Goal: Task Accomplishment & Management: Manage account settings

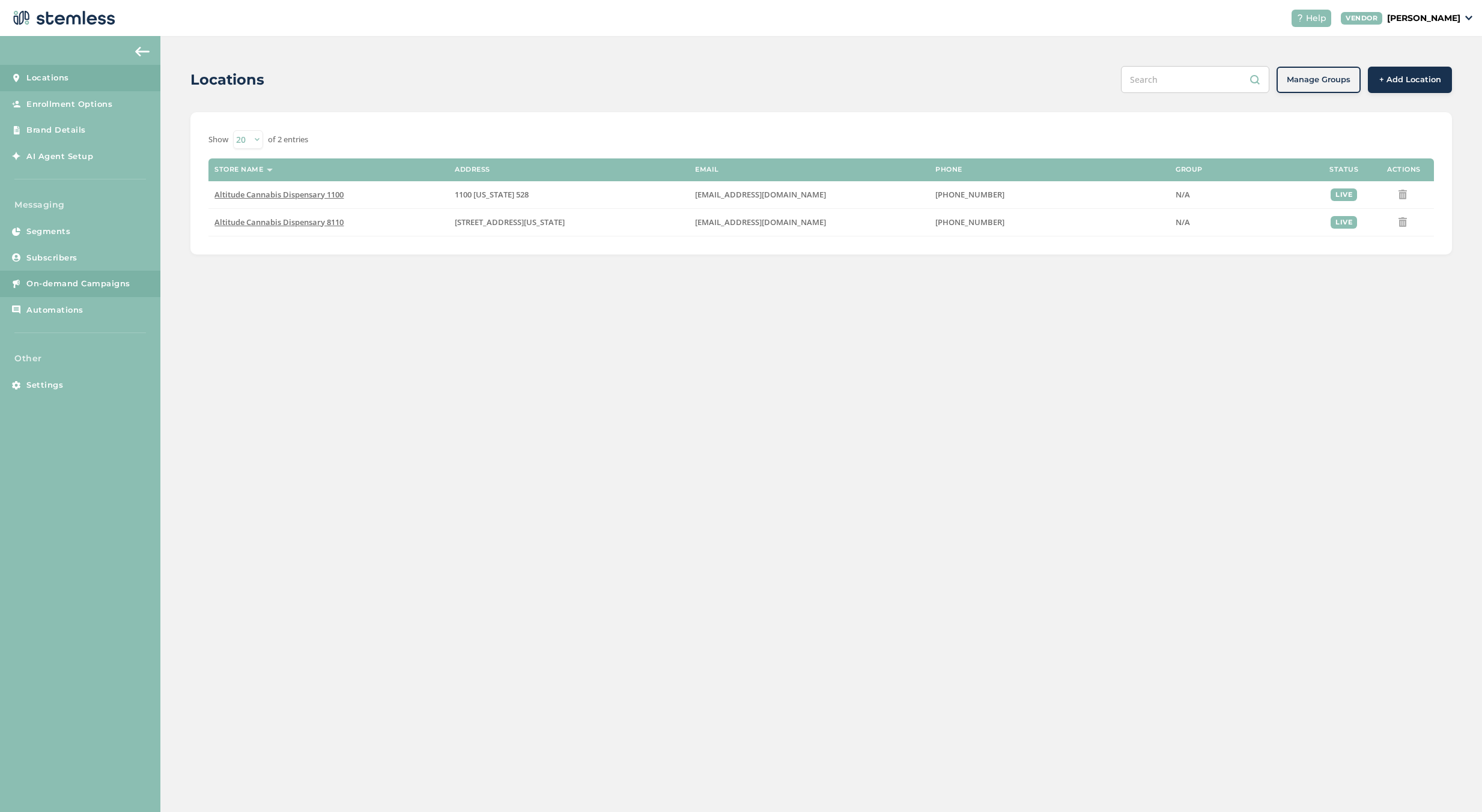
click at [72, 289] on span "On-demand Campaigns" at bounding box center [78, 283] width 104 height 12
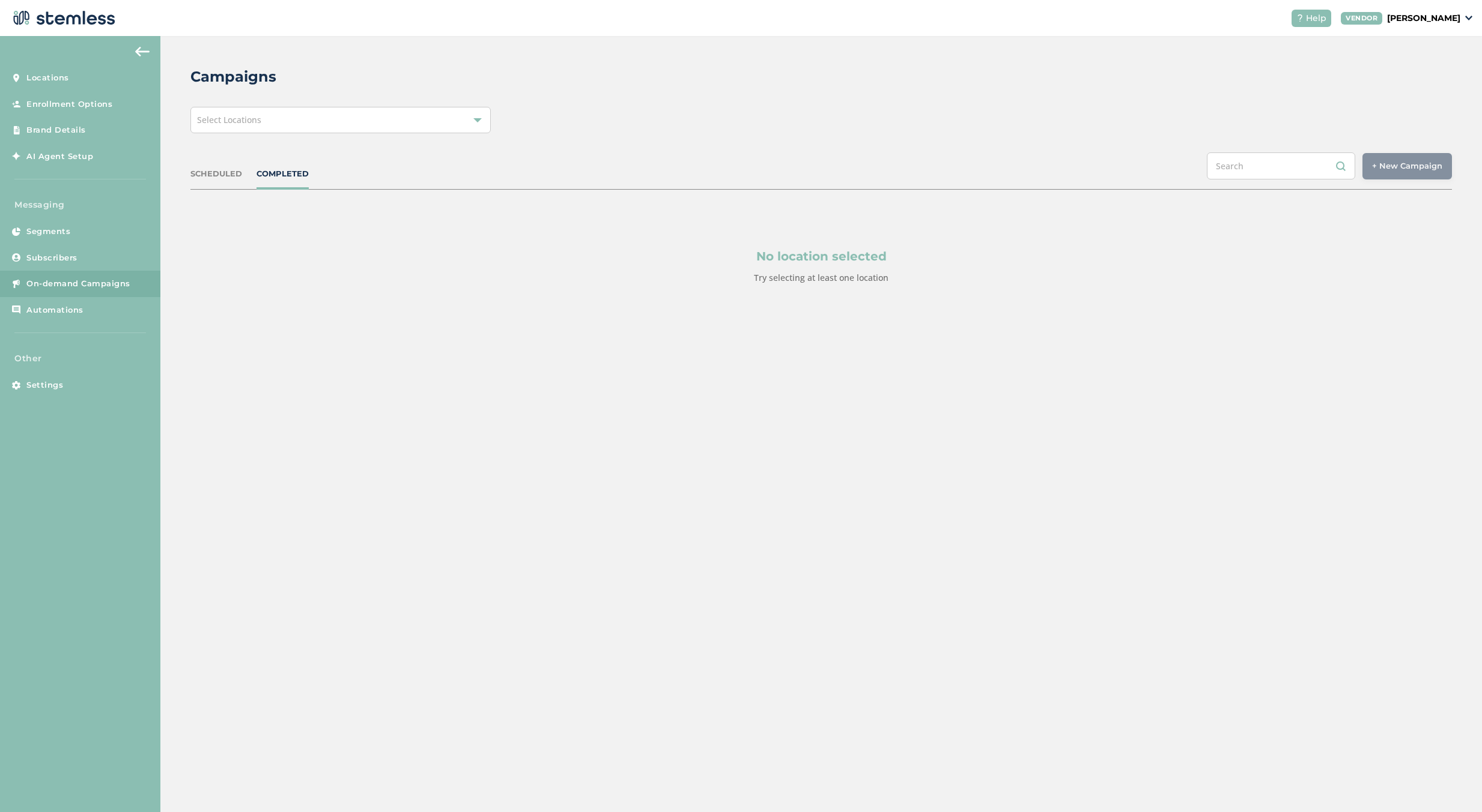
click at [200, 189] on div "No location selected Try selecting at least one location" at bounding box center [820, 265] width 1261 height 153
drag, startPoint x: 203, startPoint y: 181, endPoint x: 670, endPoint y: 288, distance: 479.1
click at [204, 181] on div "SCHEDULED COMPLETED + New Campaign Select location(s)" at bounding box center [820, 171] width 1261 height 37
click at [252, 111] on div "Select Locations" at bounding box center [340, 120] width 300 height 27
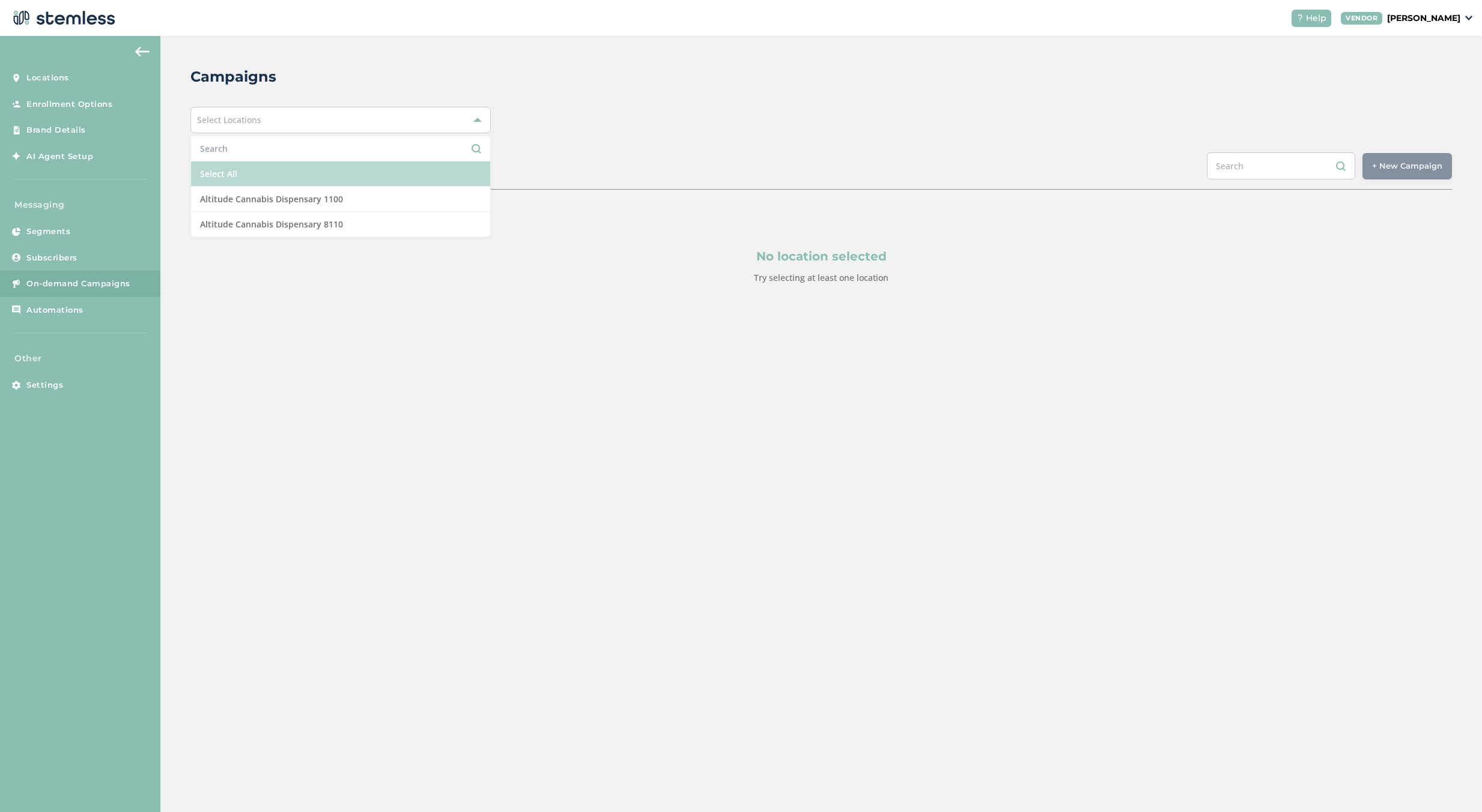
drag, startPoint x: 251, startPoint y: 162, endPoint x: 705, endPoint y: 197, distance: 455.3
click at [251, 163] on li "Select All" at bounding box center [340, 174] width 299 height 25
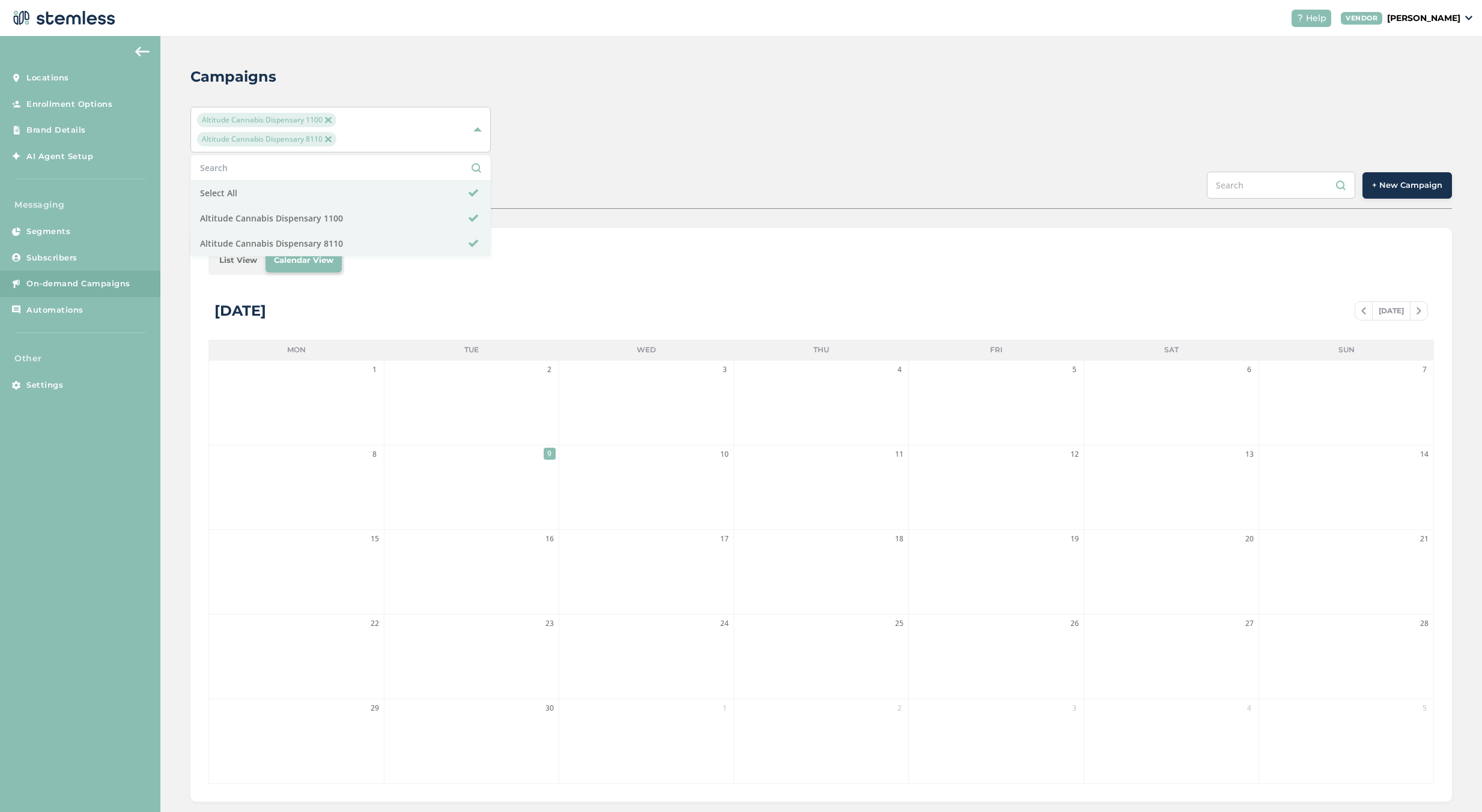
click at [1408, 186] on span "+ New Campaign" at bounding box center [1407, 185] width 70 height 12
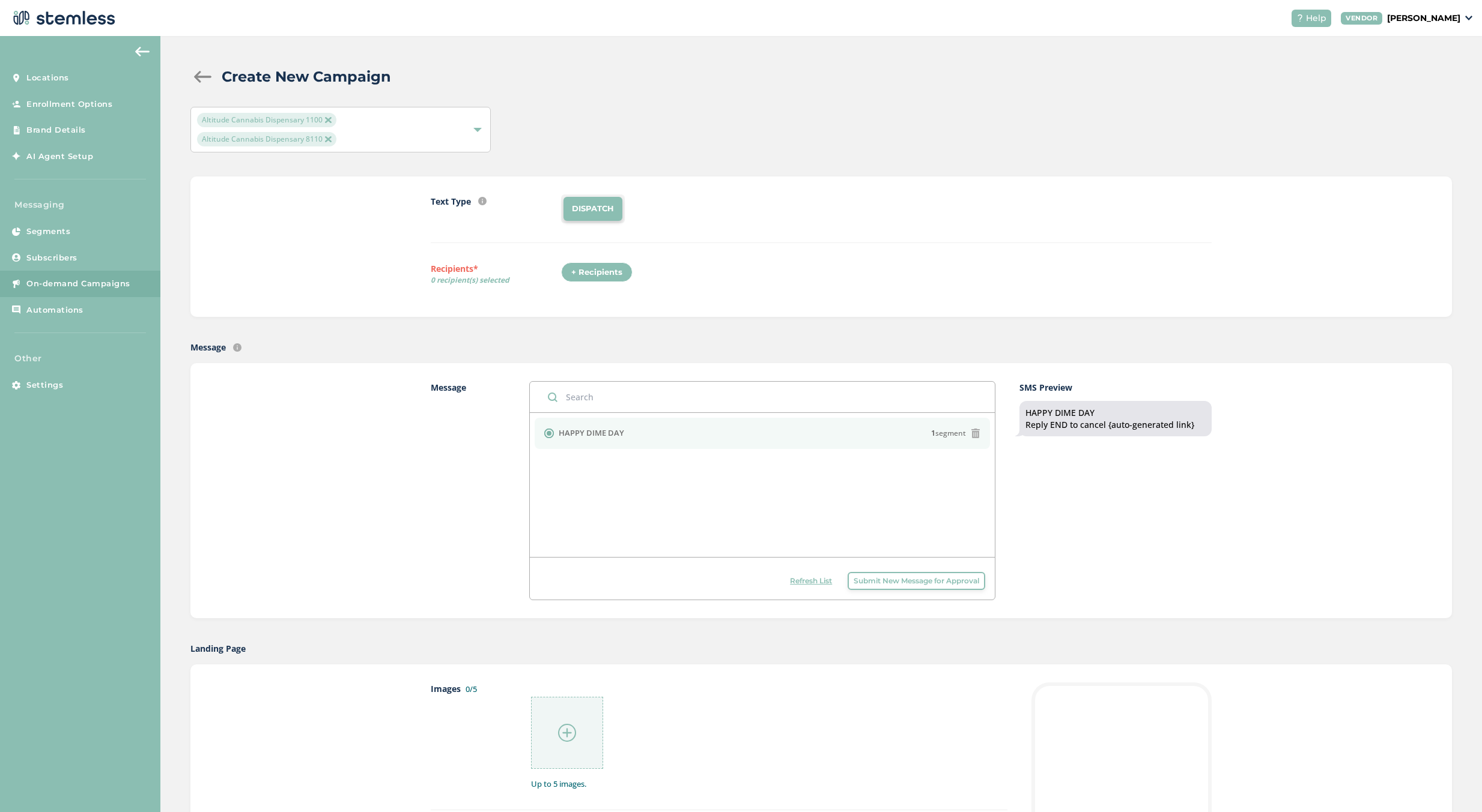
click at [602, 265] on div "+ Recipients" at bounding box center [597, 273] width 72 height 20
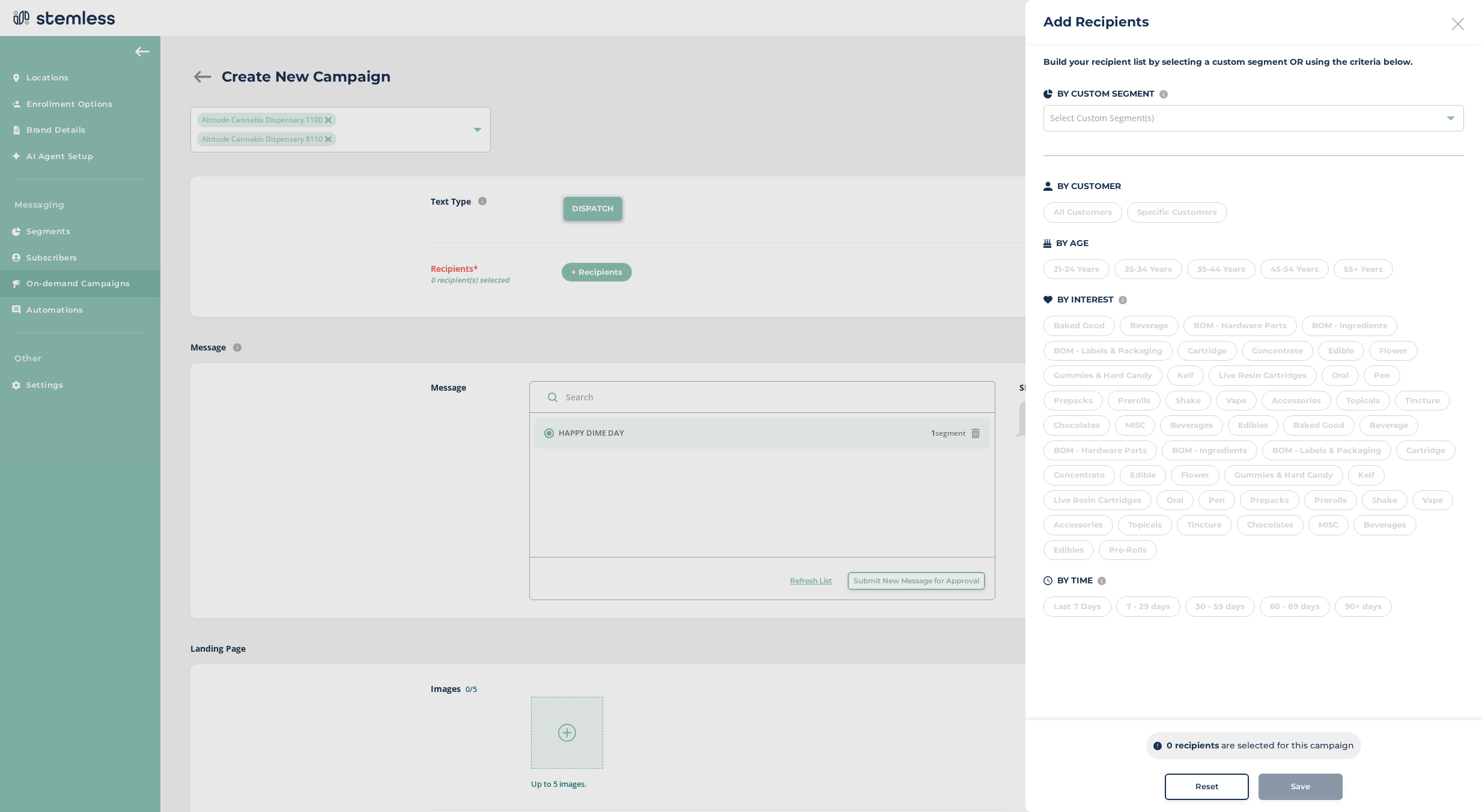
click at [1144, 125] on div "Select Custom Segment(s)" at bounding box center [1254, 118] width 421 height 27
click at [1151, 115] on span "Select Custom Segment(s)" at bounding box center [1102, 118] width 104 height 11
click at [1165, 217] on div "Specific Customers" at bounding box center [1177, 212] width 100 height 20
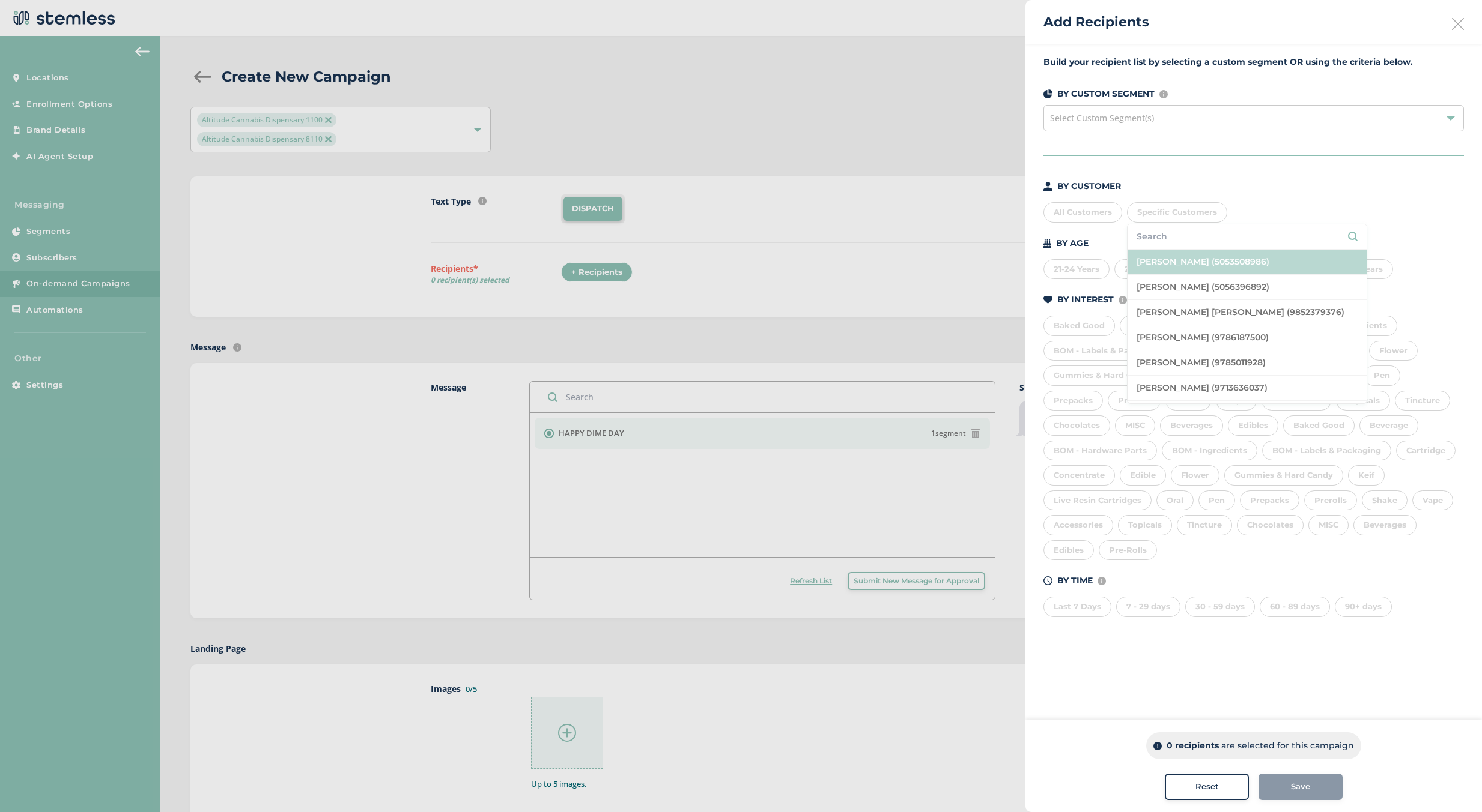
click at [1148, 252] on li "Micaela Padilla (5053508986)" at bounding box center [1247, 262] width 239 height 25
click at [767, 146] on div at bounding box center [741, 406] width 1482 height 812
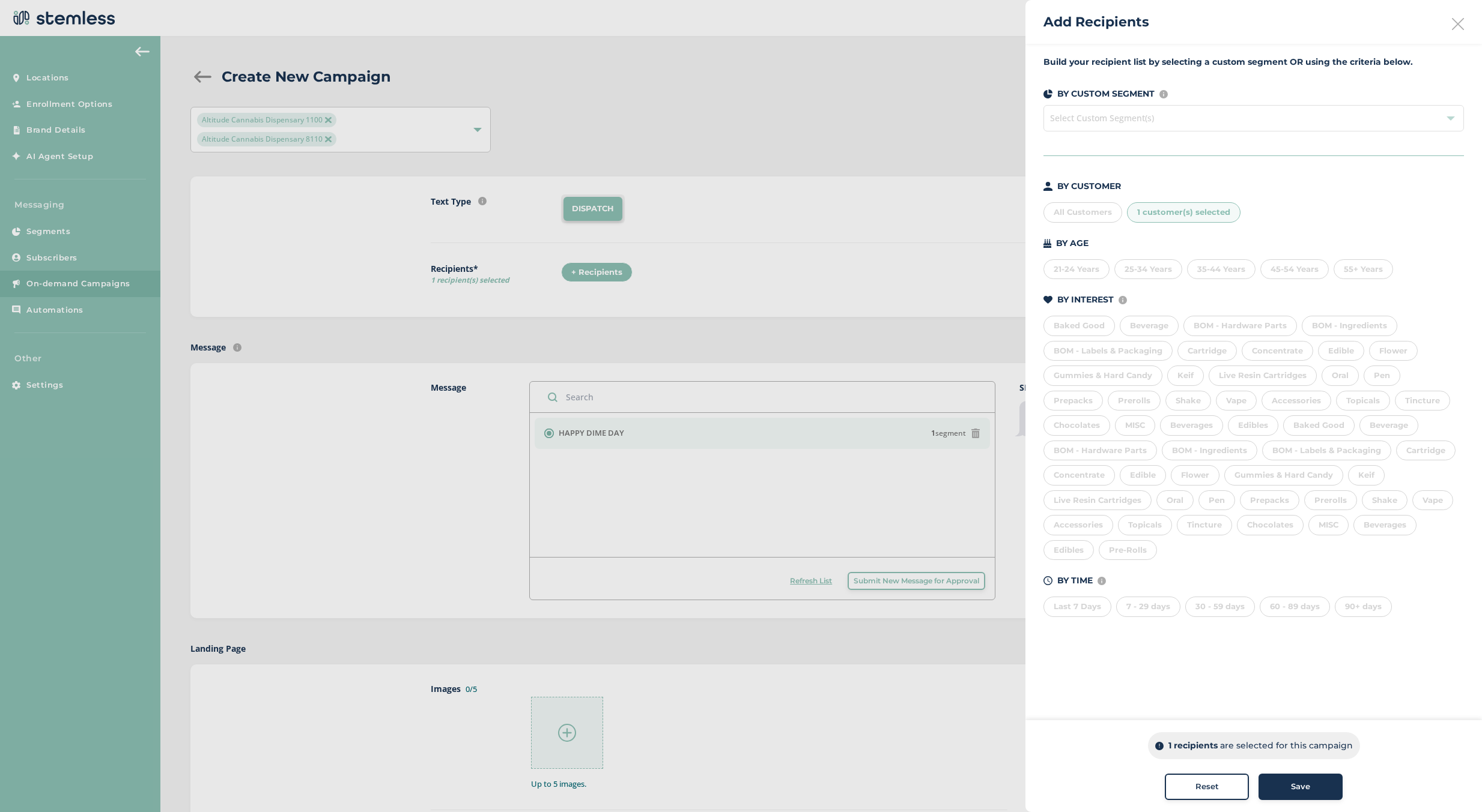
click at [1278, 792] on div "Save" at bounding box center [1300, 787] width 65 height 12
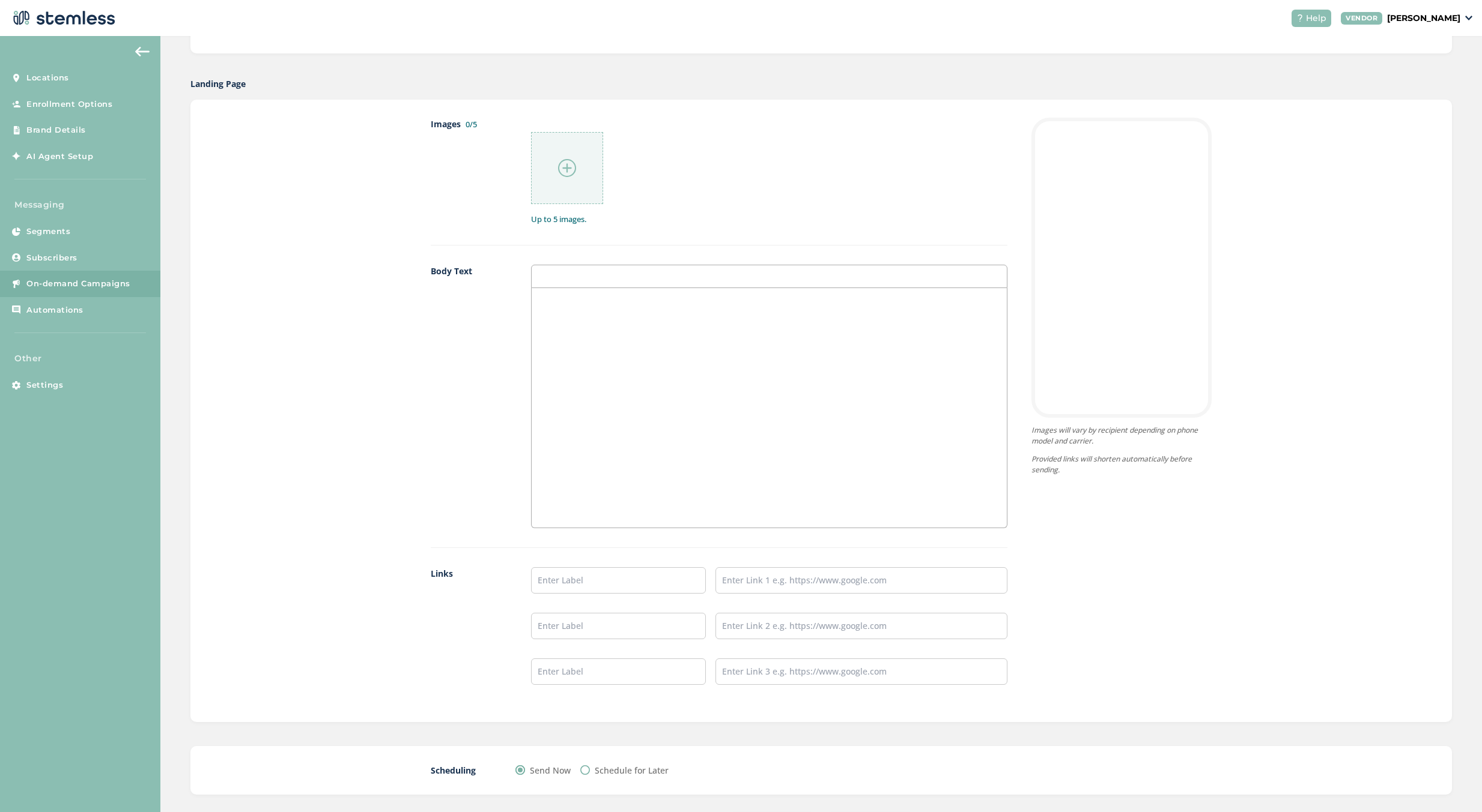
scroll to position [623, 0]
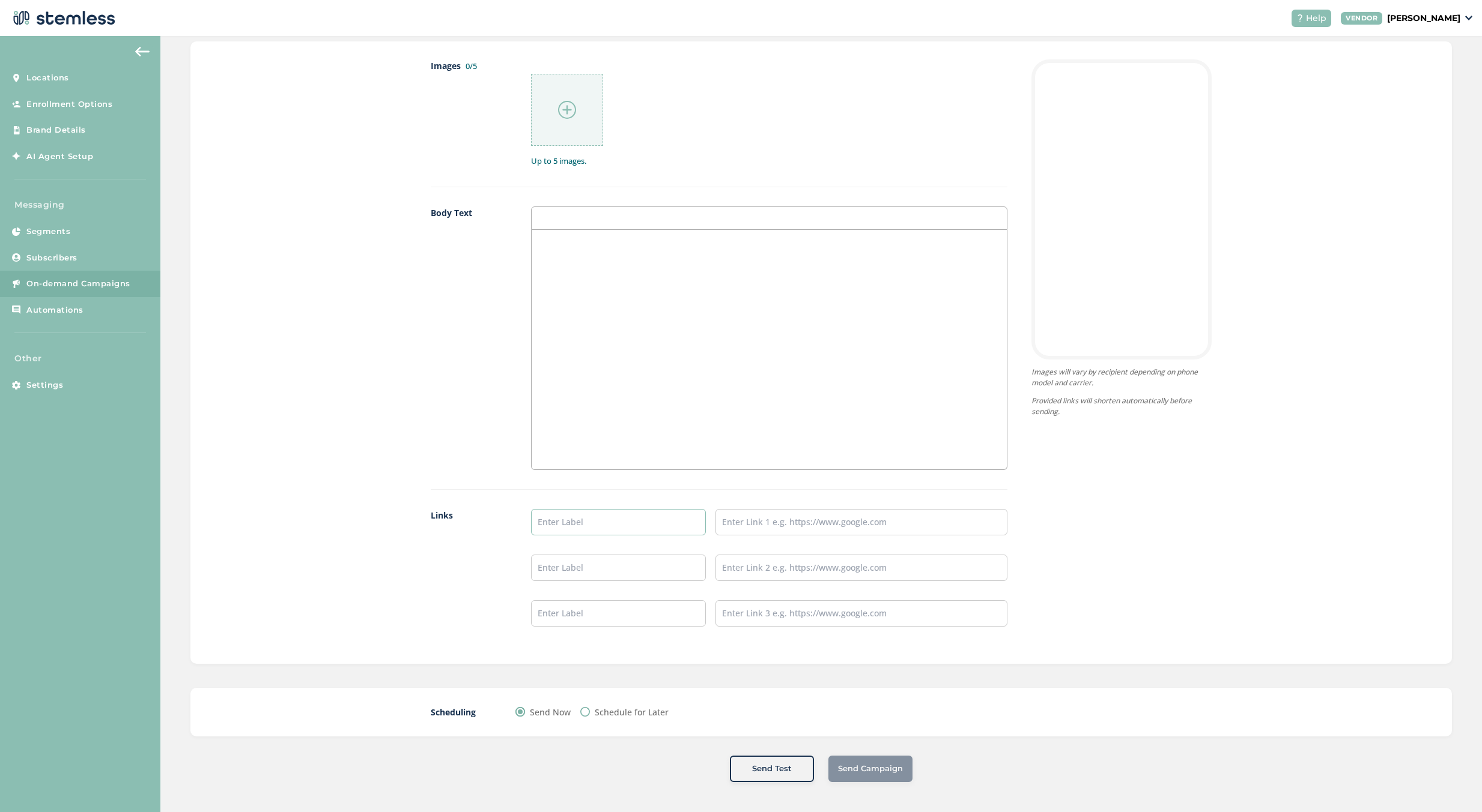
click at [619, 518] on input "text" at bounding box center [619, 522] width 175 height 27
type input "a"
drag, startPoint x: 591, startPoint y: 525, endPoint x: 570, endPoint y: 519, distance: 21.8
click at [567, 519] on input "SHOP DIME" at bounding box center [619, 522] width 175 height 27
click at [592, 520] on input "SHOP DIME" at bounding box center [619, 522] width 175 height 27
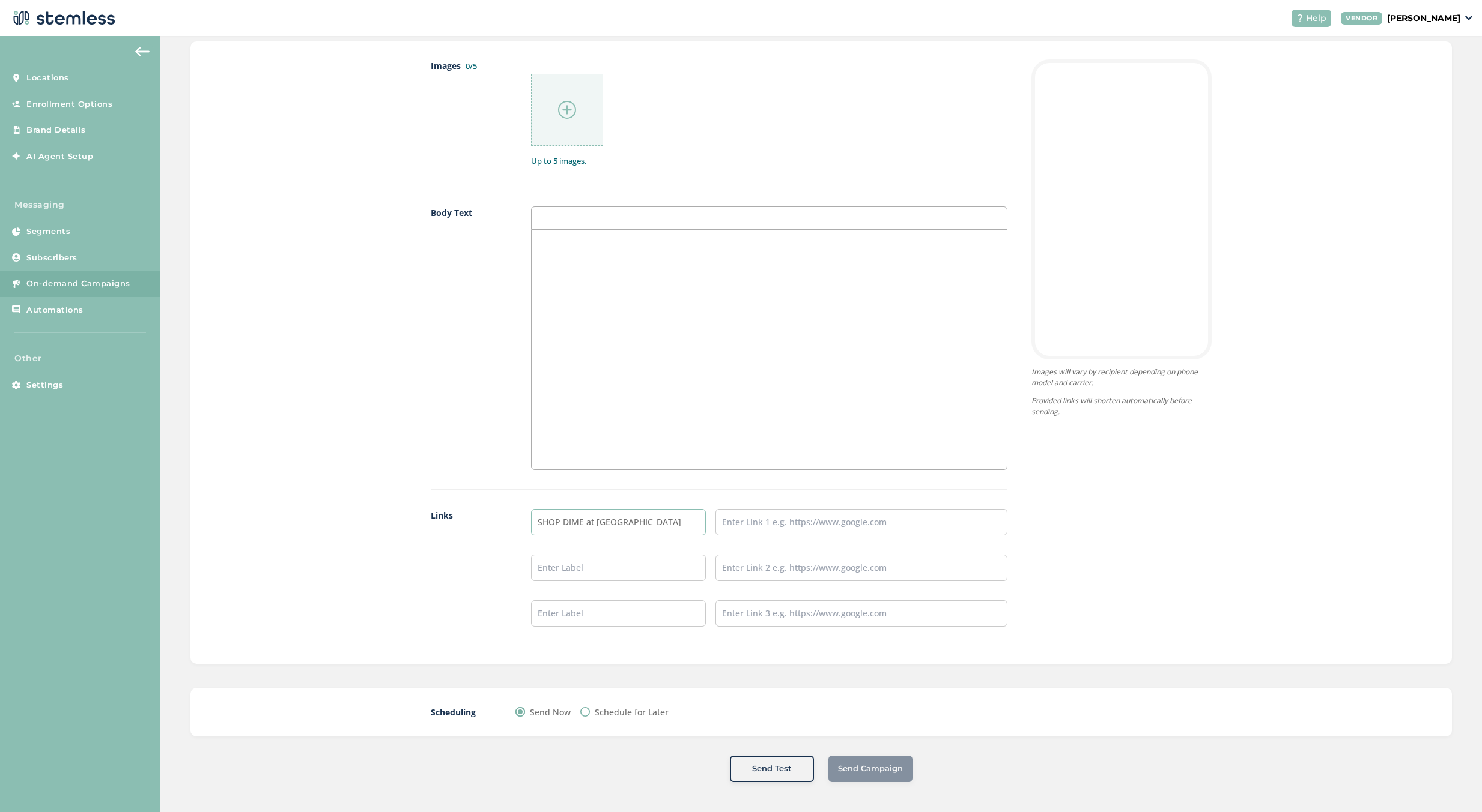
drag, startPoint x: 624, startPoint y: 524, endPoint x: 291, endPoint y: 544, distance: 333.6
click at [283, 543] on div "Images 0/5 Up to 5 images. Body Text Links SHOP DIME at Rio Rancho Images will …" at bounding box center [820, 353] width 1261 height 623
type input "SHOP DIME at Rio Rancho"
click at [553, 583] on ul "SHOP DIME at Rio Rancho" at bounding box center [769, 568] width 477 height 118
click at [565, 574] on input "text" at bounding box center [619, 567] width 175 height 27
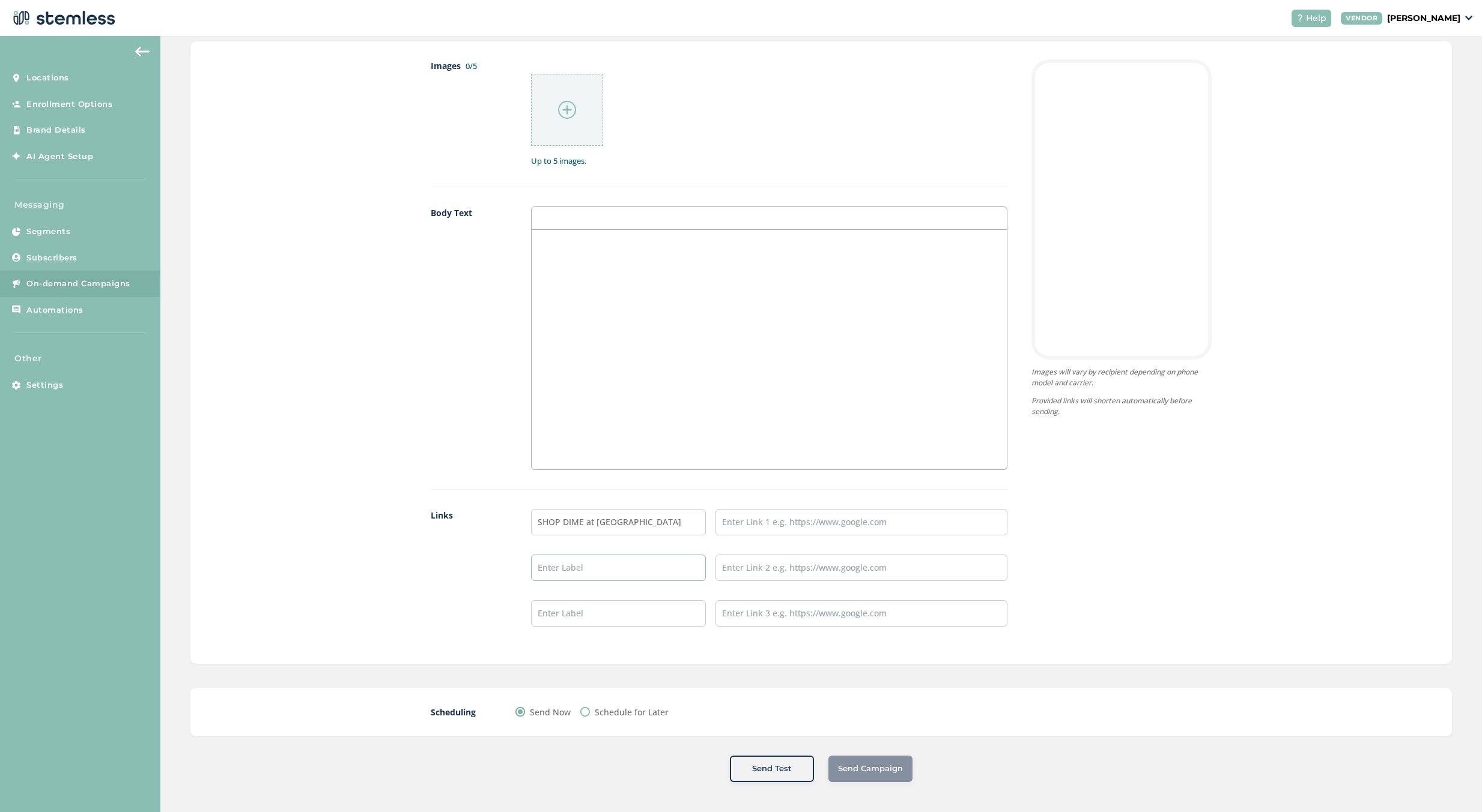
paste input "SHOP DIME at Rio Rancho"
drag, startPoint x: 648, startPoint y: 567, endPoint x: 594, endPoint y: 578, distance: 55.1
click at [594, 578] on input "SHOP DIME at Rio Rancho" at bounding box center [619, 567] width 175 height 27
drag, startPoint x: 482, startPoint y: 583, endPoint x: 441, endPoint y: 628, distance: 60.9
click at [228, 606] on div "Images 0/5 Up to 5 images. Body Text Links SHOP DIME at Rio Rancho SHOP DIME at…" at bounding box center [820, 353] width 1261 height 623
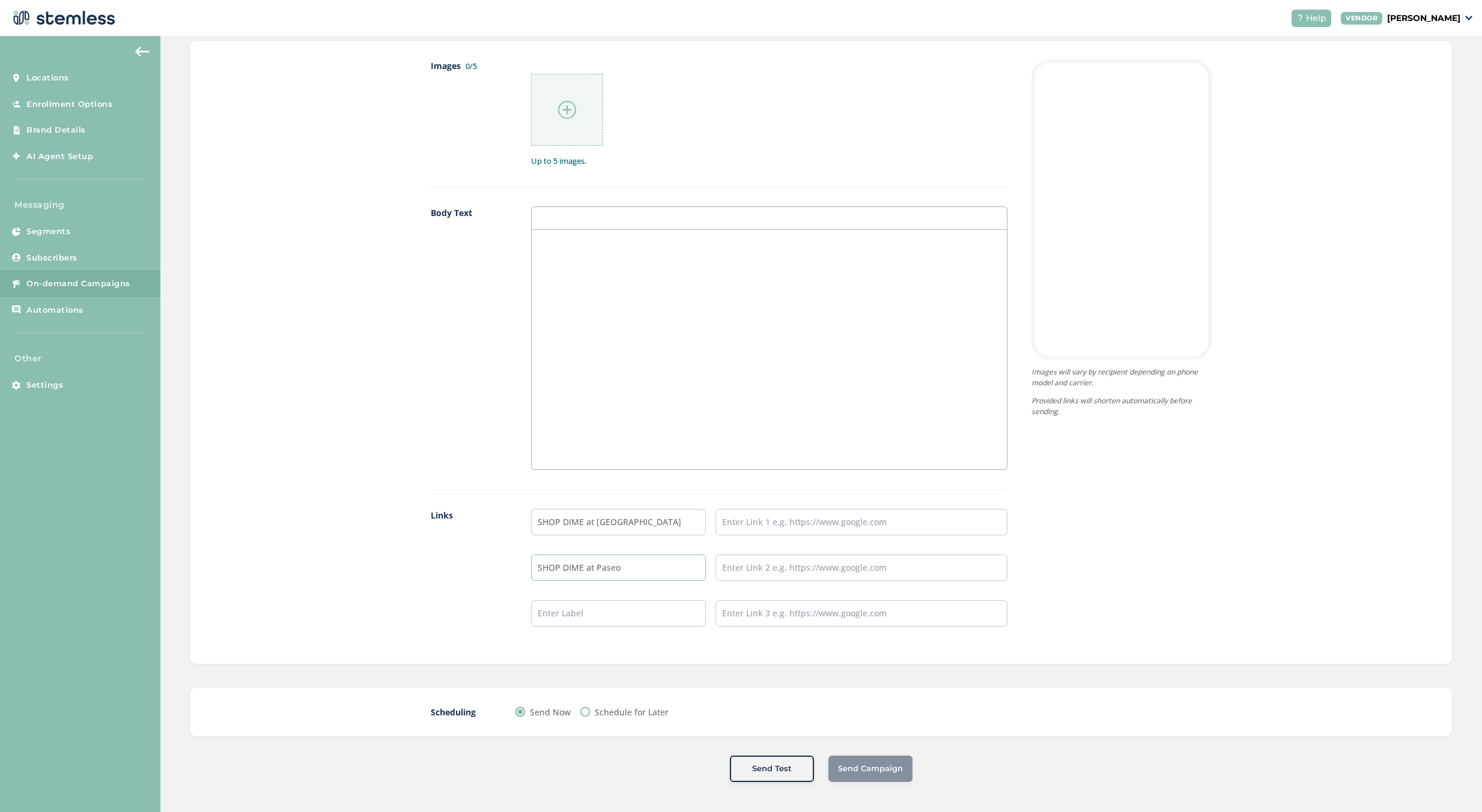
type input "SHOP DIME at Paseo"
click at [546, 618] on input "text" at bounding box center [619, 613] width 175 height 27
paste input "SHOP DIME at Paseo"
type input "SHOP DIME at Unser"
drag, startPoint x: 748, startPoint y: 511, endPoint x: 752, endPoint y: 520, distance: 9.8
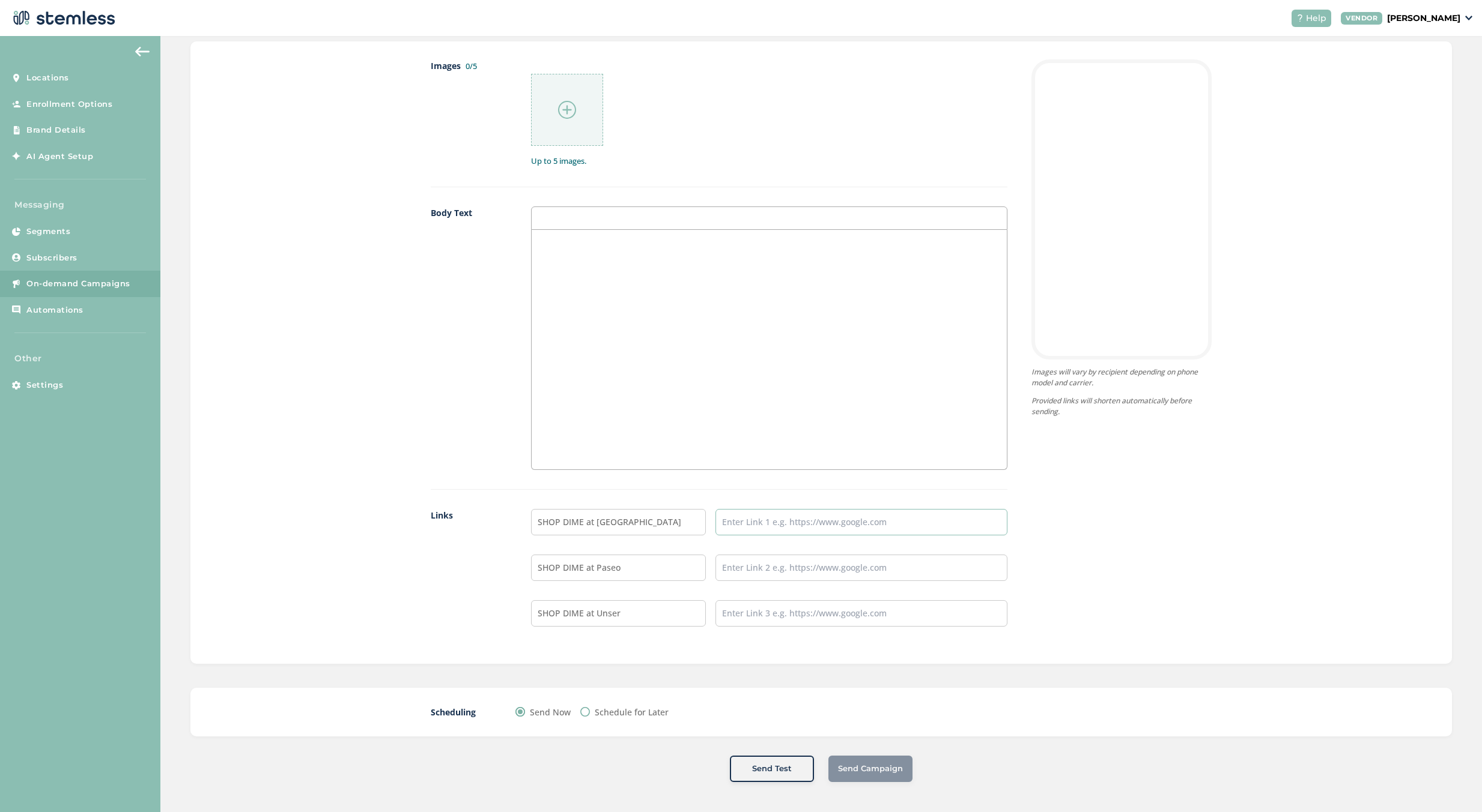
click at [751, 519] on input "text" at bounding box center [861, 522] width 292 height 27
click at [752, 519] on input "text" at bounding box center [861, 522] width 292 height 27
paste input "https://www.nmaltitude.com/rio-rancho-1"
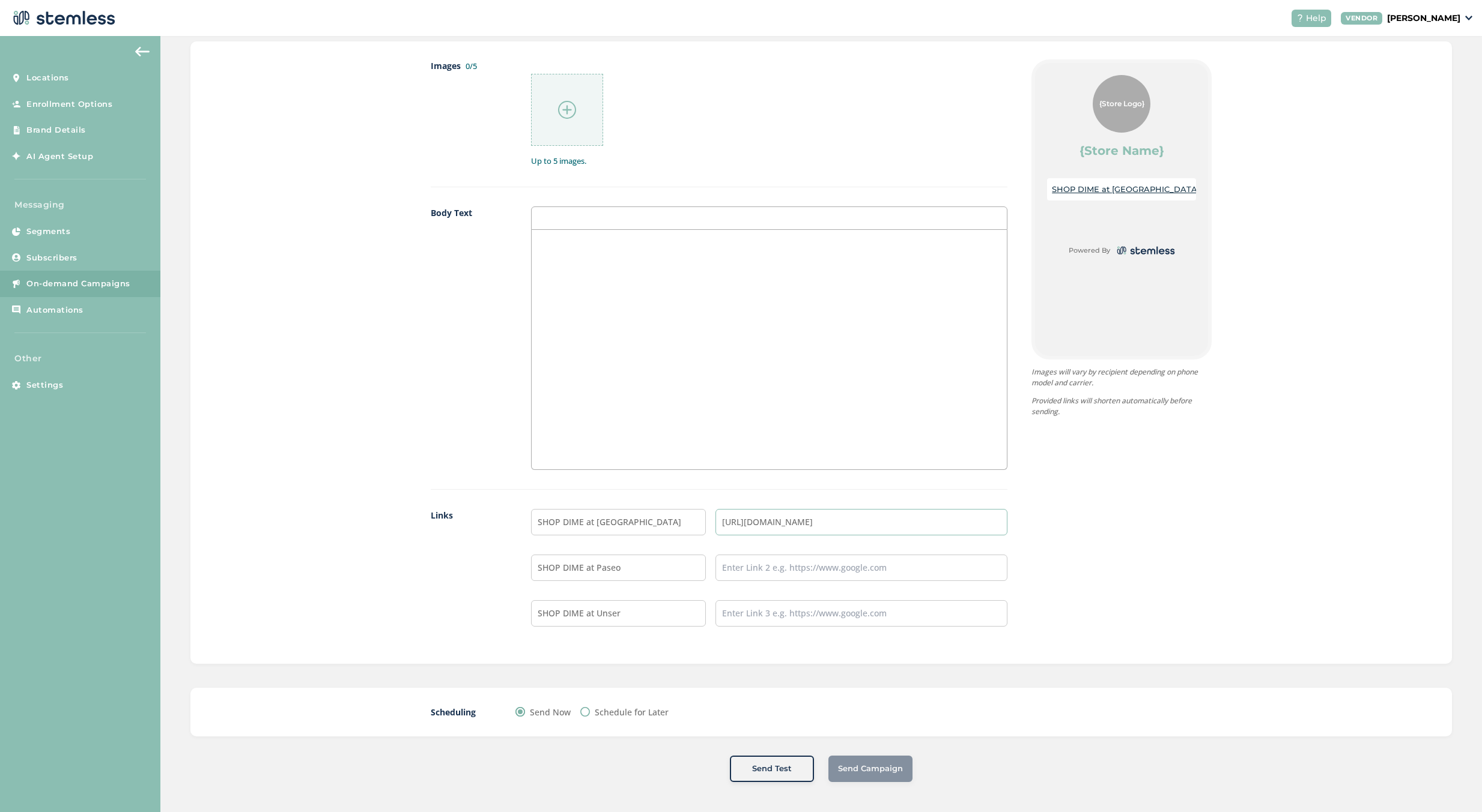
type input "https://www.nmaltitude.com/rio-rancho-1"
click at [1170, 500] on div "{Store Logo} {Store Name} SHOP DIME at Rio Rancho Powered By Images will vary b…" at bounding box center [1109, 353] width 205 height 587
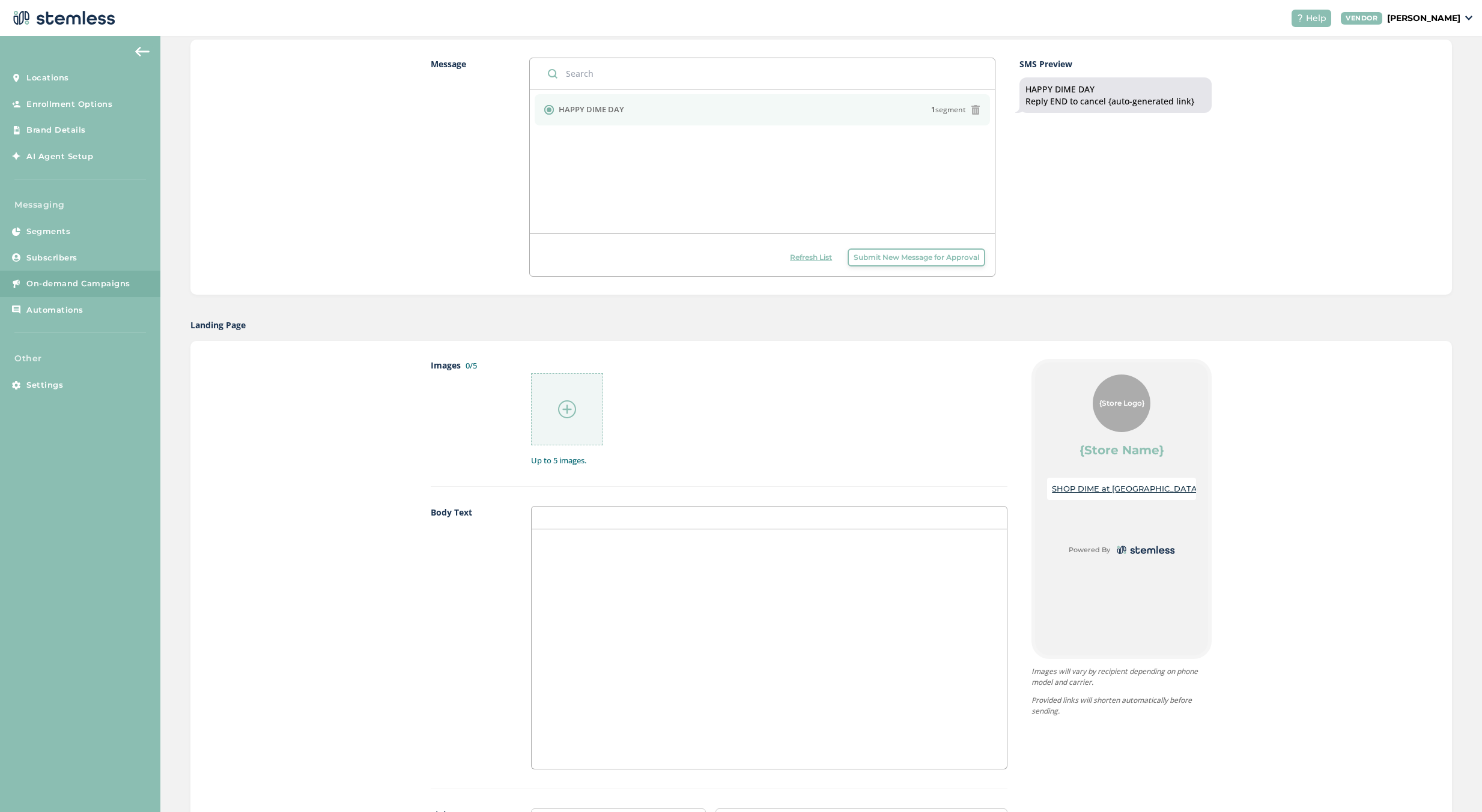
scroll to position [323, 0]
click at [576, 403] on div at bounding box center [567, 410] width 72 height 72
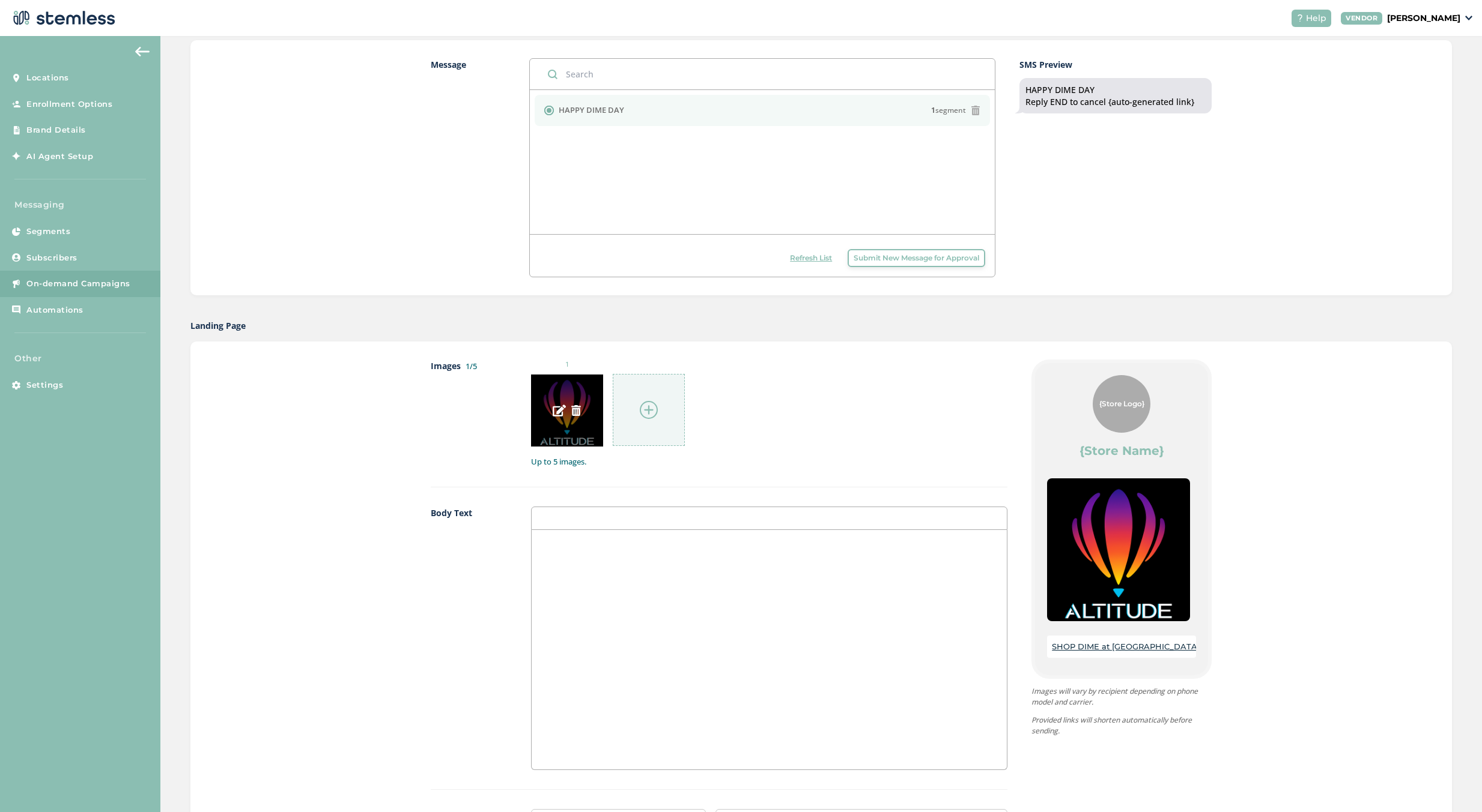
click at [578, 413] on img at bounding box center [576, 410] width 11 height 11
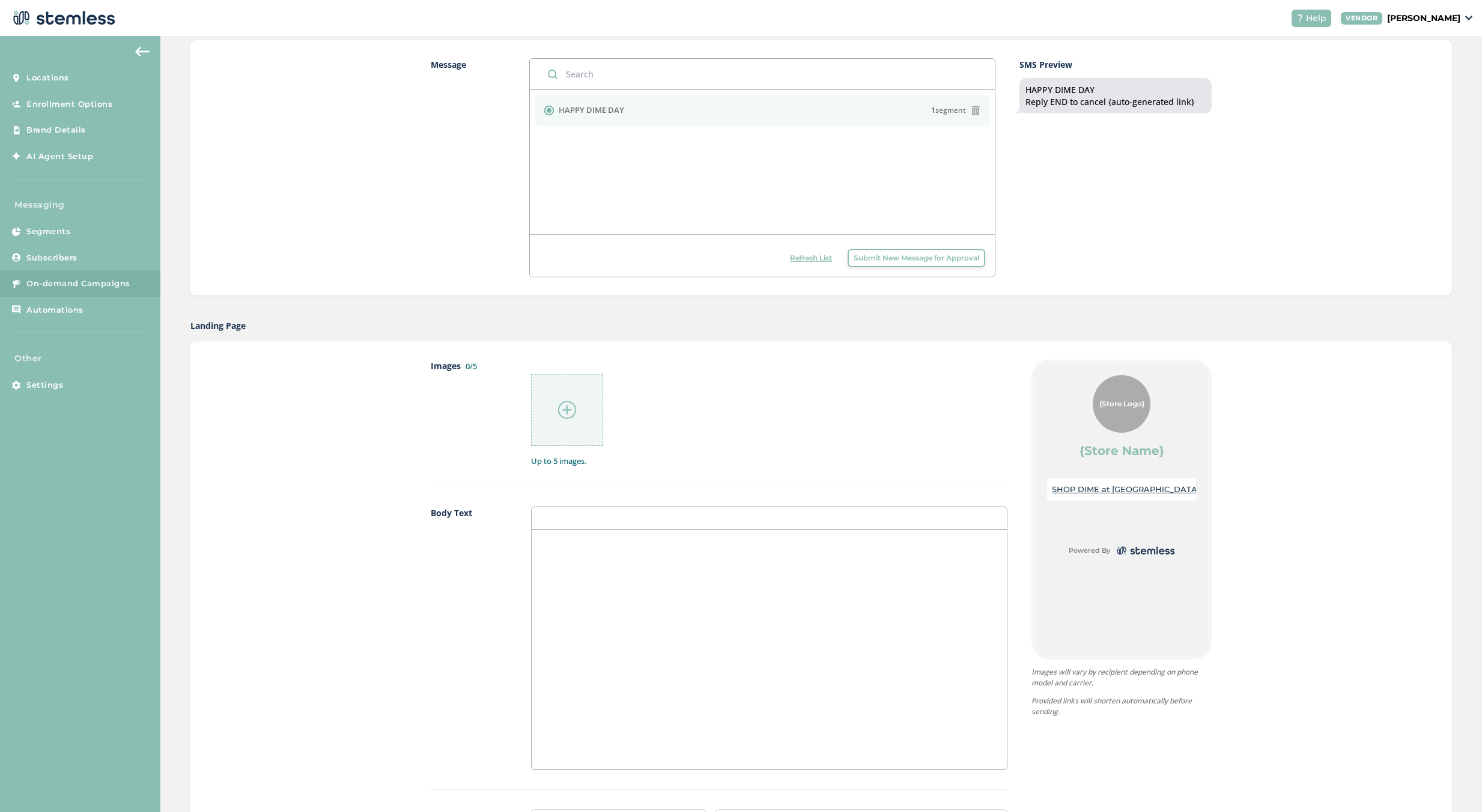
click at [559, 395] on div at bounding box center [567, 410] width 72 height 72
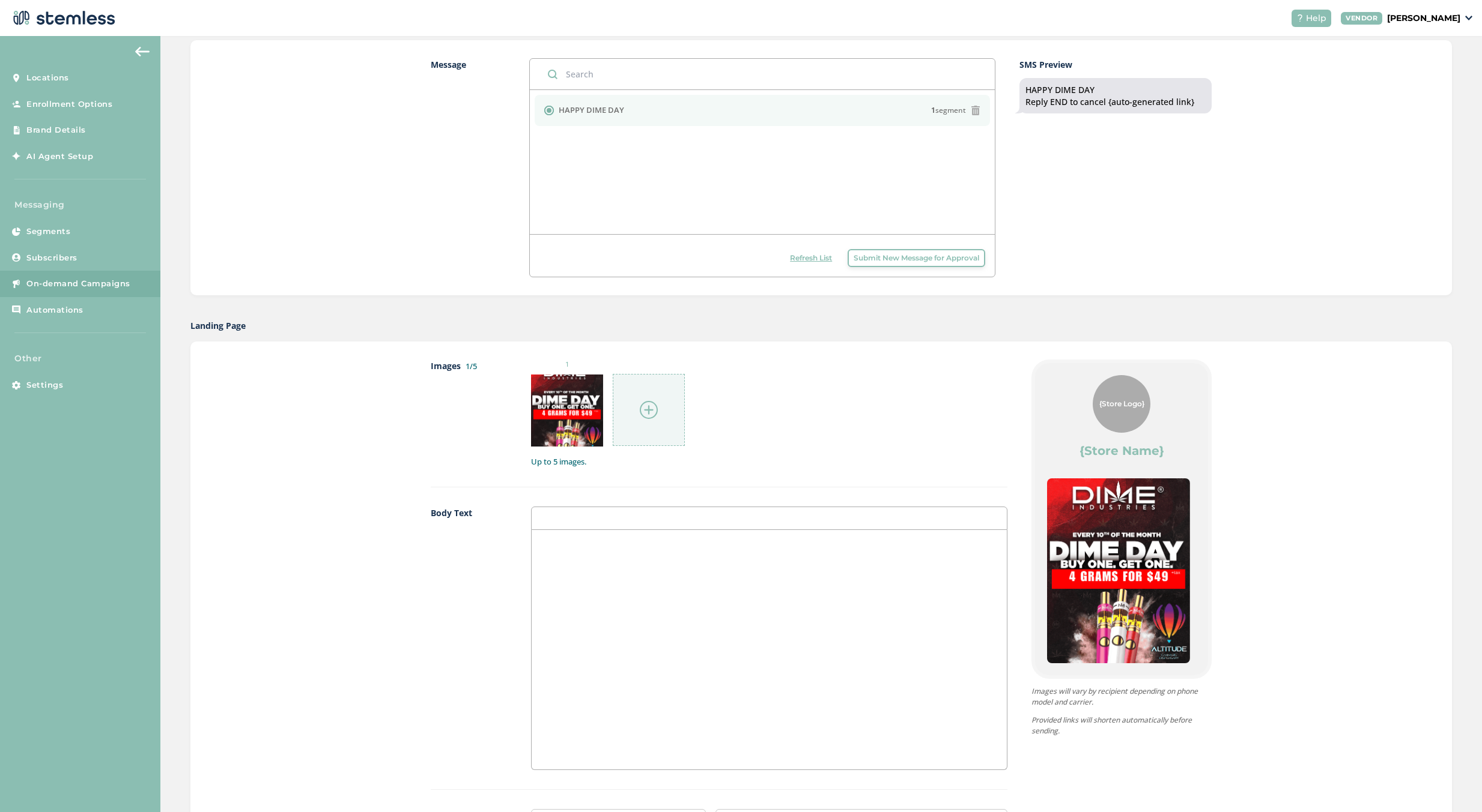
click at [1088, 446] on label "{Store Name}" at bounding box center [1122, 450] width 85 height 16
click at [668, 514] on div at bounding box center [769, 518] width 477 height 24
click at [654, 517] on div at bounding box center [769, 518] width 477 height 24
drag, startPoint x: 649, startPoint y: 541, endPoint x: 649, endPoint y: 557, distance: 16.0
click at [649, 548] on p at bounding box center [769, 542] width 457 height 11
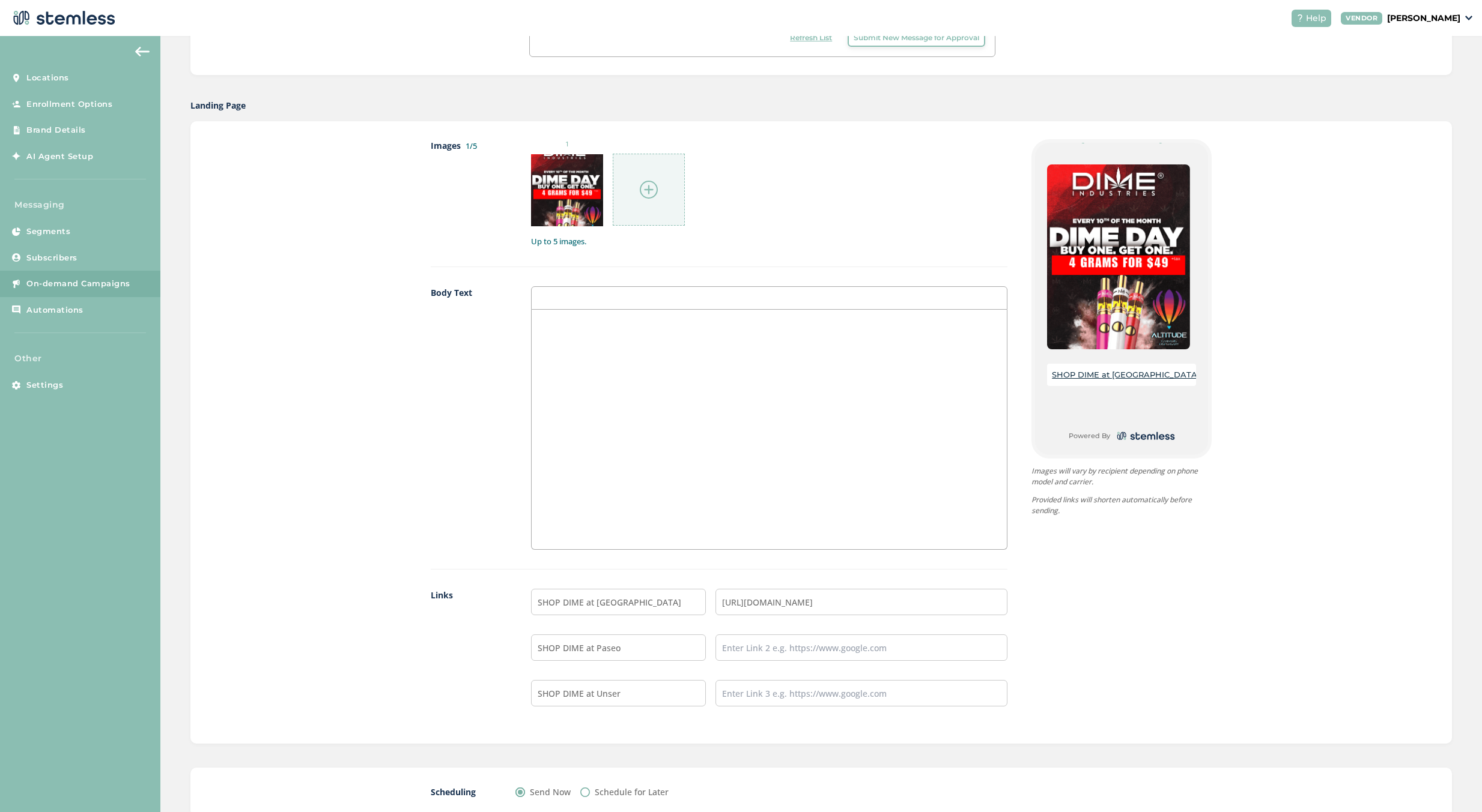
scroll to position [563, 0]
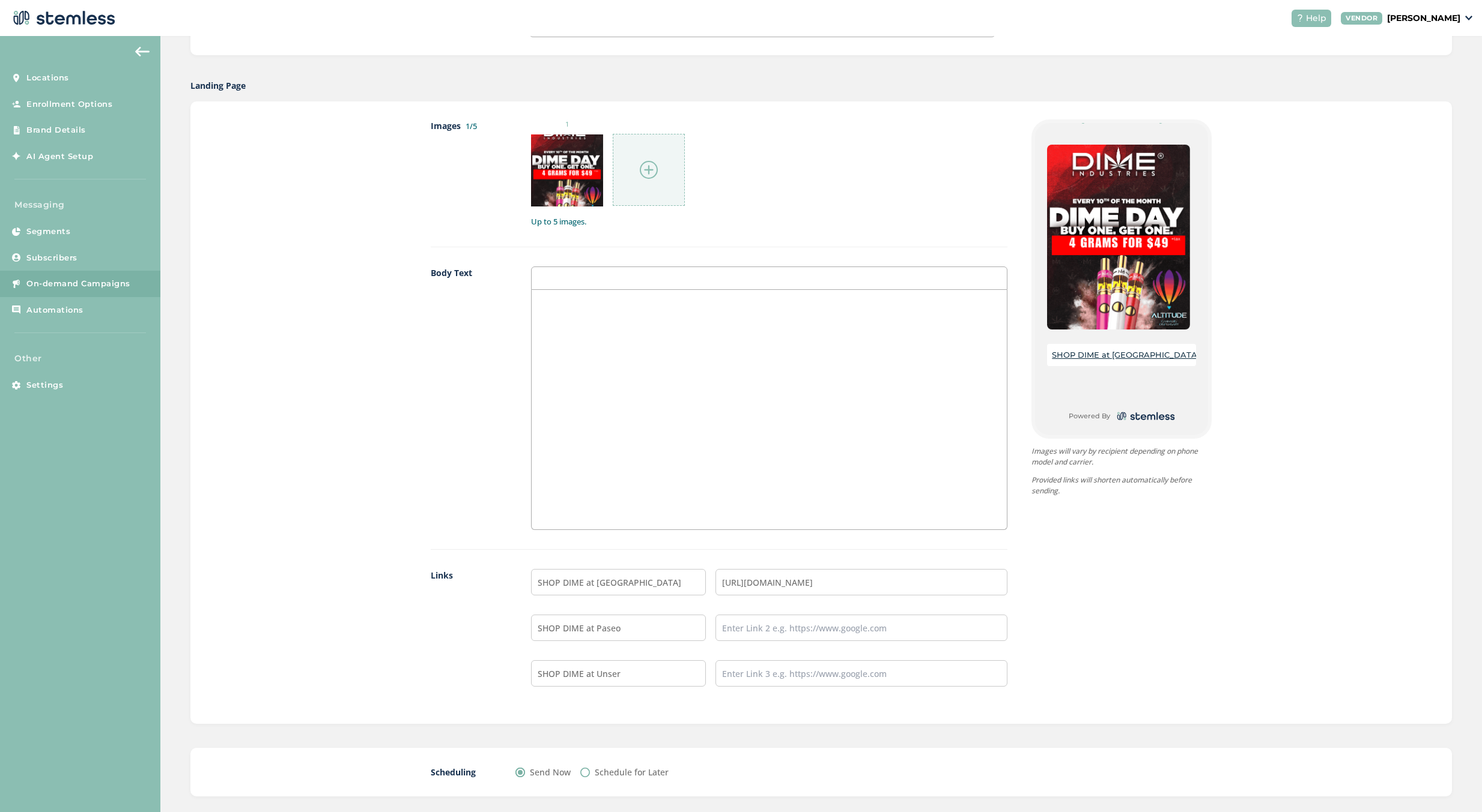
click at [793, 642] on ul "SHOP DIME at Rio Rancho https://www.nmaltitude.com/rio-rancho-1 SHOP DIME at Pa…" at bounding box center [769, 628] width 477 height 118
click at [795, 634] on input "text" at bounding box center [861, 628] width 292 height 27
paste input "https://www.nmaltitude.com/paseo-del-norte-1"
type input "https://www.nmaltitude.com/paseo-del-norte-1"
click at [784, 664] on input "text" at bounding box center [861, 674] width 292 height 27
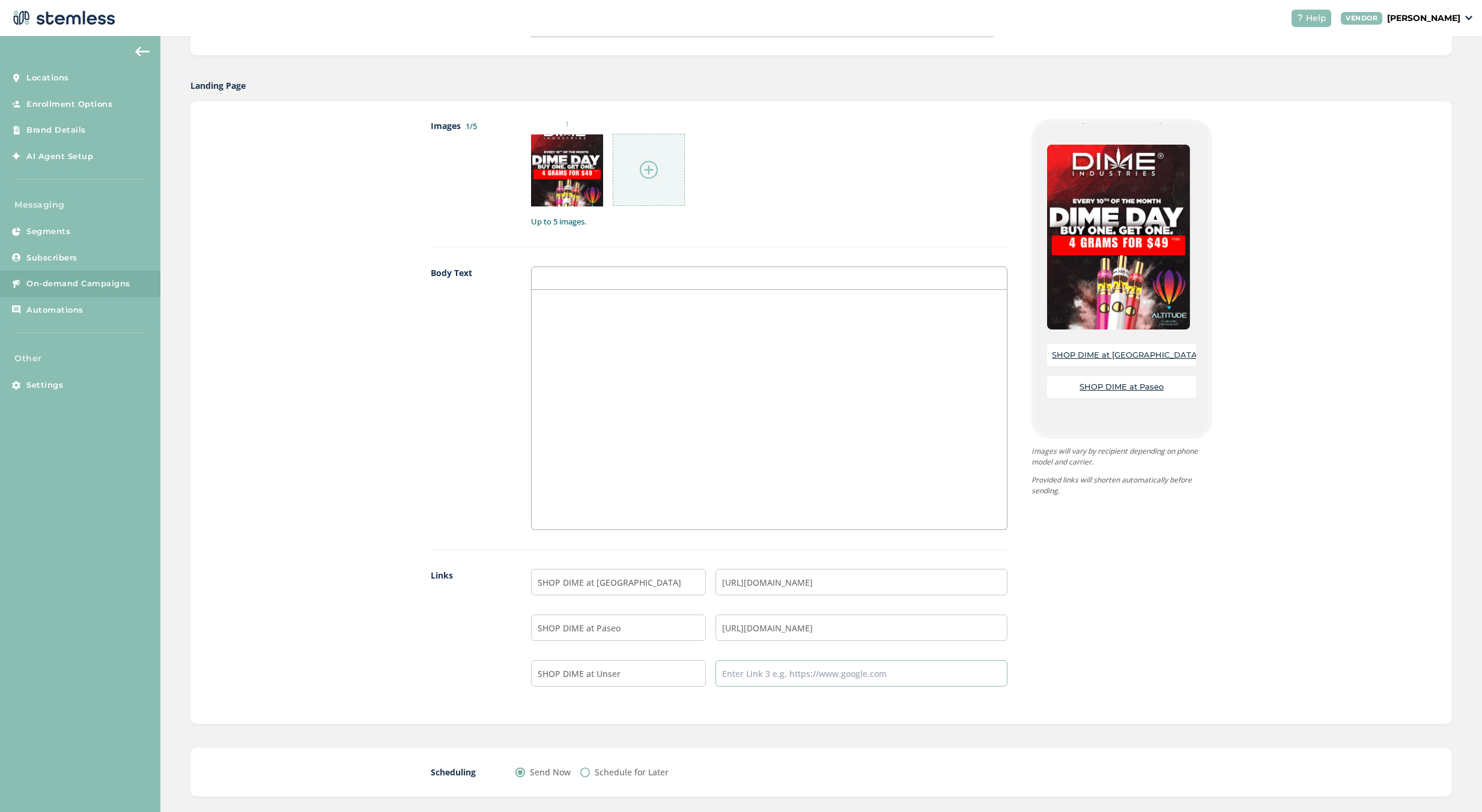
paste input "https://www.nmaltitude.com/unser"
type input "https://www.nmaltitude.com/unser"
click at [1091, 630] on div "{Store Logo} {Store Name} SHOP DIME at Rio Rancho SHOP DIME at Paseo SHOP DIME …" at bounding box center [1109, 413] width 205 height 587
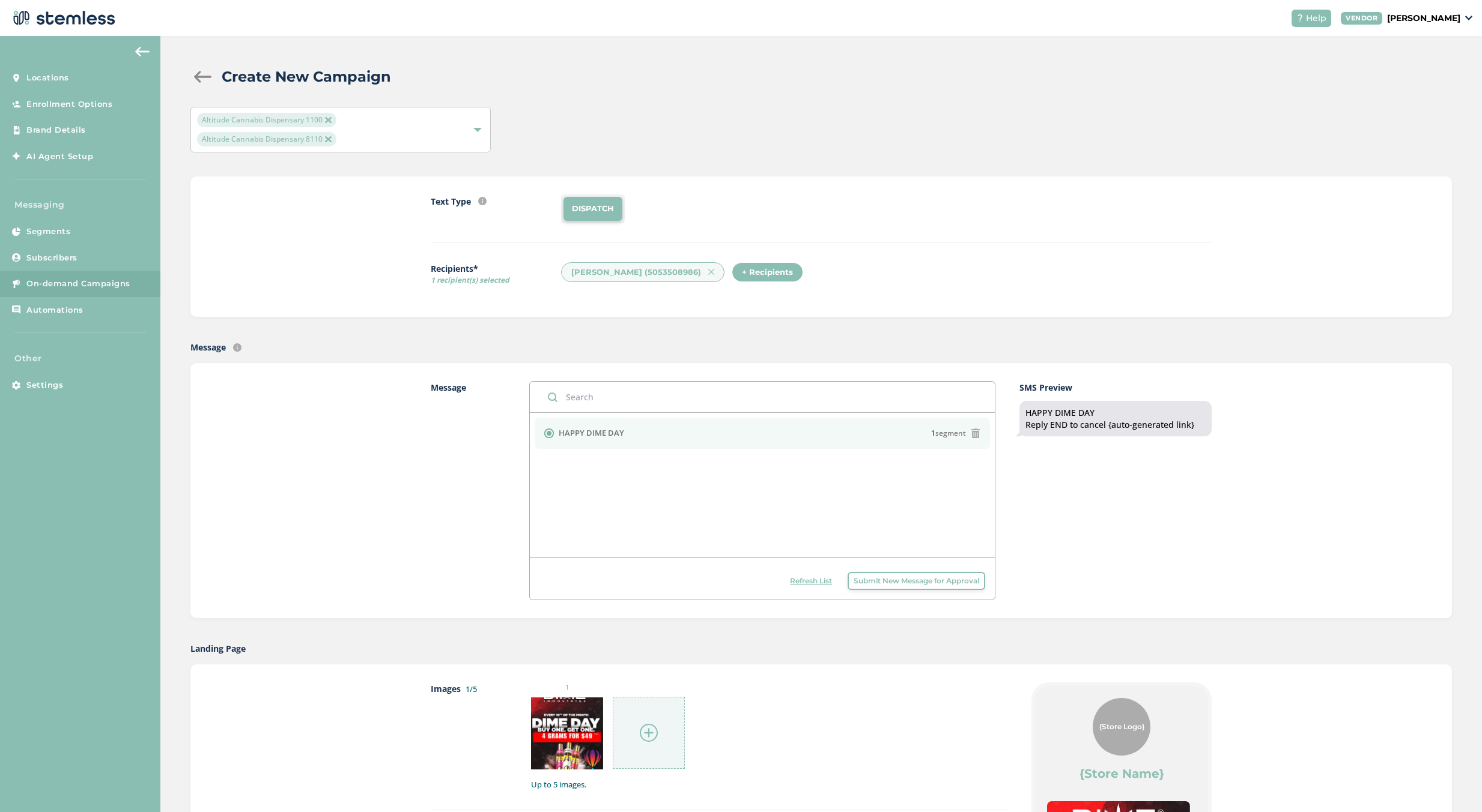
scroll to position [120, 0]
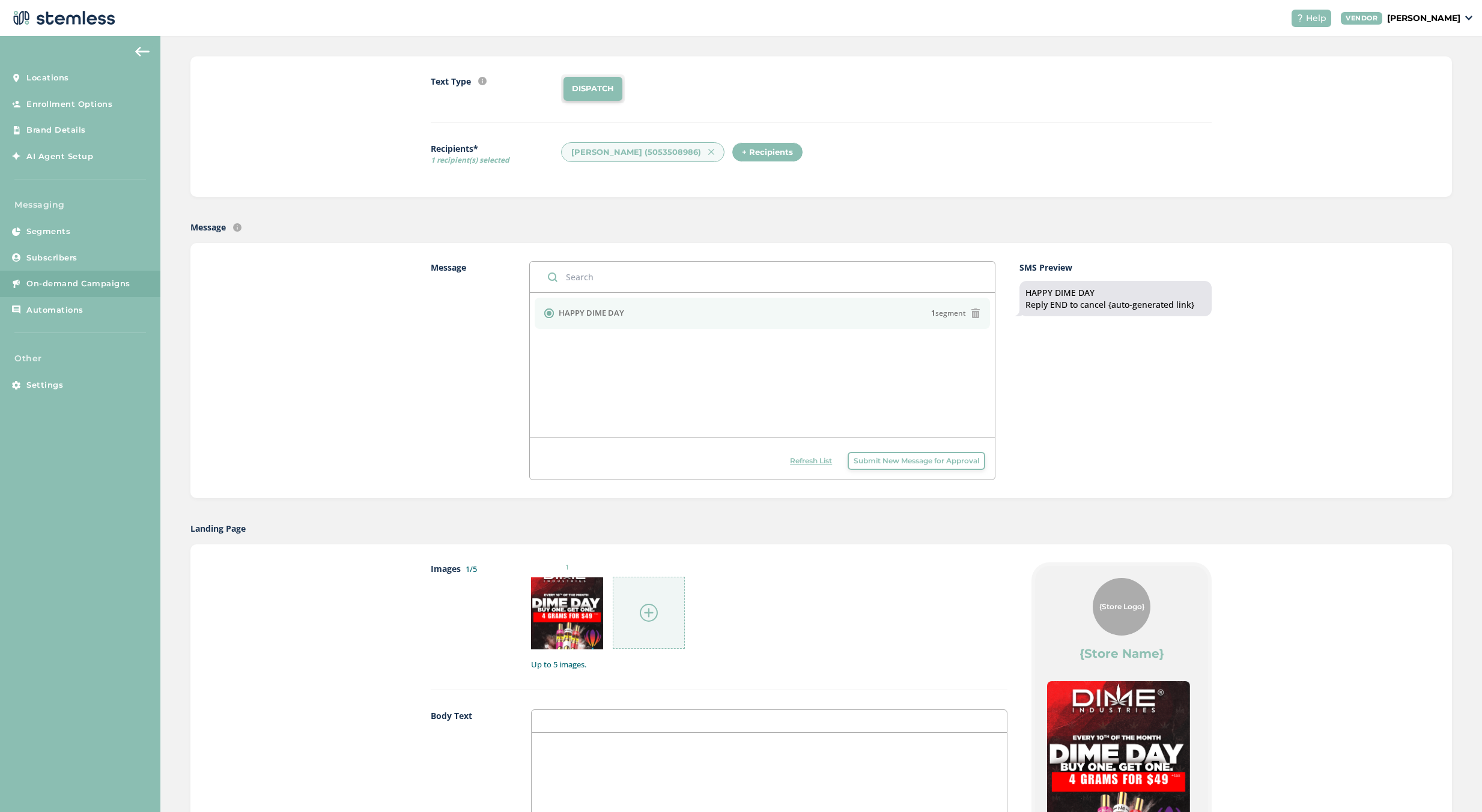
click at [577, 311] on label "HAPPY DIME DAY" at bounding box center [591, 313] width 65 height 12
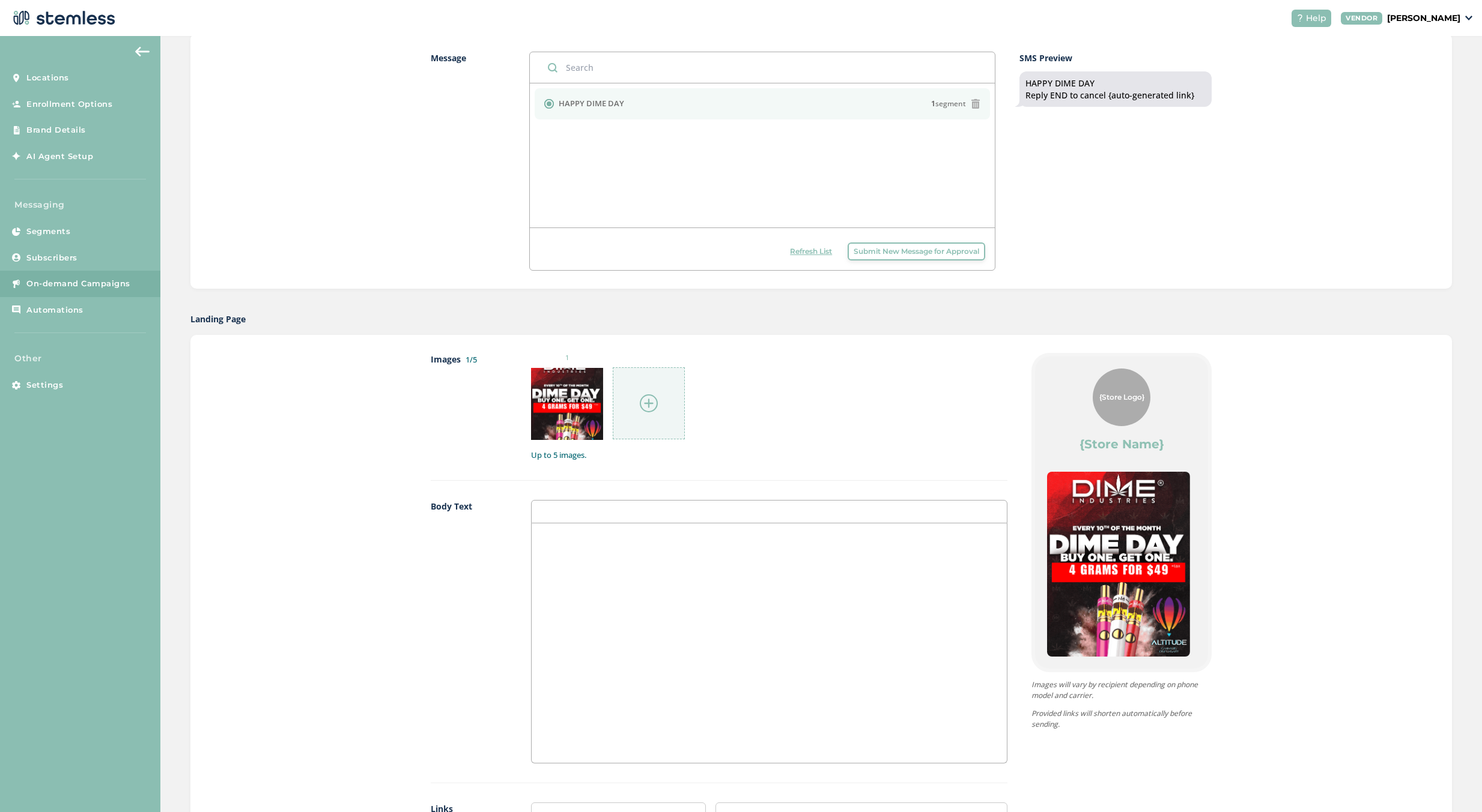
scroll to position [420, 0]
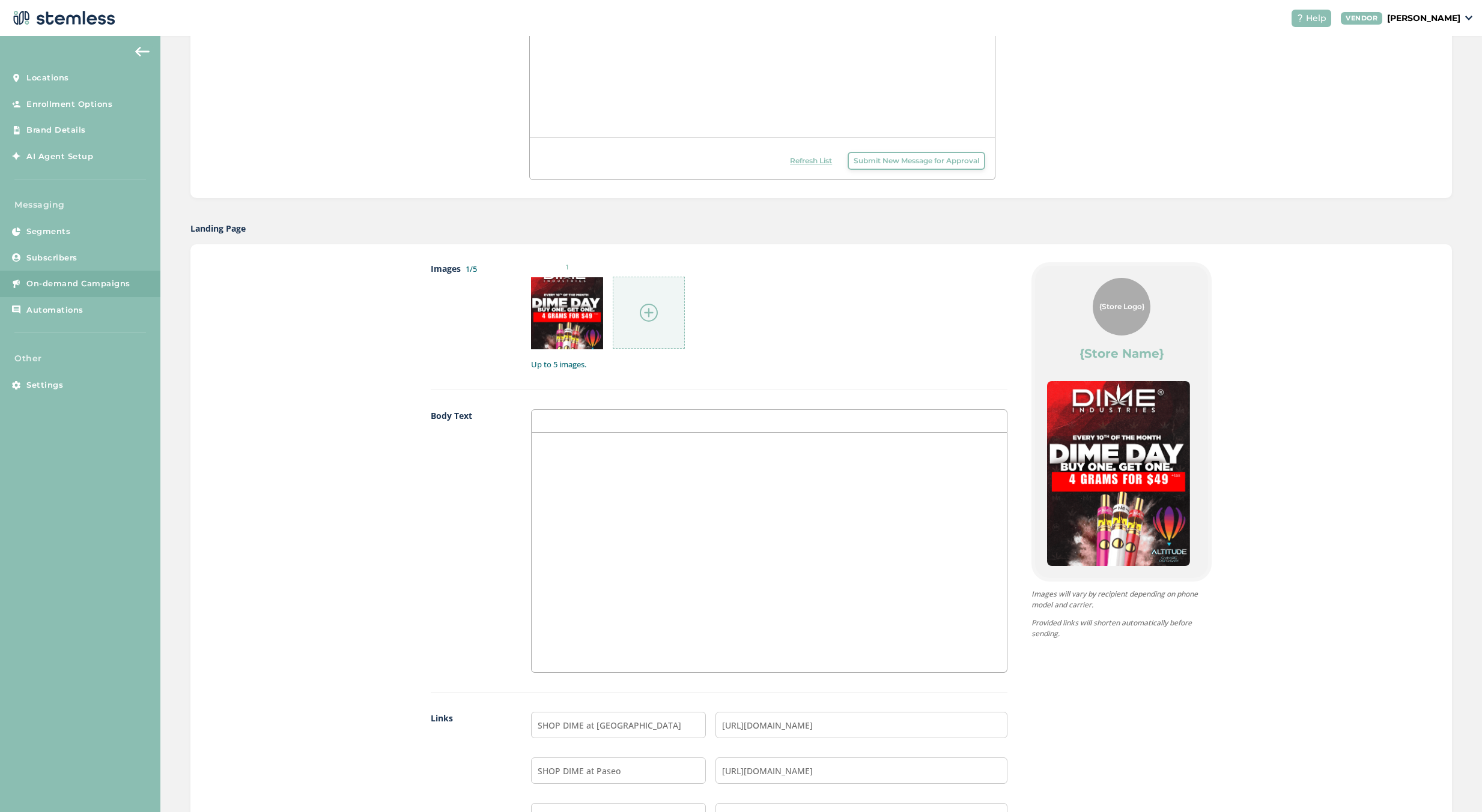
click at [731, 480] on div at bounding box center [769, 552] width 475 height 240
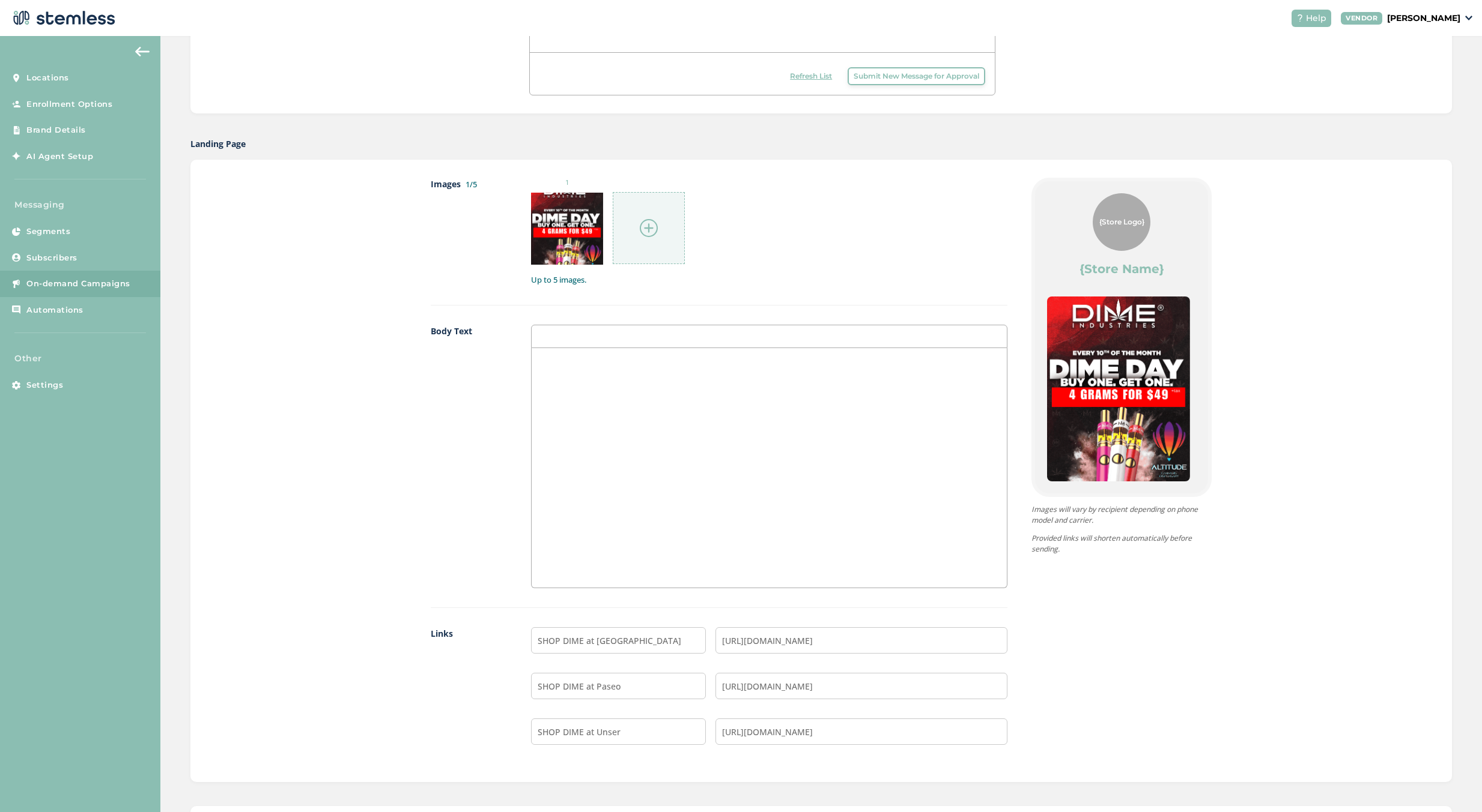
scroll to position [503, 0]
click at [731, 336] on div at bounding box center [769, 338] width 477 height 24
click at [635, 342] on div at bounding box center [769, 338] width 477 height 24
click at [565, 386] on div at bounding box center [769, 470] width 475 height 240
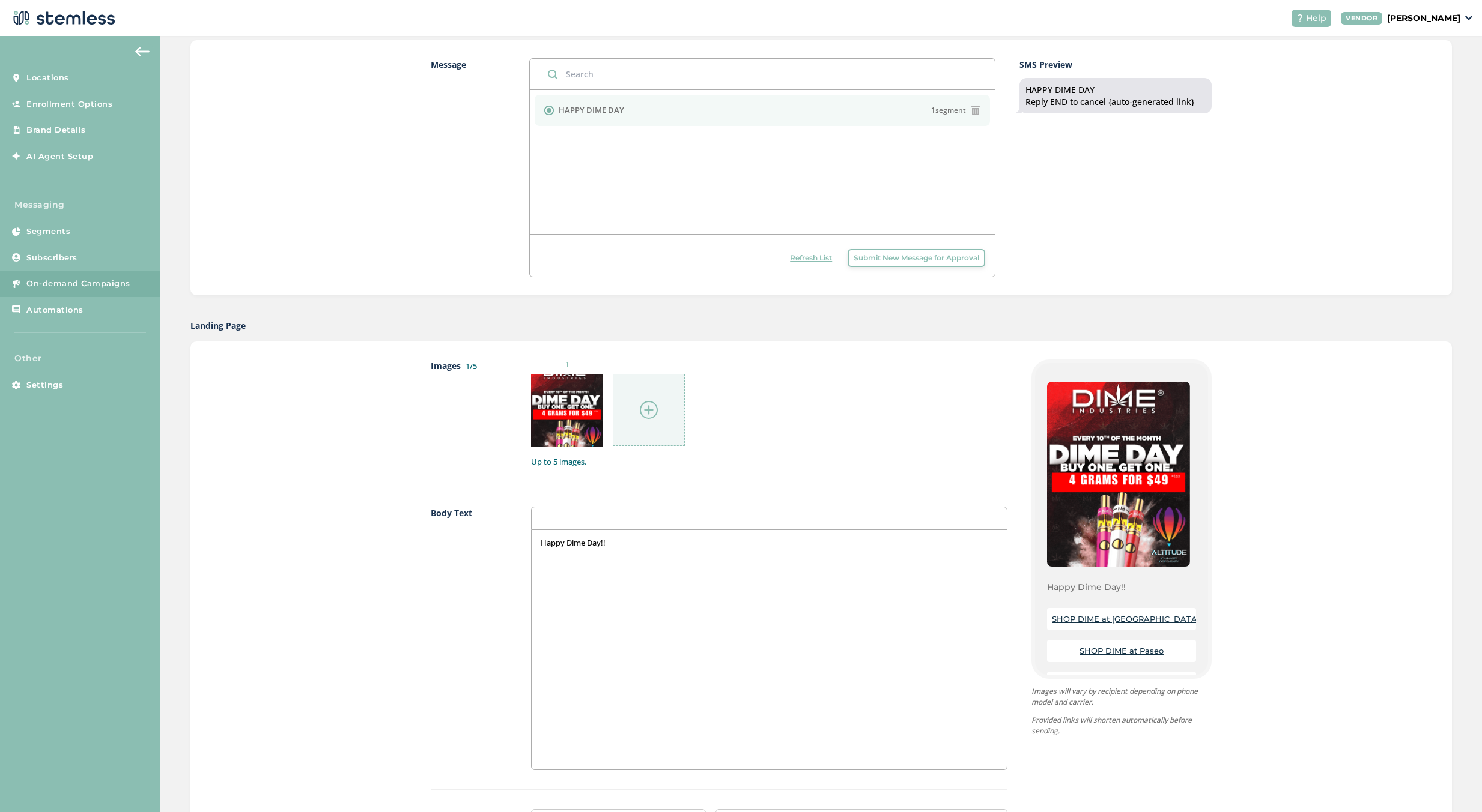
scroll to position [0, 0]
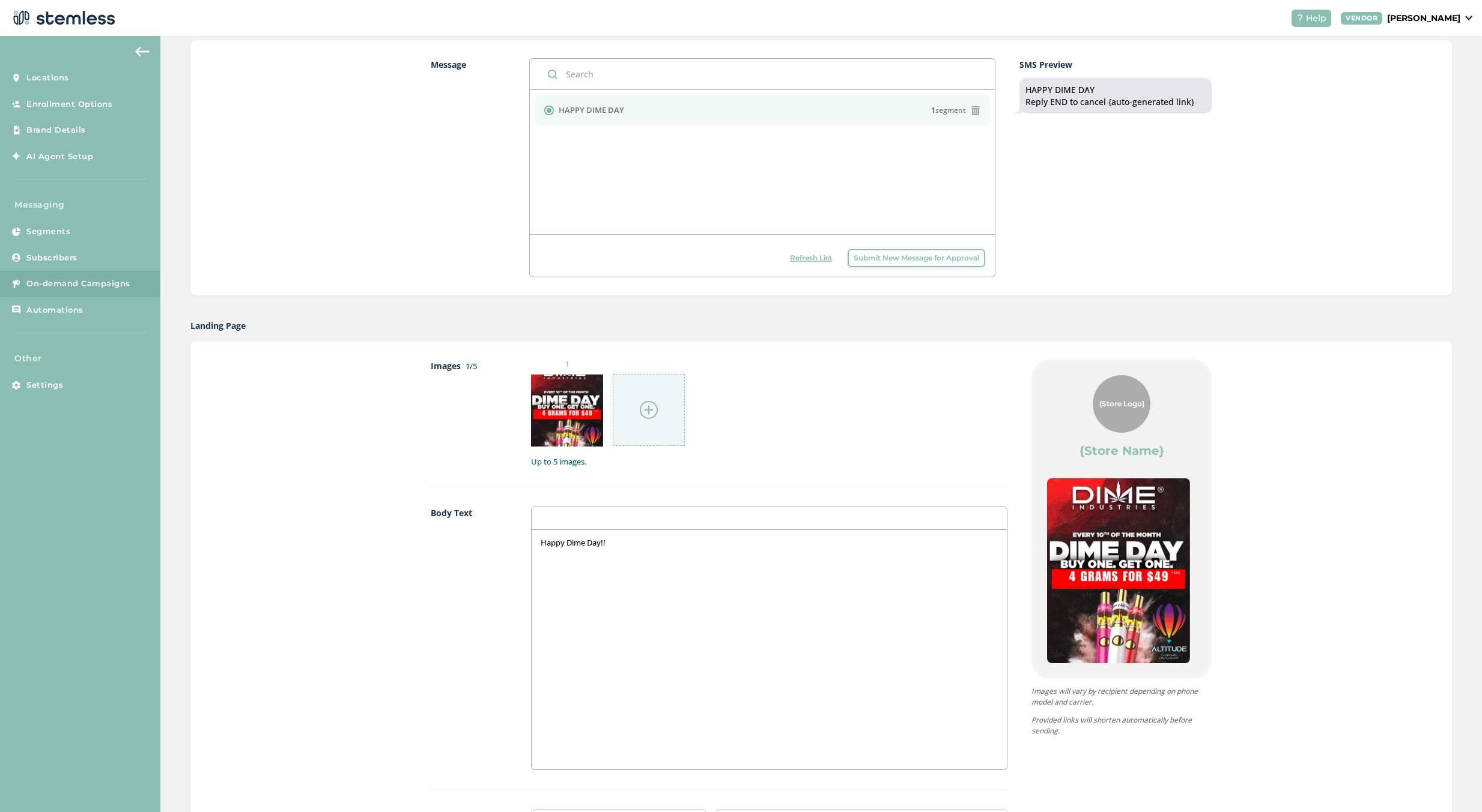
click at [1125, 405] on span "{Store Logo}" at bounding box center [1121, 404] width 45 height 11
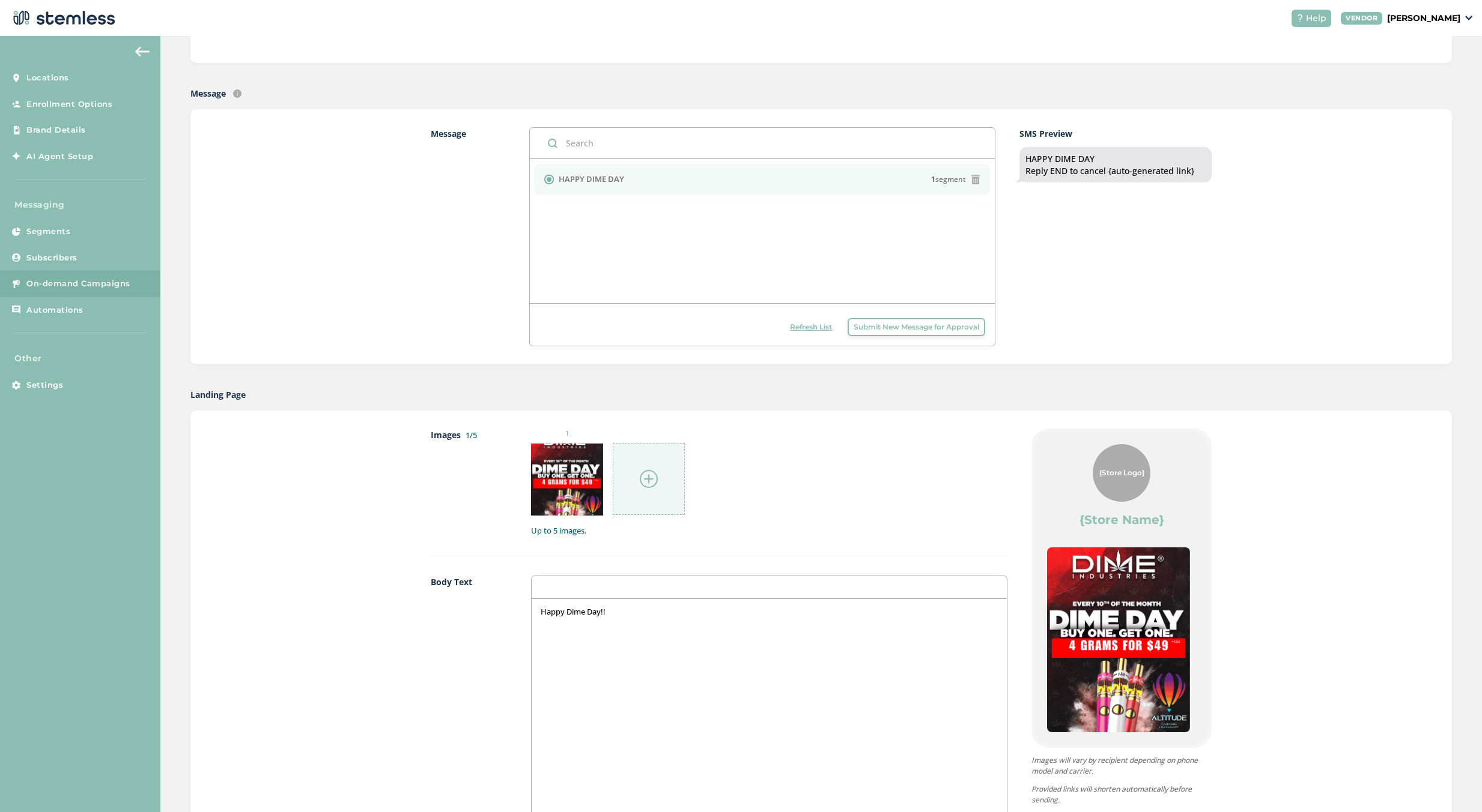
scroll to position [143, 0]
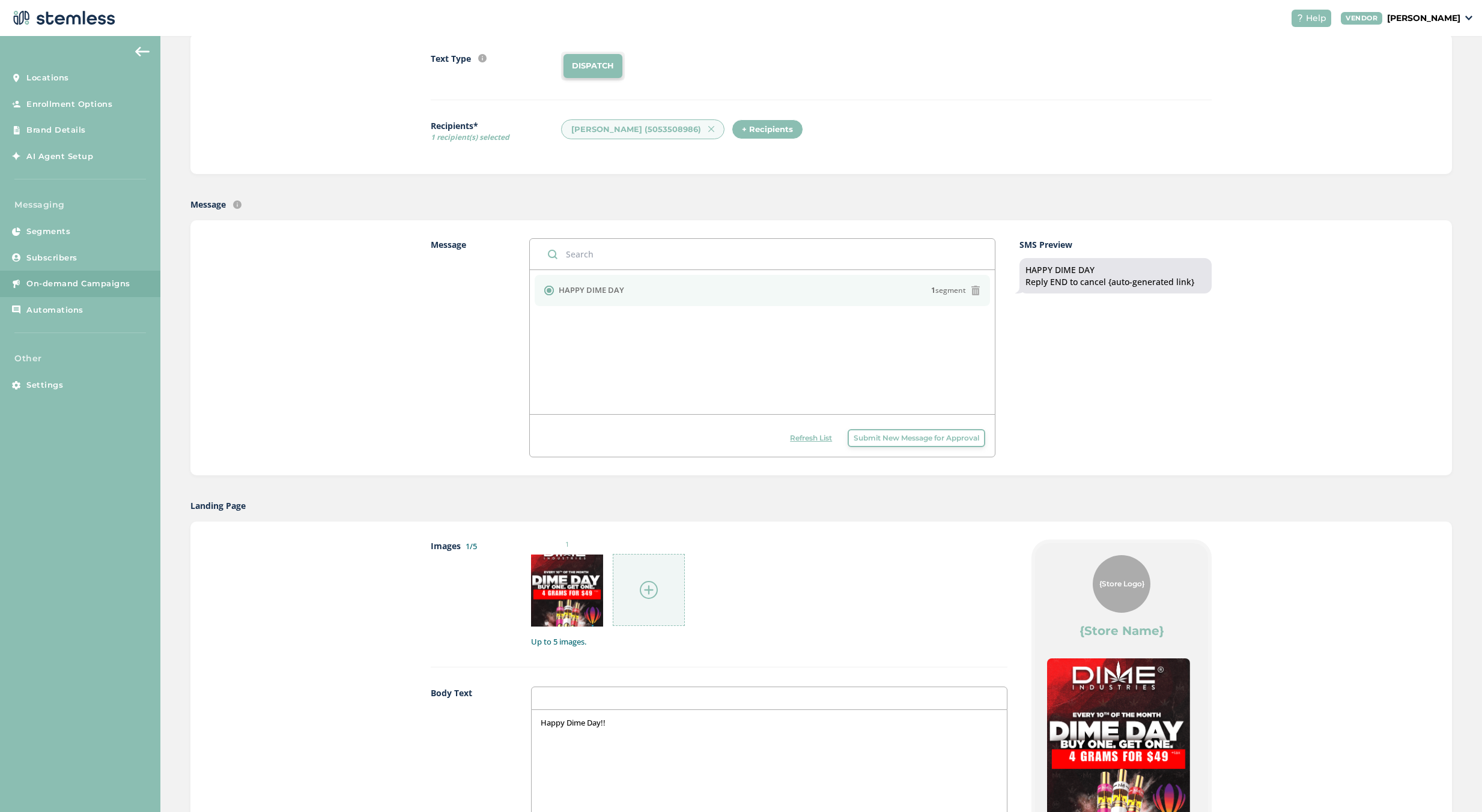
click at [924, 440] on span "Submit New Message for Approval" at bounding box center [916, 438] width 126 height 11
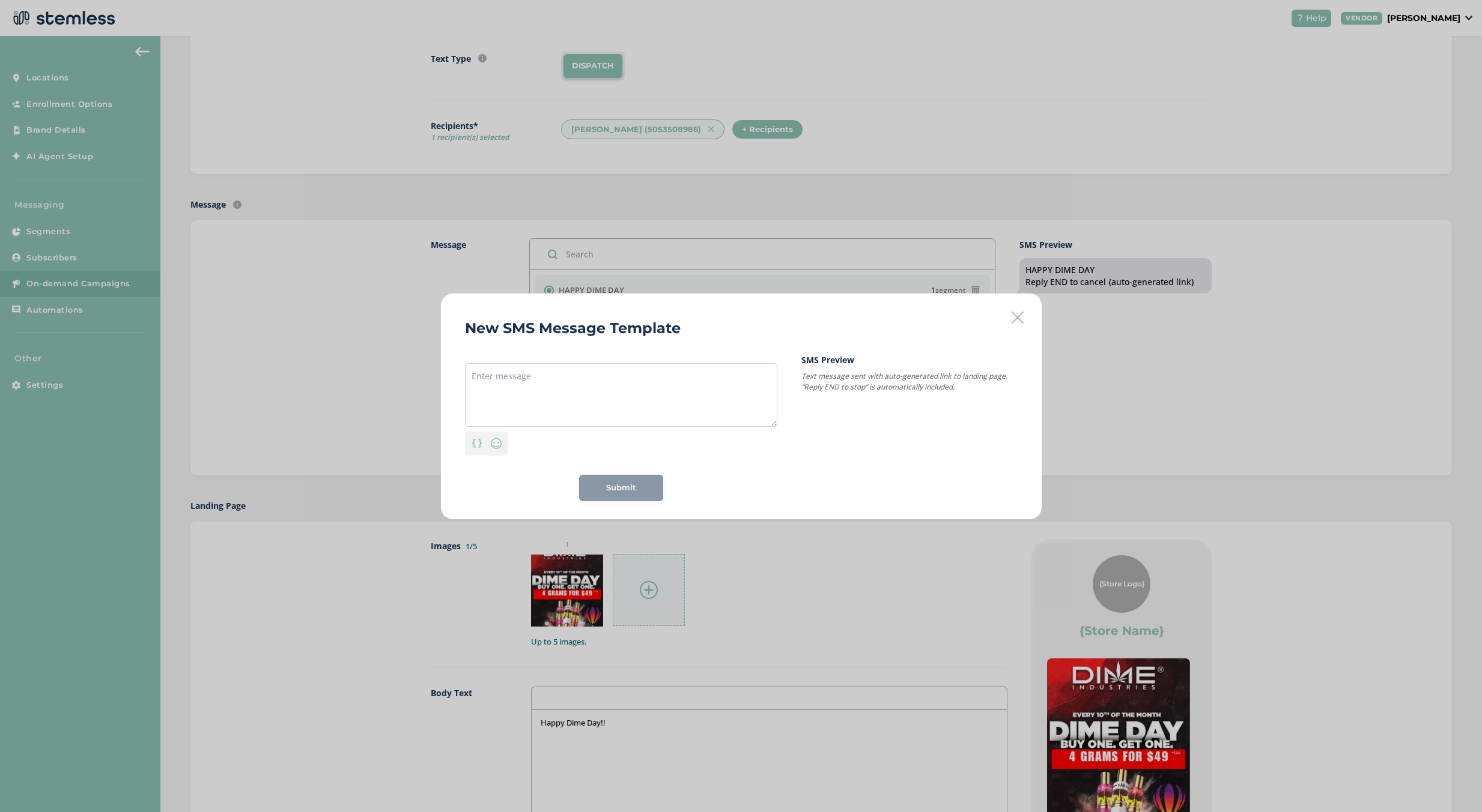
click at [613, 358] on div "Personalization Emoji Submit" at bounding box center [621, 428] width 312 height 148
click at [604, 367] on textarea at bounding box center [621, 395] width 312 height 64
click at [1021, 321] on icon at bounding box center [1017, 317] width 12 height 12
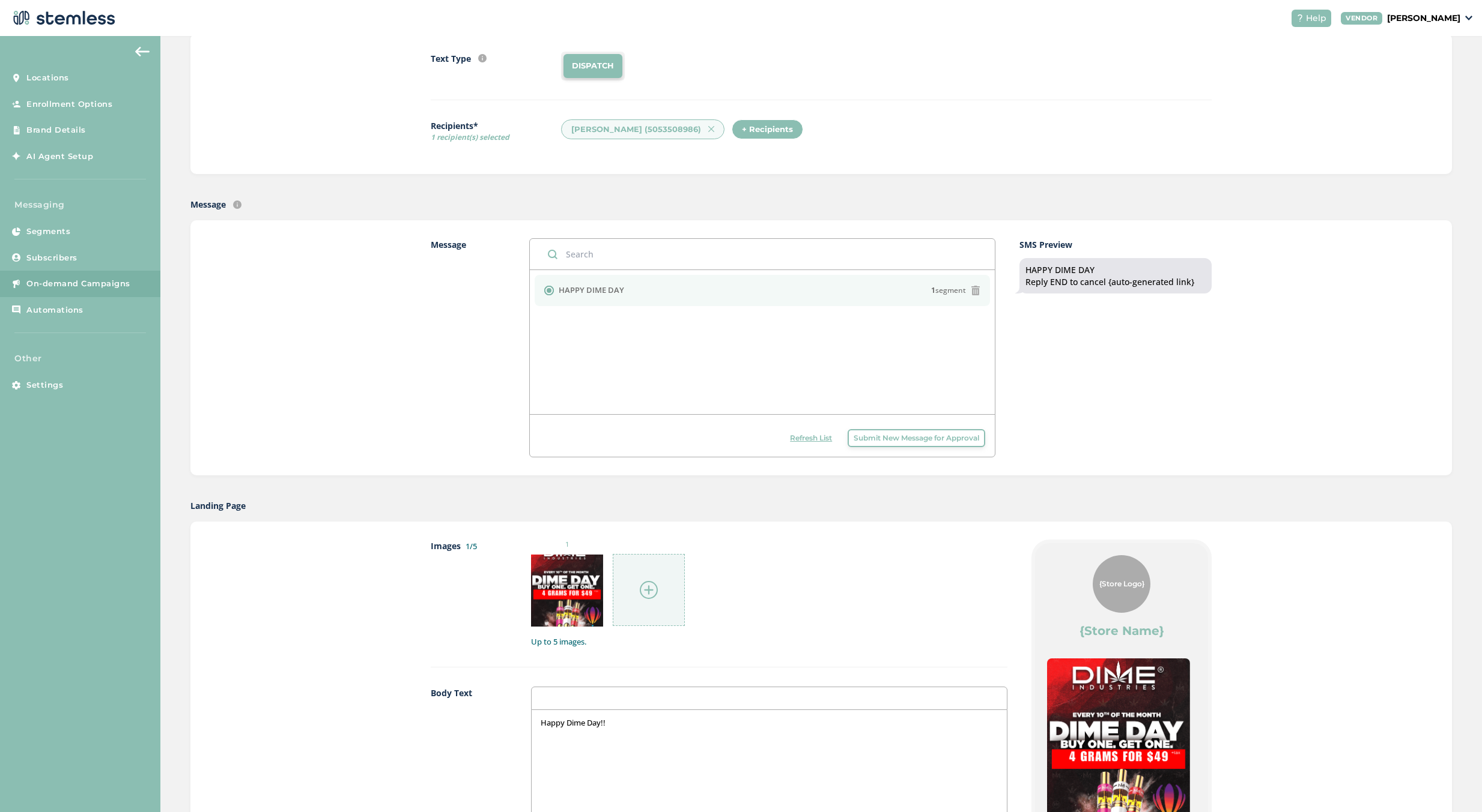
click at [970, 287] on icon at bounding box center [975, 290] width 9 height 9
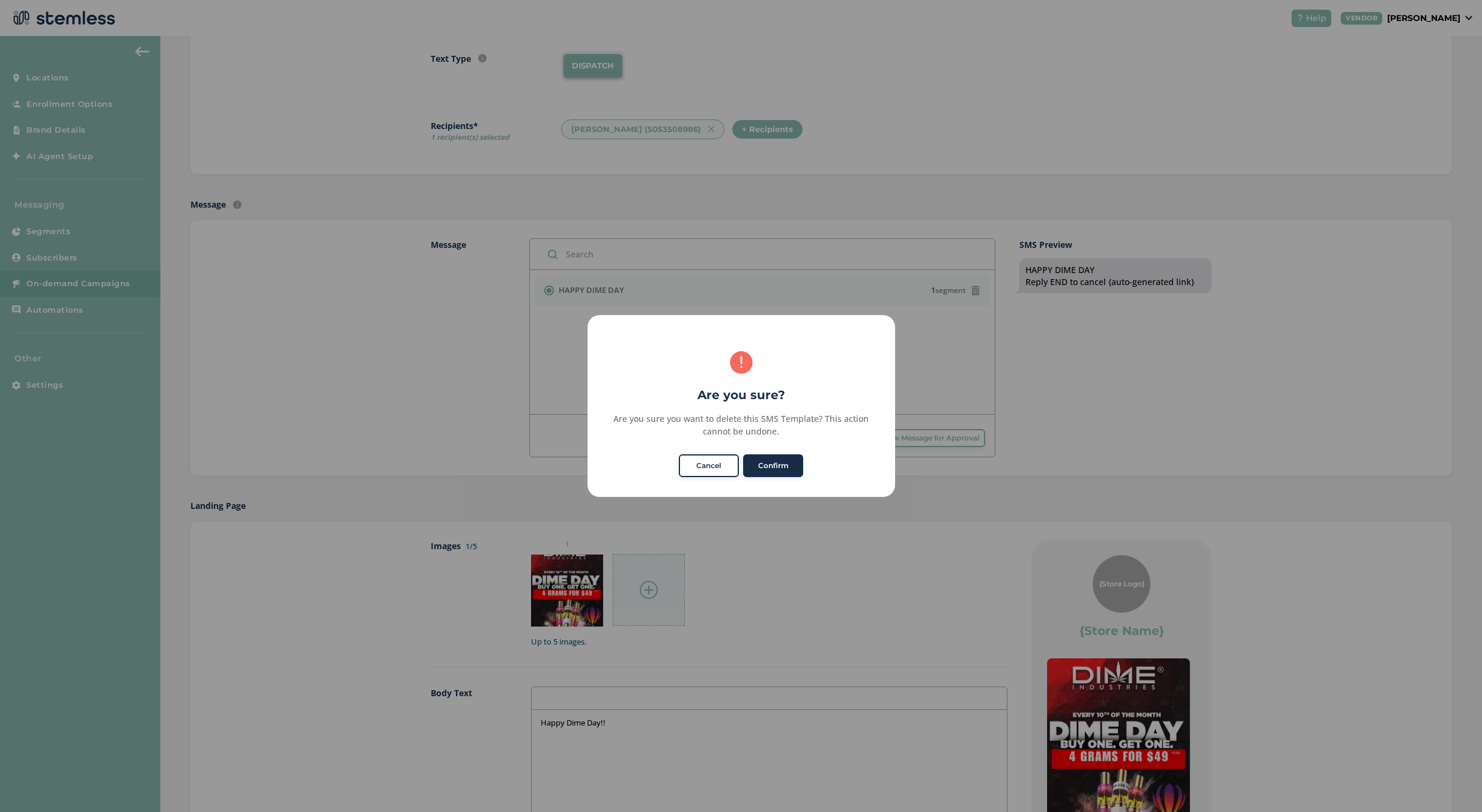
click at [763, 466] on button "Confirm" at bounding box center [773, 466] width 60 height 23
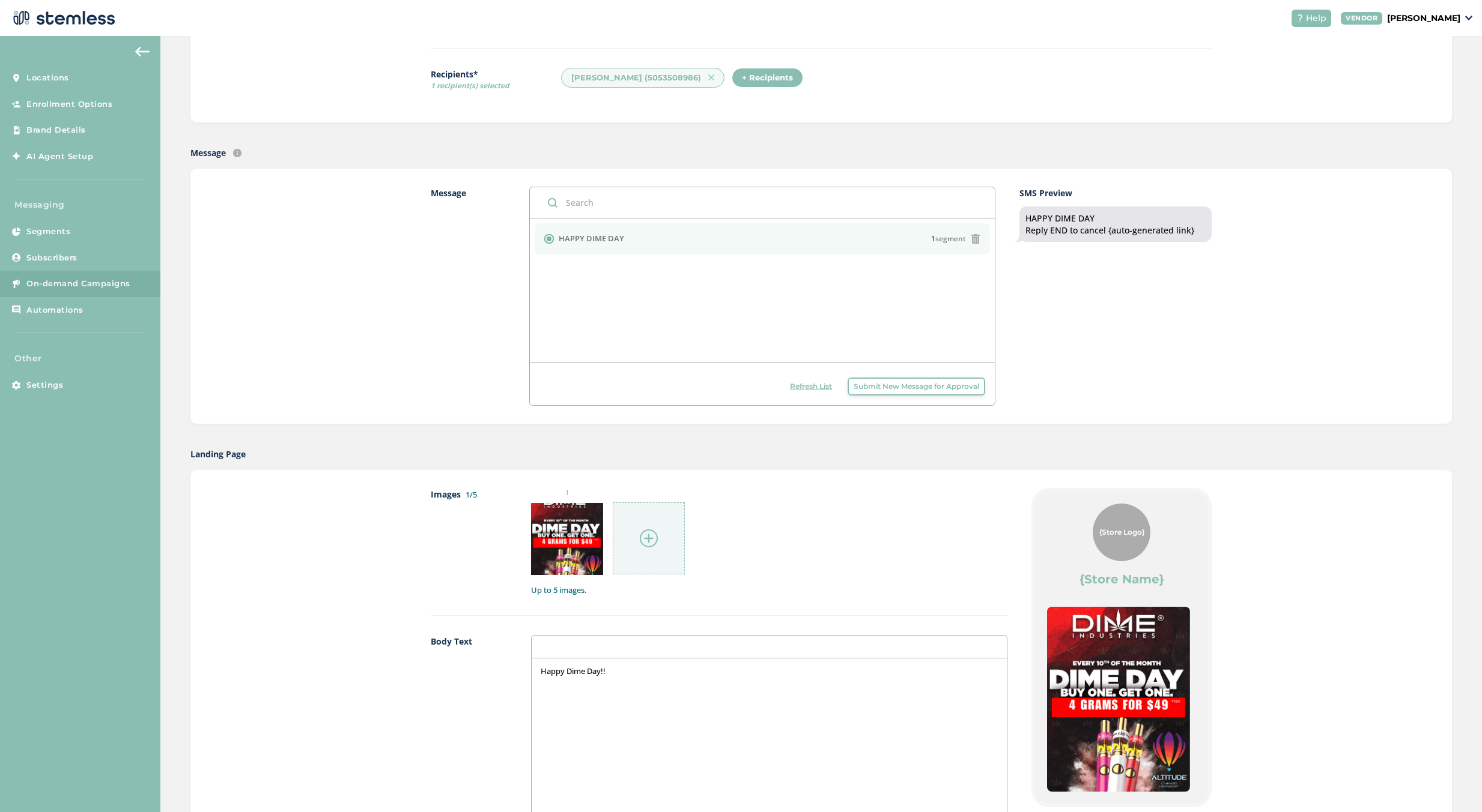
scroll to position [82, 0]
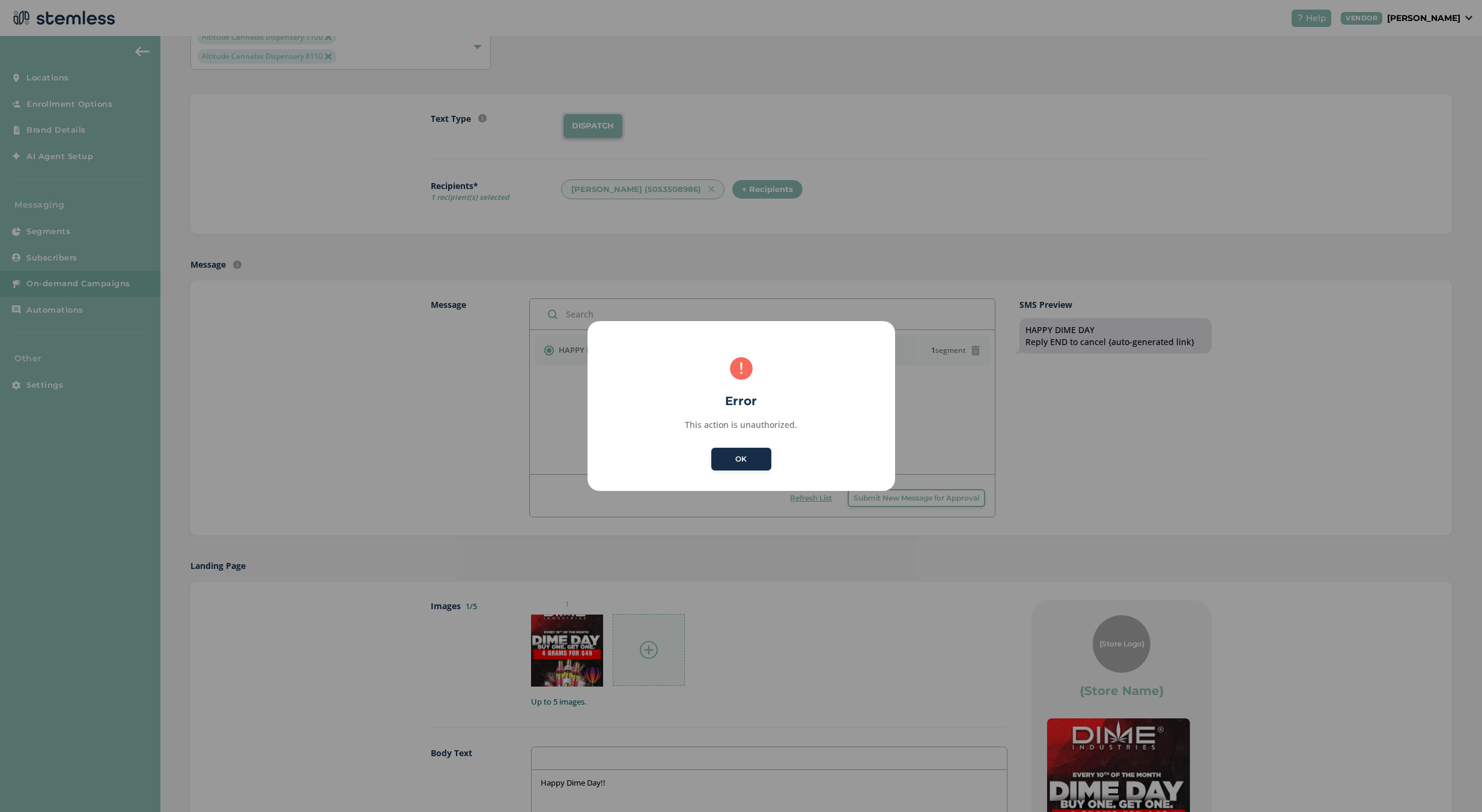
click at [751, 455] on button "OK" at bounding box center [741, 459] width 60 height 23
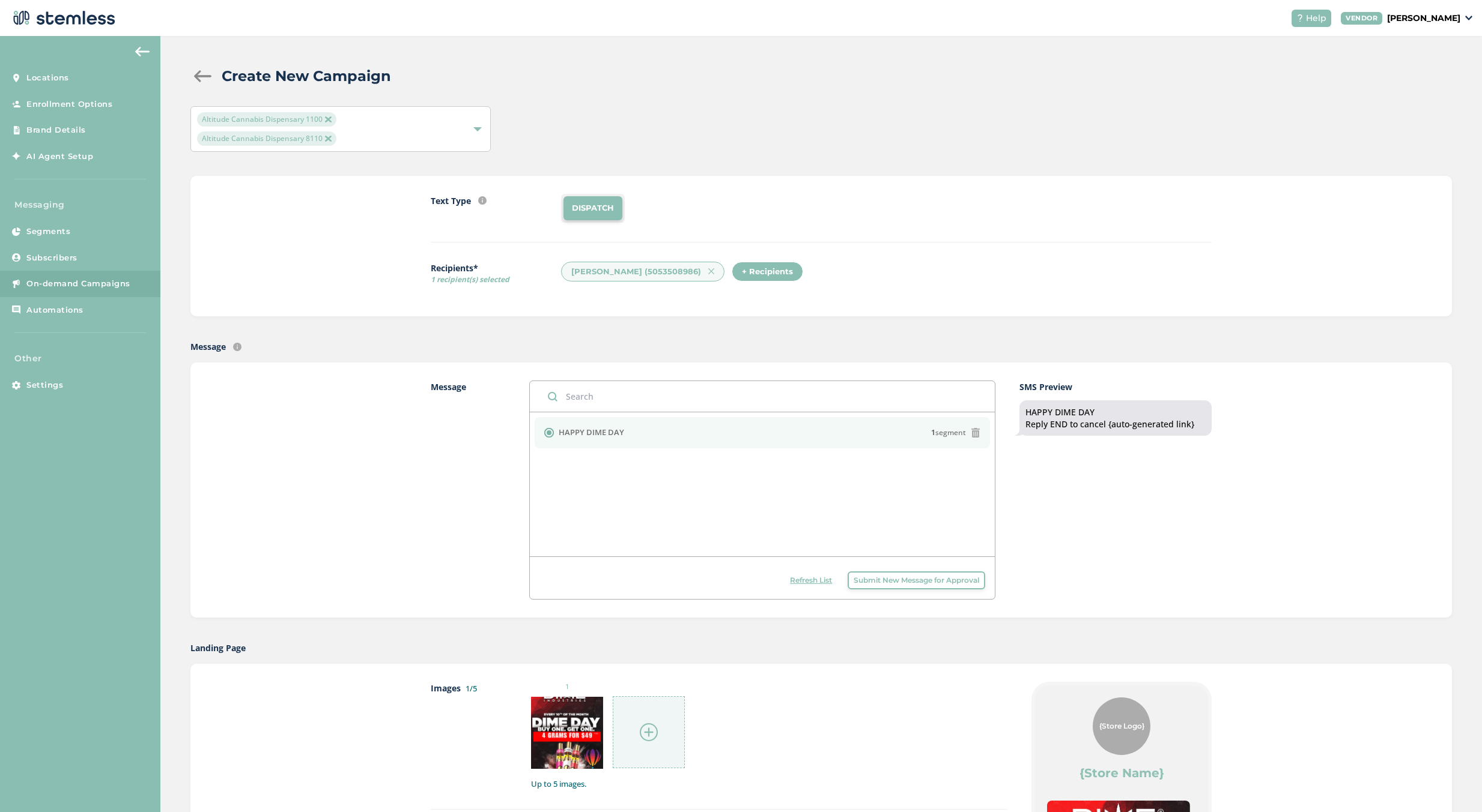
scroll to position [0, 0]
click at [695, 268] on div "Micaela Padilla (5053508986)" at bounding box center [643, 273] width 164 height 20
click at [731, 268] on div "+ Recipients" at bounding box center [767, 273] width 72 height 20
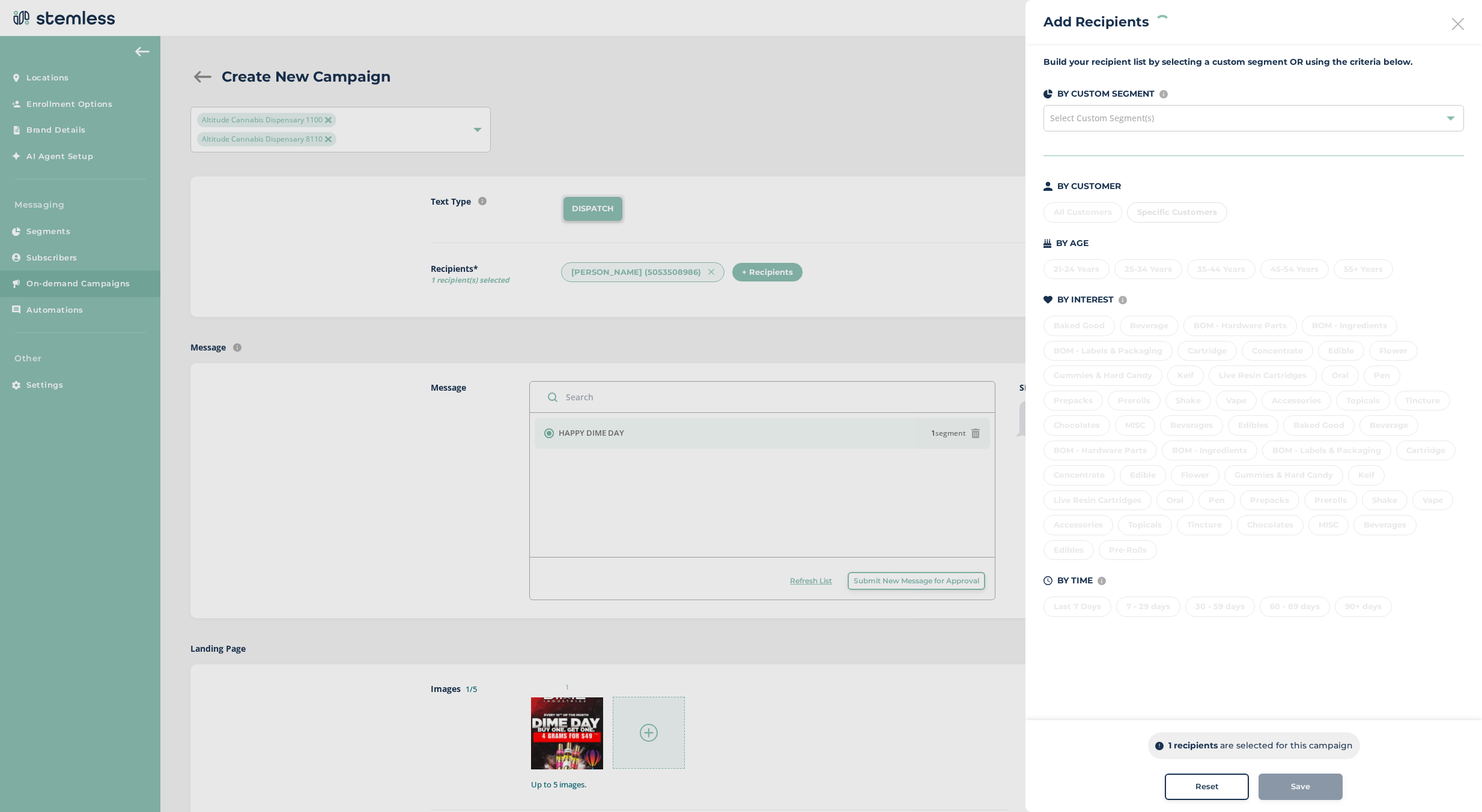
click at [1106, 120] on span "Select Custom Segment(s)" at bounding box center [1102, 118] width 104 height 11
click at [1188, 204] on div "1 customer(s) selected" at bounding box center [1183, 212] width 113 height 20
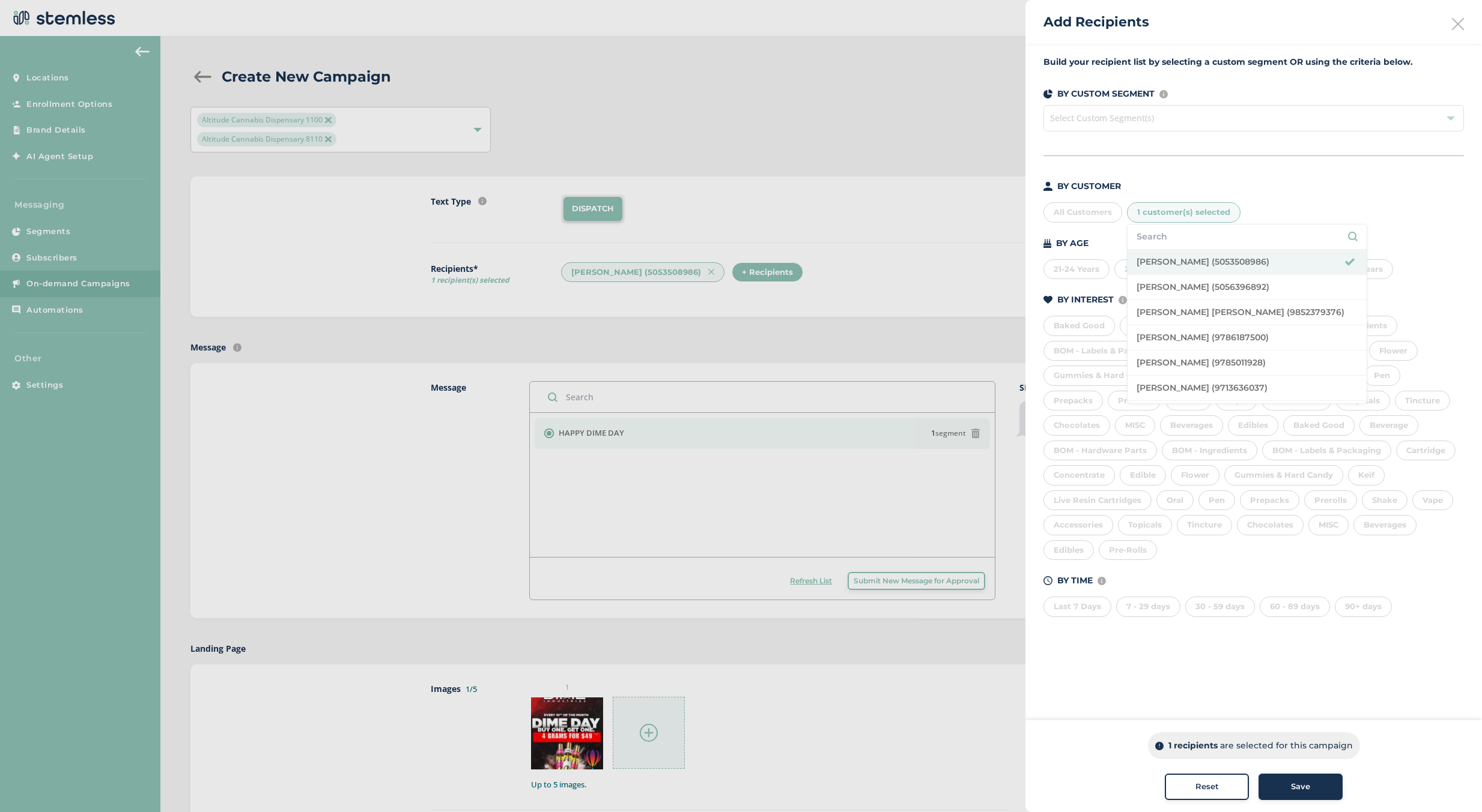
click at [1199, 233] on input "text" at bounding box center [1247, 237] width 221 height 13
type input "jose"
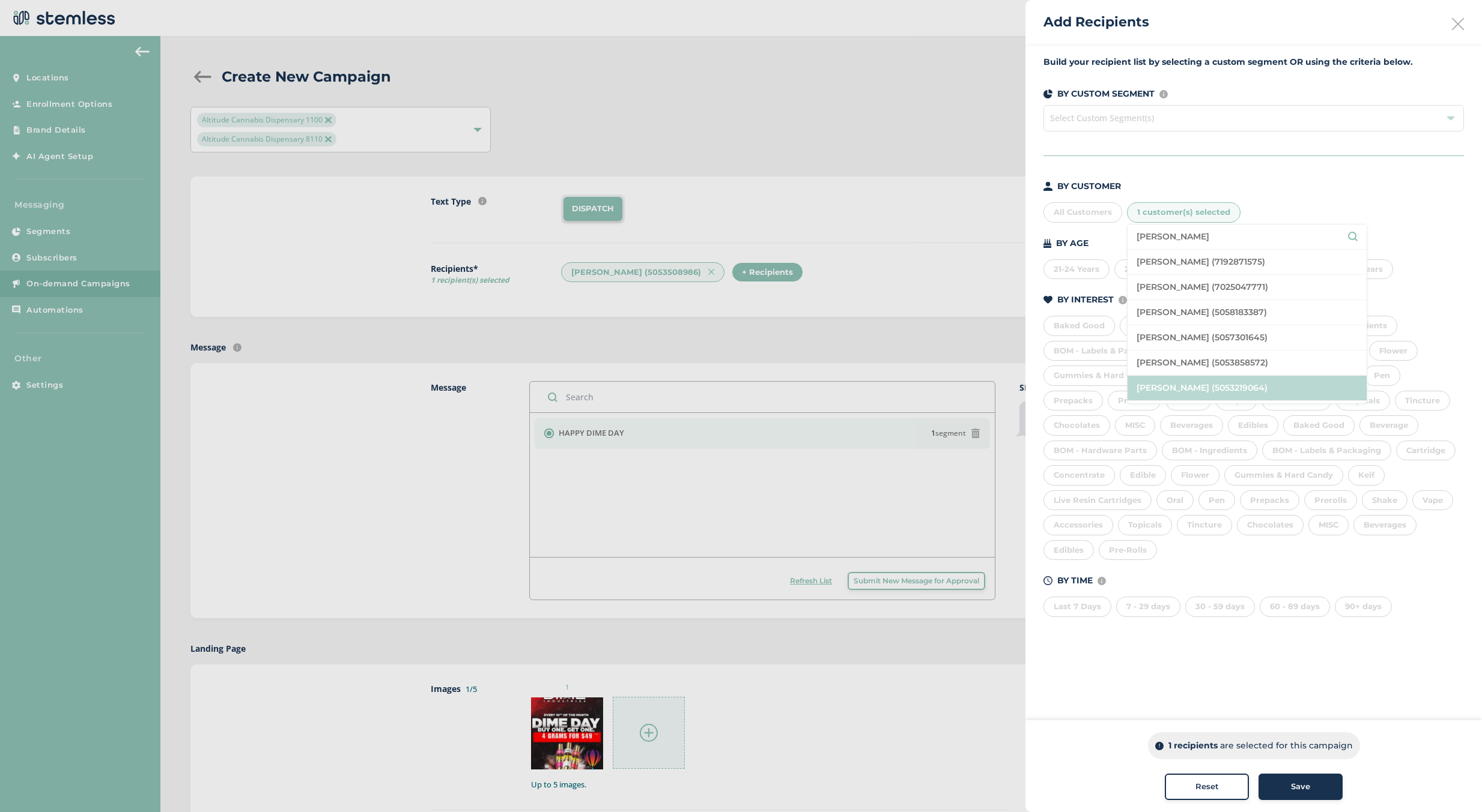
click at [1222, 395] on li "Joseph Padilla (5053219064)" at bounding box center [1247, 388] width 239 height 25
drag, startPoint x: 1273, startPoint y: 770, endPoint x: 1280, endPoint y: 778, distance: 10.6
click at [1276, 775] on div "2 recipients are selected for this campaign Reset Save" at bounding box center [1254, 766] width 456 height 92
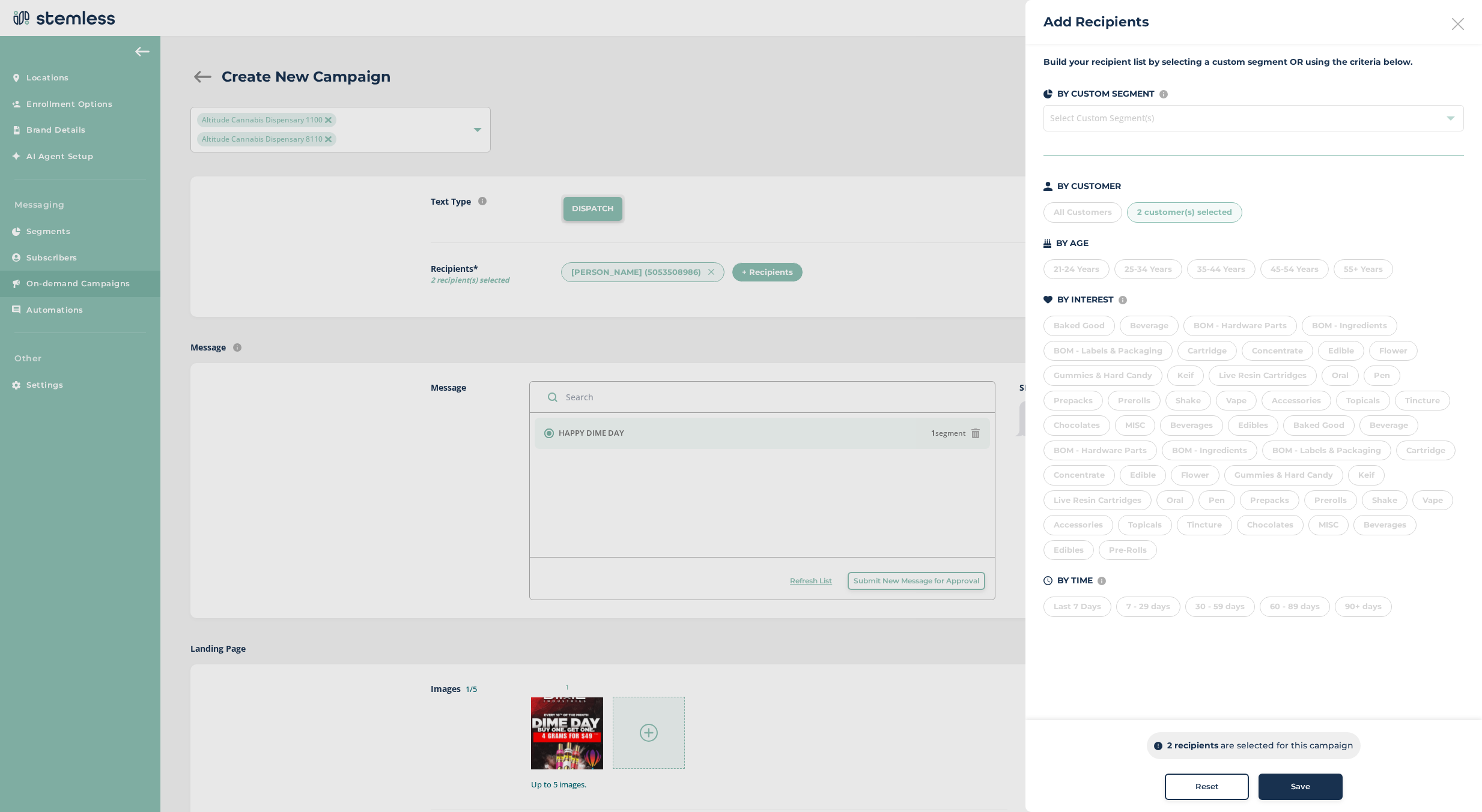
drag, startPoint x: 1282, startPoint y: 778, endPoint x: 1268, endPoint y: 751, distance: 30.4
click at [1281, 772] on div "2 recipients are selected for this campaign Reset Save" at bounding box center [1254, 766] width 456 height 92
click at [1294, 779] on button "Save" at bounding box center [1300, 787] width 84 height 27
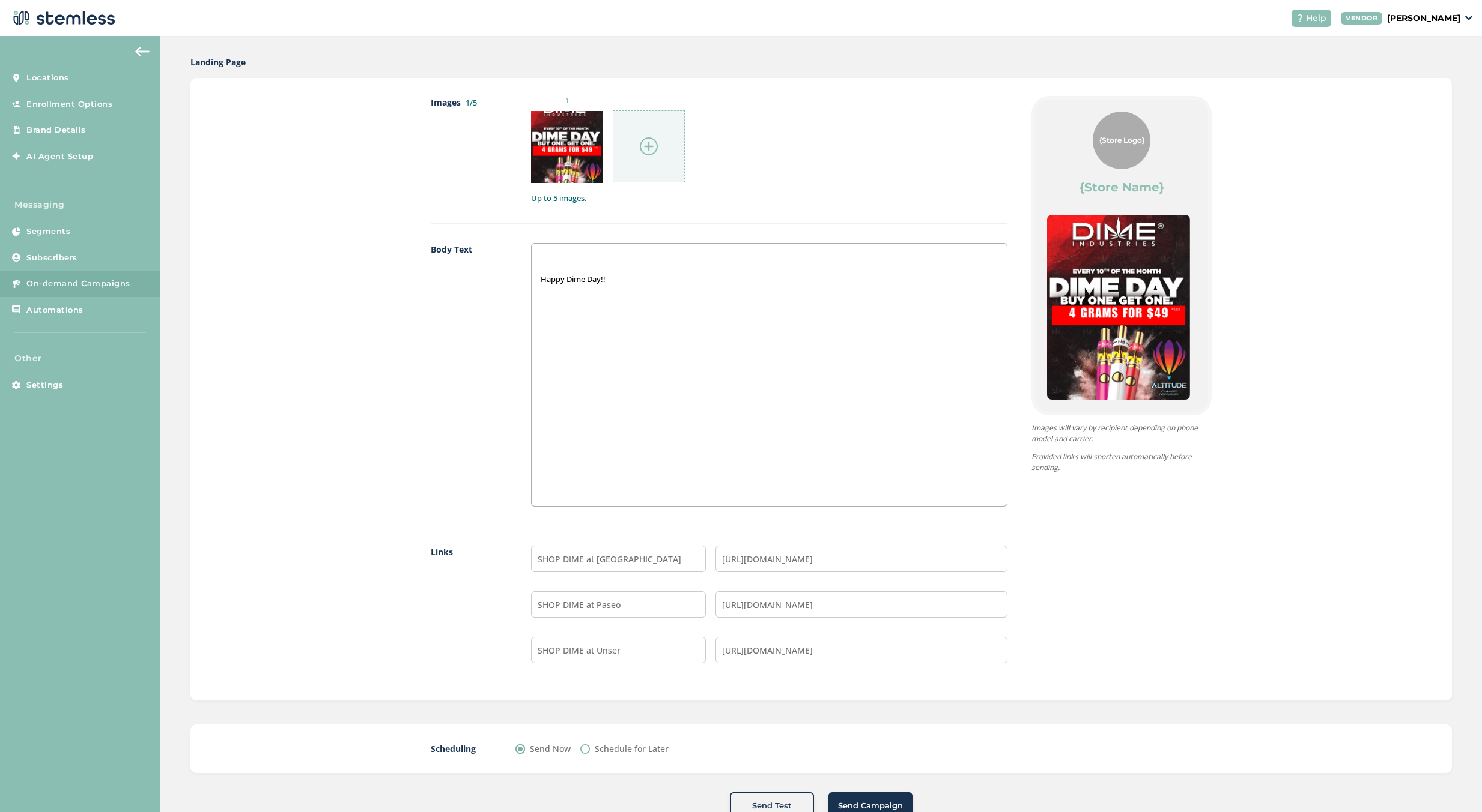
scroll to position [623, 0]
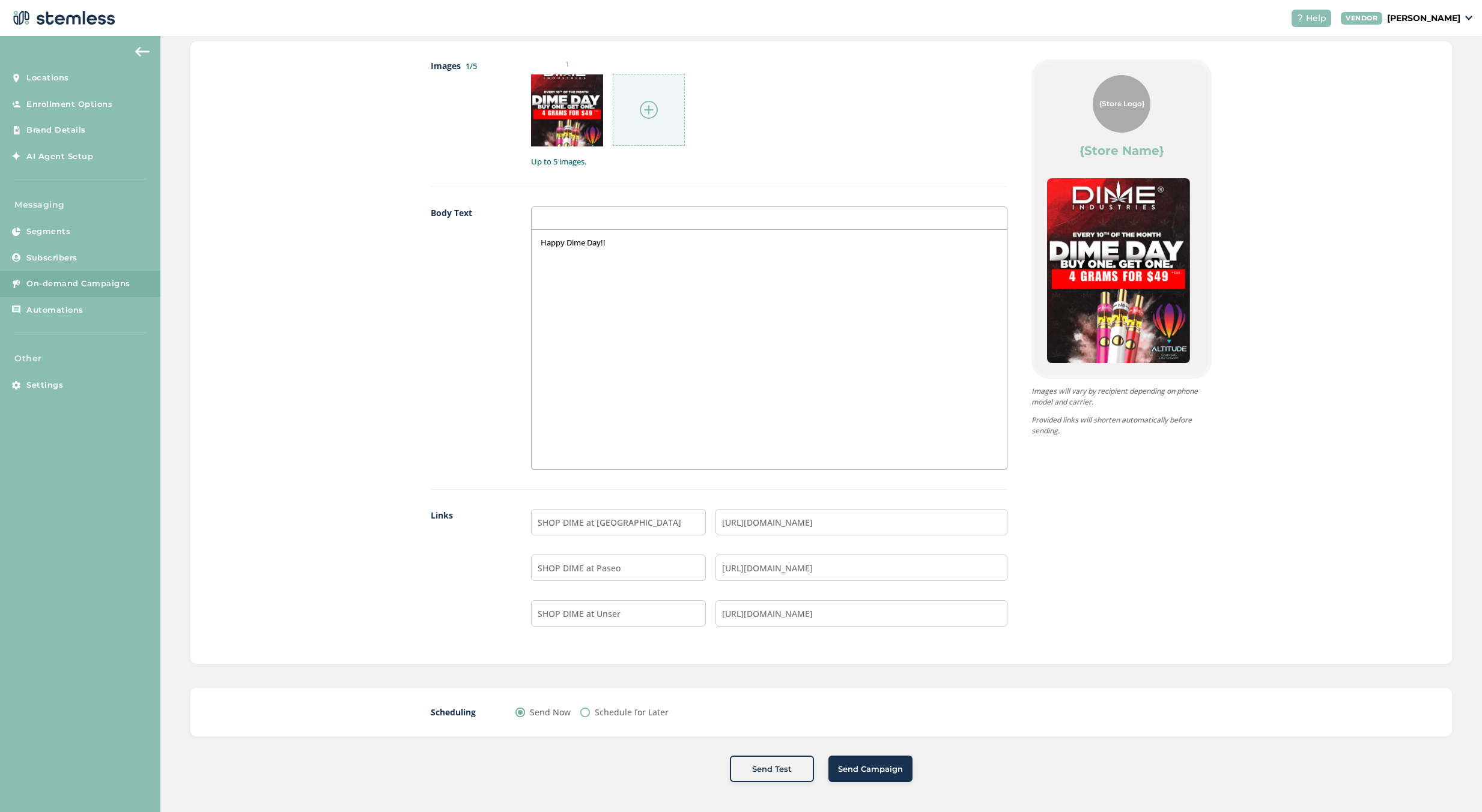
click at [881, 773] on span "Send Campaign" at bounding box center [870, 769] width 65 height 12
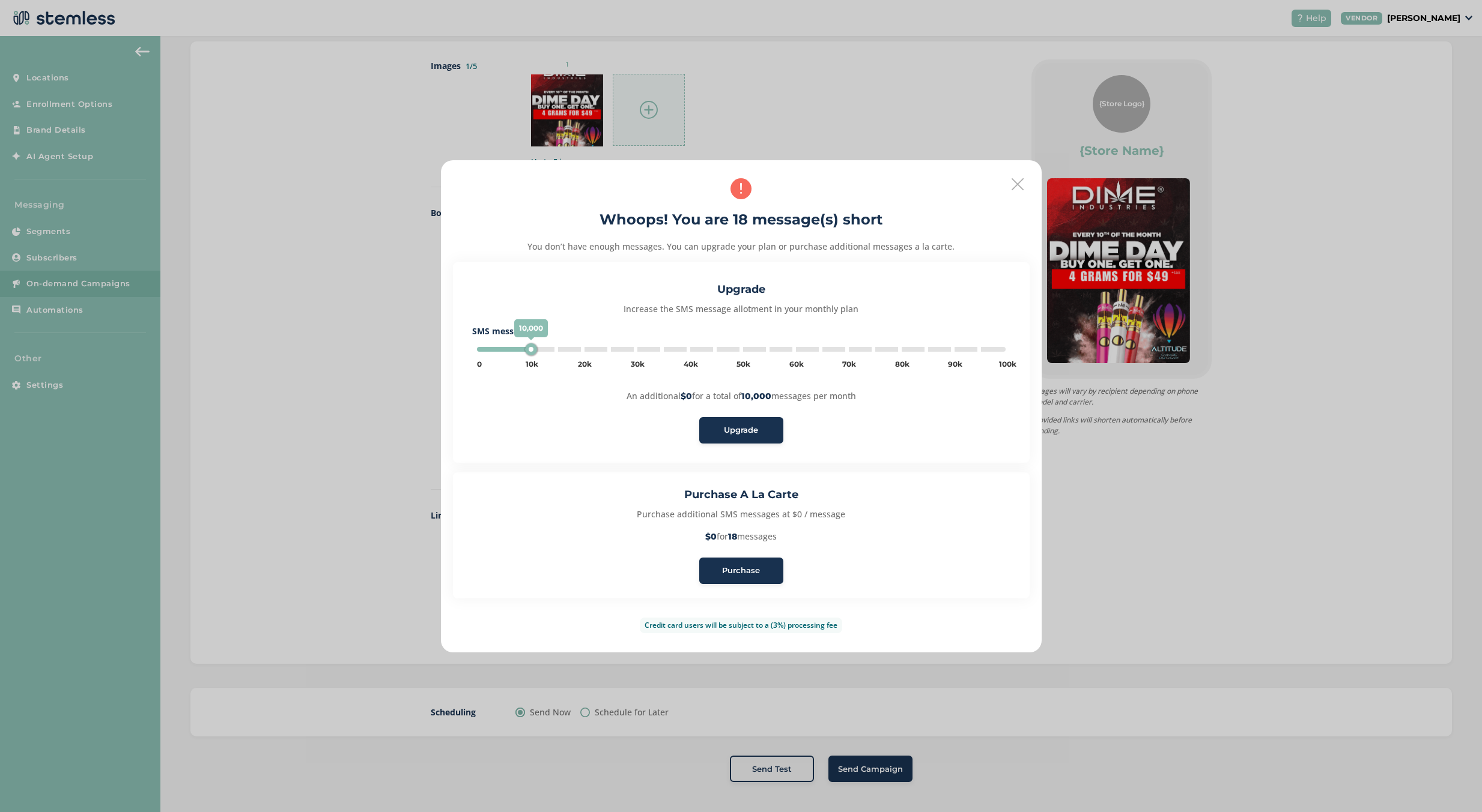
type input "5000"
click at [739, 562] on button "Purchase" at bounding box center [741, 570] width 84 height 27
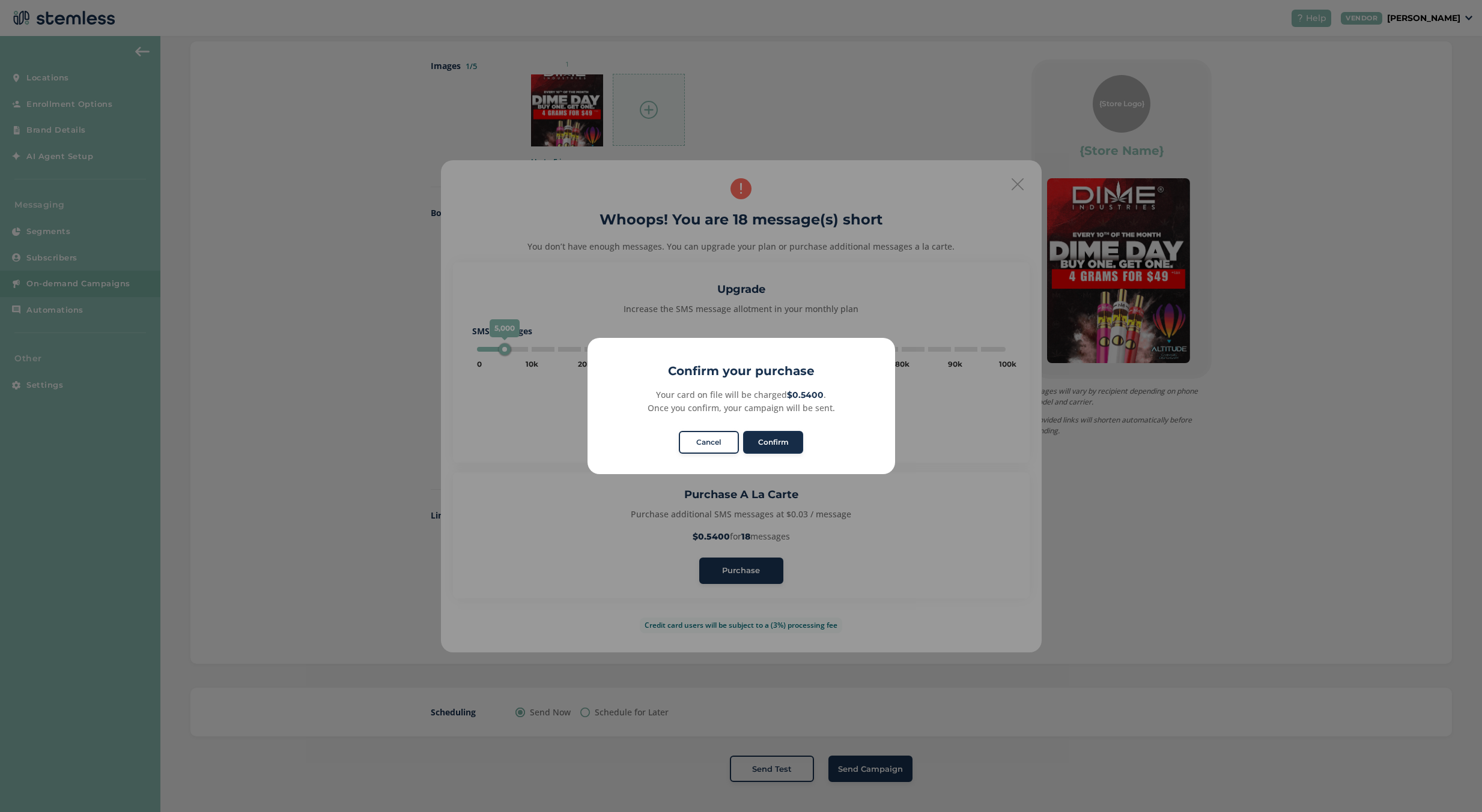
click at [782, 438] on button "Confirm" at bounding box center [773, 443] width 60 height 23
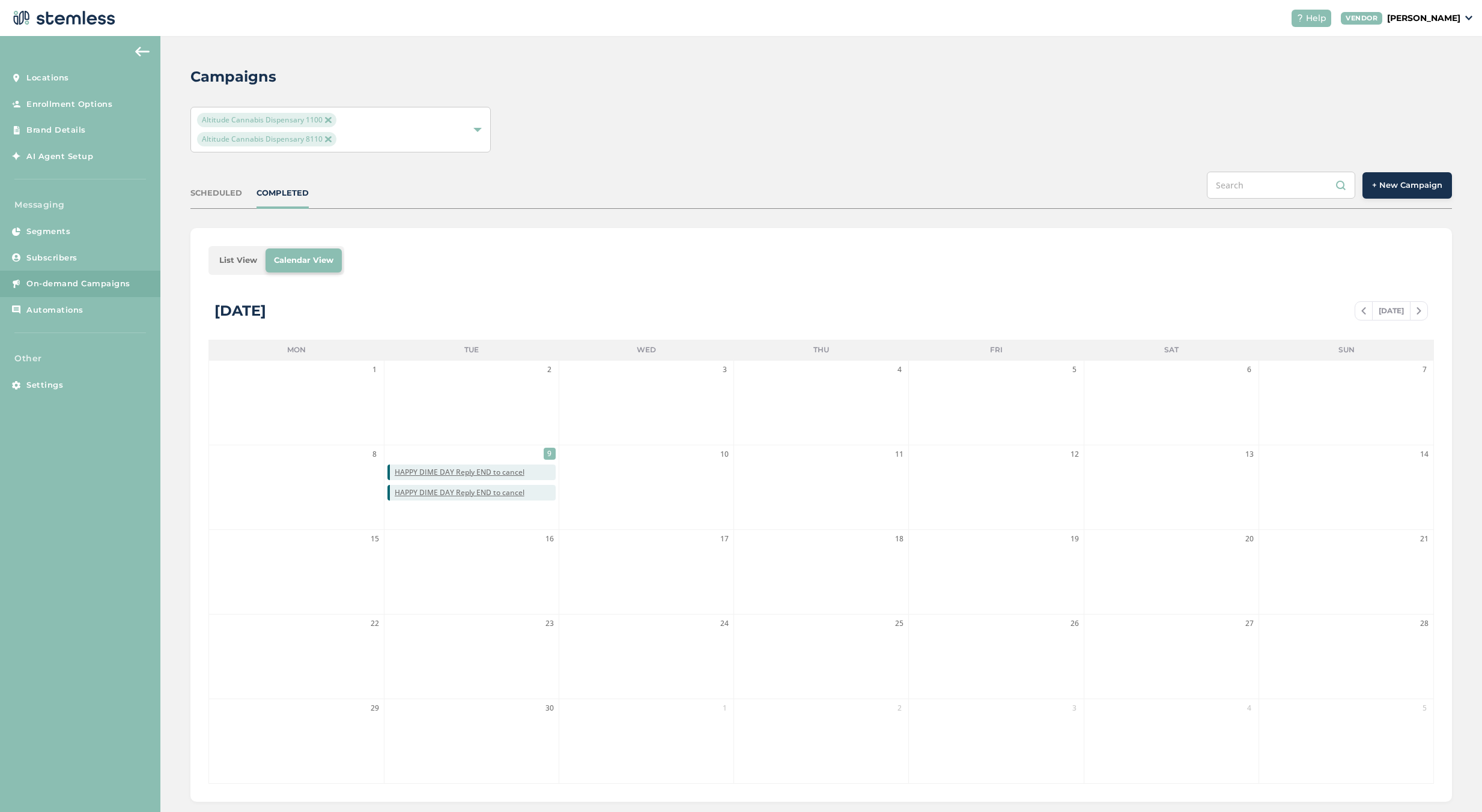
click at [1394, 186] on span "+ New Campaign" at bounding box center [1407, 185] width 70 height 12
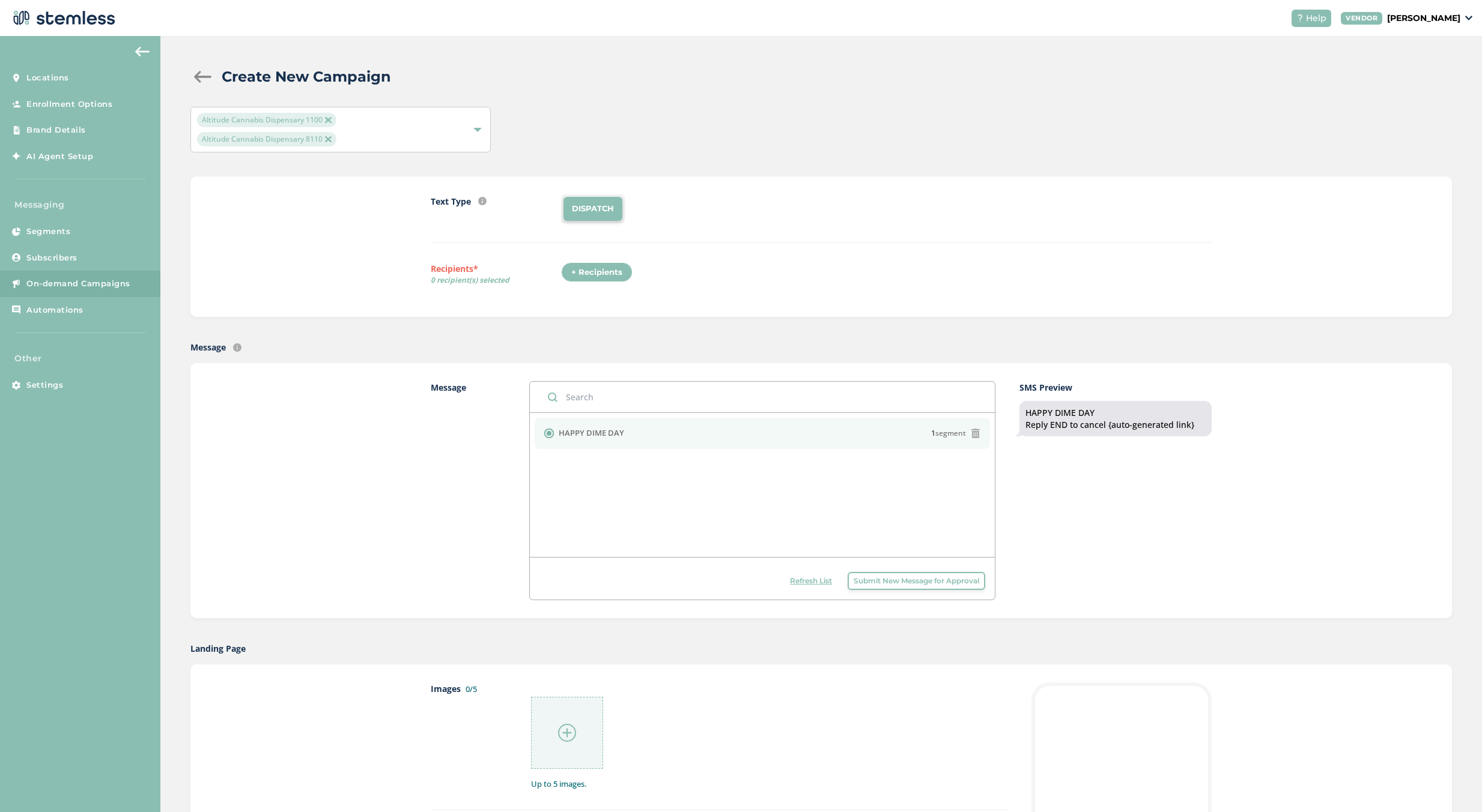
click at [977, 436] on icon at bounding box center [975, 433] width 9 height 9
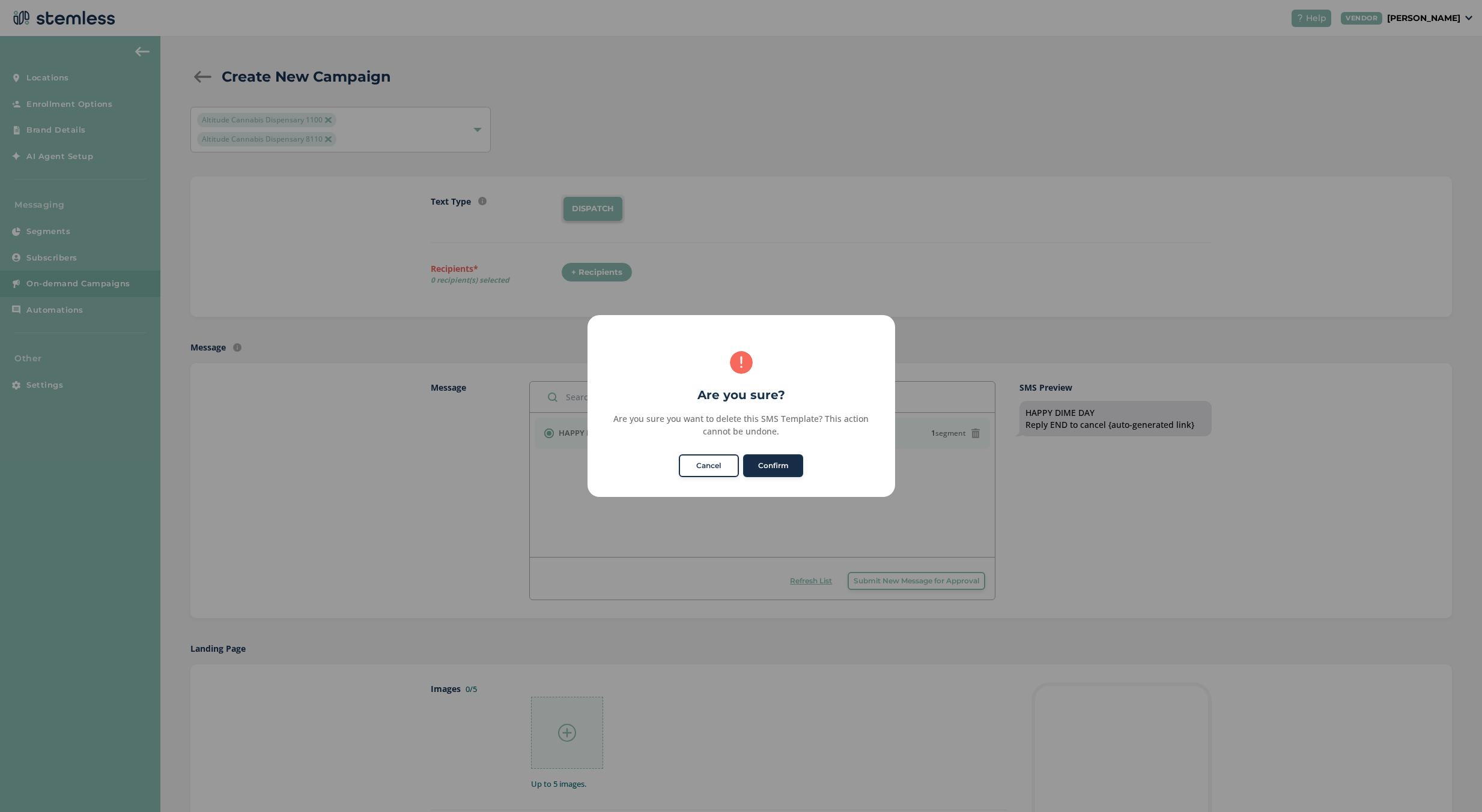
click at [782, 461] on button "Confirm" at bounding box center [773, 466] width 60 height 23
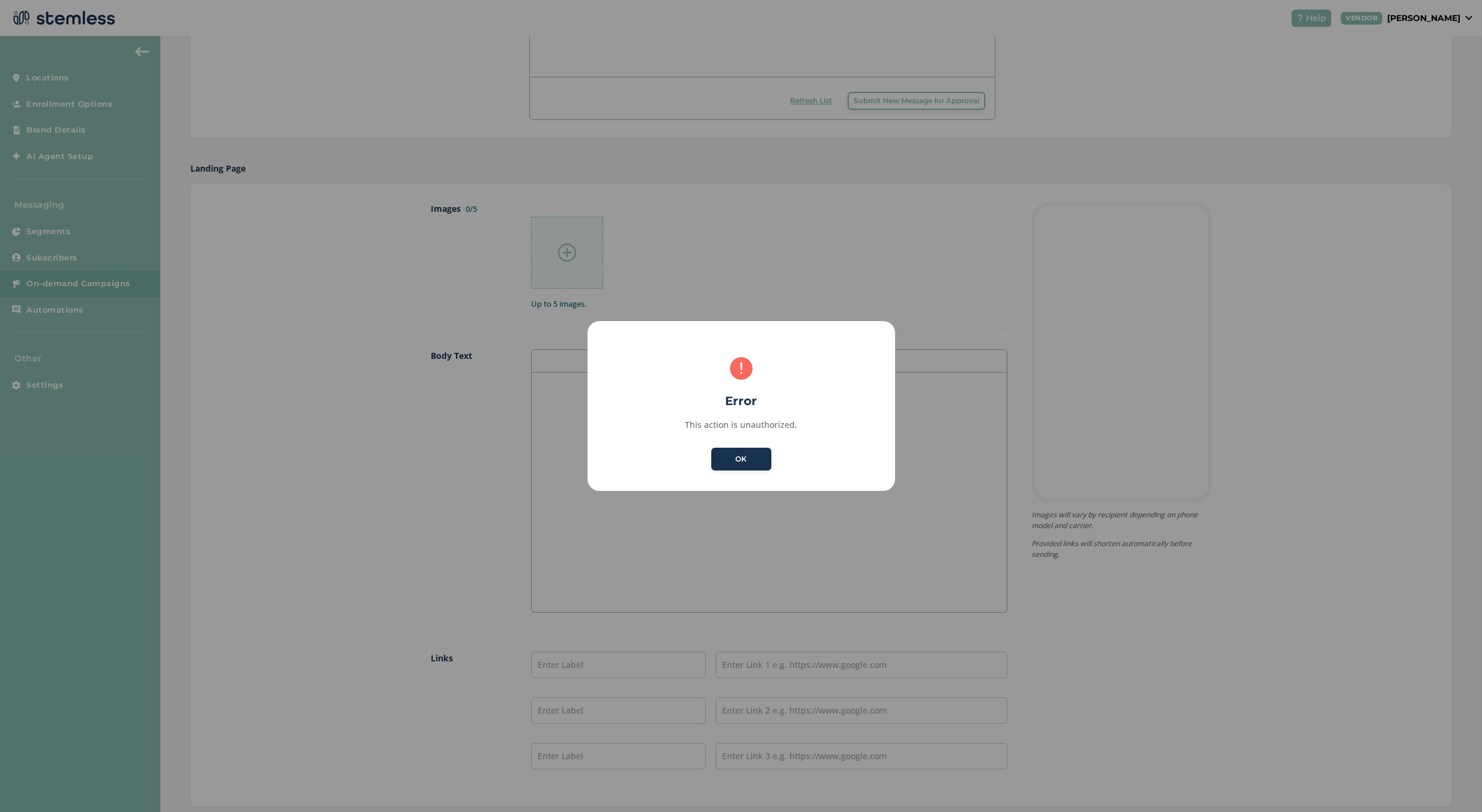
scroll to position [623, 0]
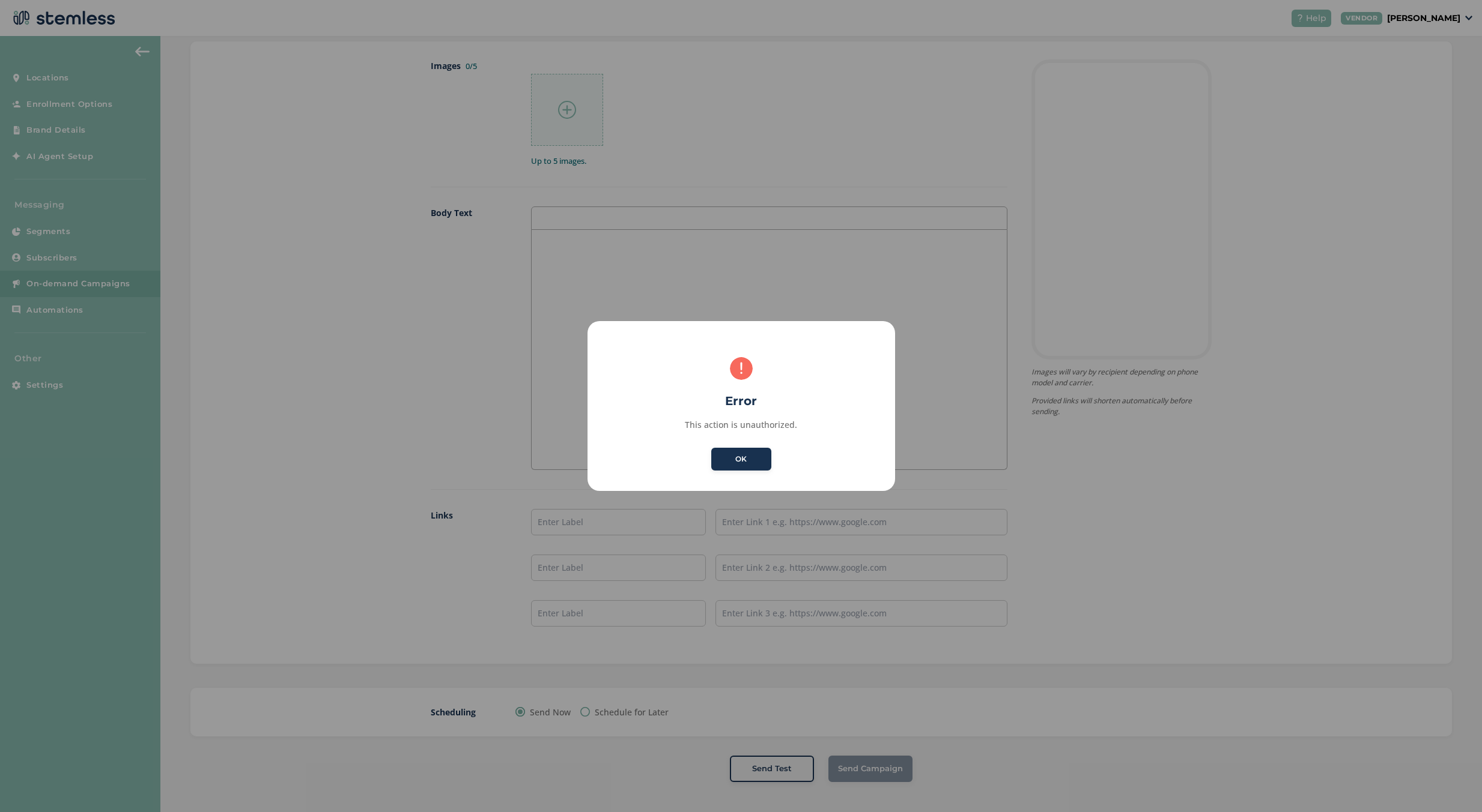
click at [769, 471] on div "OK No Cancel" at bounding box center [741, 459] width 65 height 27
click at [761, 462] on button "OK" at bounding box center [741, 459] width 60 height 23
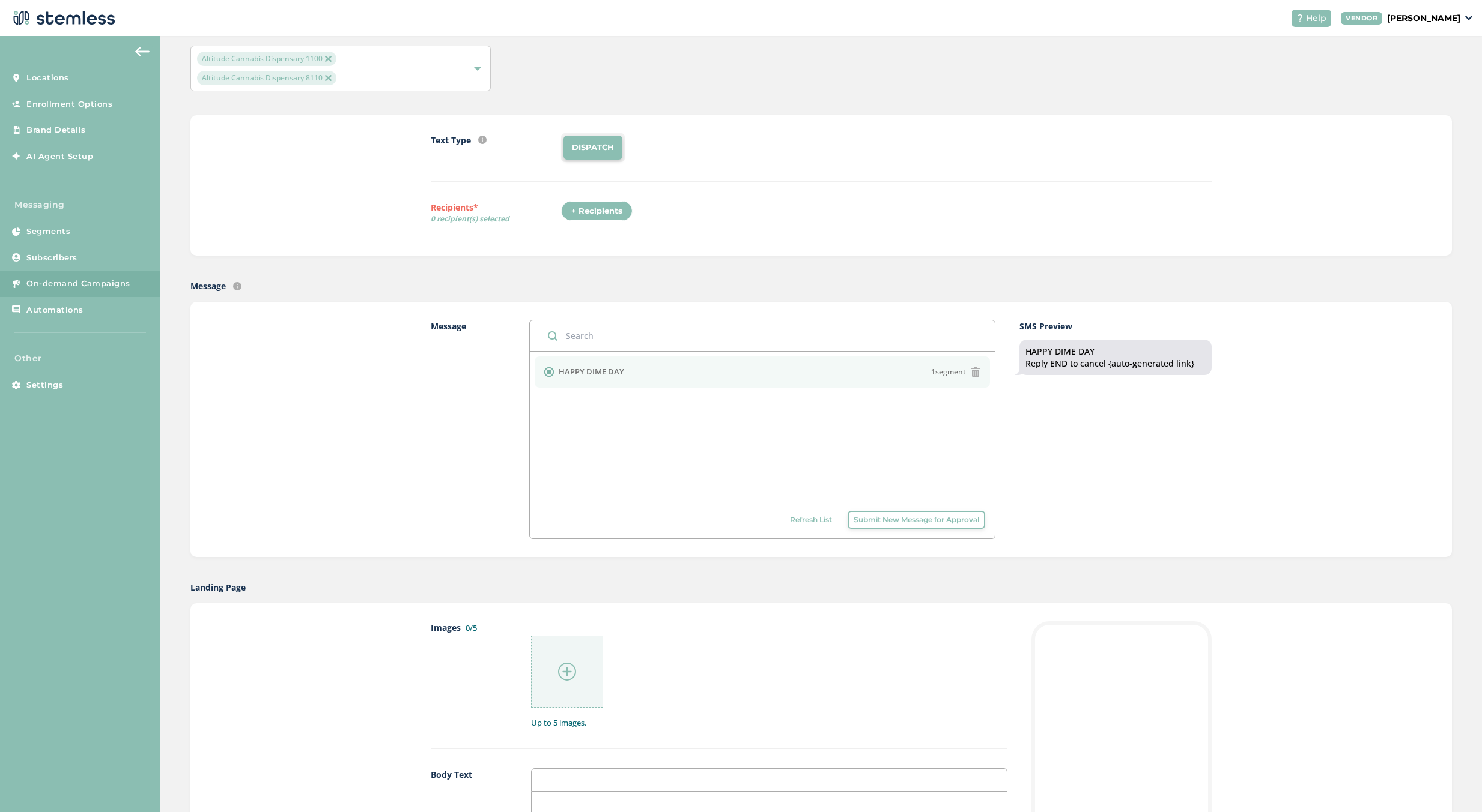
scroll to position [0, 0]
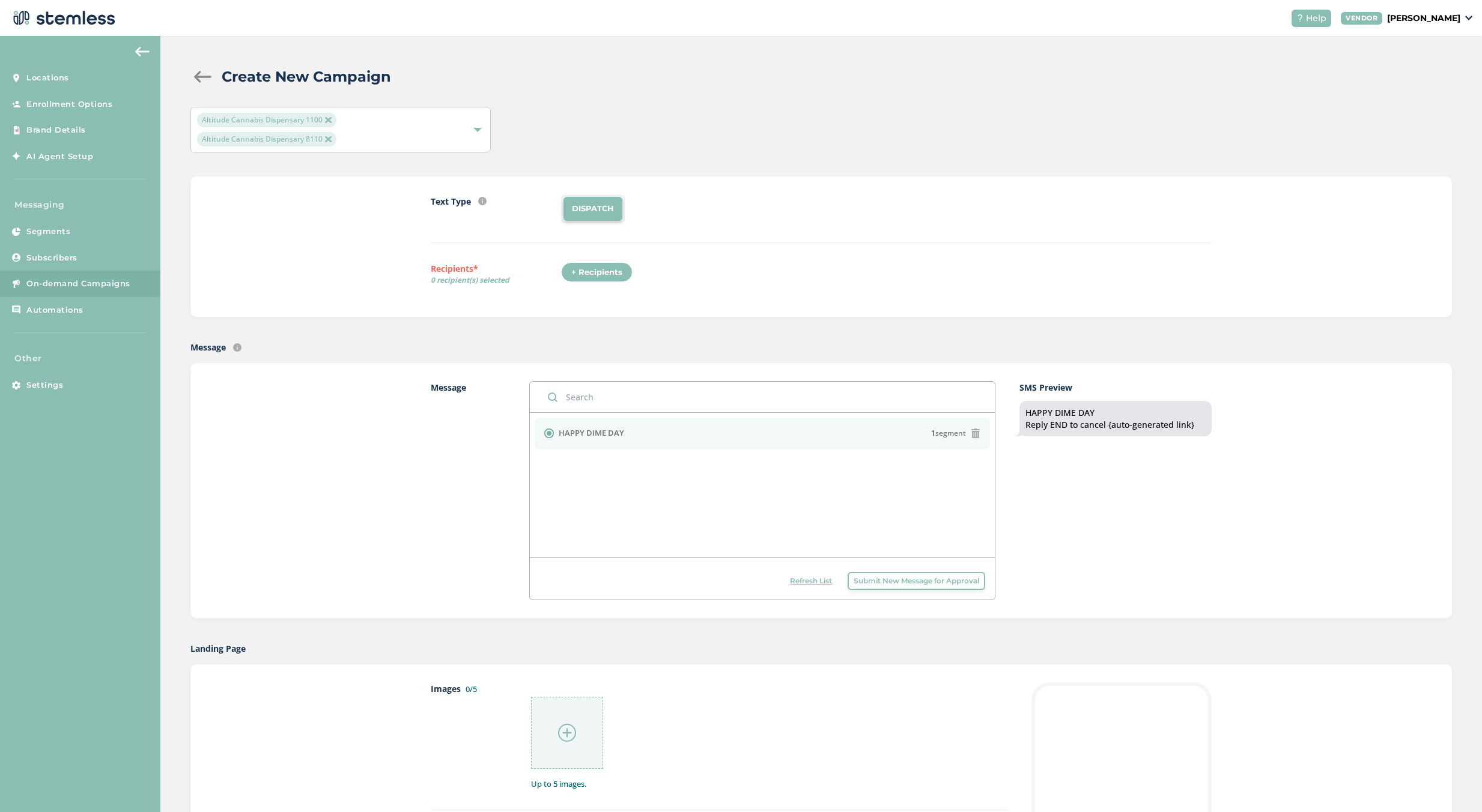
click at [149, 53] on img at bounding box center [142, 51] width 14 height 9
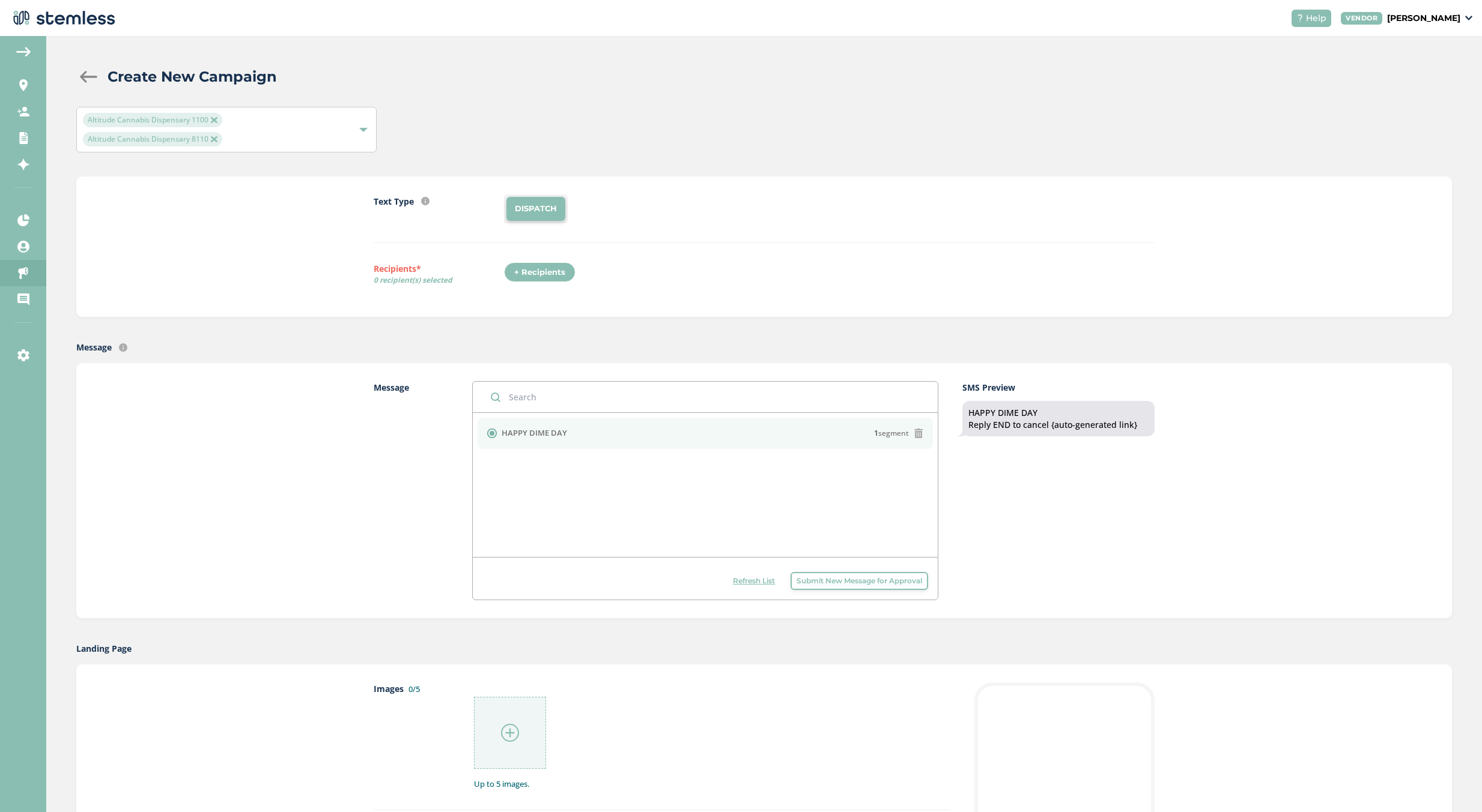
click at [100, 79] on div at bounding box center [88, 77] width 24 height 12
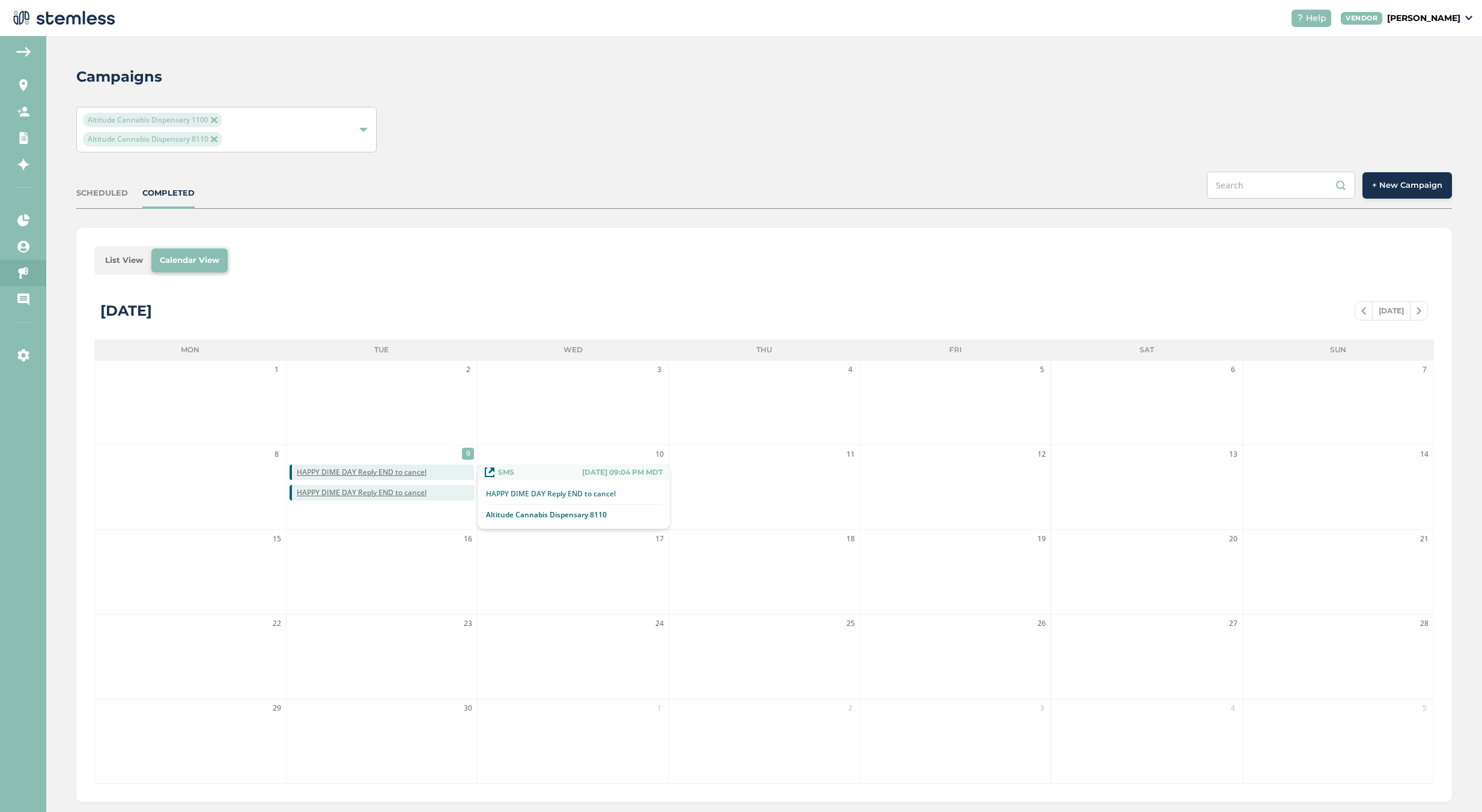
click at [436, 468] on span "HAPPY DIME DAY Reply END to cancel" at bounding box center [385, 472] width 177 height 11
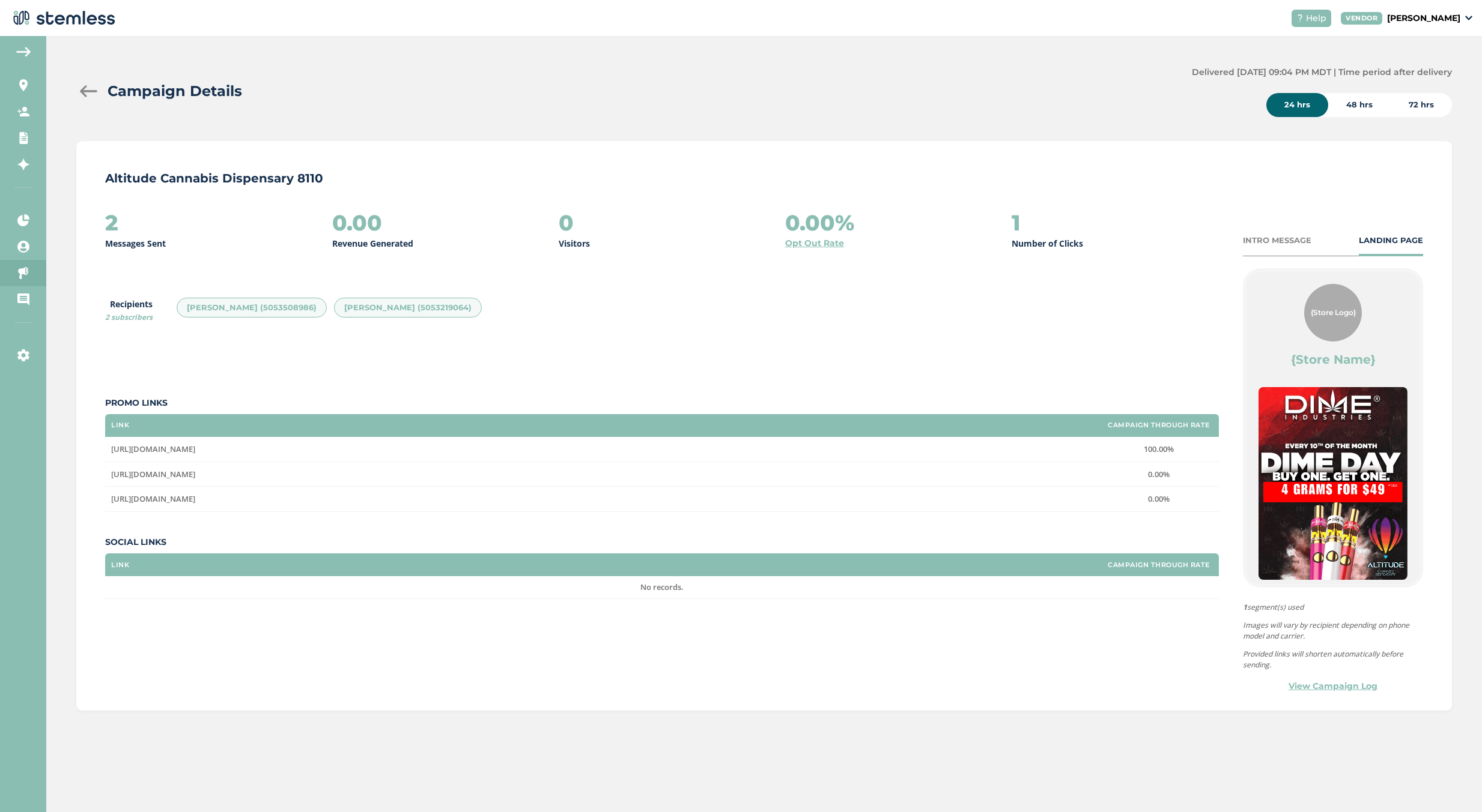
click at [1268, 242] on div "INTRO MESSAGE" at bounding box center [1276, 240] width 68 height 12
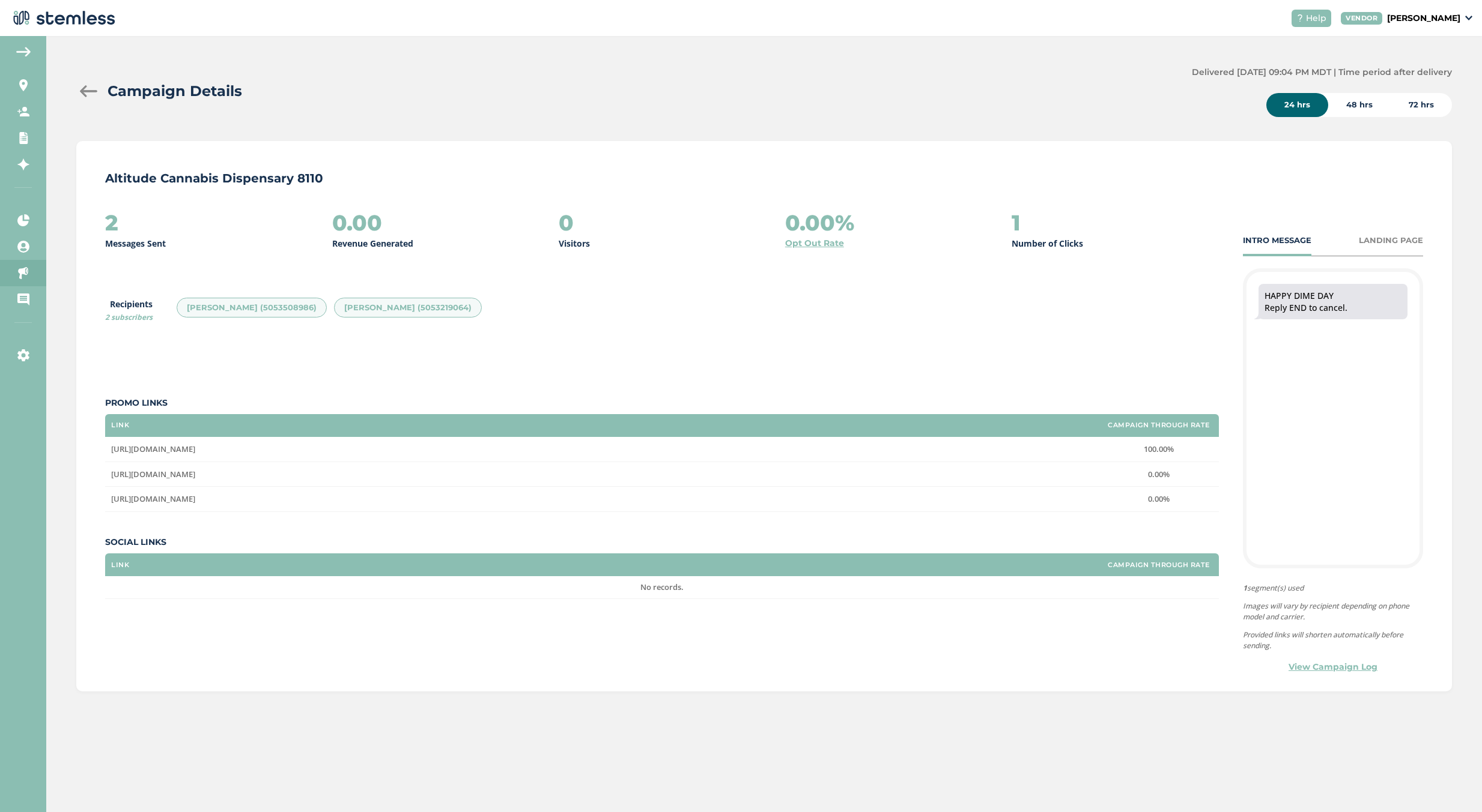
click at [1404, 237] on div "LANDING PAGE" at bounding box center [1391, 240] width 65 height 12
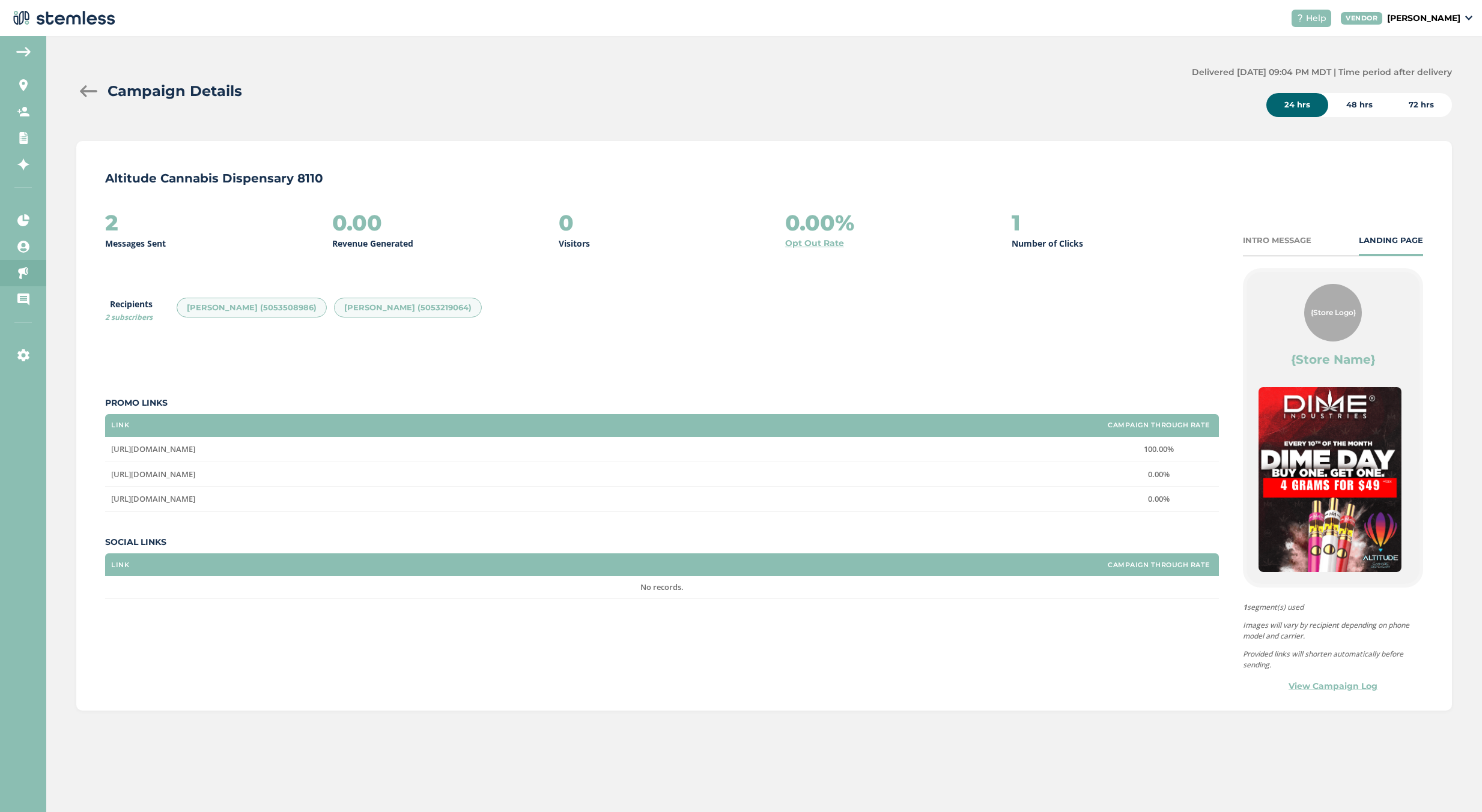
click at [85, 87] on div at bounding box center [88, 91] width 24 height 12
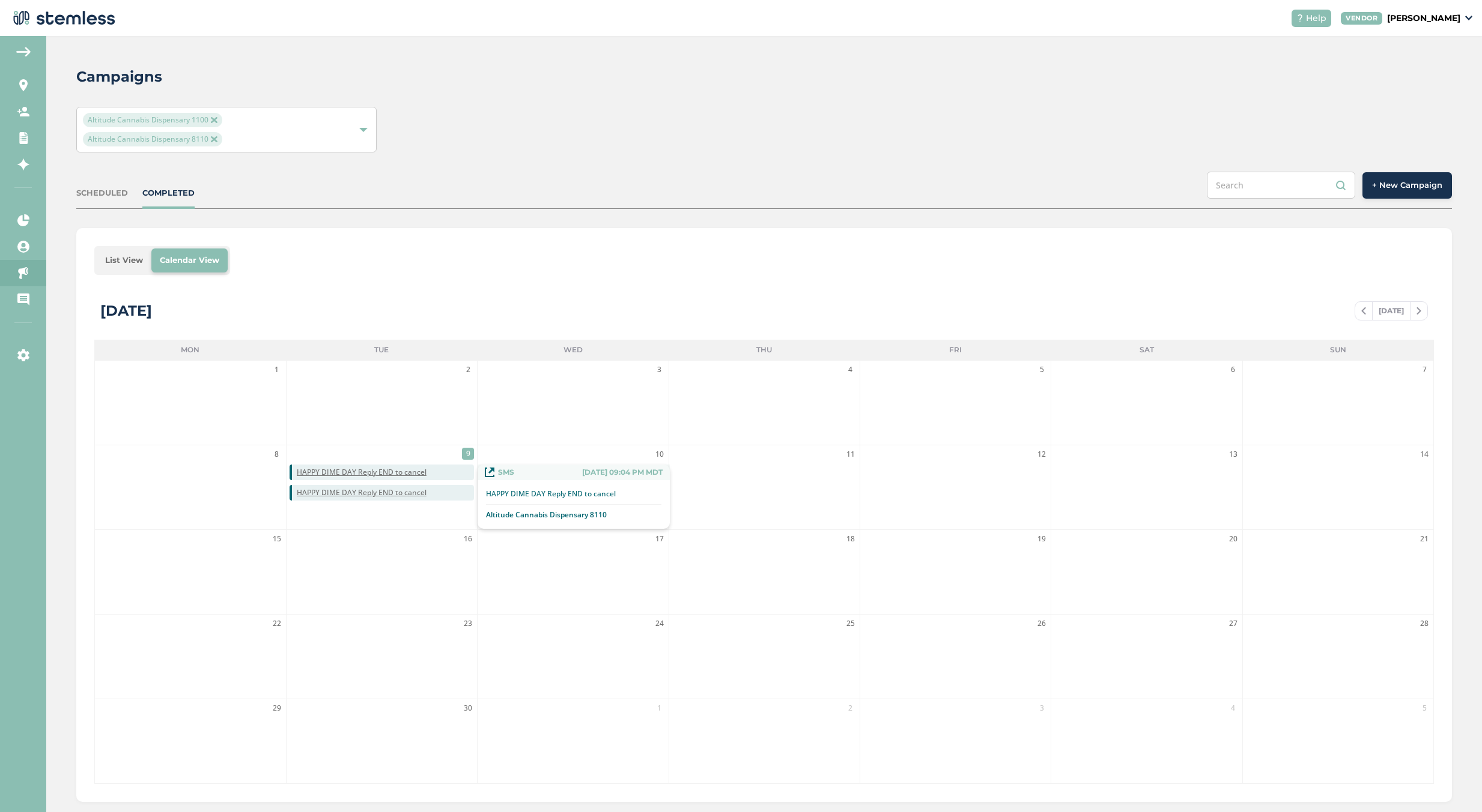
click at [436, 474] on span "HAPPY DIME DAY Reply END to cancel" at bounding box center [385, 472] width 177 height 11
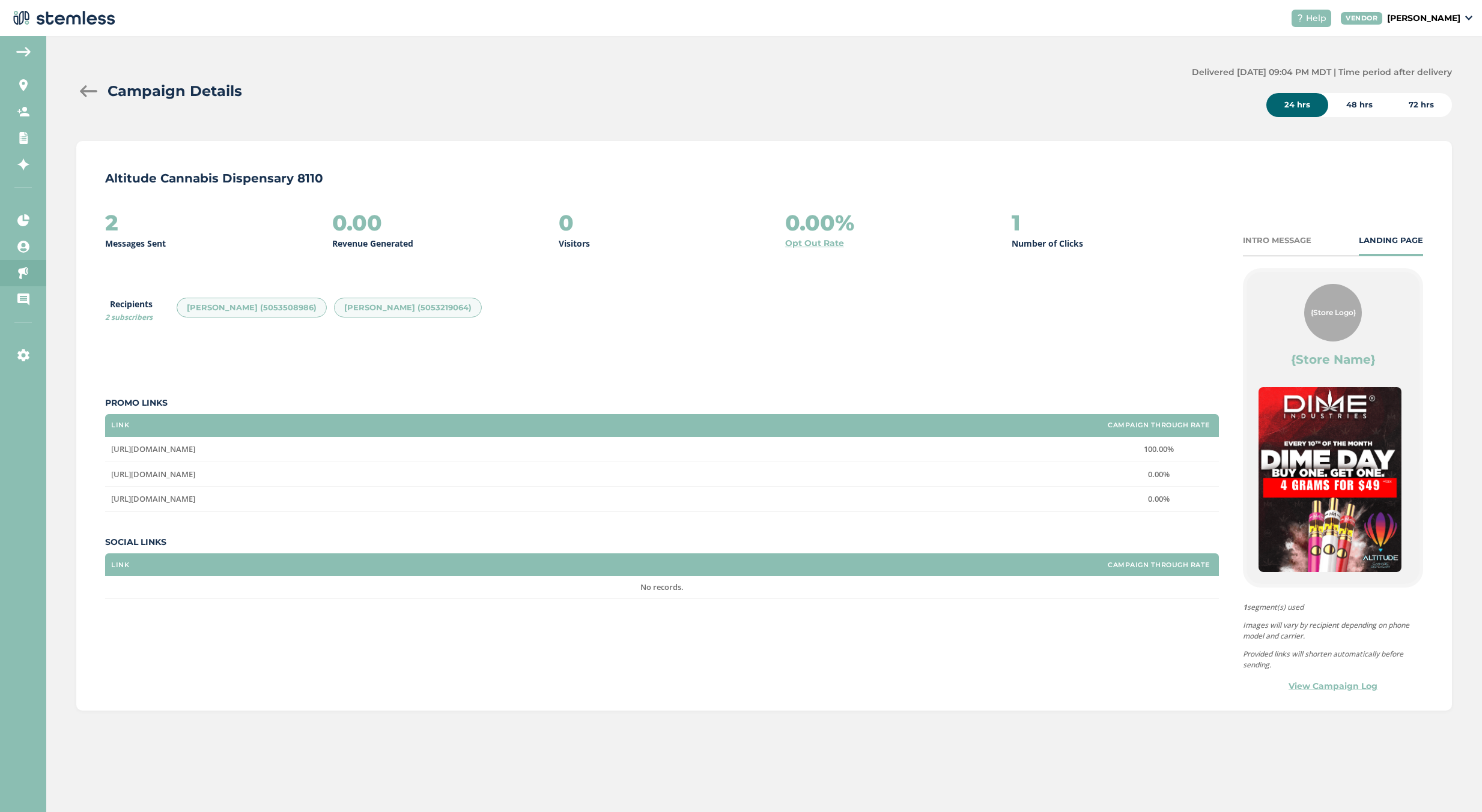
click at [1275, 246] on div "INTRO MESSAGE LANDING PAGE" at bounding box center [1332, 245] width 180 height 22
click at [80, 90] on div at bounding box center [88, 91] width 24 height 12
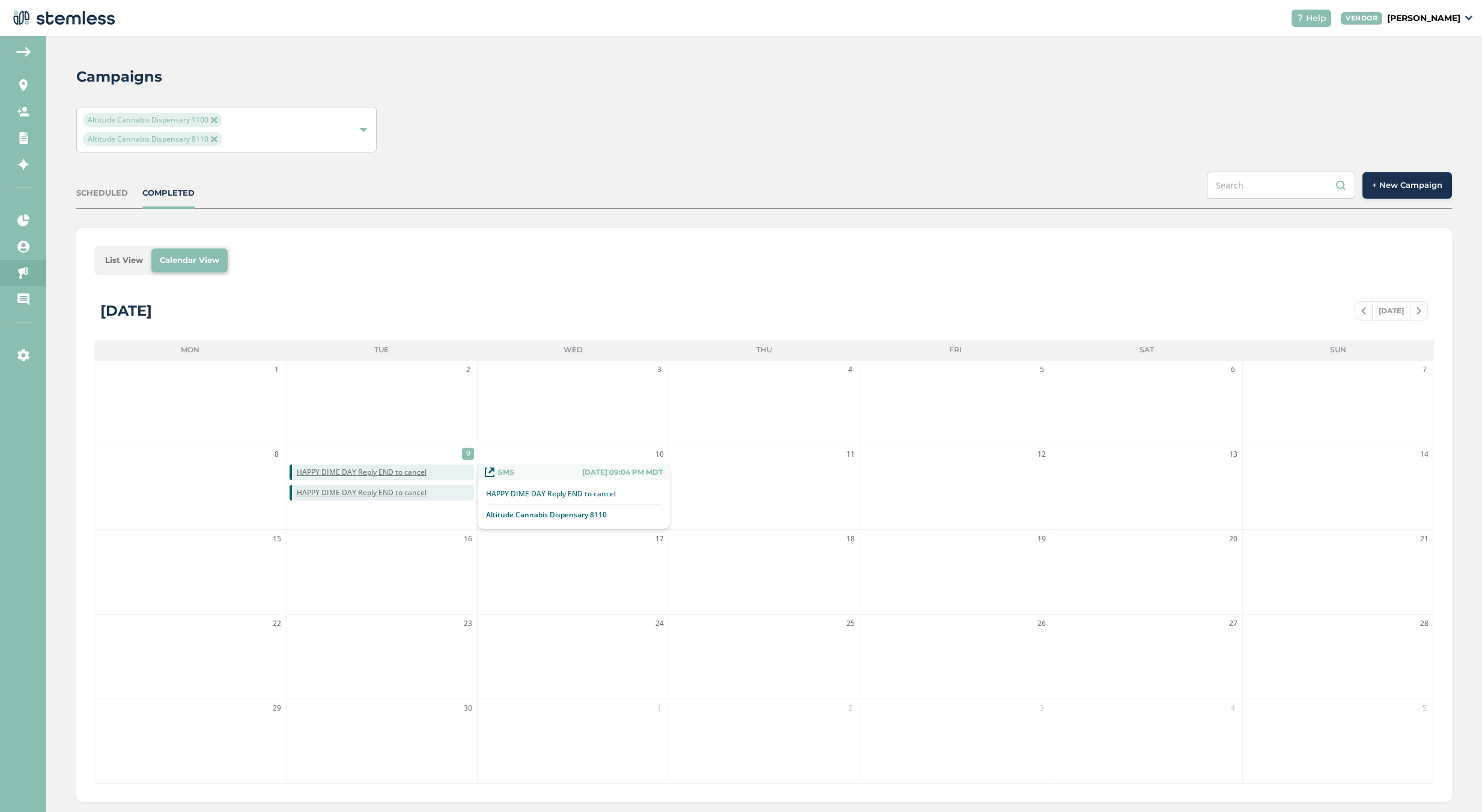
click at [489, 470] on icon at bounding box center [489, 472] width 9 height 9
click at [450, 473] on span "HAPPY DIME DAY Reply END to cancel" at bounding box center [385, 472] width 177 height 11
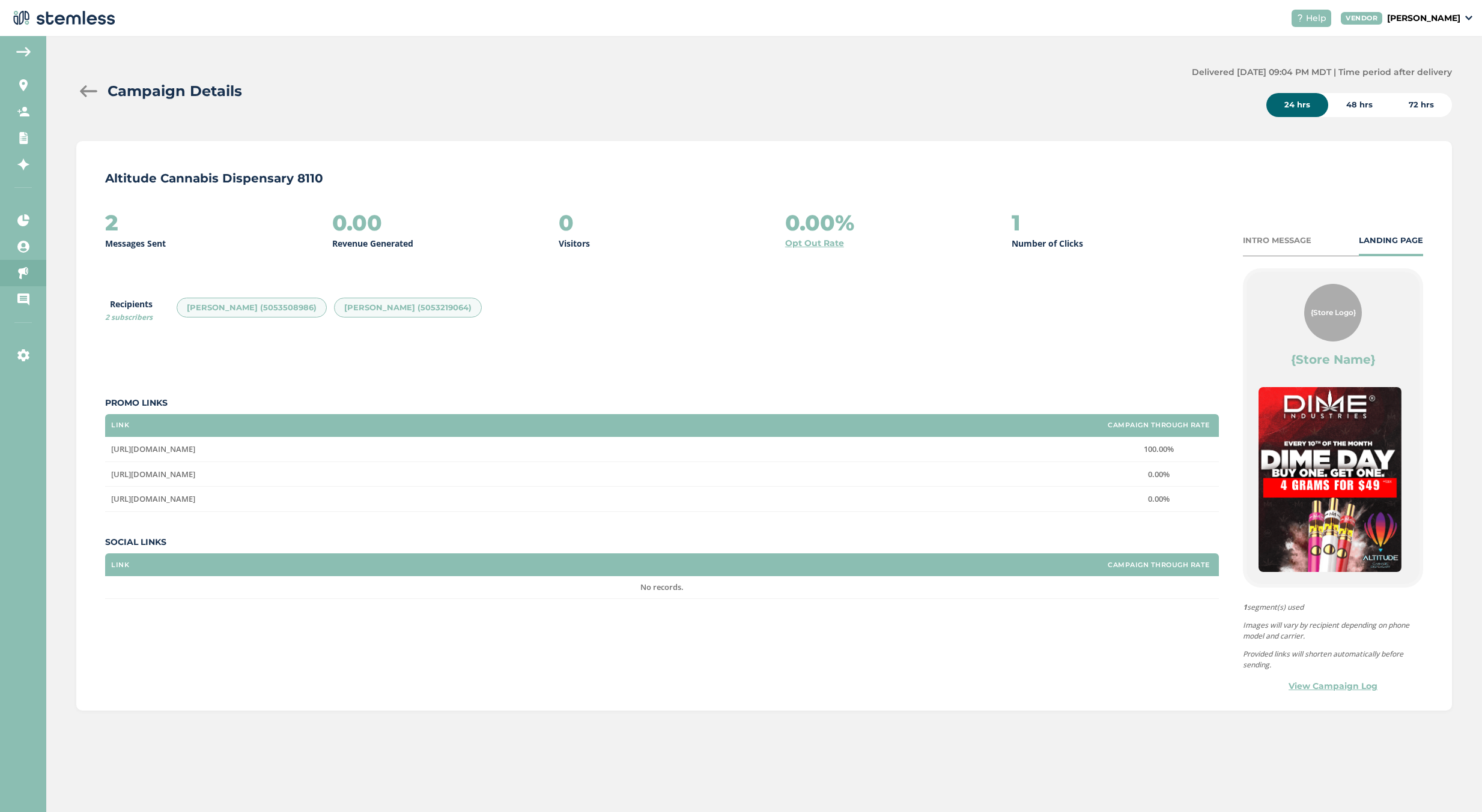
click at [1301, 681] on link "View Campaign Log" at bounding box center [1333, 686] width 89 height 13
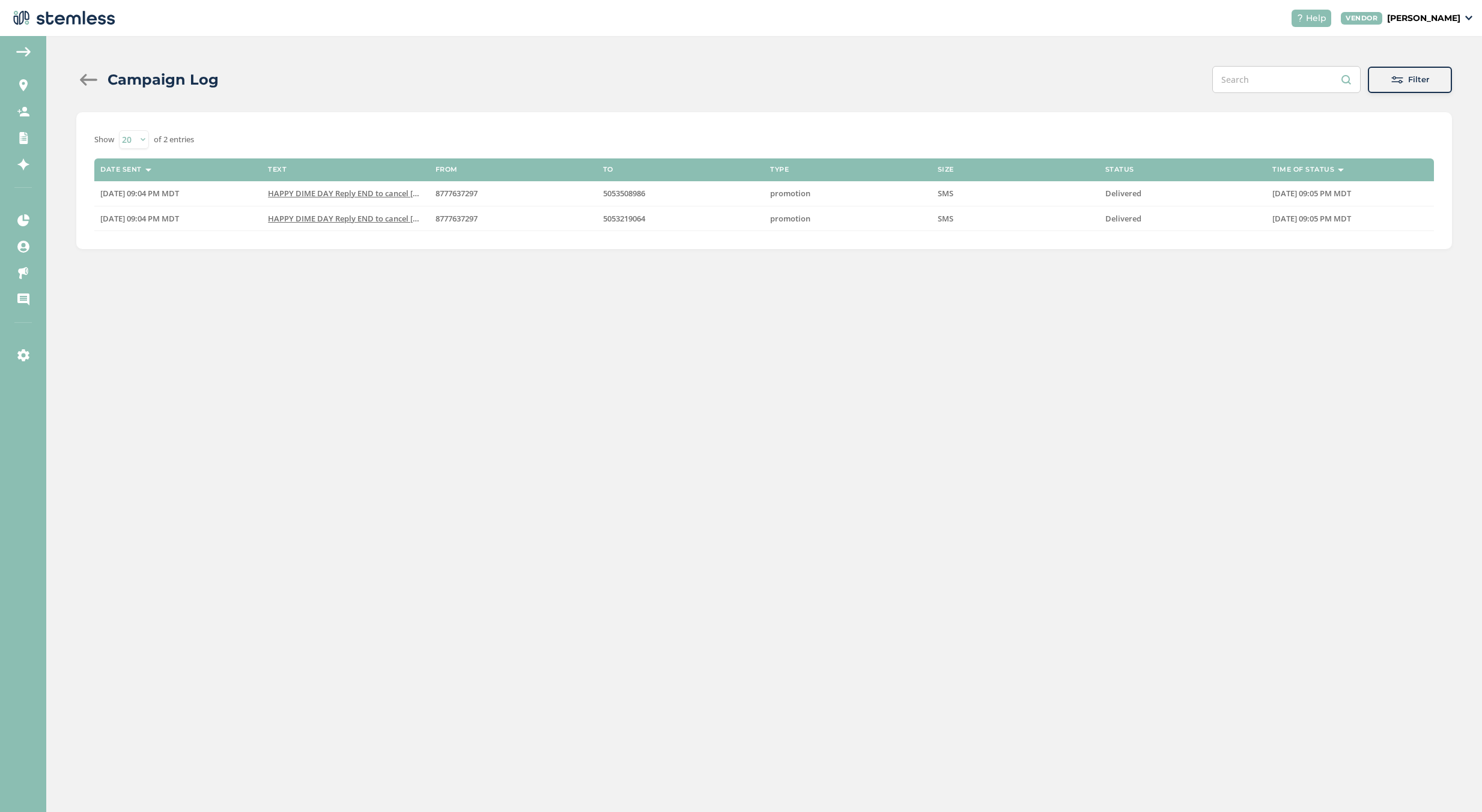
click at [81, 82] on div at bounding box center [88, 80] width 24 height 12
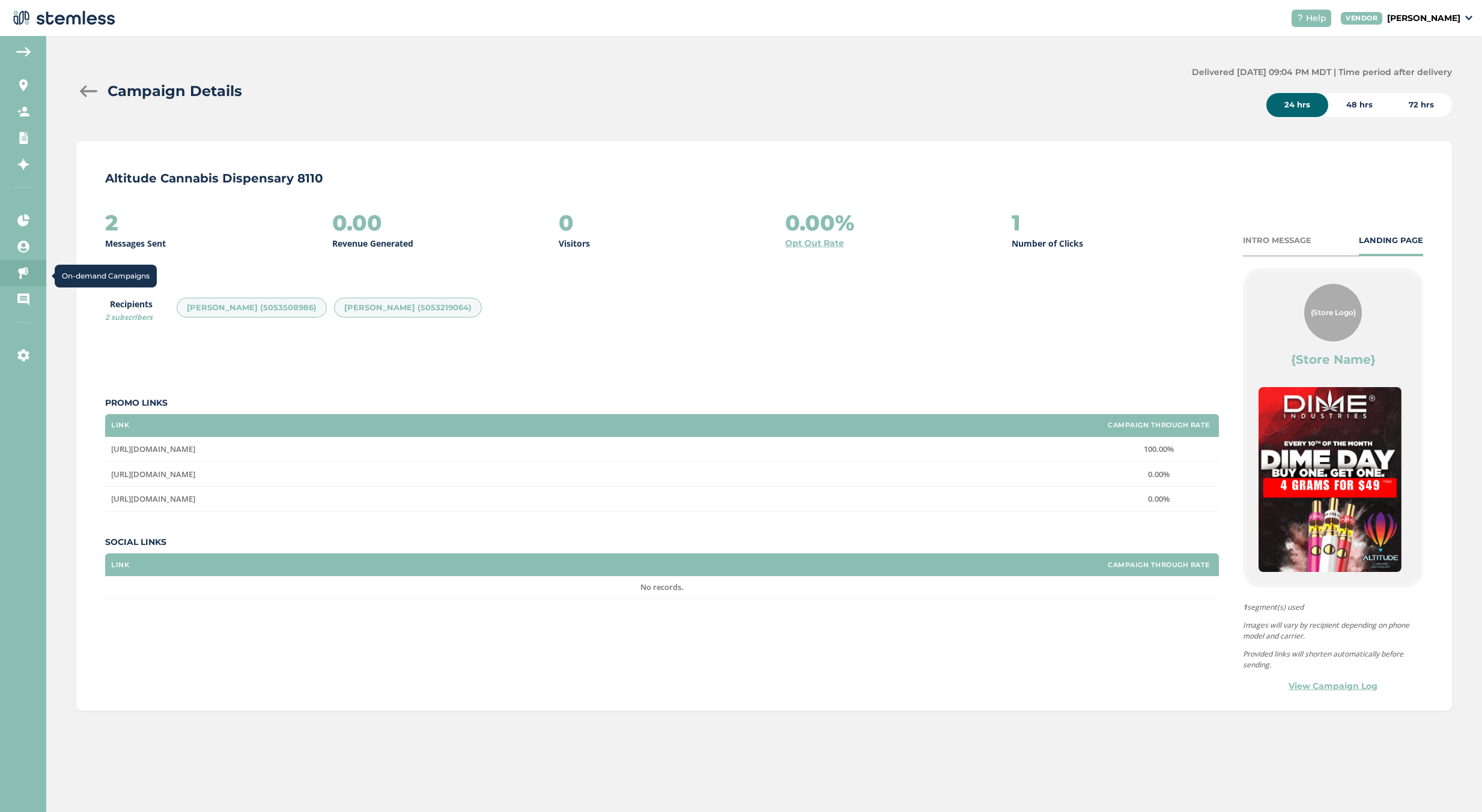
click at [22, 261] on link "On-demand Campaigns" at bounding box center [23, 273] width 46 height 27
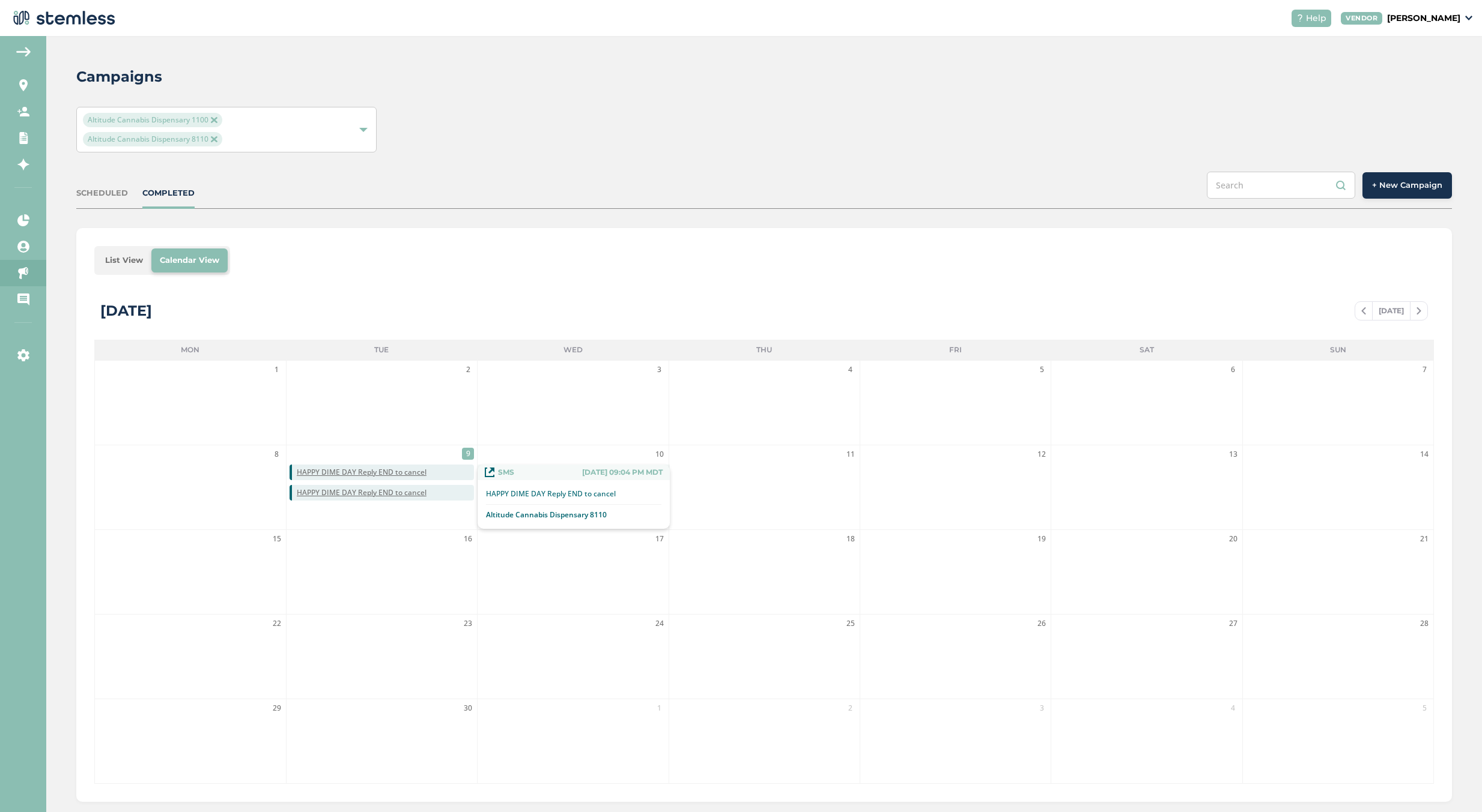
click at [449, 468] on span "HAPPY DIME DAY Reply END to cancel" at bounding box center [385, 472] width 177 height 11
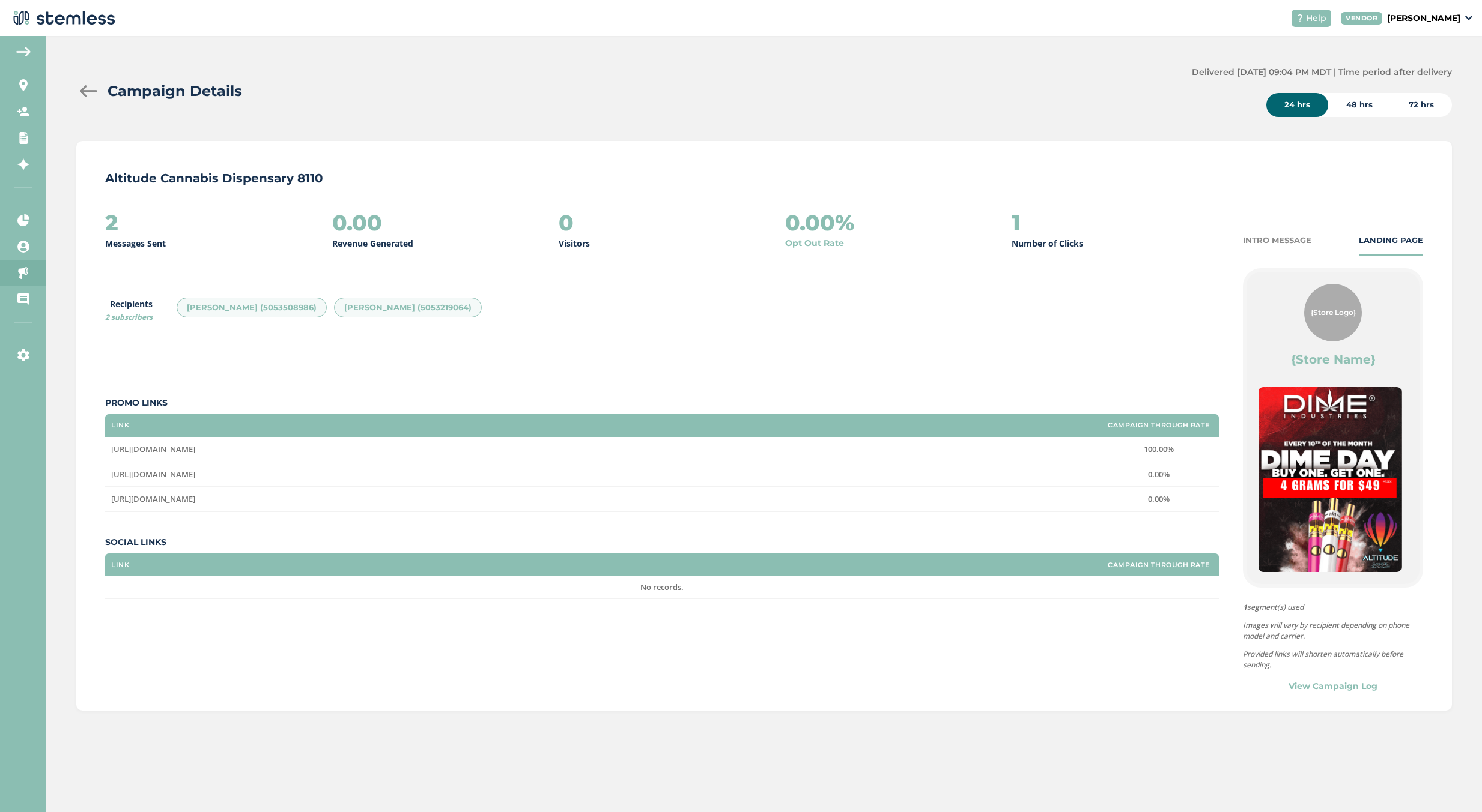
click at [86, 87] on div at bounding box center [88, 91] width 24 height 12
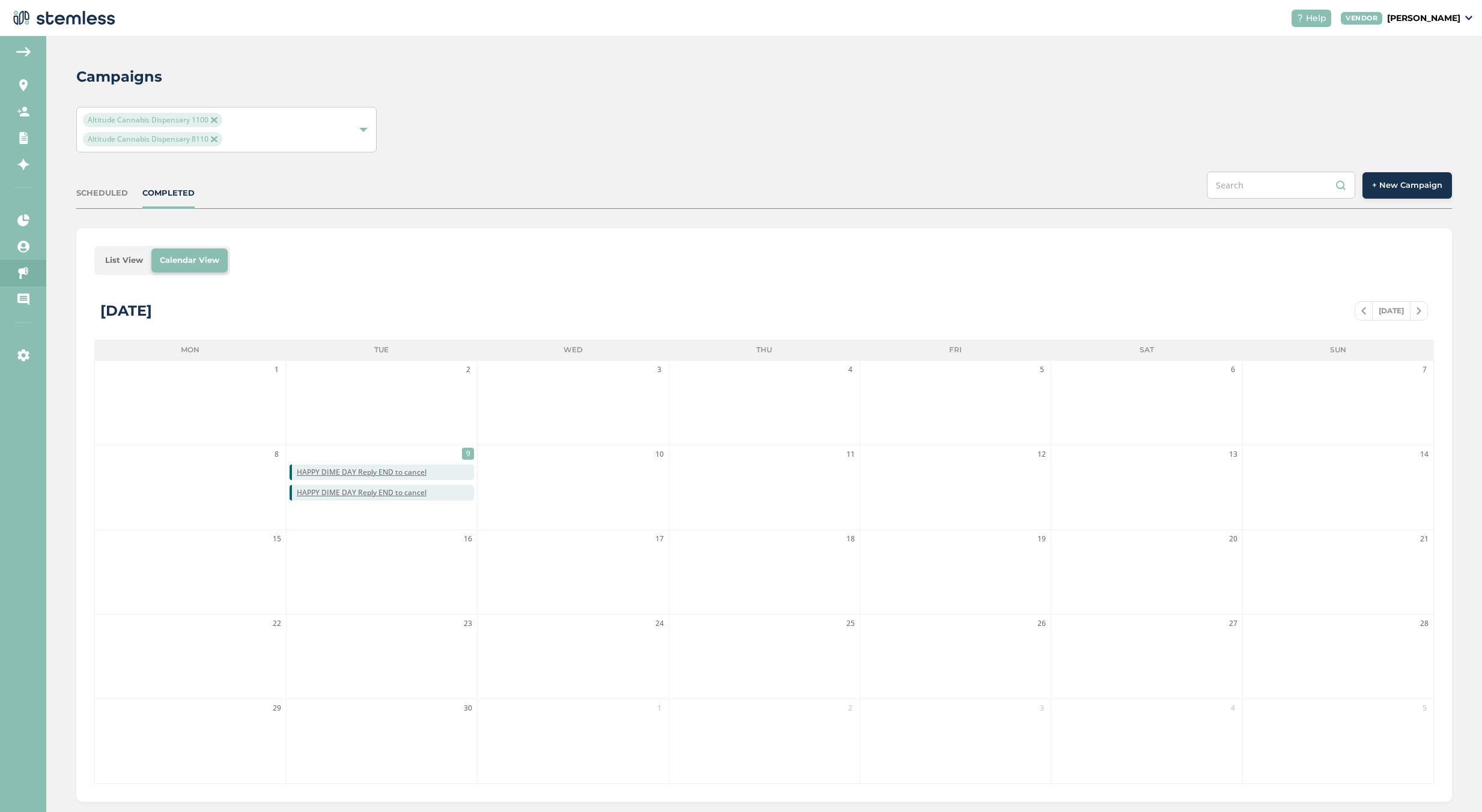
click at [1402, 170] on div "Campaigns Altitude Cannabis Dispensary 1100 Altitude Cannabis Dispensary 8110 S…" at bounding box center [764, 434] width 1435 height 796
click at [1402, 175] on button "+ New Campaign" at bounding box center [1407, 185] width 90 height 27
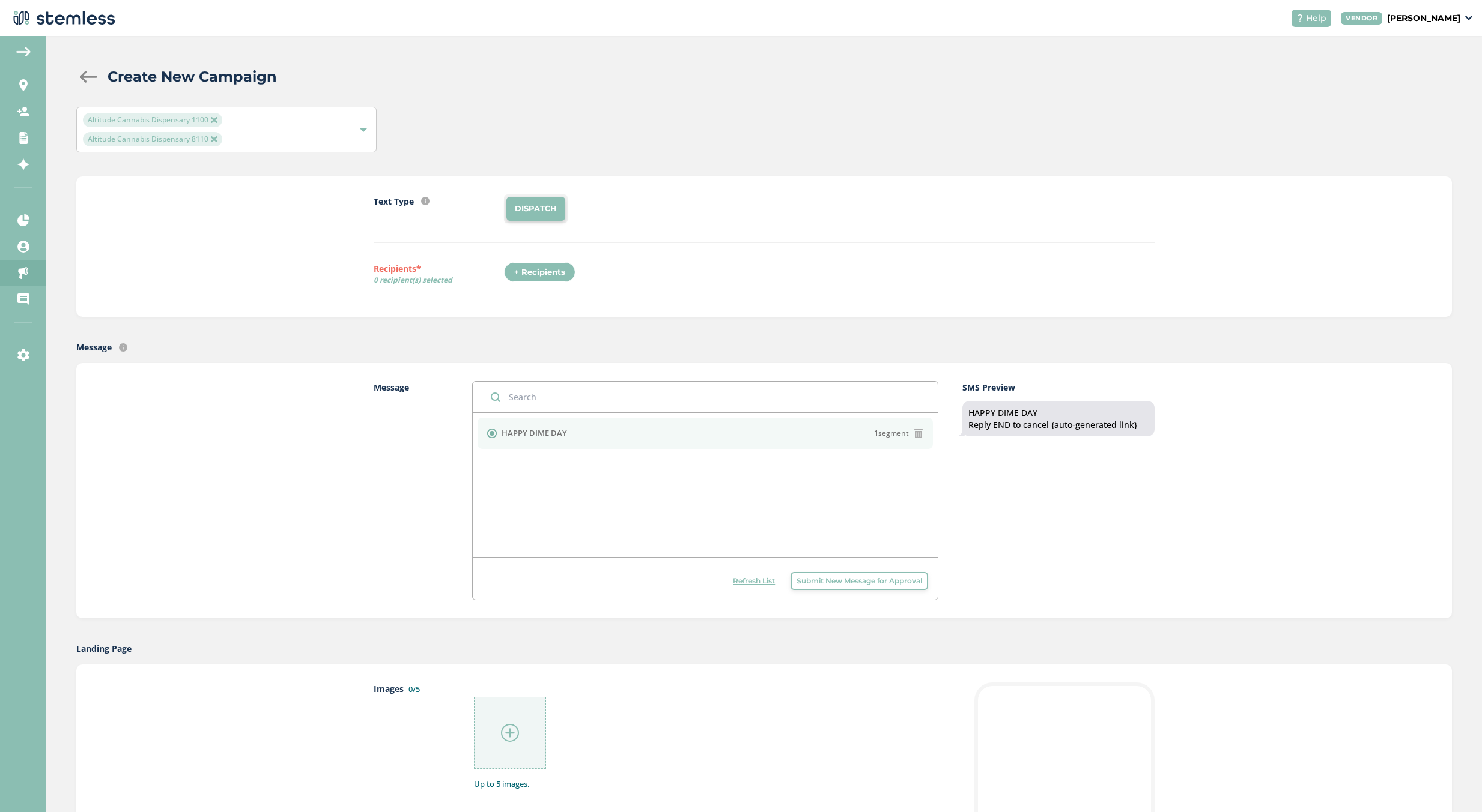
click at [916, 437] on icon at bounding box center [918, 433] width 9 height 9
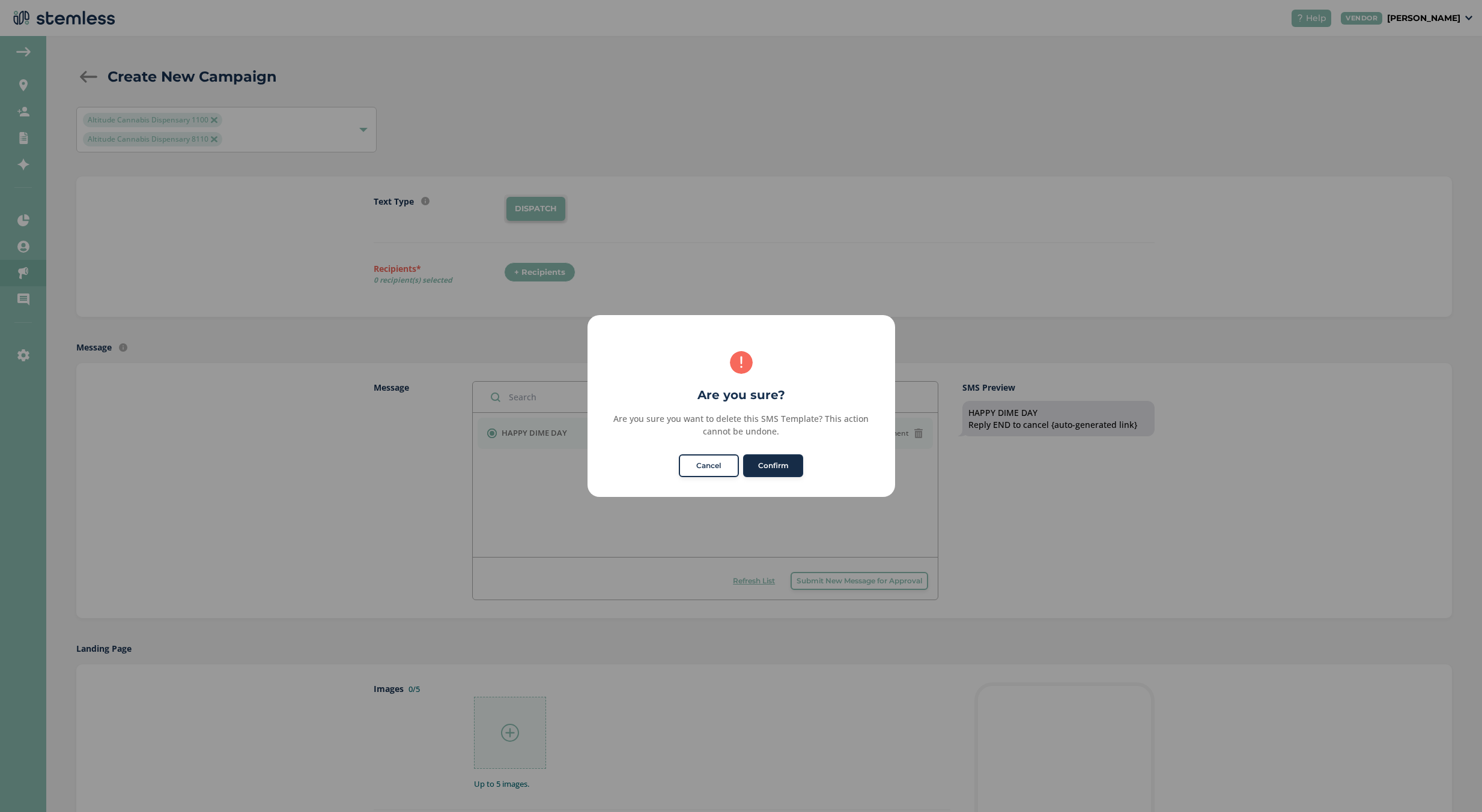
click at [797, 469] on button "Confirm" at bounding box center [773, 466] width 60 height 23
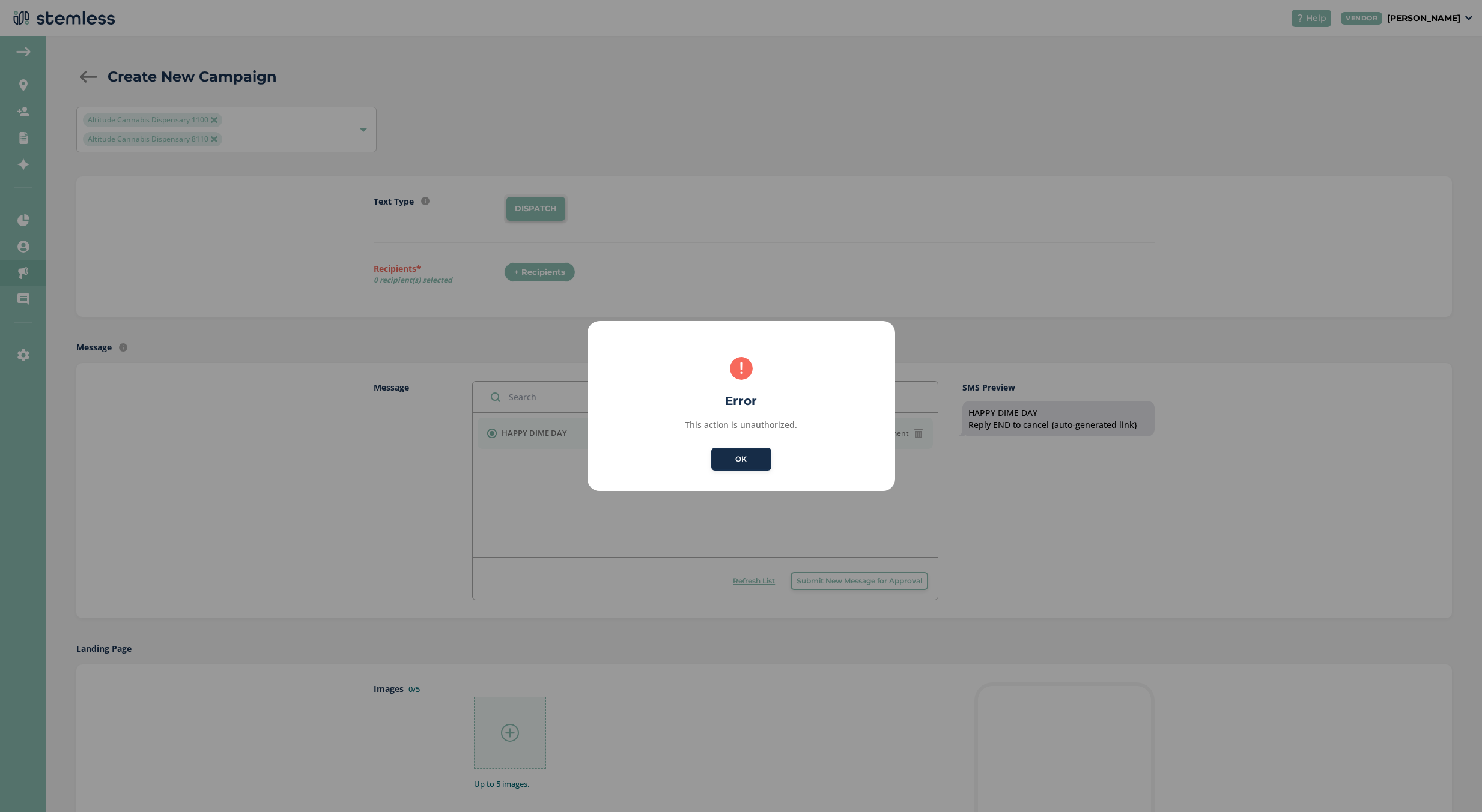
click at [756, 466] on button "OK" at bounding box center [741, 459] width 60 height 23
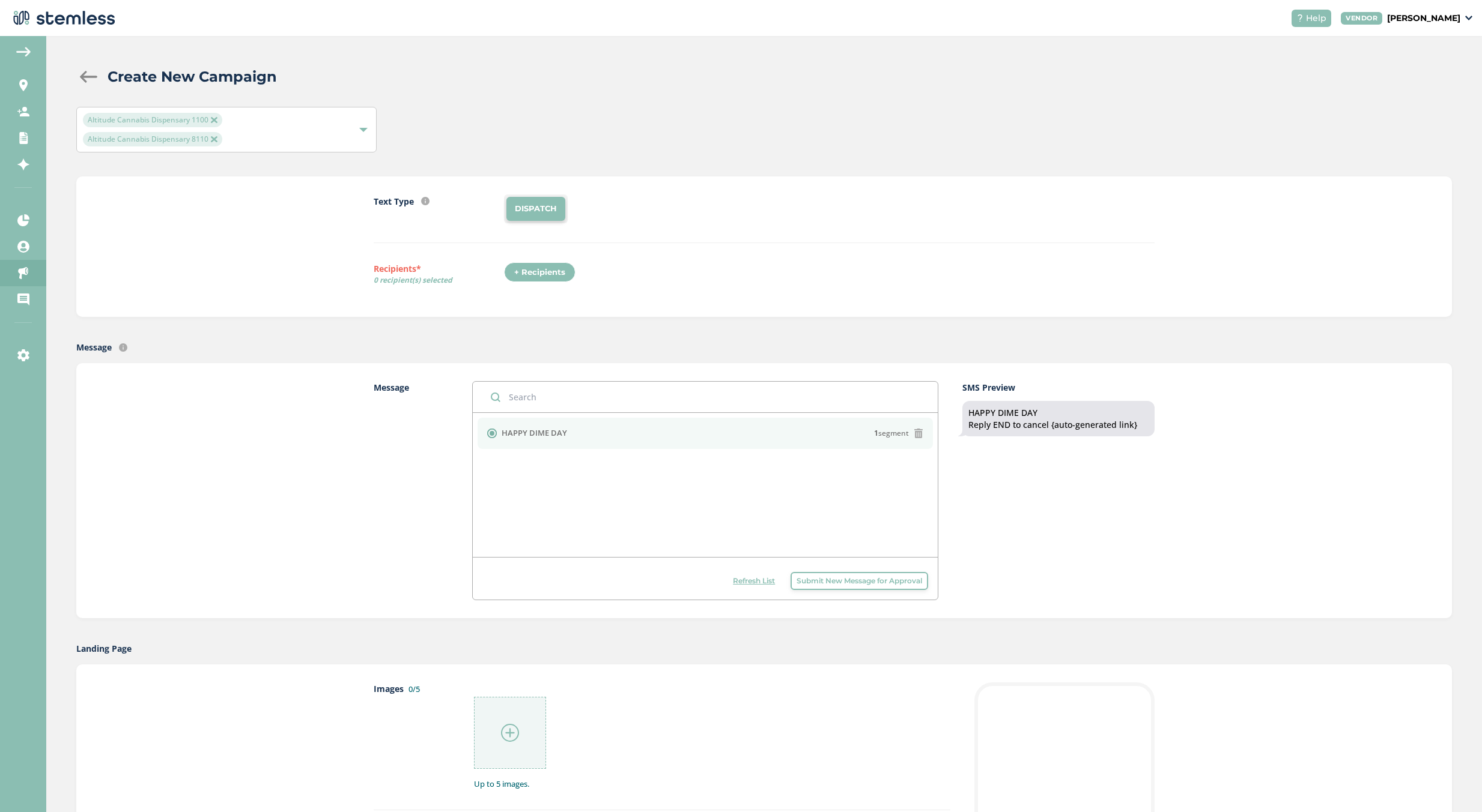
click at [748, 576] on span "Refresh List" at bounding box center [754, 581] width 42 height 11
click at [922, 439] on li "HAPPY DIME DAY 1 segment" at bounding box center [705, 433] width 456 height 32
click at [914, 429] on icon at bounding box center [918, 433] width 9 height 9
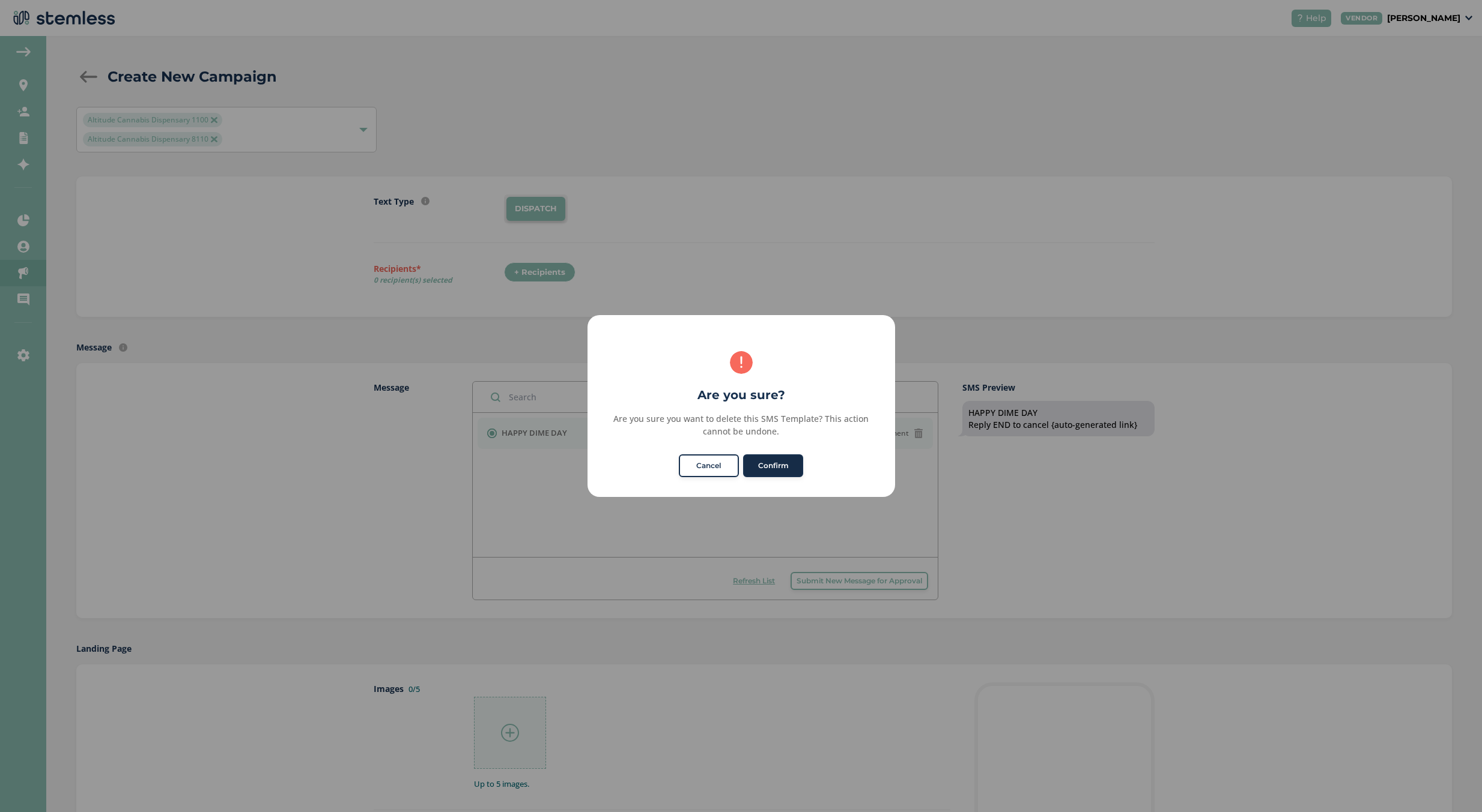
click at [778, 461] on button "Confirm" at bounding box center [773, 466] width 60 height 23
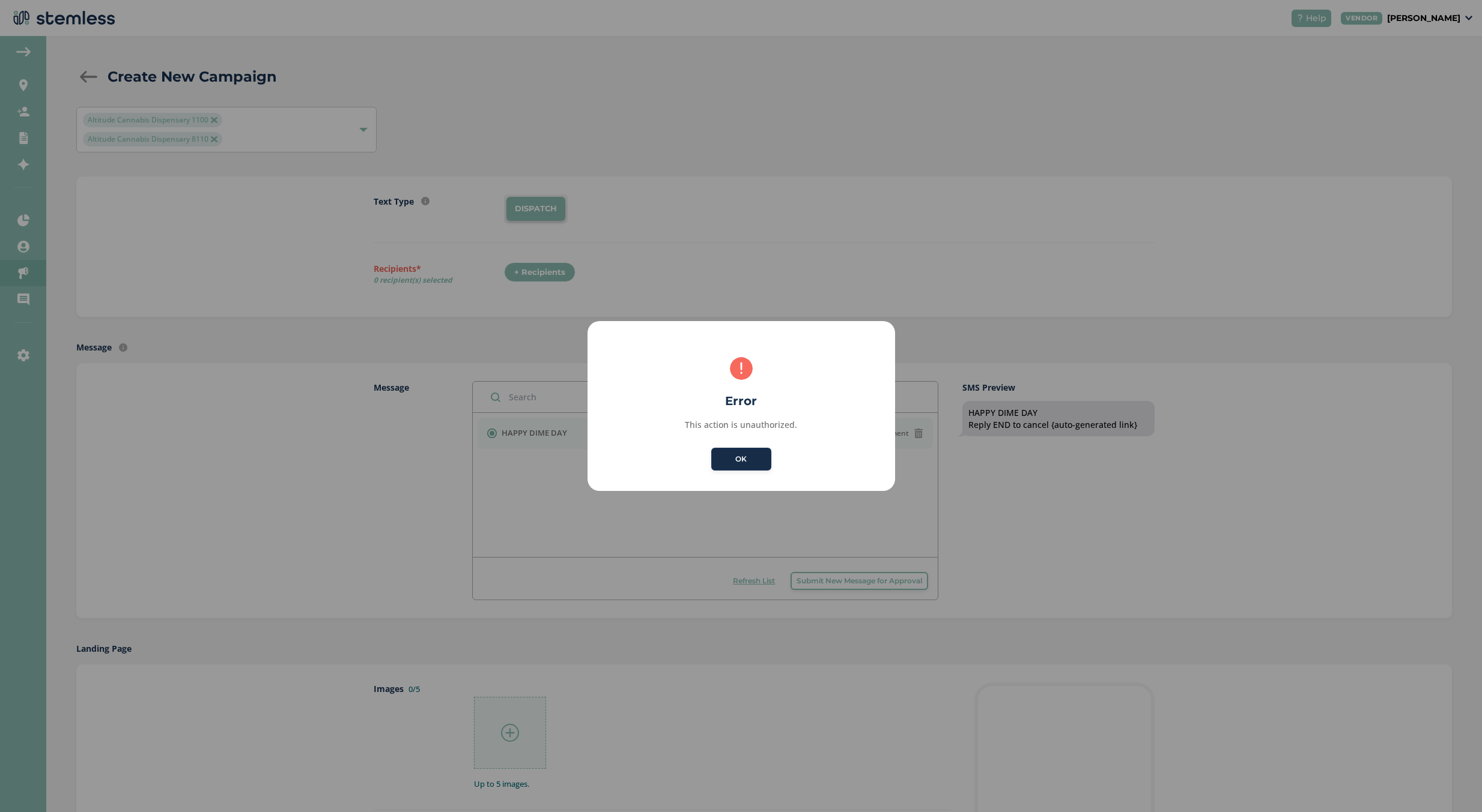
click at [751, 455] on button "OK" at bounding box center [741, 459] width 60 height 23
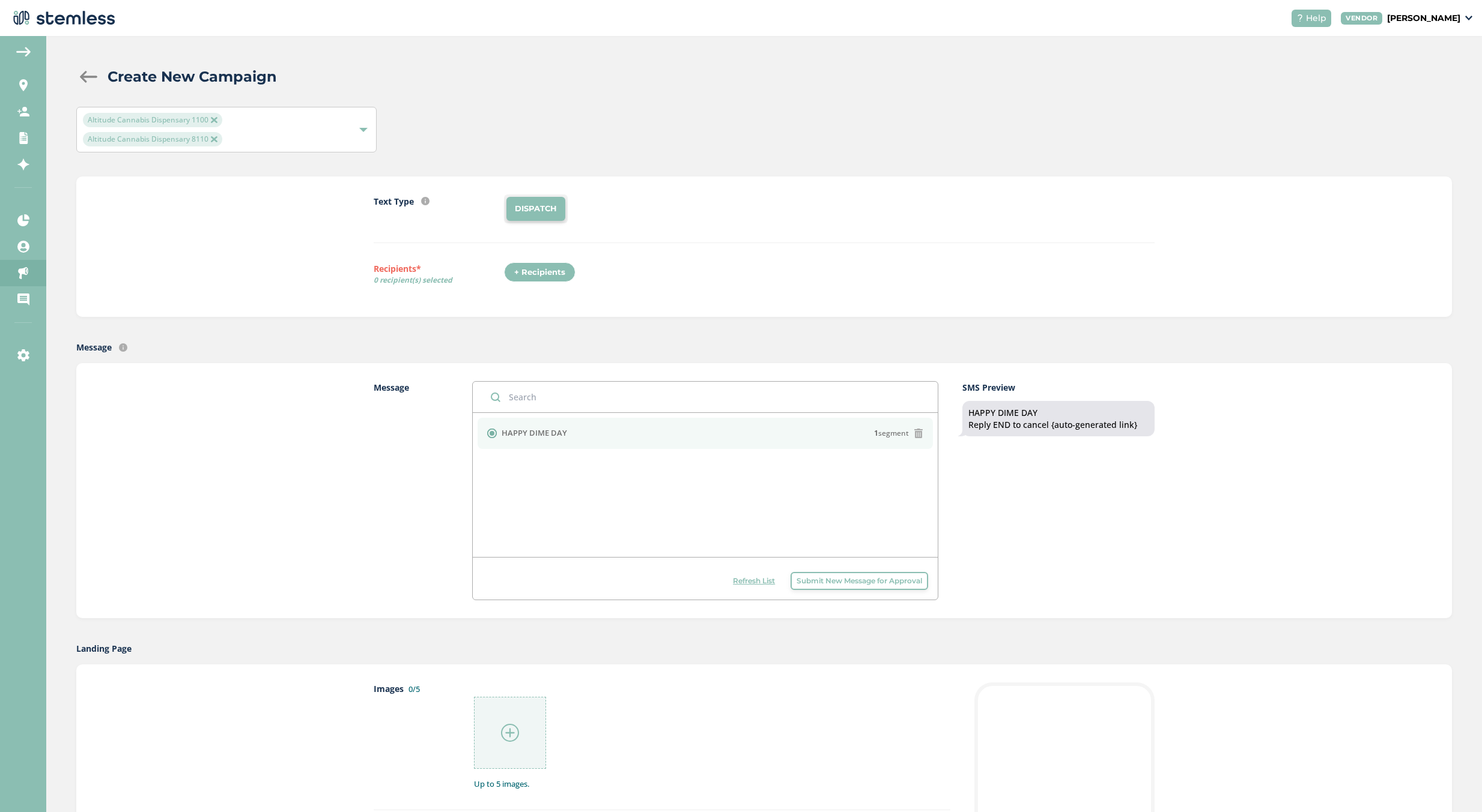
click at [857, 580] on span "Submit New Message for Approval" at bounding box center [859, 581] width 126 height 11
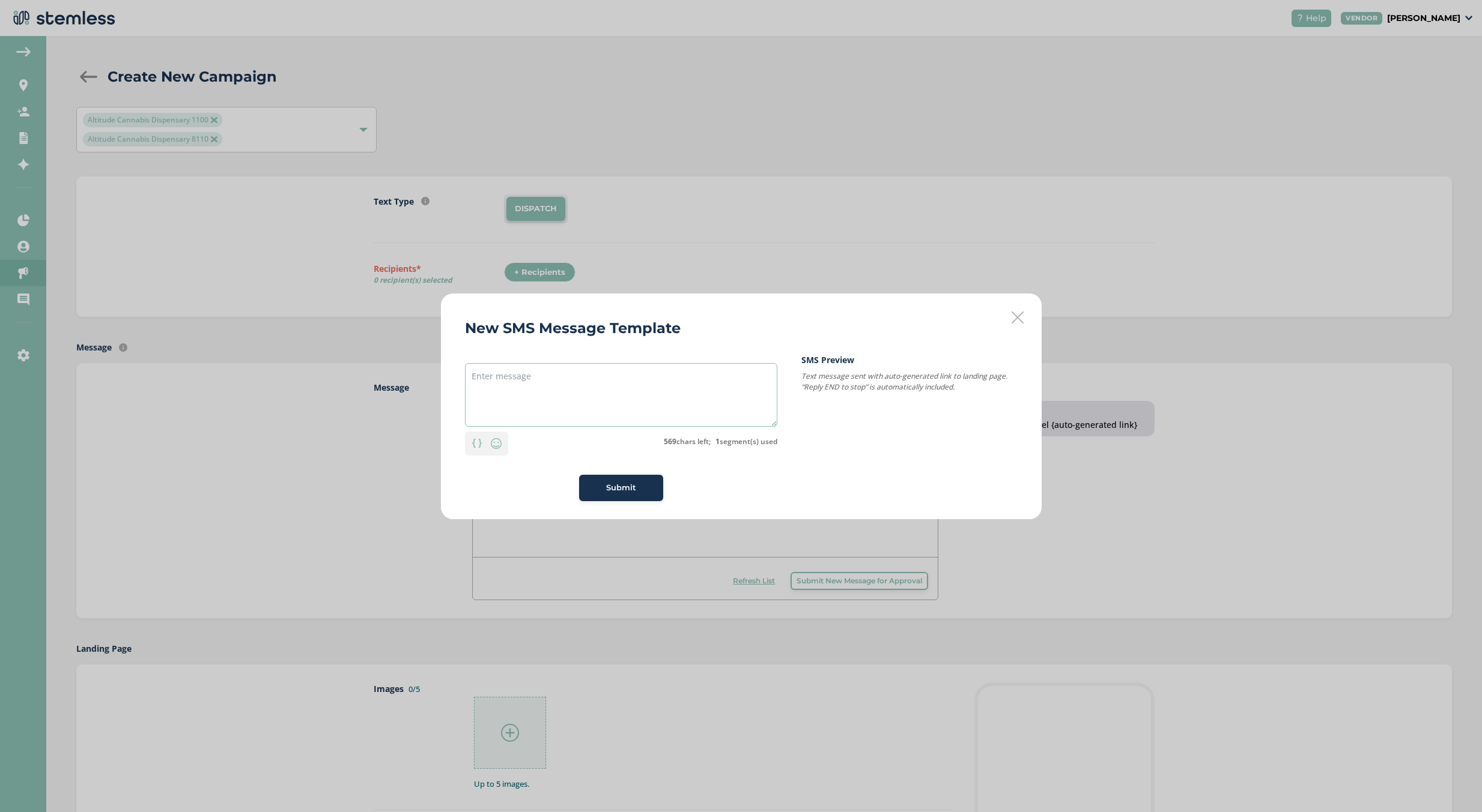
click at [505, 365] on textarea at bounding box center [621, 395] width 312 height 64
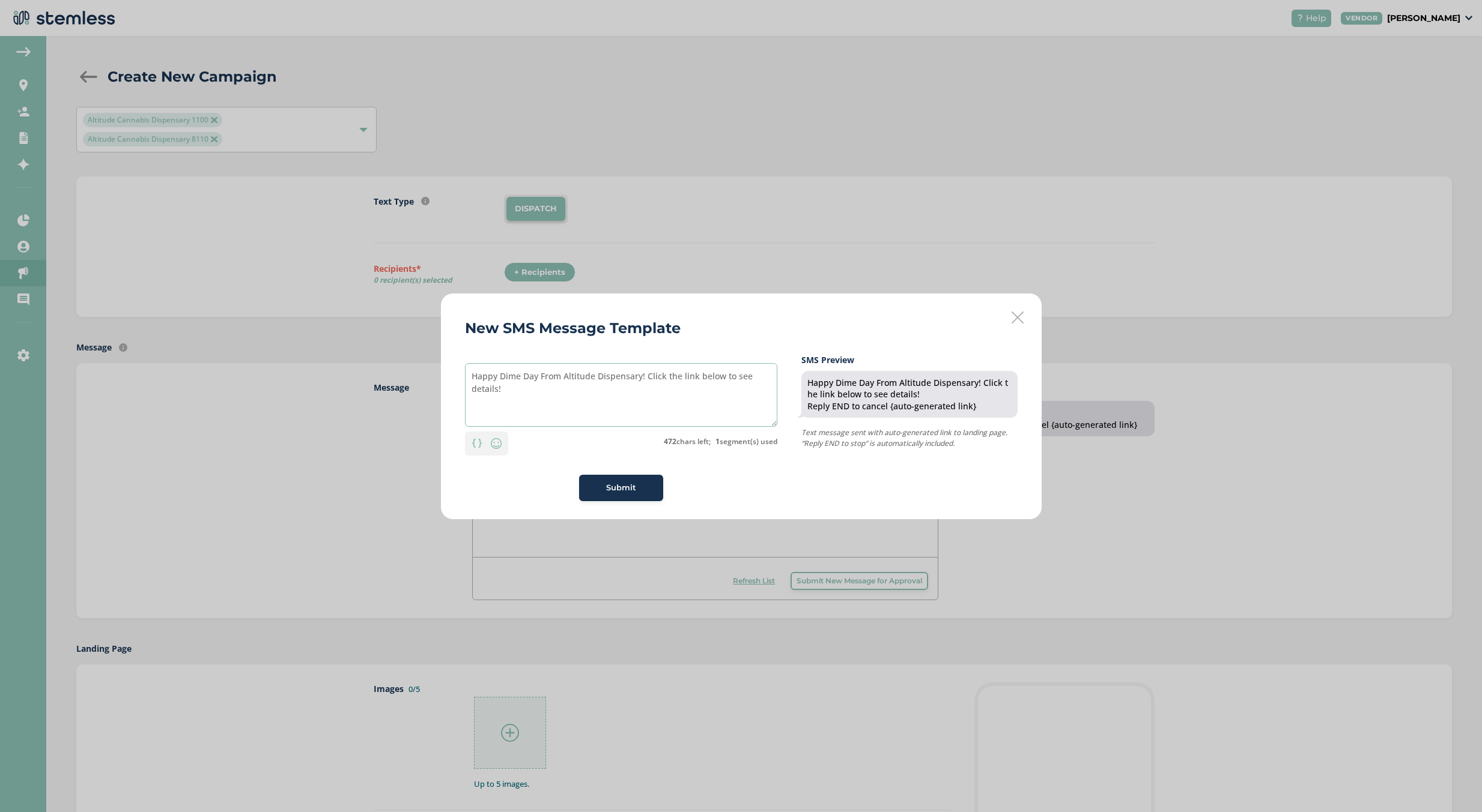
drag, startPoint x: 640, startPoint y: 386, endPoint x: 641, endPoint y: 380, distance: 6.1
click at [639, 378] on textarea "Happy Dime Day From Altitude Dispensary! Click the link below to see details!" at bounding box center [621, 395] width 312 height 64
click at [649, 381] on textarea "Happy Dime Day From Altitude Dispensary! Click the link below to see details!" at bounding box center [621, 395] width 312 height 64
click at [646, 377] on textarea "Happy Dime Day From Altitude Dispensary! Click the link below to see details!" at bounding box center [621, 395] width 312 height 64
click at [701, 410] on textarea "Happy Dime Day From Altitude Dispensary! Click the link below to see details!" at bounding box center [621, 395] width 312 height 64
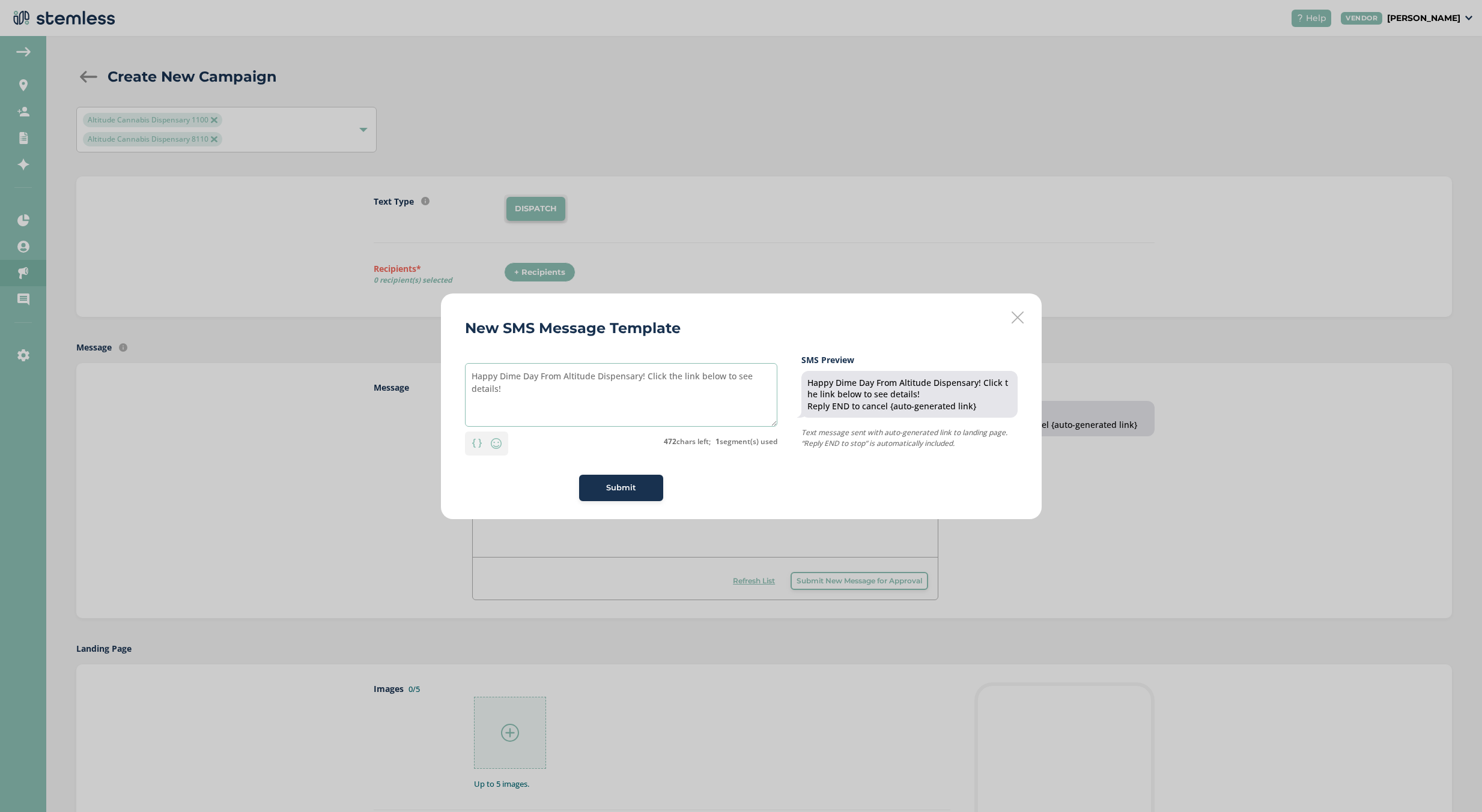
click at [647, 380] on textarea "Happy Dime Day From Altitude Dispensary! Click the link below to see details!" at bounding box center [621, 395] width 312 height 64
click at [647, 479] on button "Submit" at bounding box center [621, 488] width 84 height 27
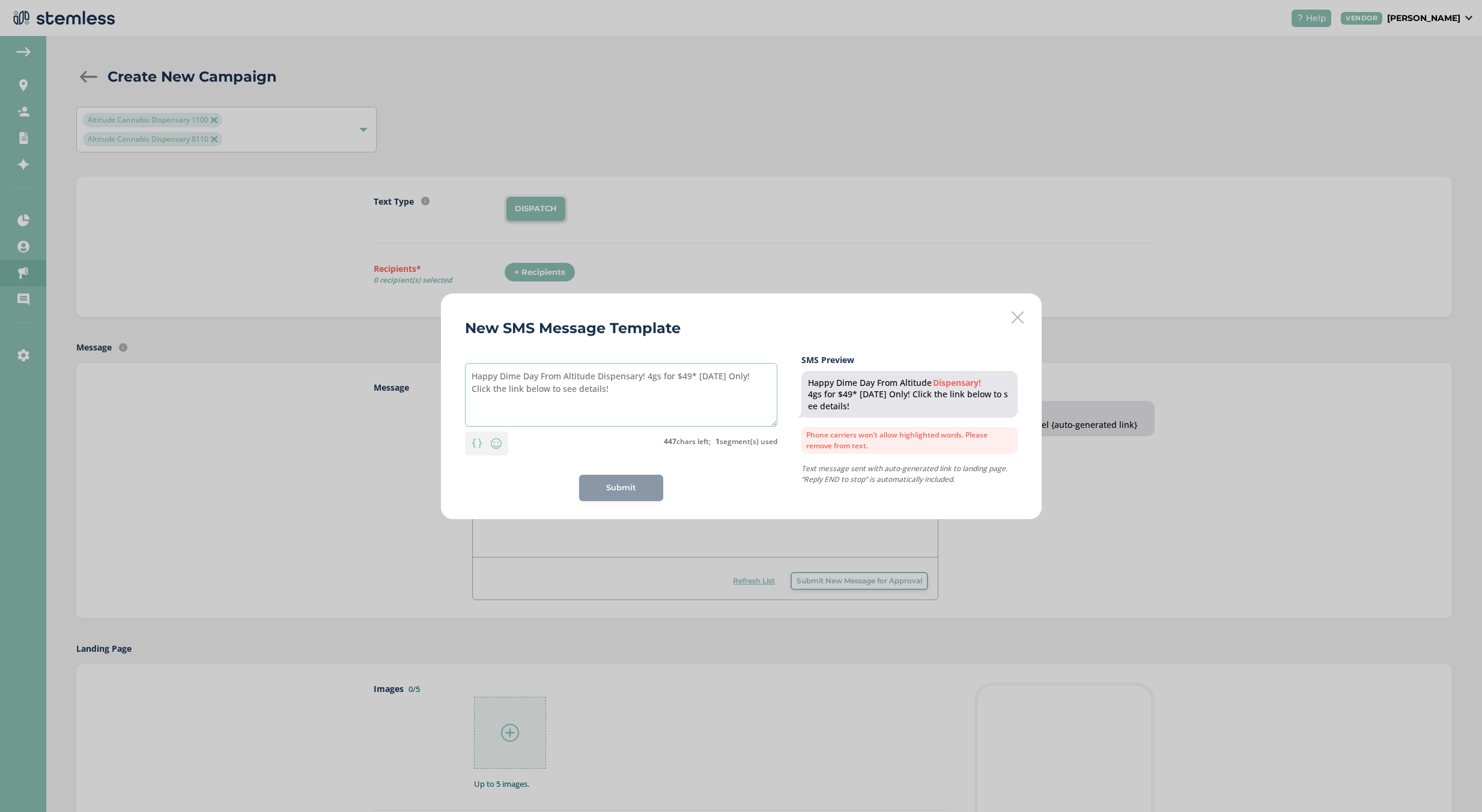
drag, startPoint x: 639, startPoint y: 381, endPoint x: 599, endPoint y: 379, distance: 40.0
click at [599, 379] on textarea "Happy Dime Day From Altitude Dispensary! 4gs for $49* Today Only! Click the lin…" at bounding box center [621, 395] width 312 height 64
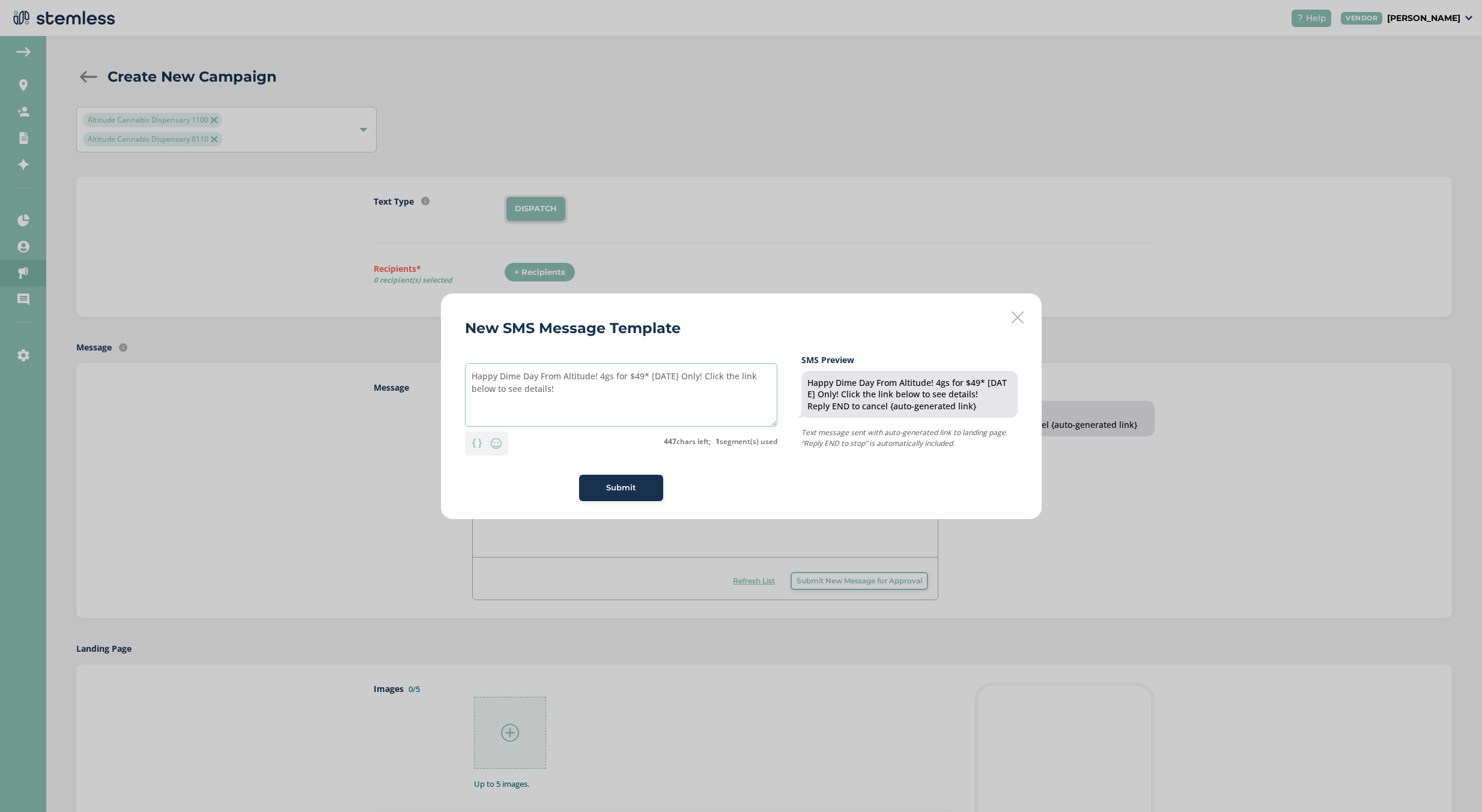
type textarea "Happy Dime Day From Altitude! 4gs for $49* [DATE] Only! Click the link below to…"
click at [645, 479] on button "Submit" at bounding box center [621, 488] width 84 height 27
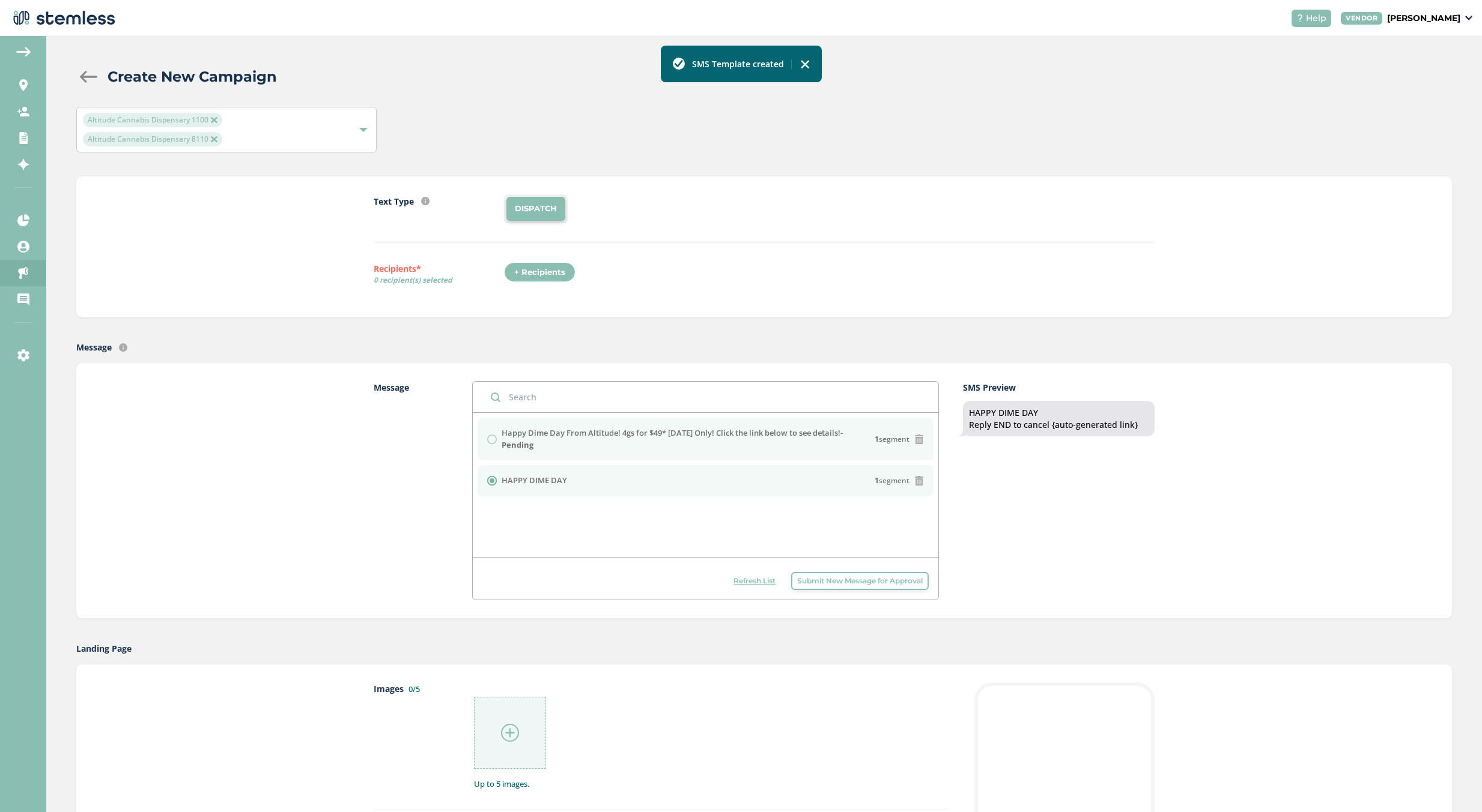
click at [488, 438] on div "Happy Dime Day From Altitude! 4gs for $49* Today Only! Click the link below to …" at bounding box center [705, 439] width 437 height 24
click at [919, 478] on icon at bounding box center [919, 481] width 9 height 9
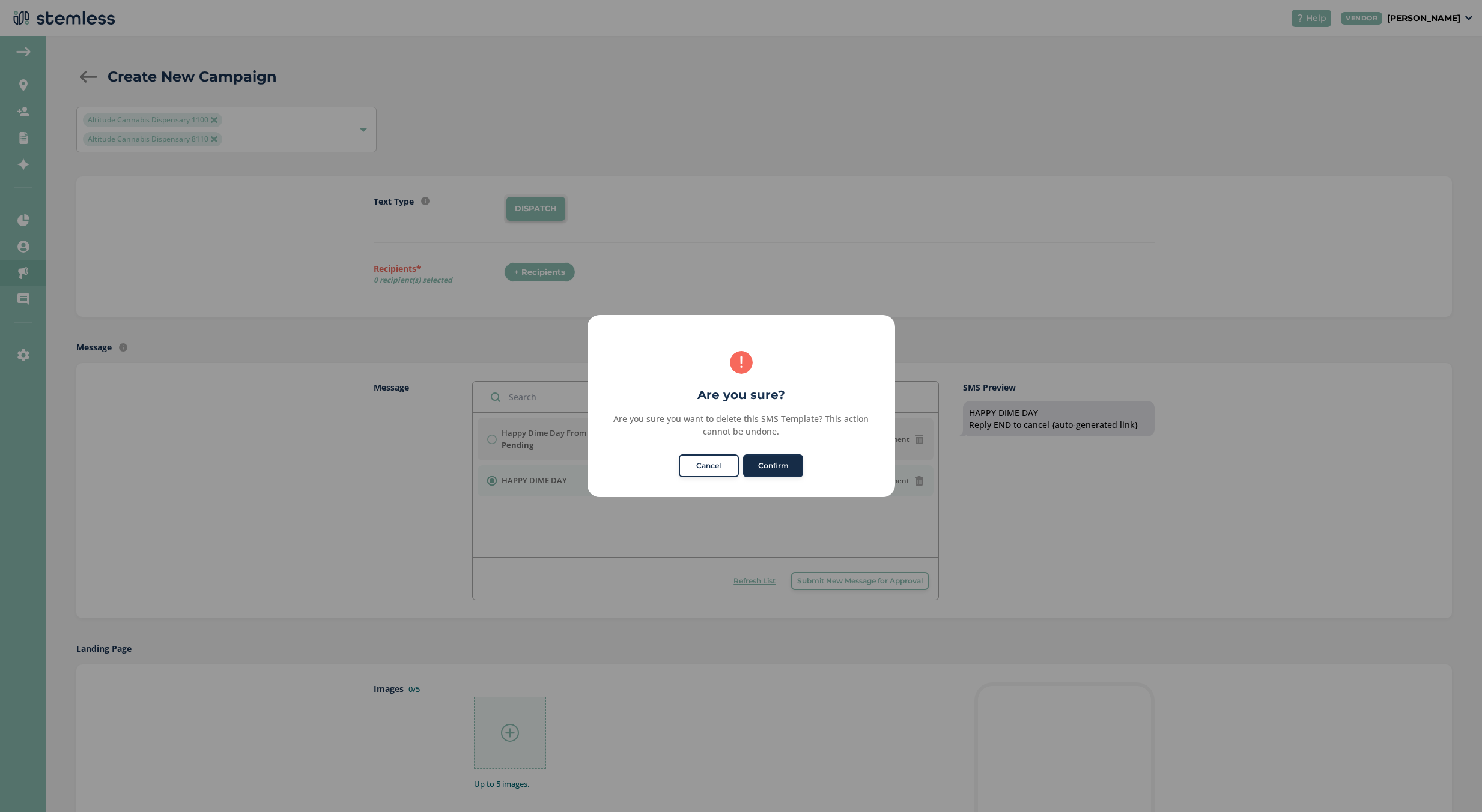
click at [802, 471] on button "Confirm" at bounding box center [773, 466] width 60 height 23
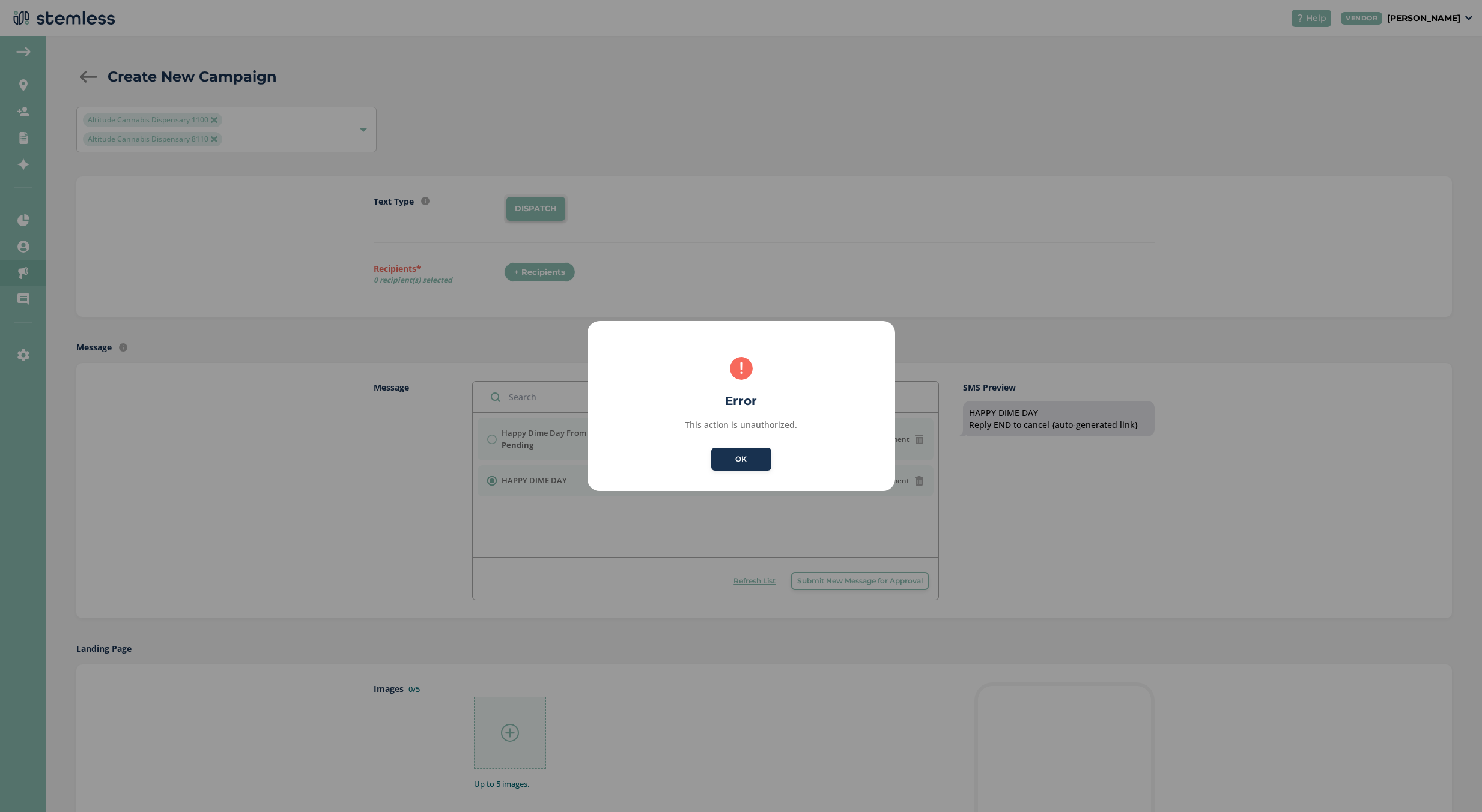
click at [759, 459] on button "OK" at bounding box center [741, 459] width 60 height 23
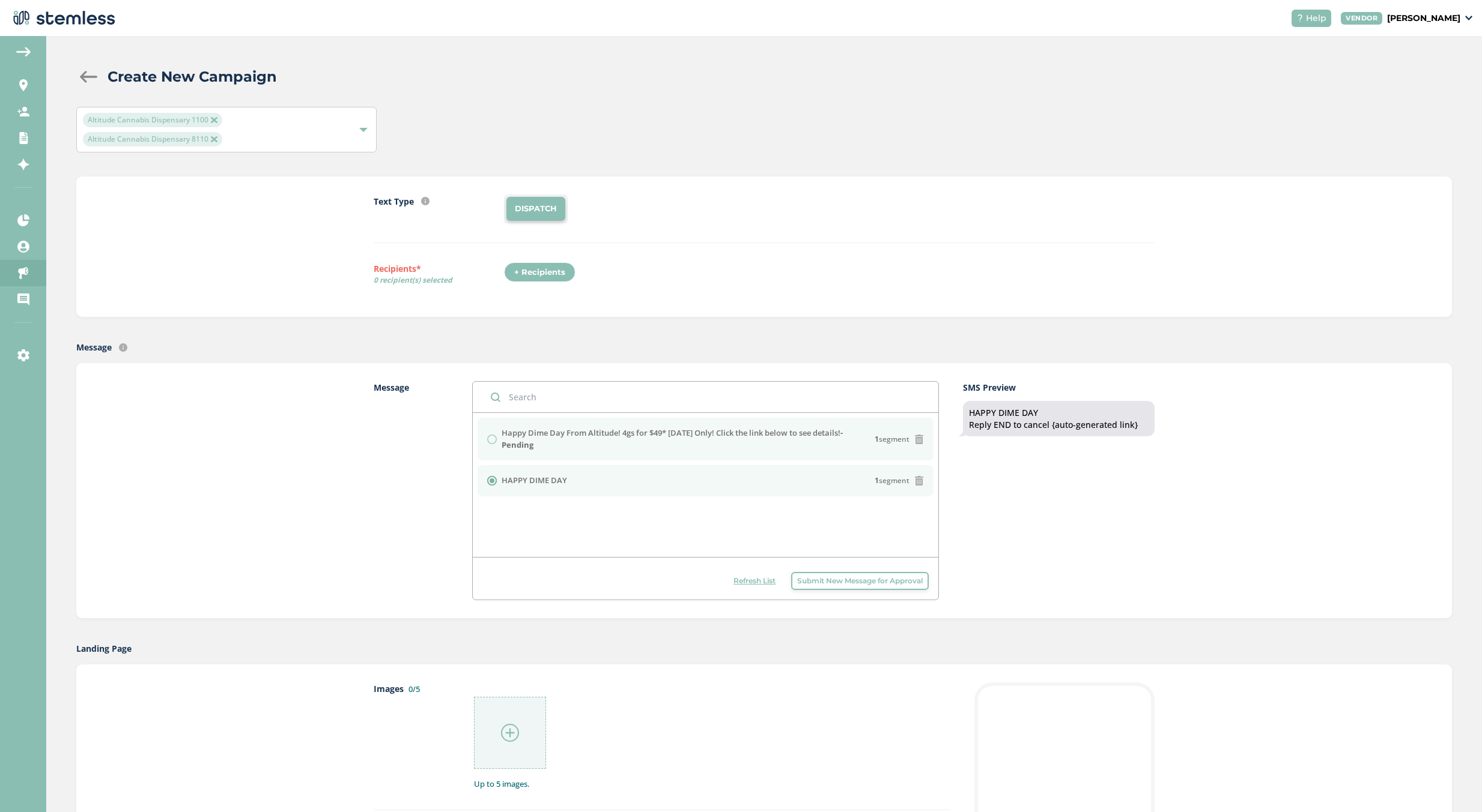
click at [487, 449] on div "Happy Dime Day From Altitude! 4gs for $49* Today Only! Click the link below to …" at bounding box center [705, 439] width 437 height 24
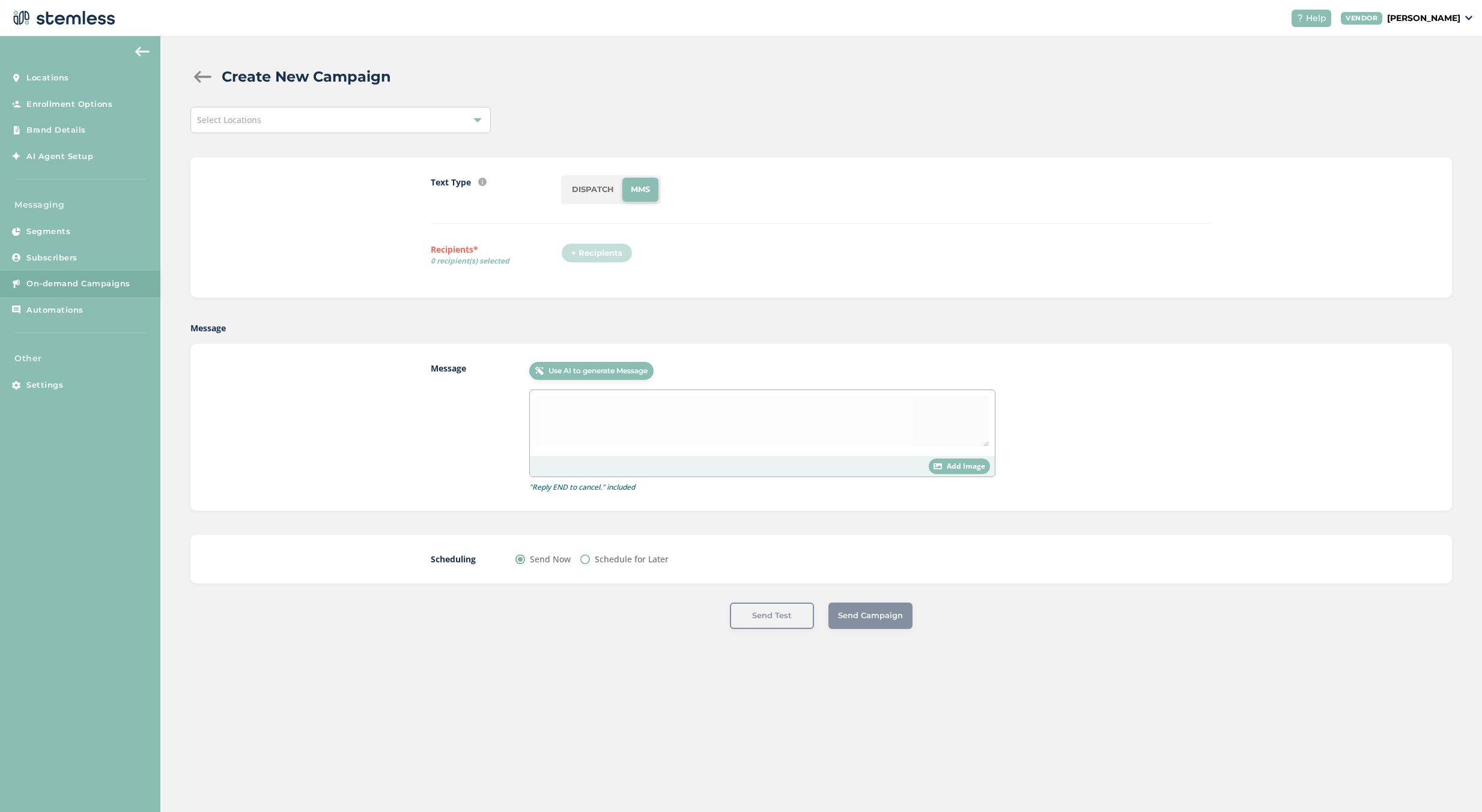
click at [610, 197] on li "DISPATCH" at bounding box center [593, 189] width 59 height 24
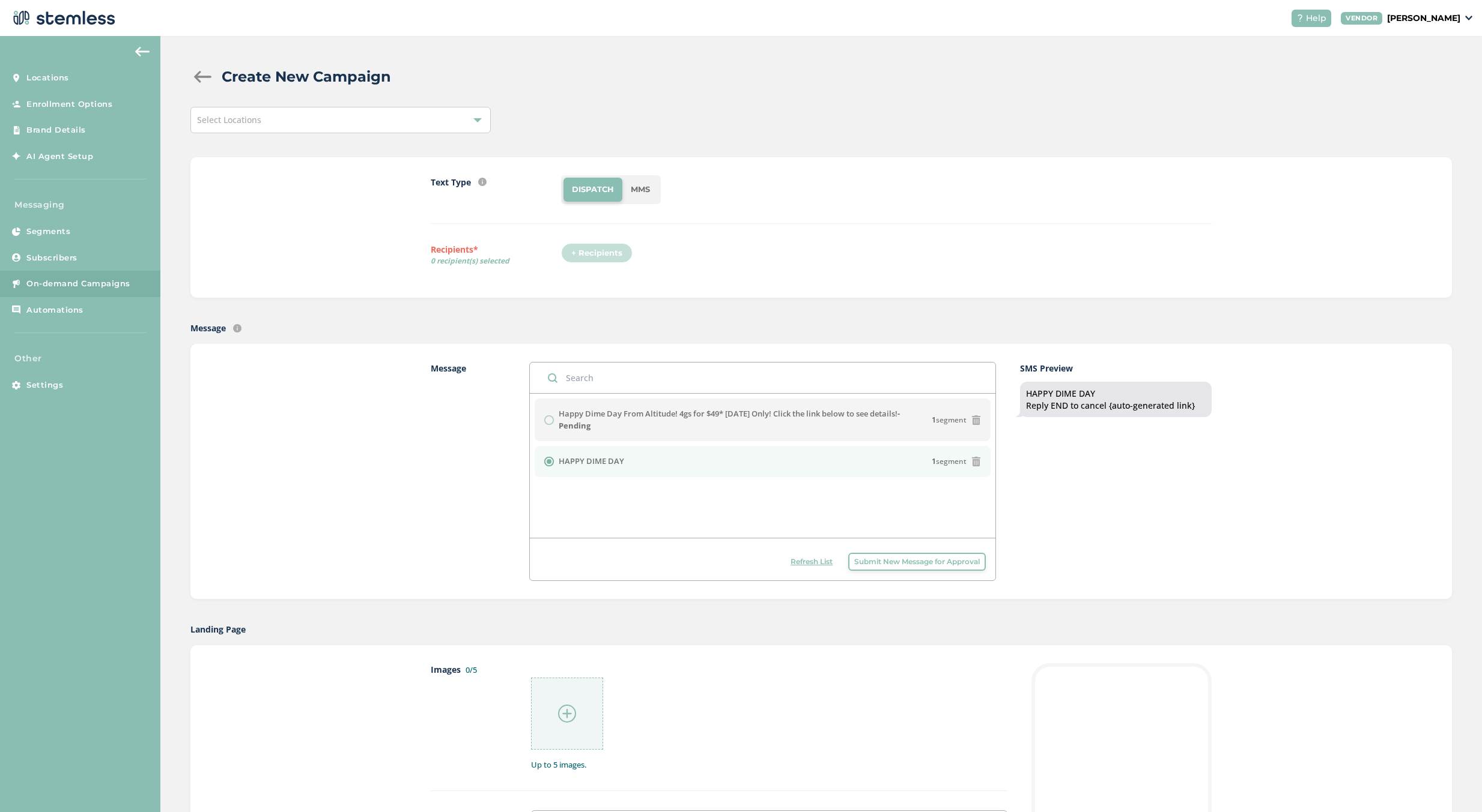
click at [646, 187] on li "MMS" at bounding box center [640, 189] width 36 height 24
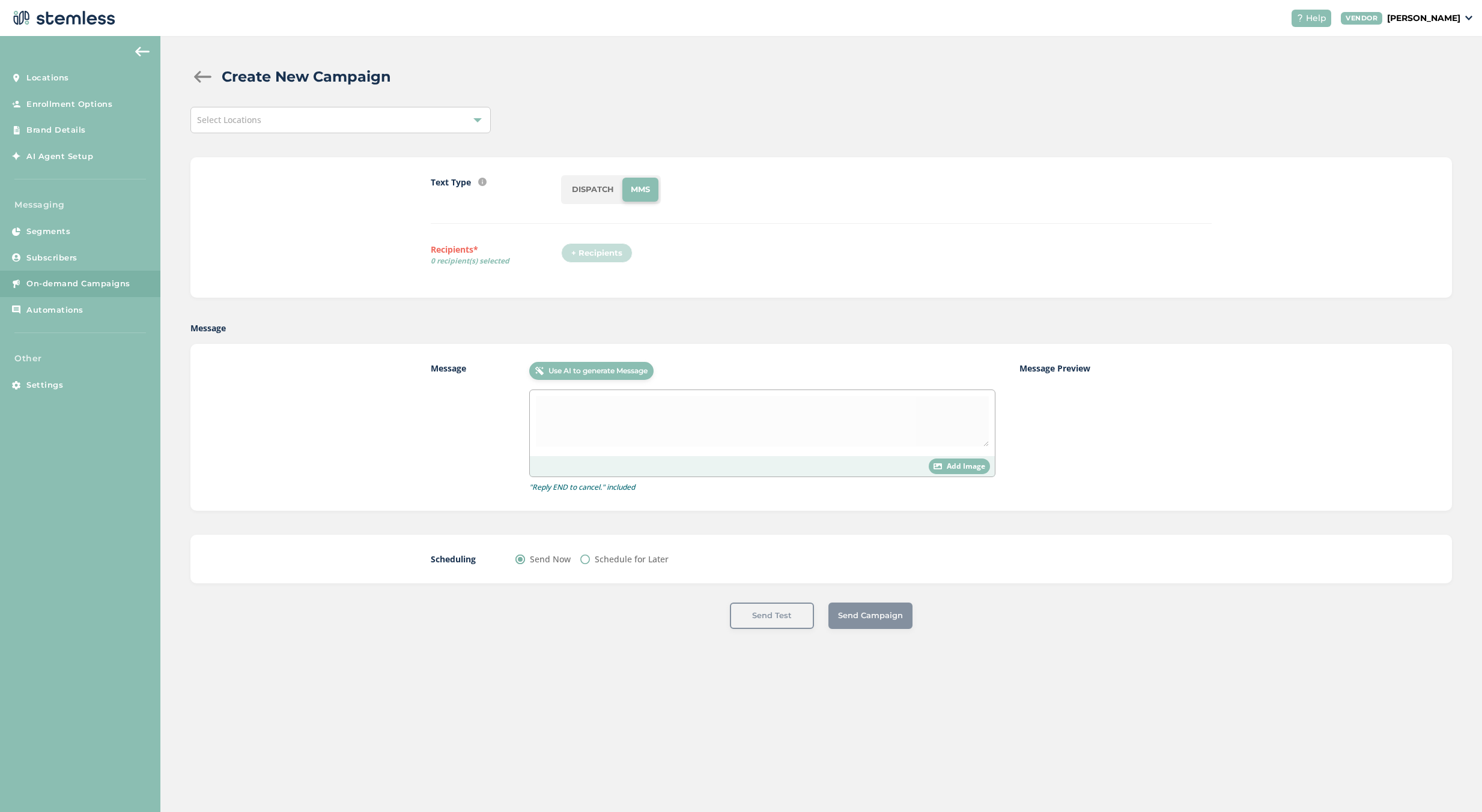
click at [961, 471] on span "Add Image" at bounding box center [966, 466] width 39 height 11
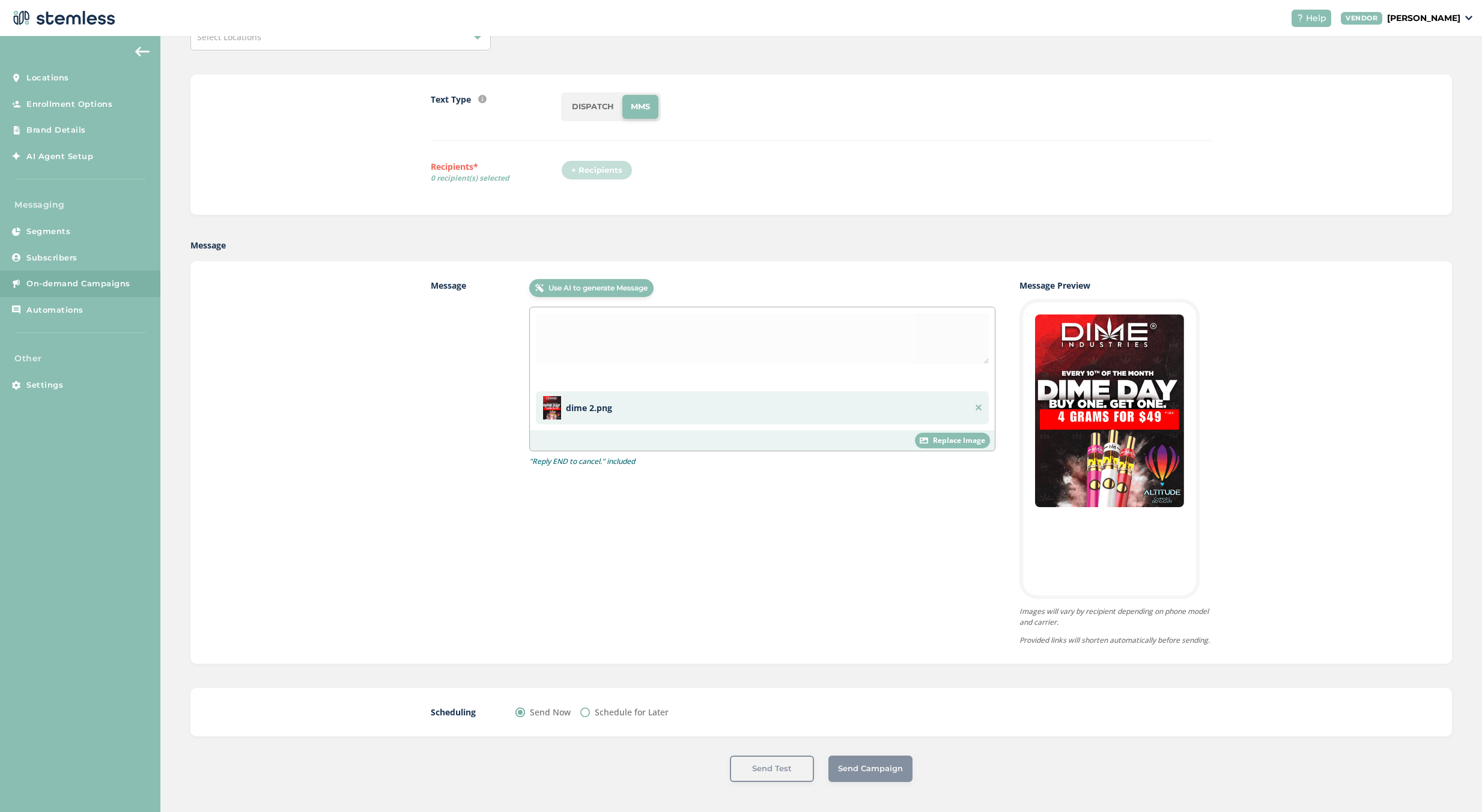
scroll to position [94, 0]
click at [873, 770] on div "Send Campaign" at bounding box center [870, 769] width 84 height 27
click at [873, 768] on div "Send Campaign" at bounding box center [870, 769] width 84 height 27
drag, startPoint x: 873, startPoint y: 768, endPoint x: 873, endPoint y: 736, distance: 32.0
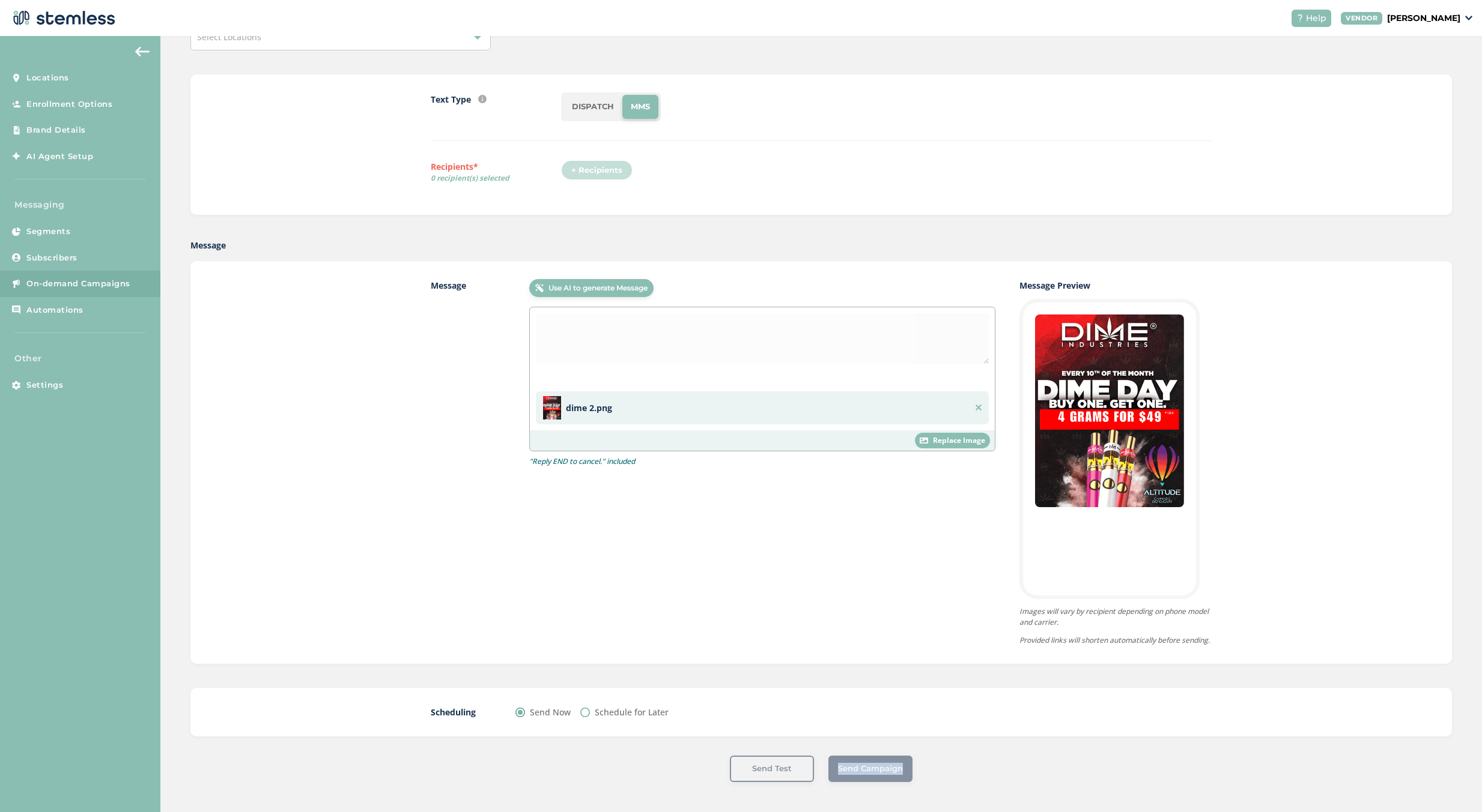
click at [874, 768] on div "Send Campaign" at bounding box center [870, 769] width 84 height 27
click at [608, 167] on div "+ Recipients" at bounding box center [601, 174] width 79 height 27
click at [602, 164] on div "+ Recipients" at bounding box center [601, 174] width 79 height 27
click at [583, 160] on div "+ Recipients" at bounding box center [601, 174] width 79 height 27
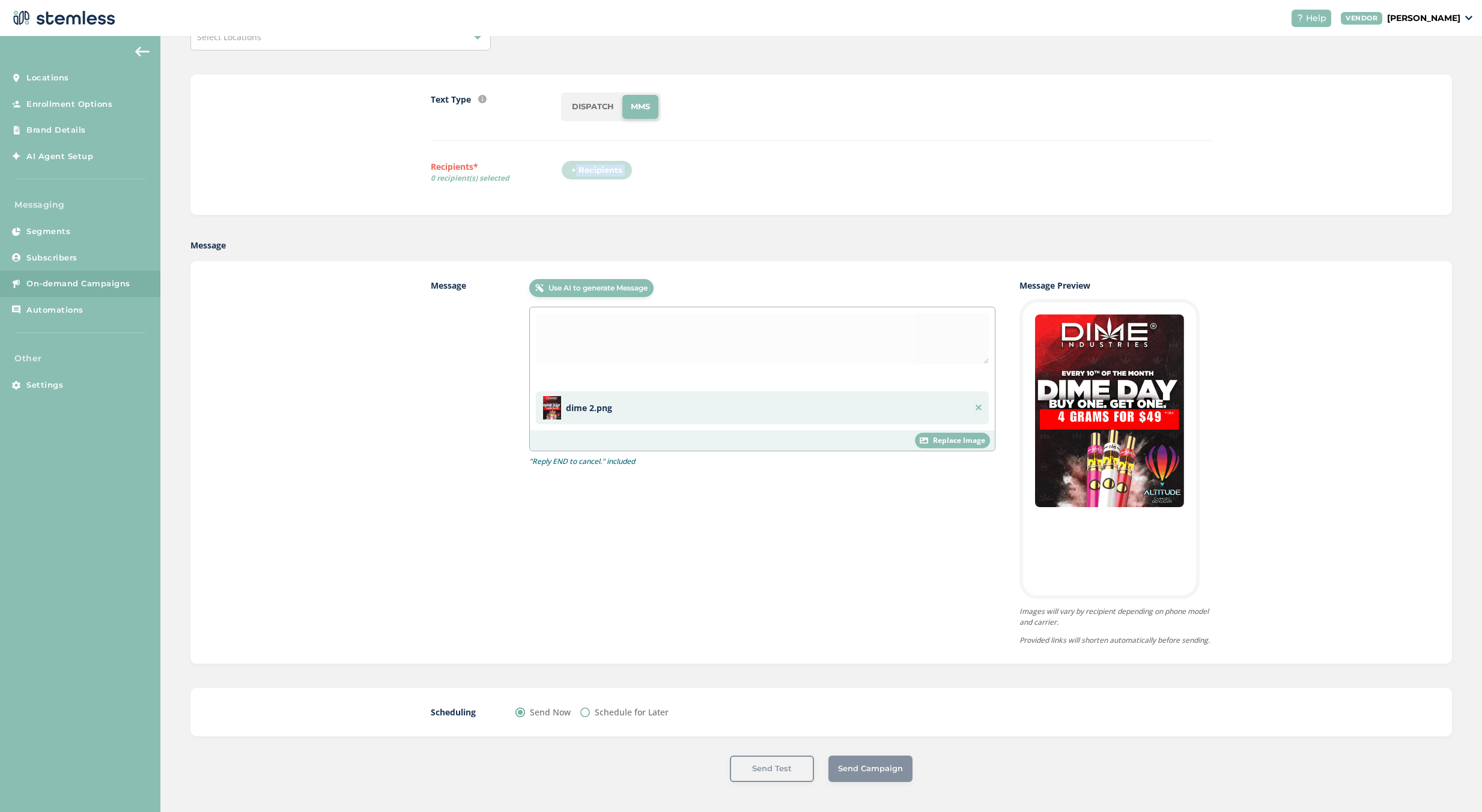
click at [583, 160] on div "+ Recipients" at bounding box center [601, 174] width 79 height 27
click at [561, 94] on ul "DISPATCH MMS" at bounding box center [611, 107] width 100 height 29
click at [563, 95] on li "DISPATCH" at bounding box center [593, 106] width 59 height 24
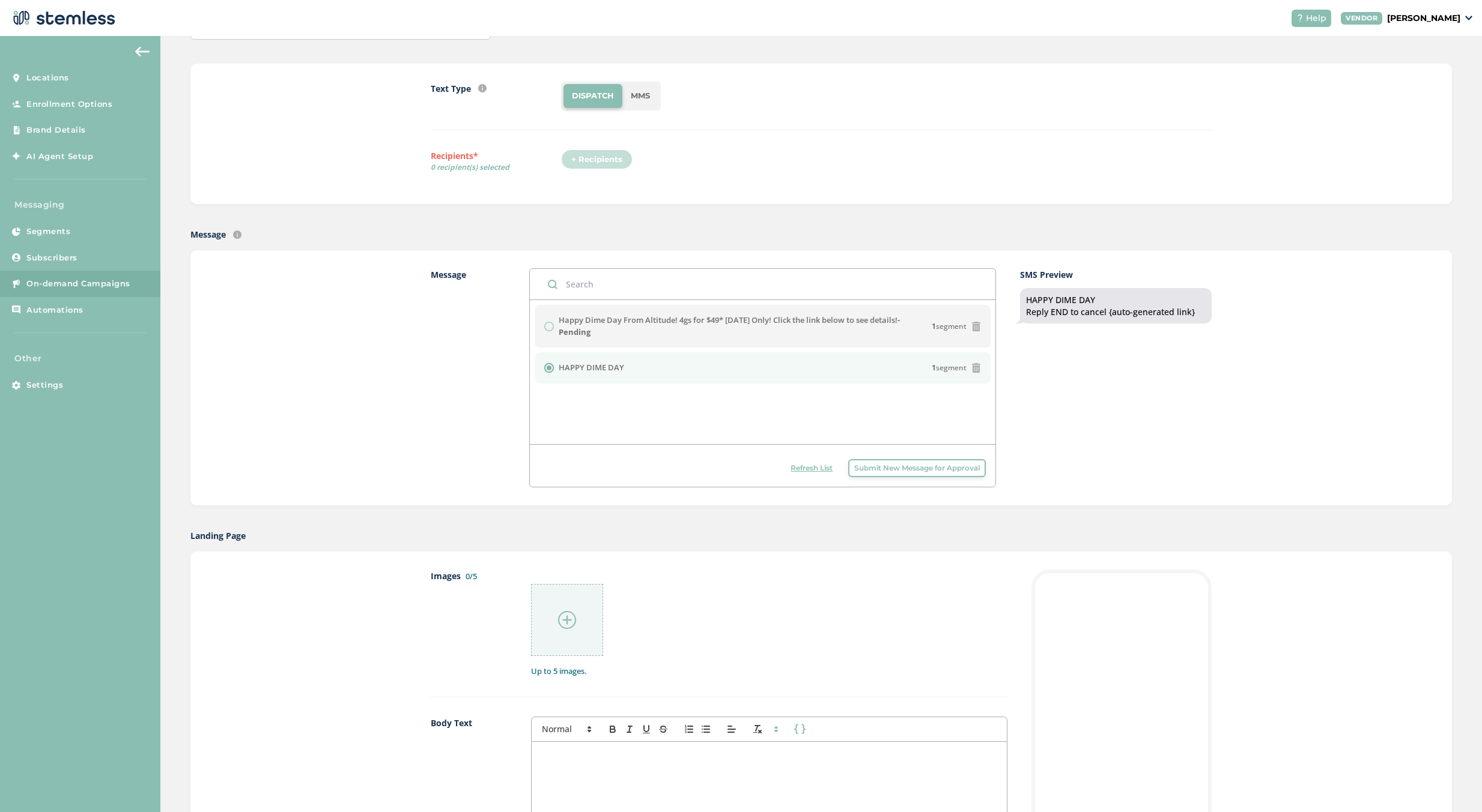
click at [597, 164] on div "+ Recipients" at bounding box center [601, 163] width 79 height 27
click at [459, 171] on span "0 recipient(s) selected" at bounding box center [496, 167] width 131 height 11
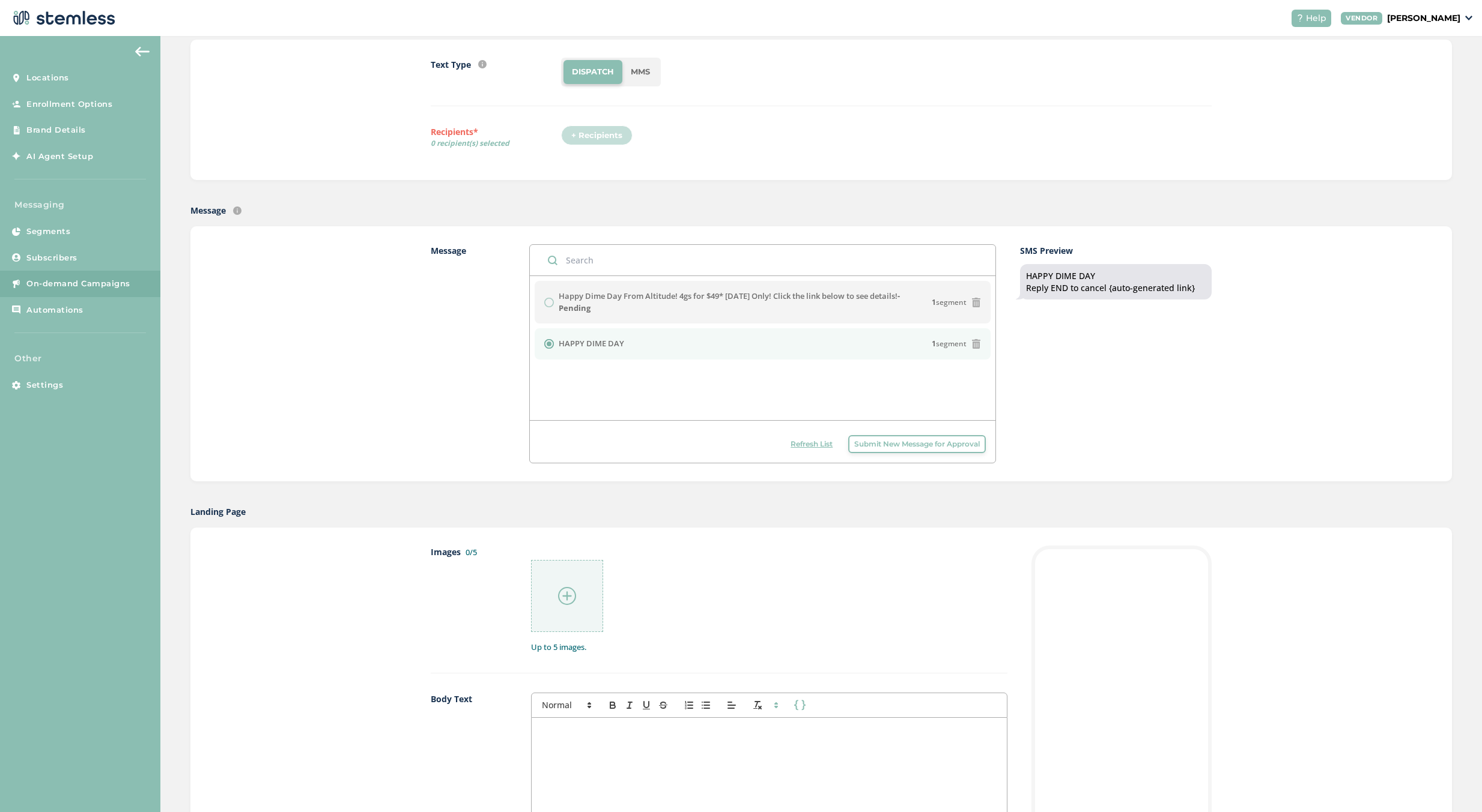
scroll to position [60, 0]
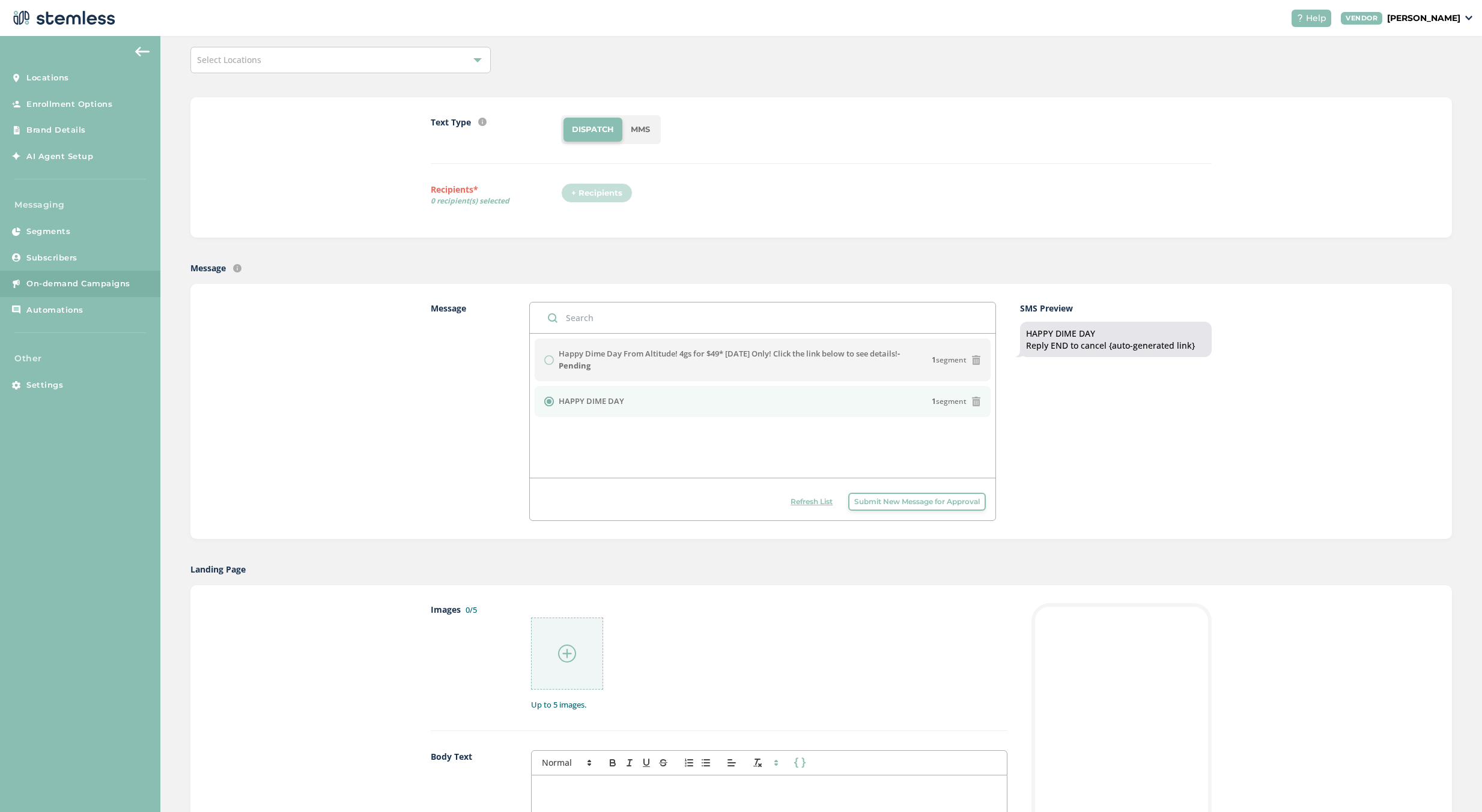
click at [647, 115] on ul "DISPATCH MMS" at bounding box center [611, 130] width 100 height 29
click at [639, 134] on li "MMS" at bounding box center [640, 129] width 36 height 24
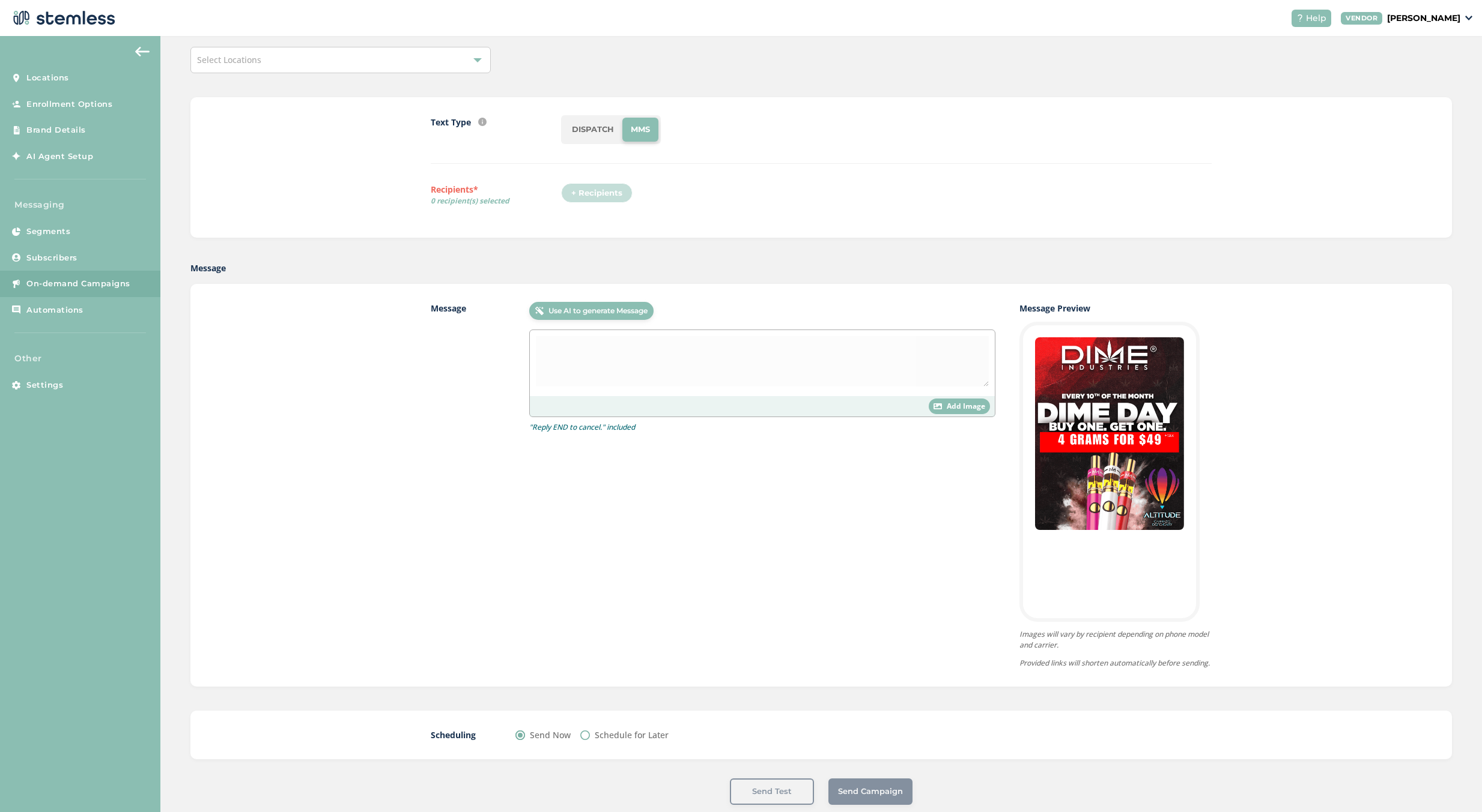
click at [602, 197] on div "+ Recipients" at bounding box center [601, 197] width 79 height 27
click at [455, 64] on div "Select Locations" at bounding box center [340, 60] width 300 height 27
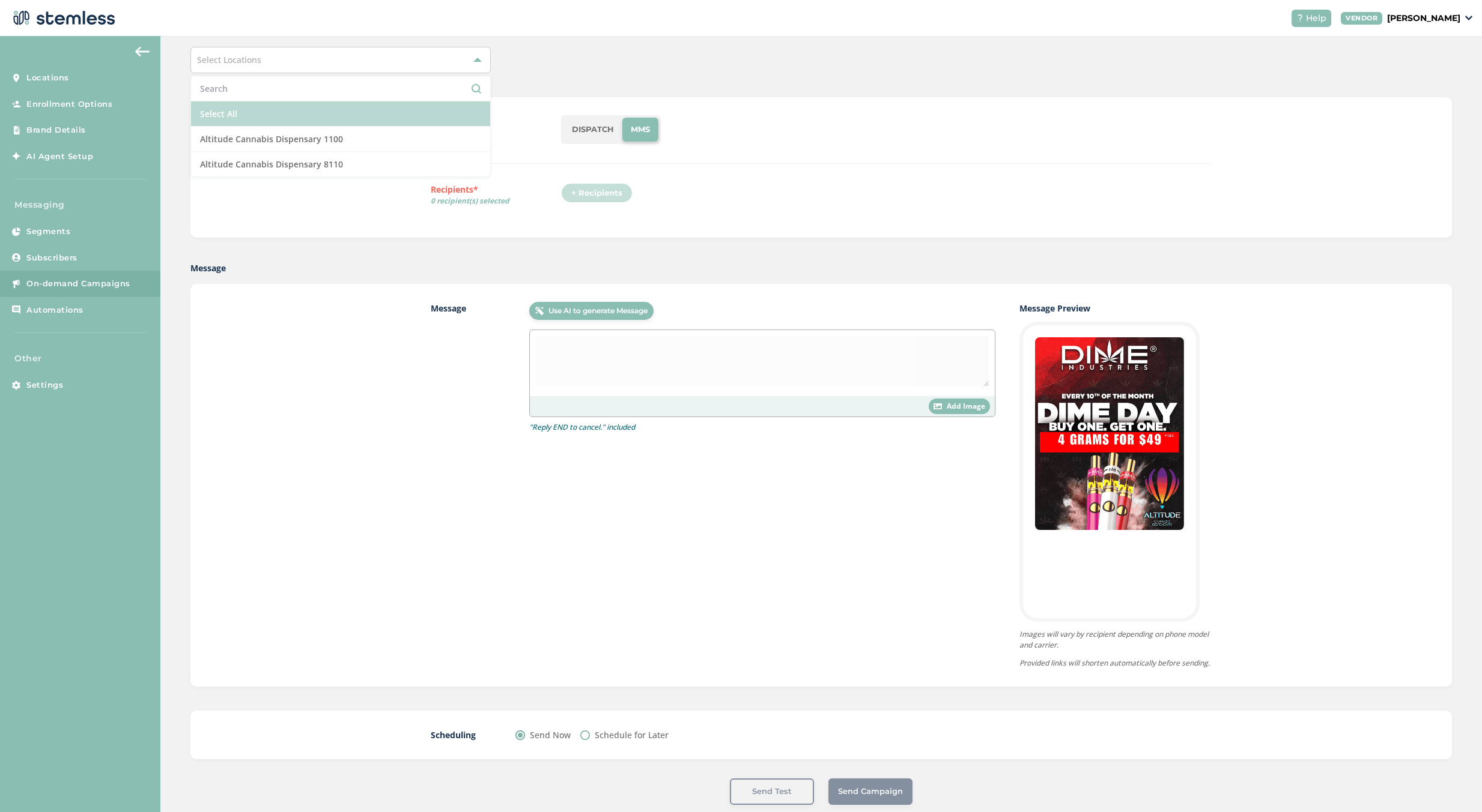
click at [345, 108] on li "Select All" at bounding box center [340, 113] width 299 height 25
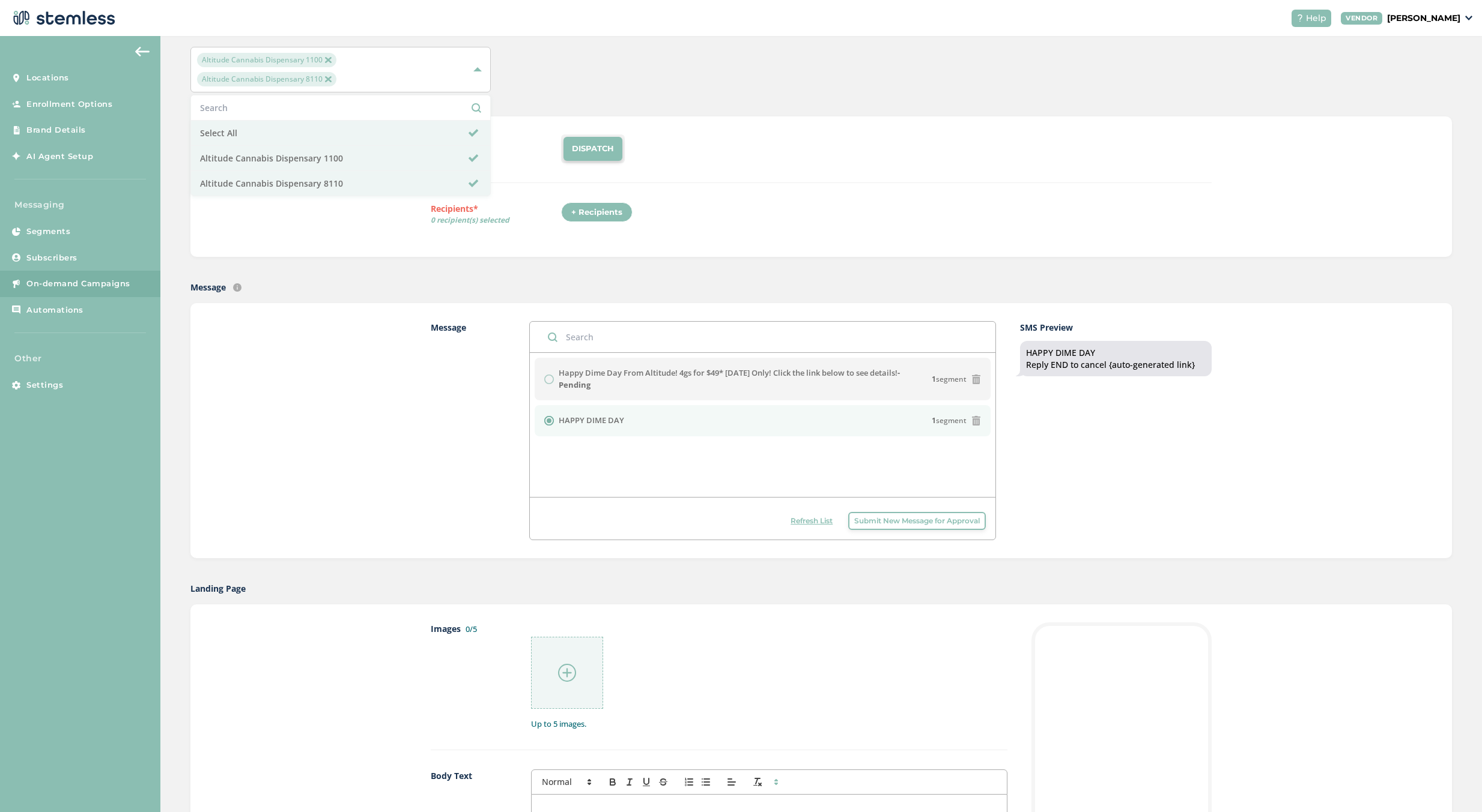
click at [825, 182] on div "Text Type SMS : A cost effective way to reach your customers. Send a intro text…" at bounding box center [821, 159] width 781 height 49
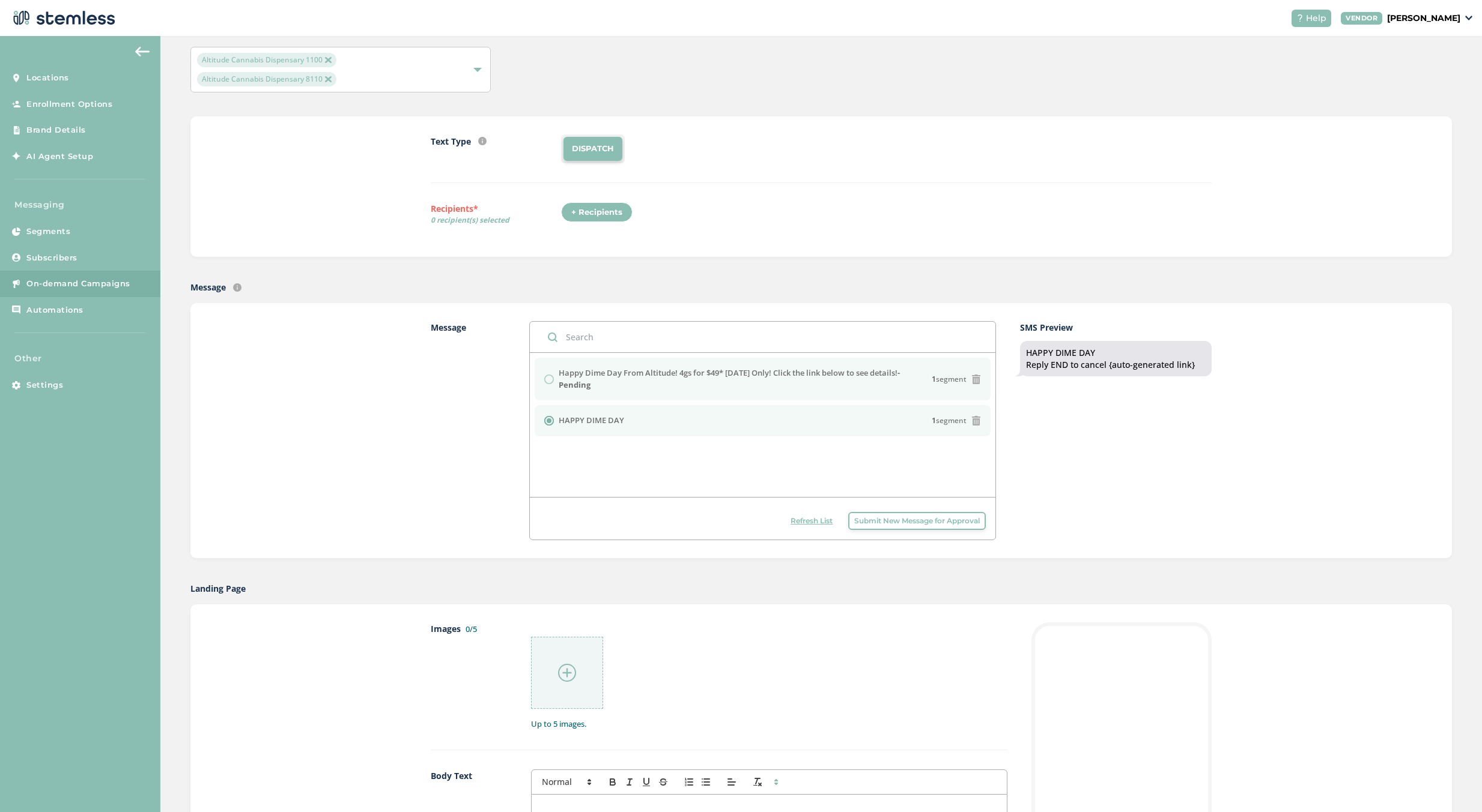
click at [553, 382] on div "Happy Dime Day From Altitude! 4gs for $49* [DATE] Only! Click the link below to…" at bounding box center [762, 379] width 437 height 24
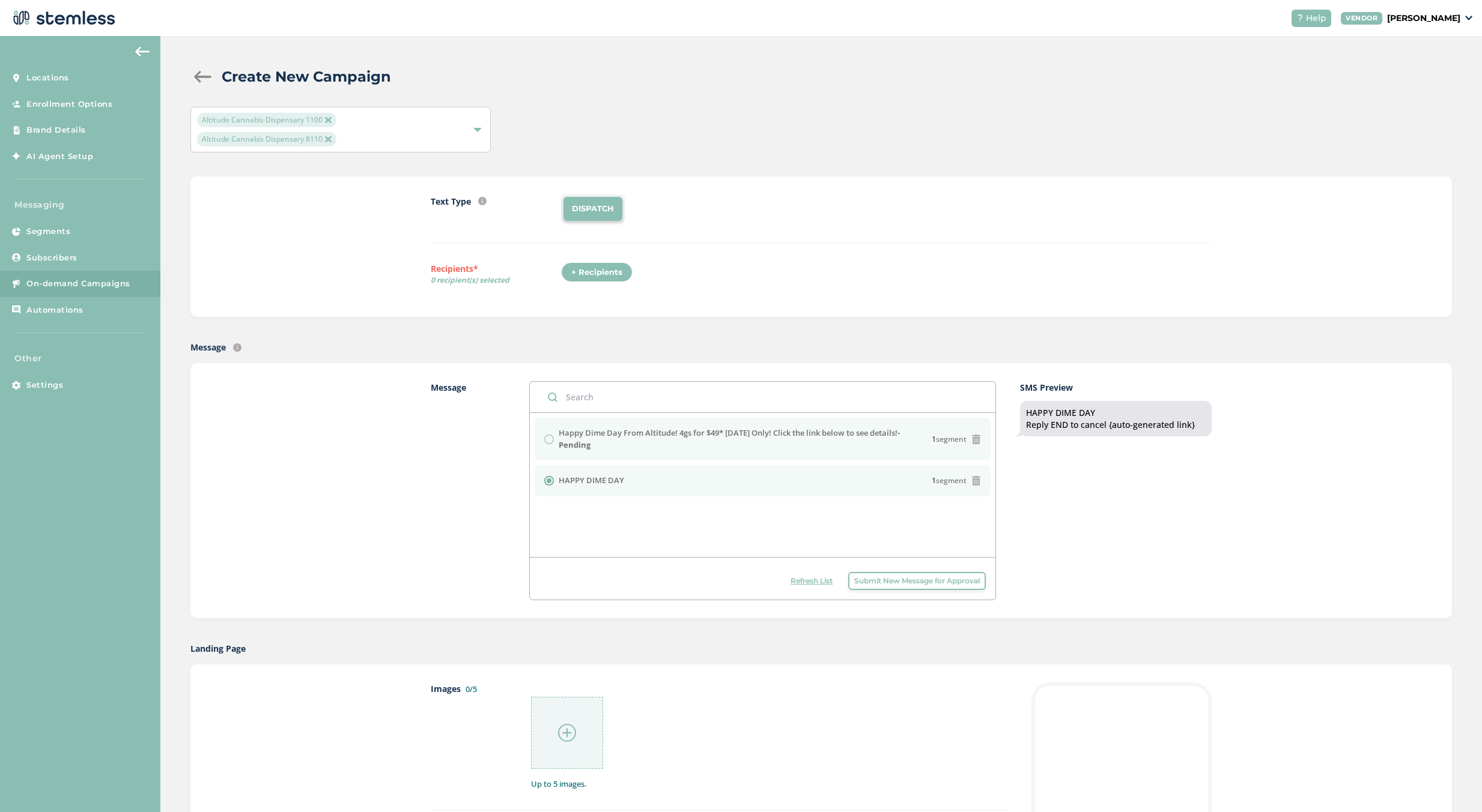
click at [546, 432] on div "Happy Dime Day From Altitude! 4gs for $49* [DATE] Only! Click the link below to…" at bounding box center [762, 439] width 437 height 24
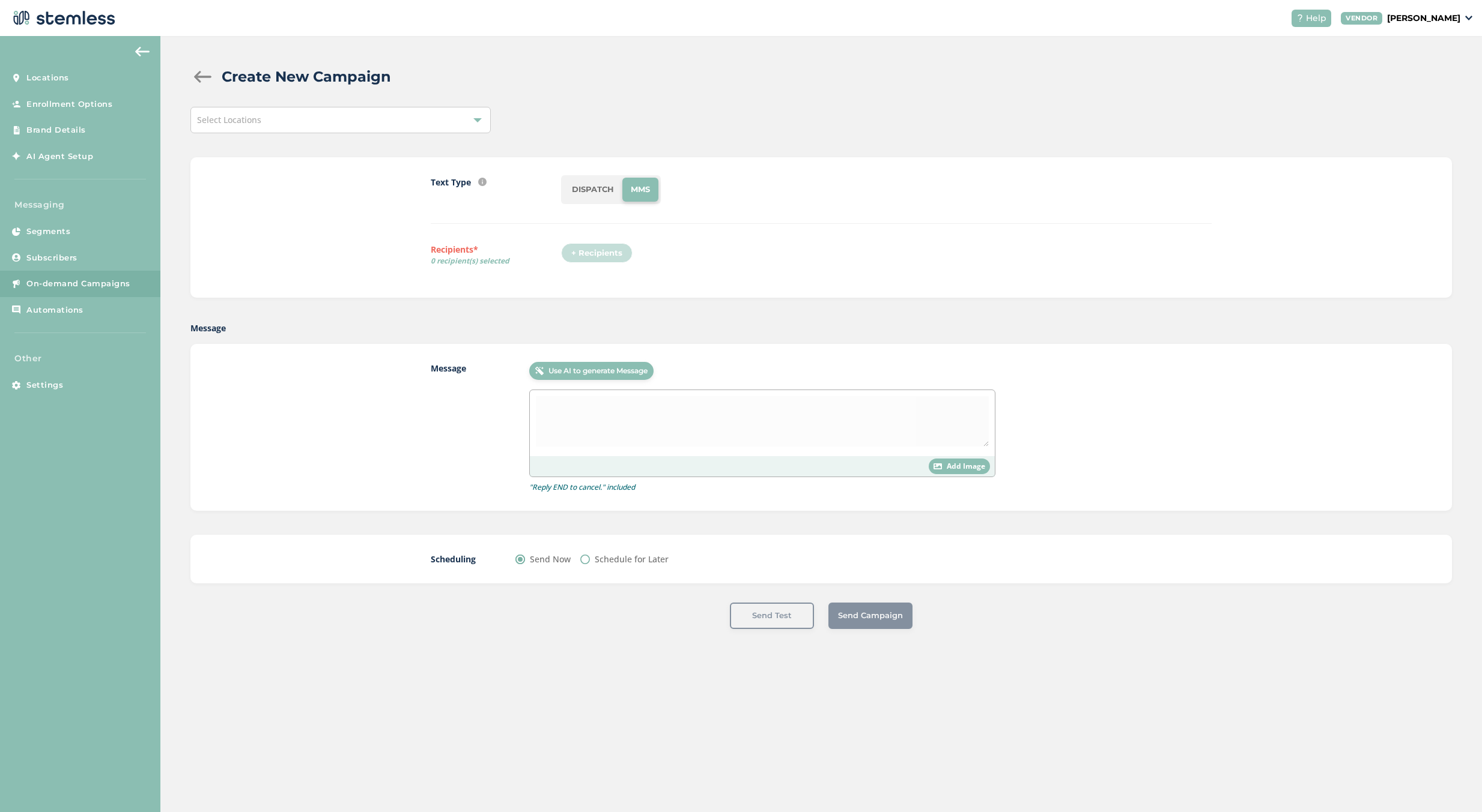
click at [565, 197] on li "DISPATCH" at bounding box center [593, 189] width 59 height 24
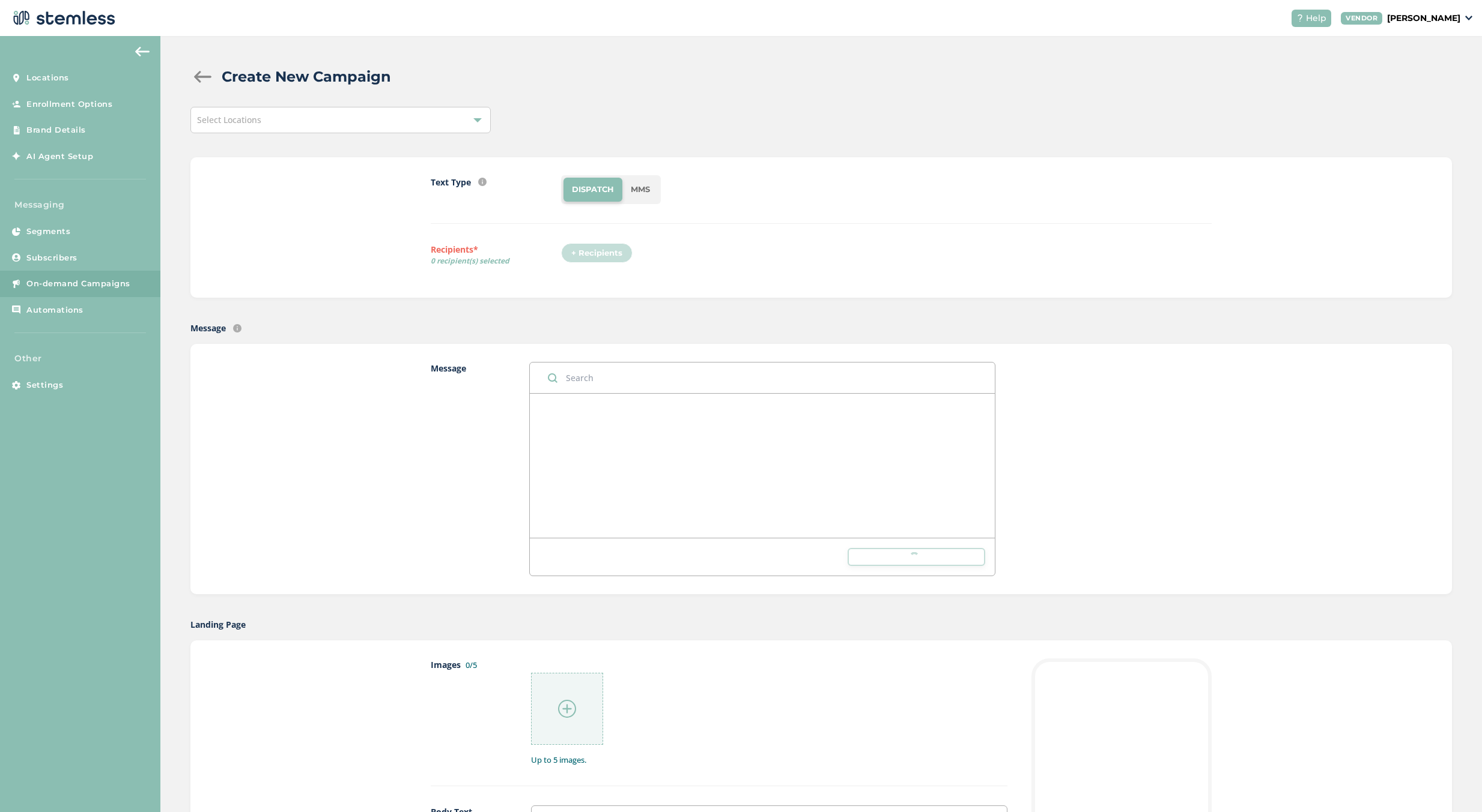
click at [452, 115] on div "Select Locations" at bounding box center [340, 120] width 300 height 27
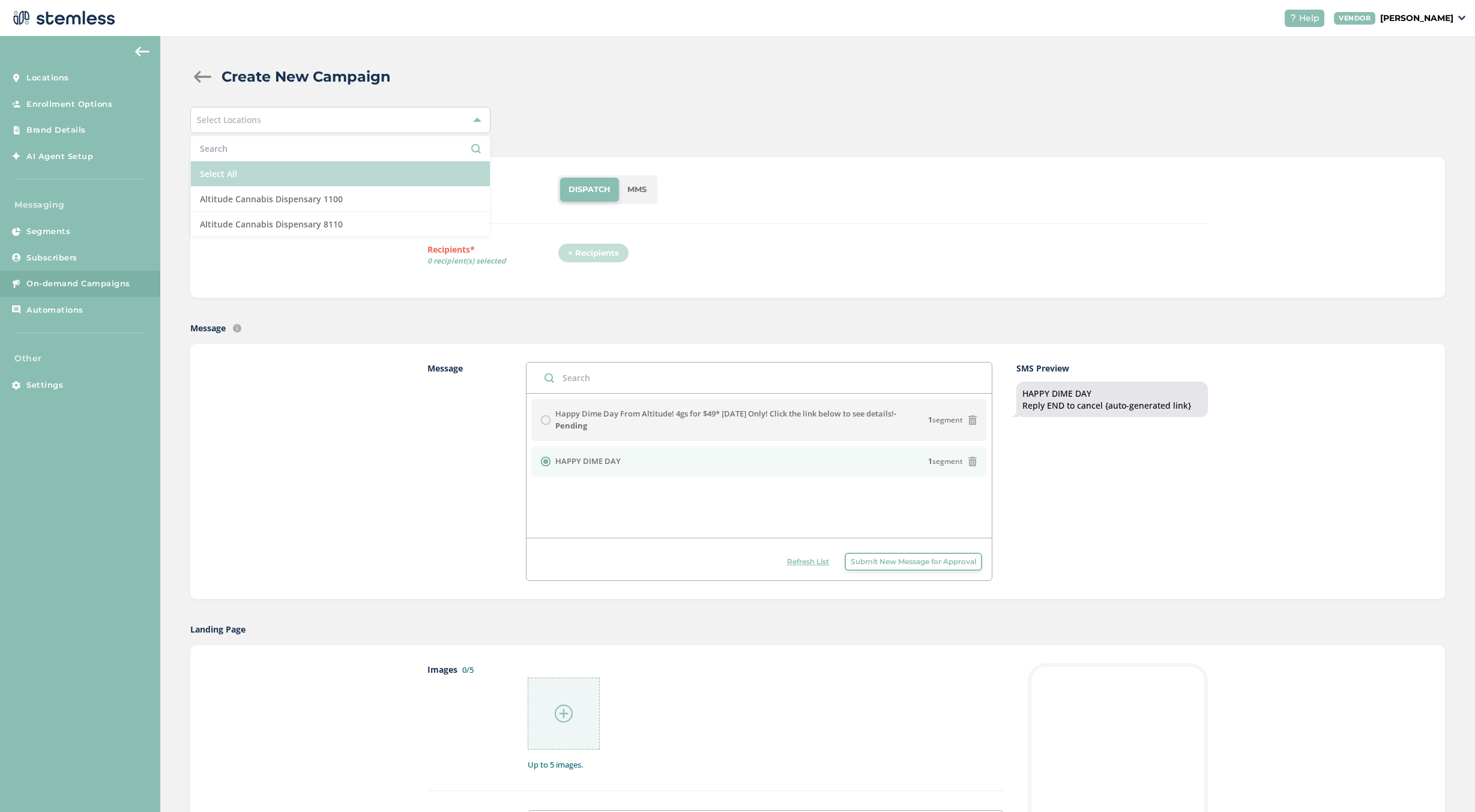
click at [258, 167] on li "Select All" at bounding box center [340, 174] width 299 height 25
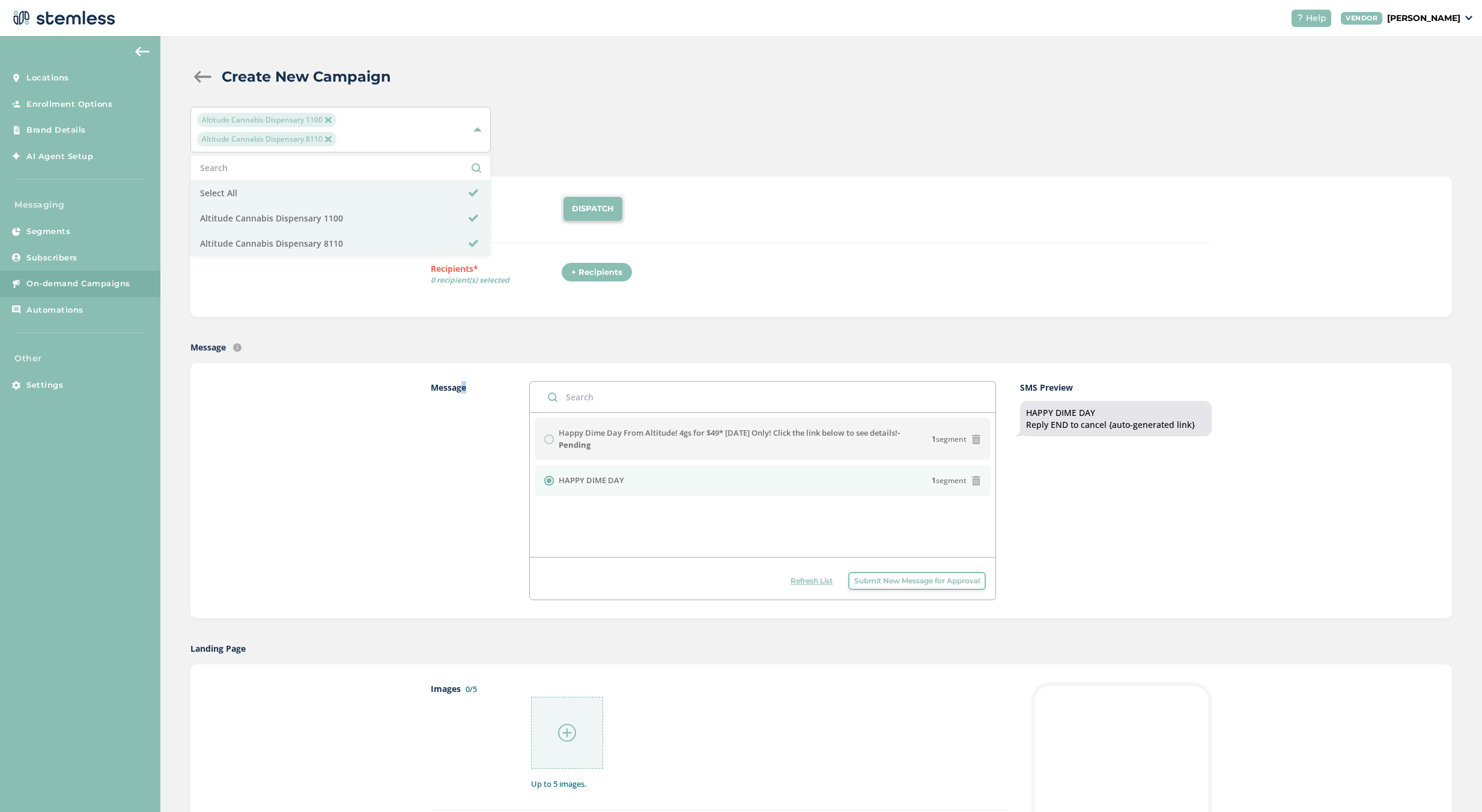
drag, startPoint x: 454, startPoint y: 402, endPoint x: 507, endPoint y: 414, distance: 54.3
click at [456, 402] on label "Message" at bounding box center [468, 490] width 75 height 219
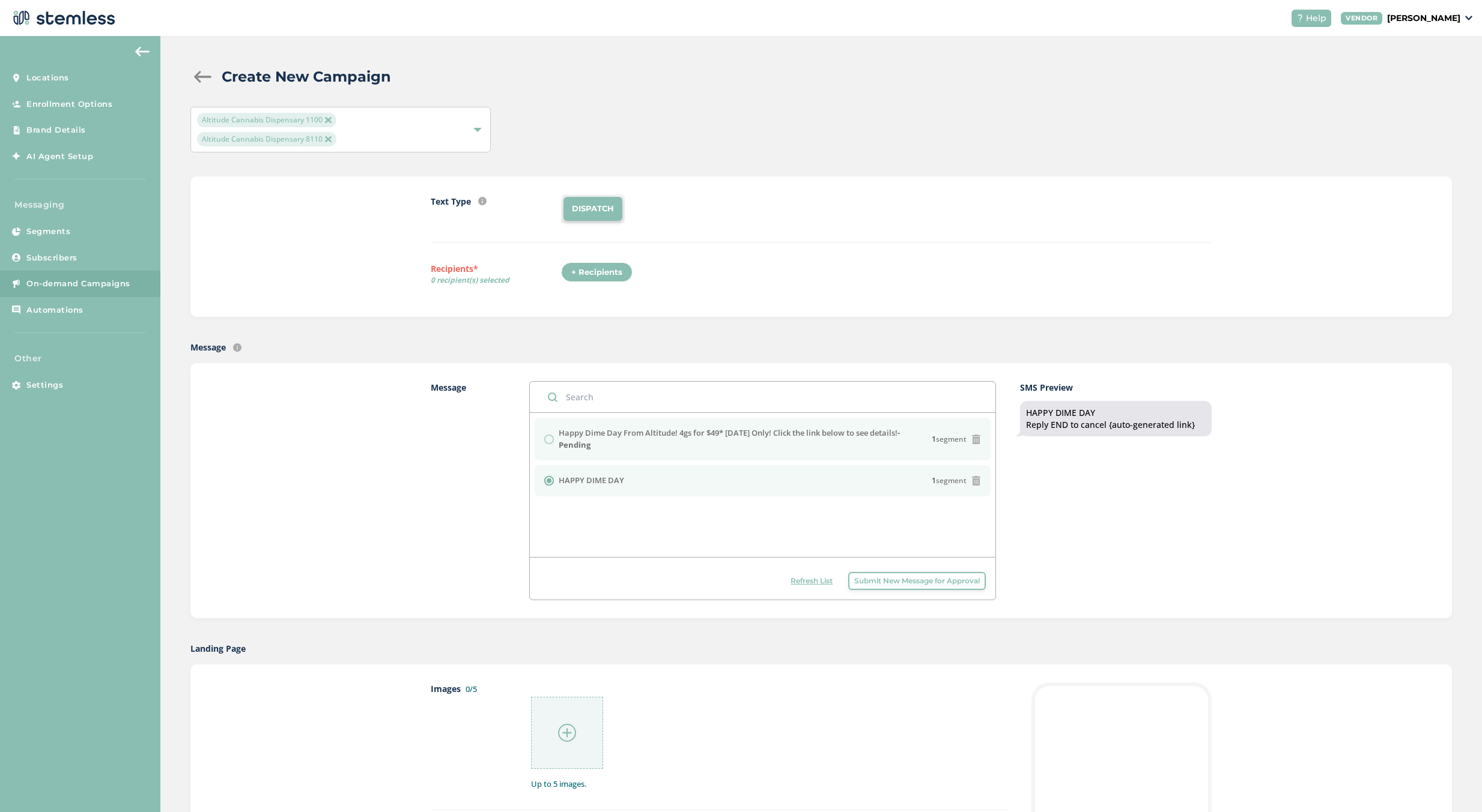
drag, startPoint x: 556, startPoint y: 438, endPoint x: 547, endPoint y: 440, distance: 9.2
click at [555, 438] on div "Happy Dime Day From Altitude! 4gs for $49* [DATE] Only! Click the link below to…" at bounding box center [762, 439] width 437 height 24
click at [547, 440] on div "Happy Dime Day From Altitude! 4gs for $49* [DATE] Only! Click the link below to…" at bounding box center [762, 439] width 437 height 24
click at [550, 441] on div "Happy Dime Day From Altitude! 4gs for $49* [DATE] Only! Click the link below to…" at bounding box center [762, 439] width 437 height 24
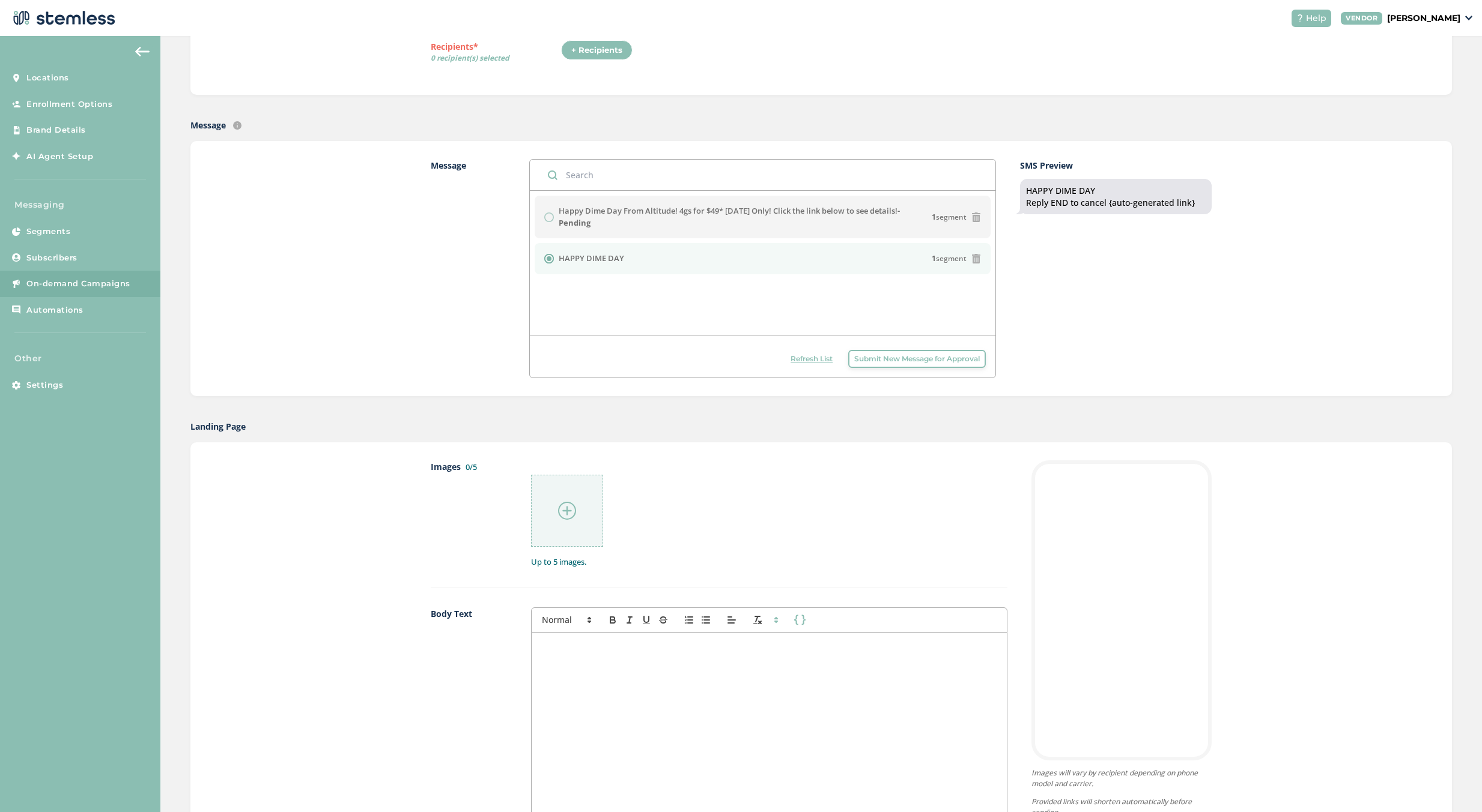
scroll to position [120, 0]
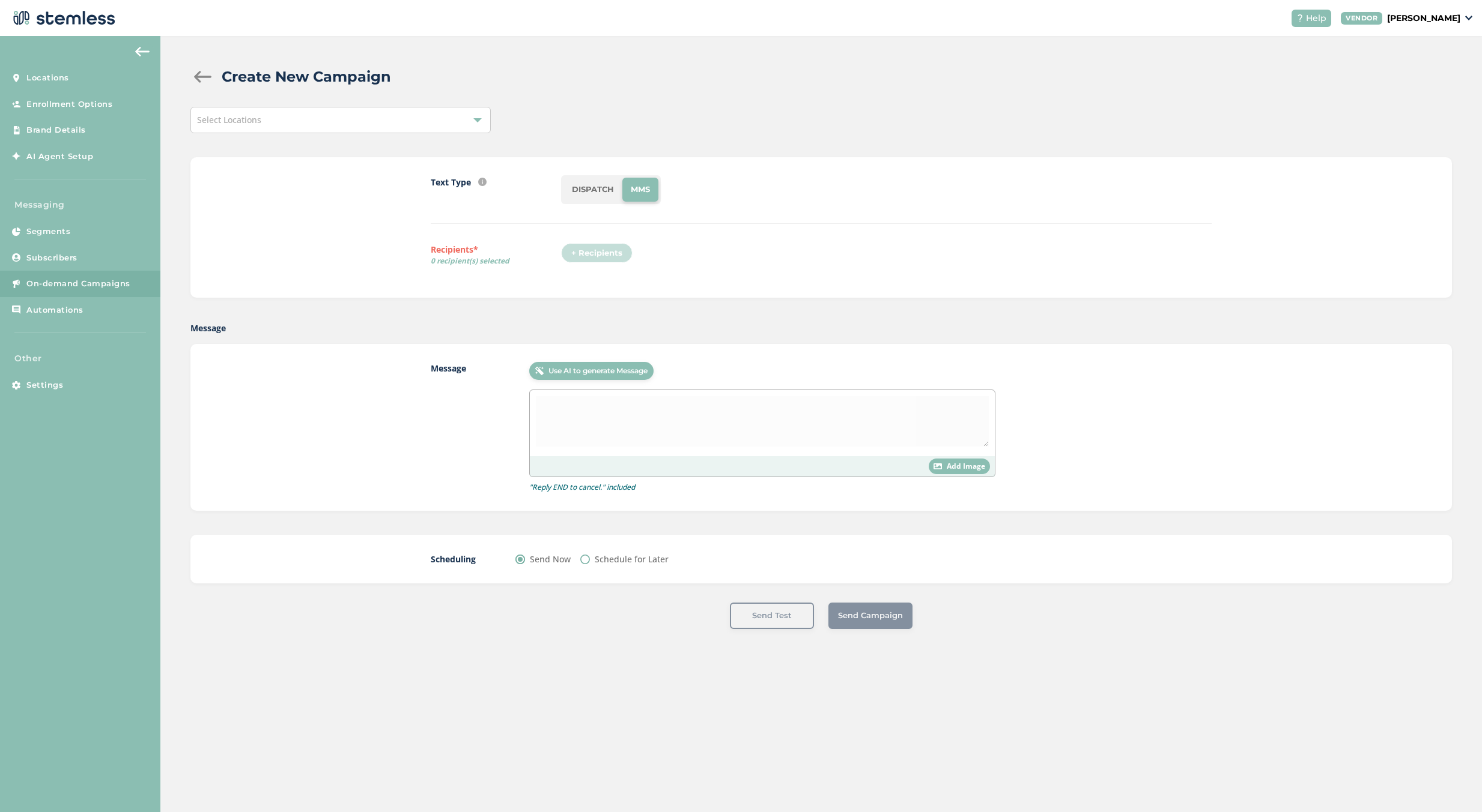
click at [344, 140] on div "Create New Campaign Select Locations Text Type SMS : A cost effective way to re…" at bounding box center [820, 347] width 1321 height 623
click at [345, 118] on div "Select Locations" at bounding box center [340, 120] width 300 height 27
click at [319, 167] on li "Select All" at bounding box center [340, 174] width 299 height 25
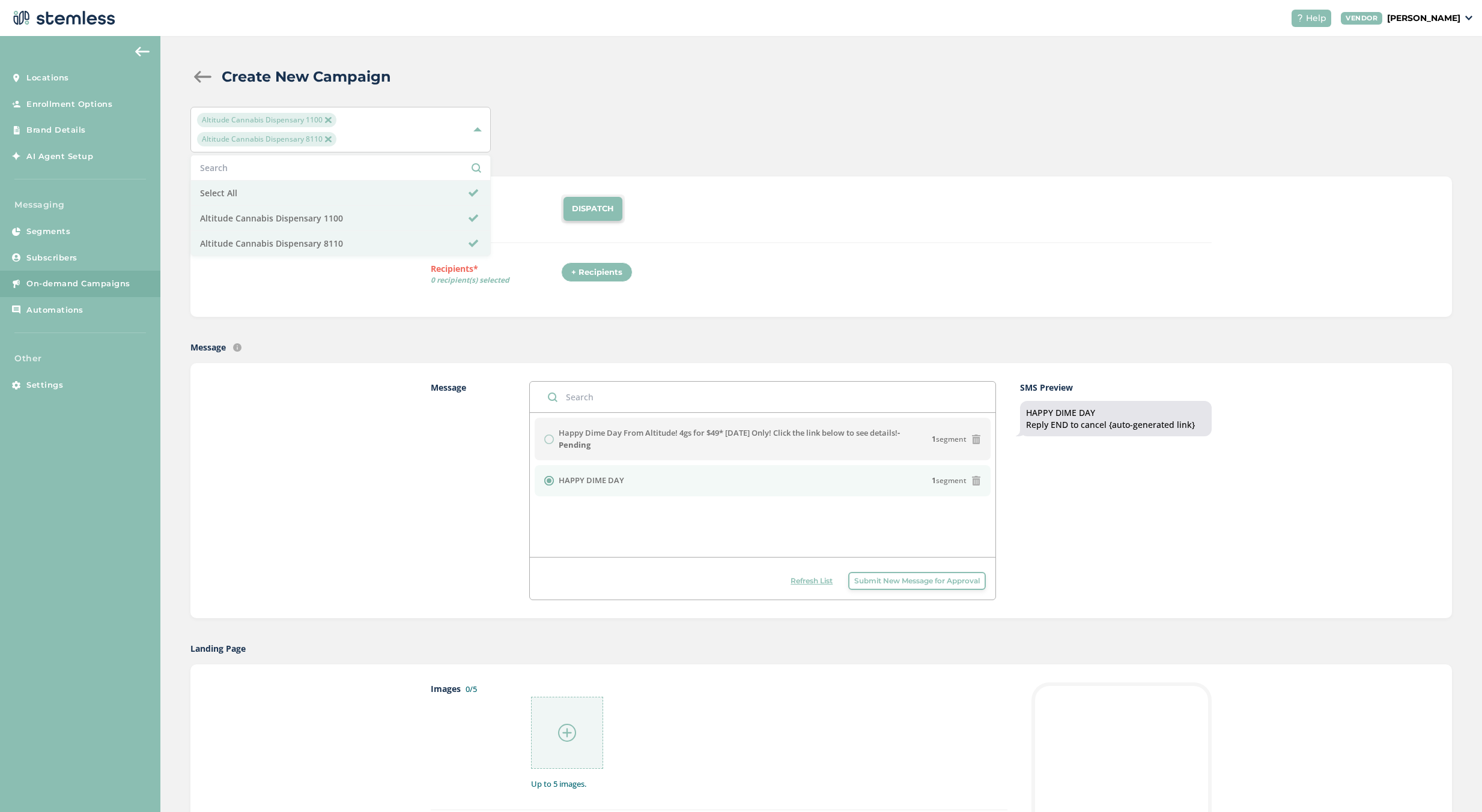
click at [535, 228] on div "Text Type SMS : A cost effective way to reach your customers. Send a intro text…" at bounding box center [821, 219] width 781 height 49
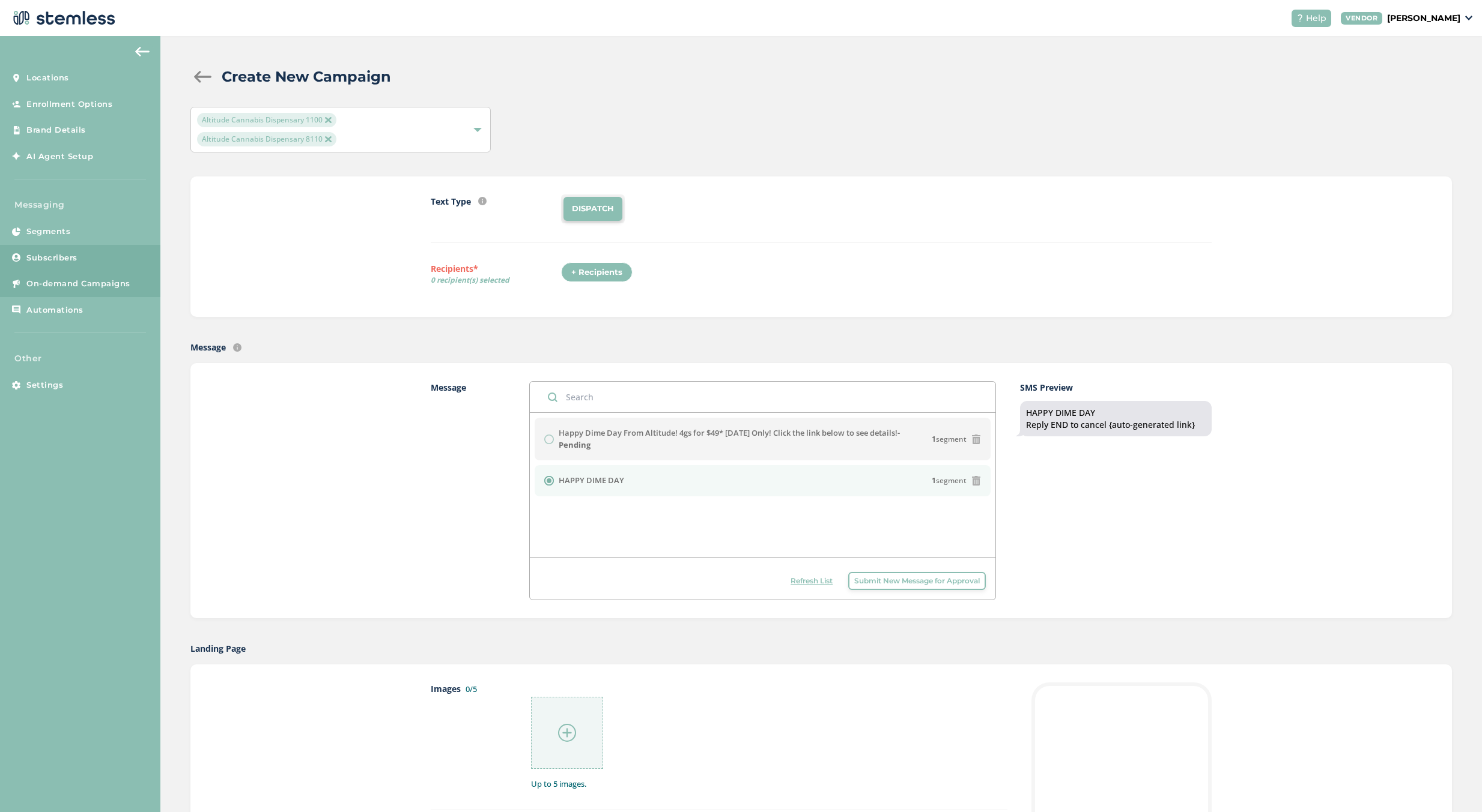
click at [99, 249] on link "Subscribers" at bounding box center [80, 258] width 160 height 27
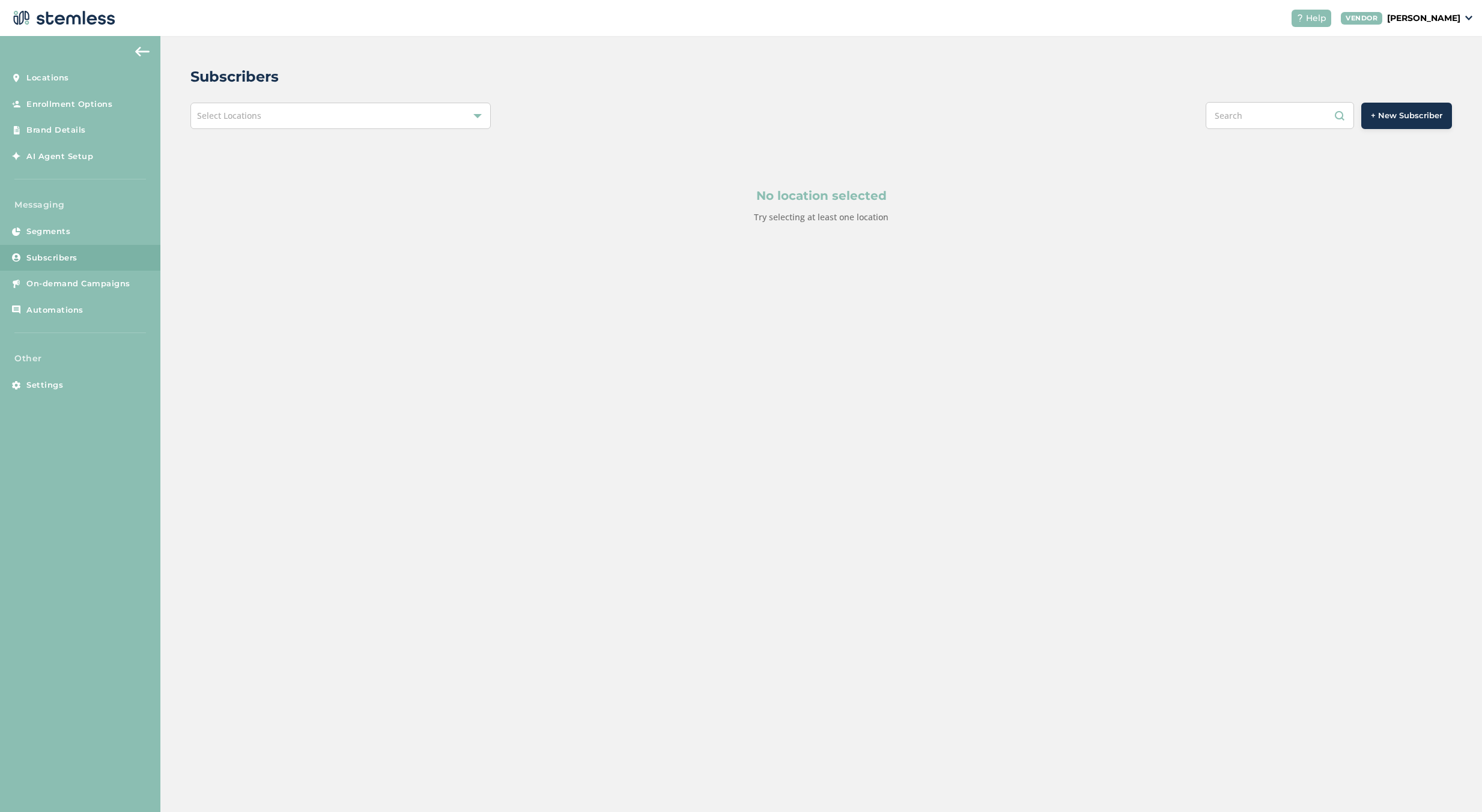
click at [438, 121] on div "Select Locations" at bounding box center [340, 115] width 300 height 27
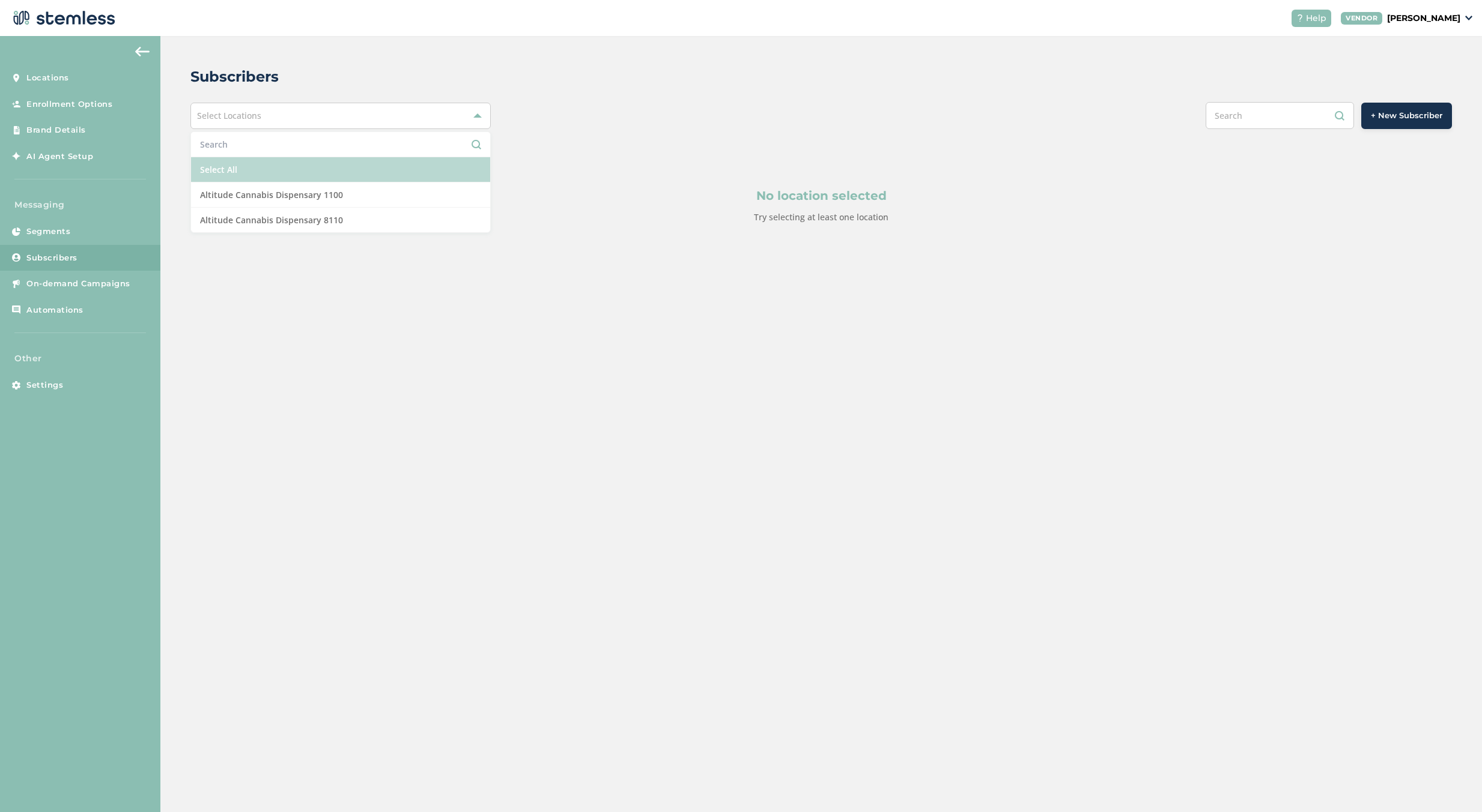
drag, startPoint x: 365, startPoint y: 166, endPoint x: 381, endPoint y: 164, distance: 16.1
click at [366, 166] on li "Select All" at bounding box center [340, 169] width 299 height 25
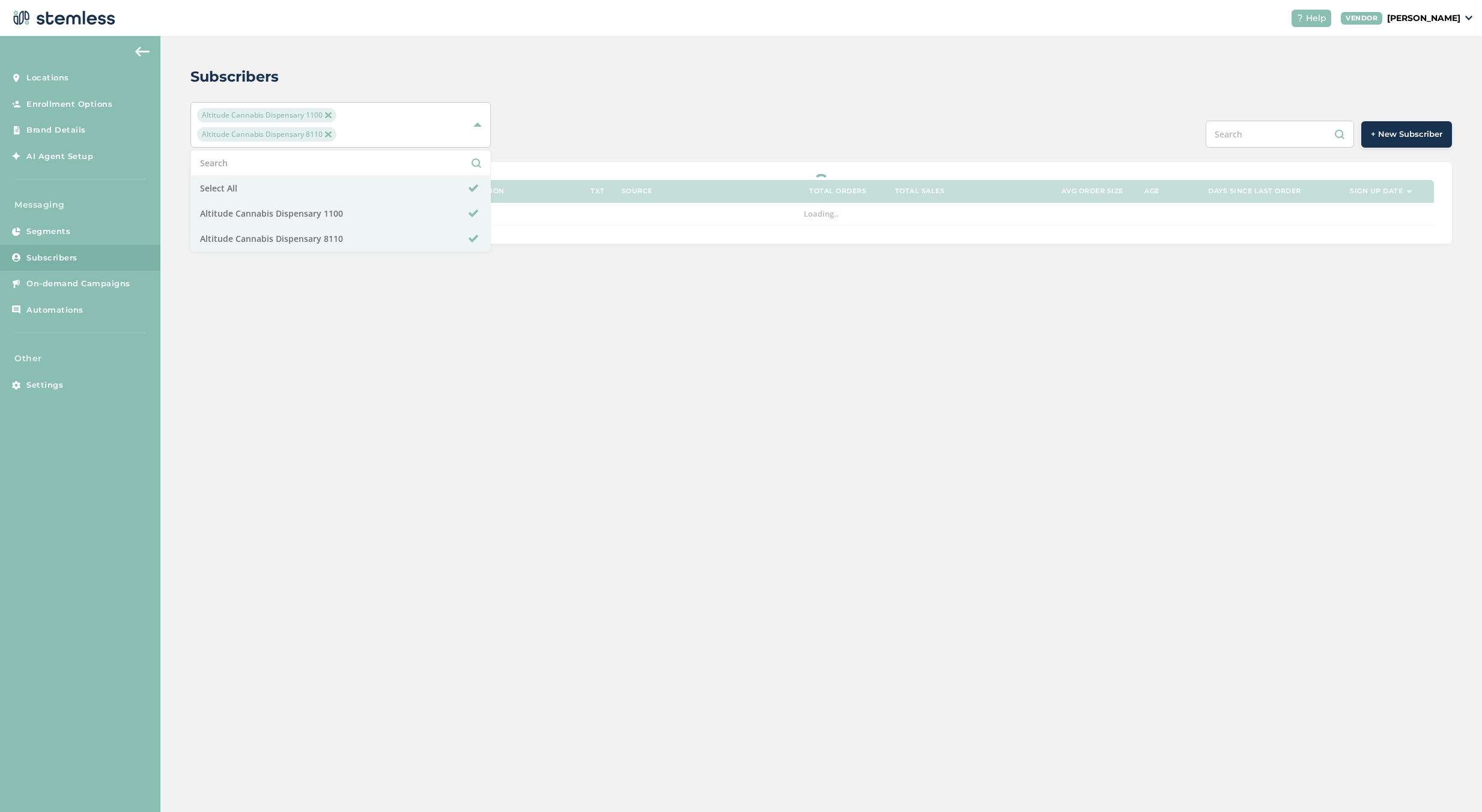
click at [807, 103] on div "Altitude Cannabis Dispensary 1100 Altitude Cannabis Dispensary 8110 Select All …" at bounding box center [820, 125] width 1261 height 46
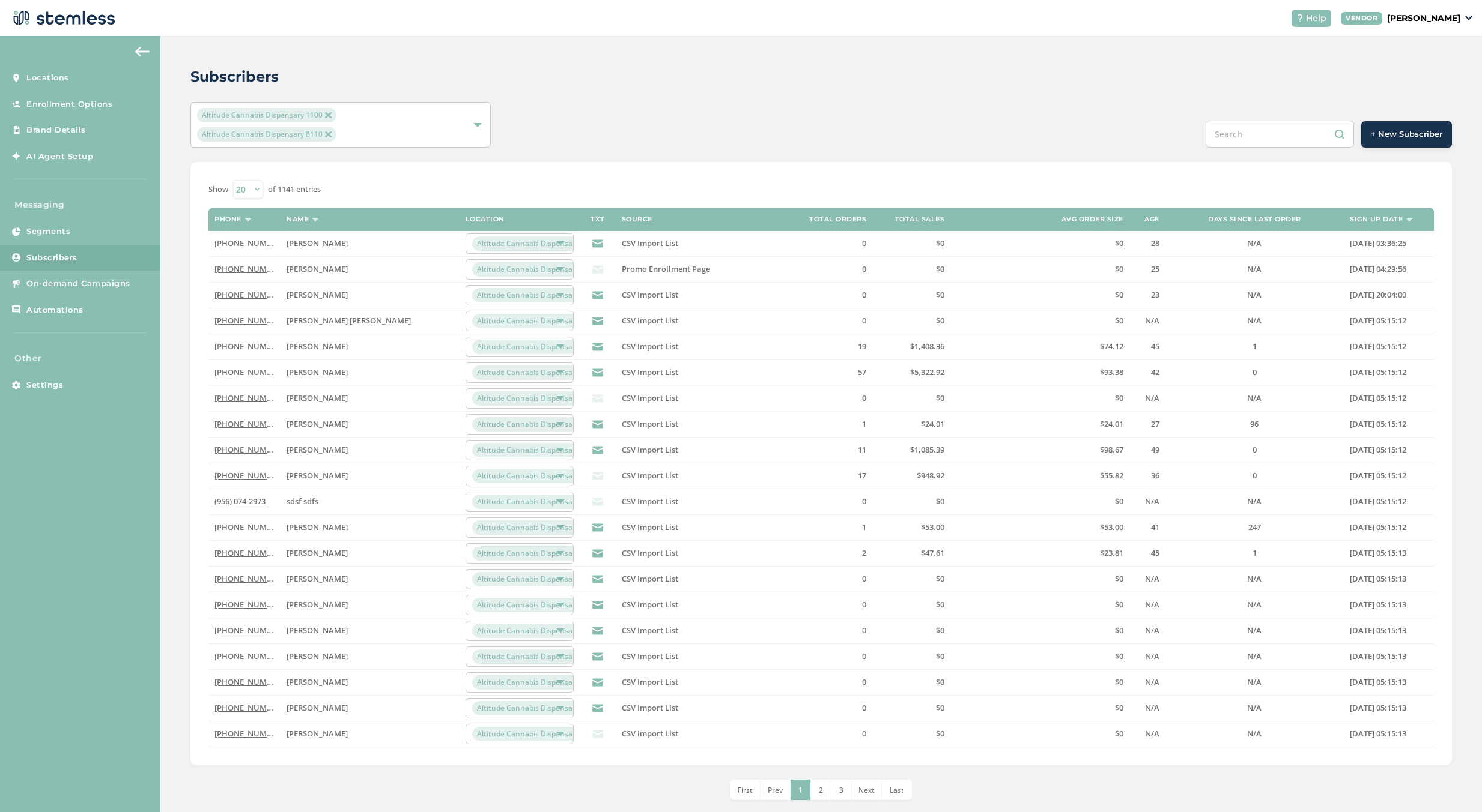
click at [1418, 135] on span "+ New Subscriber" at bounding box center [1407, 134] width 72 height 12
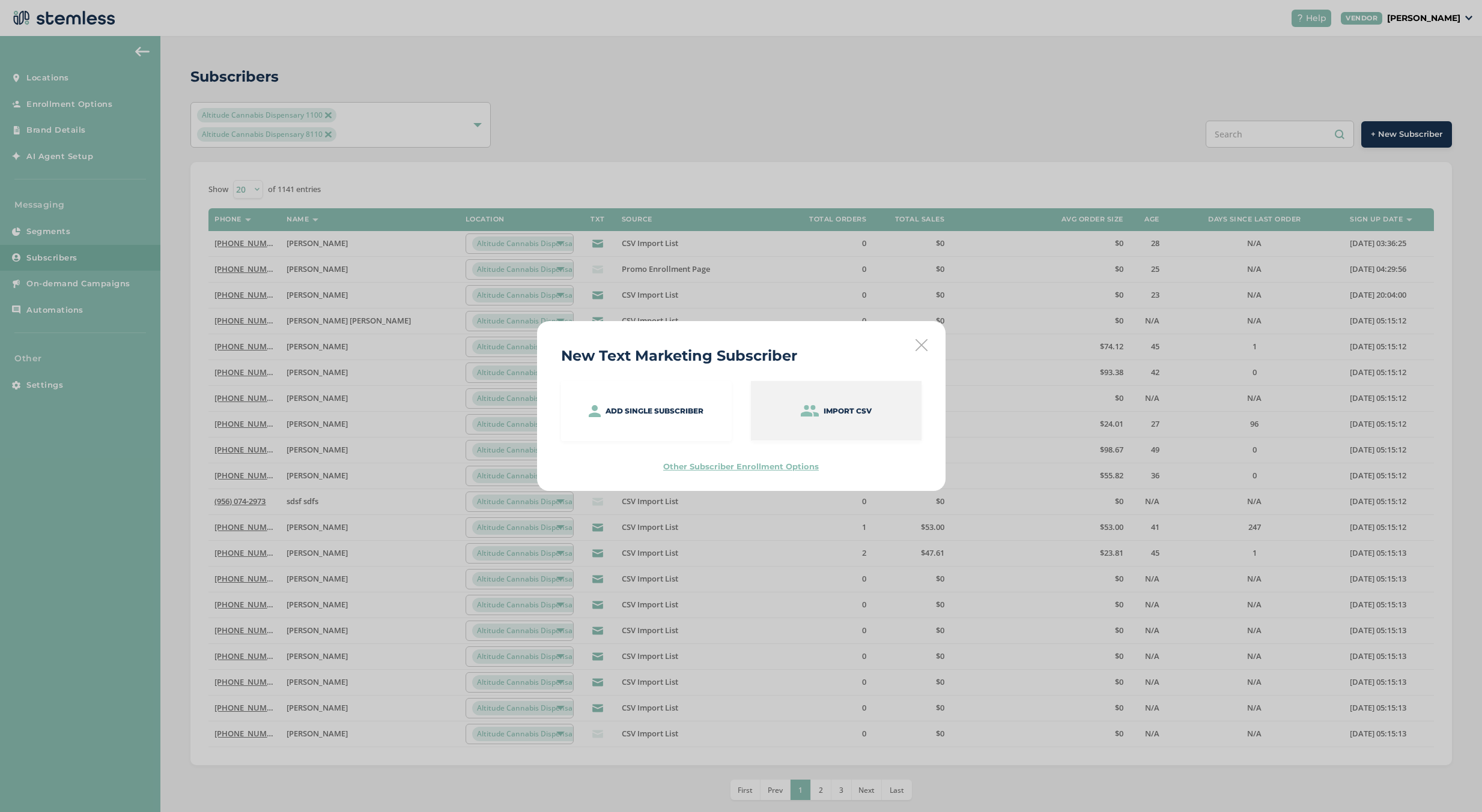
click at [830, 400] on div "Import CSV" at bounding box center [836, 410] width 171 height 60
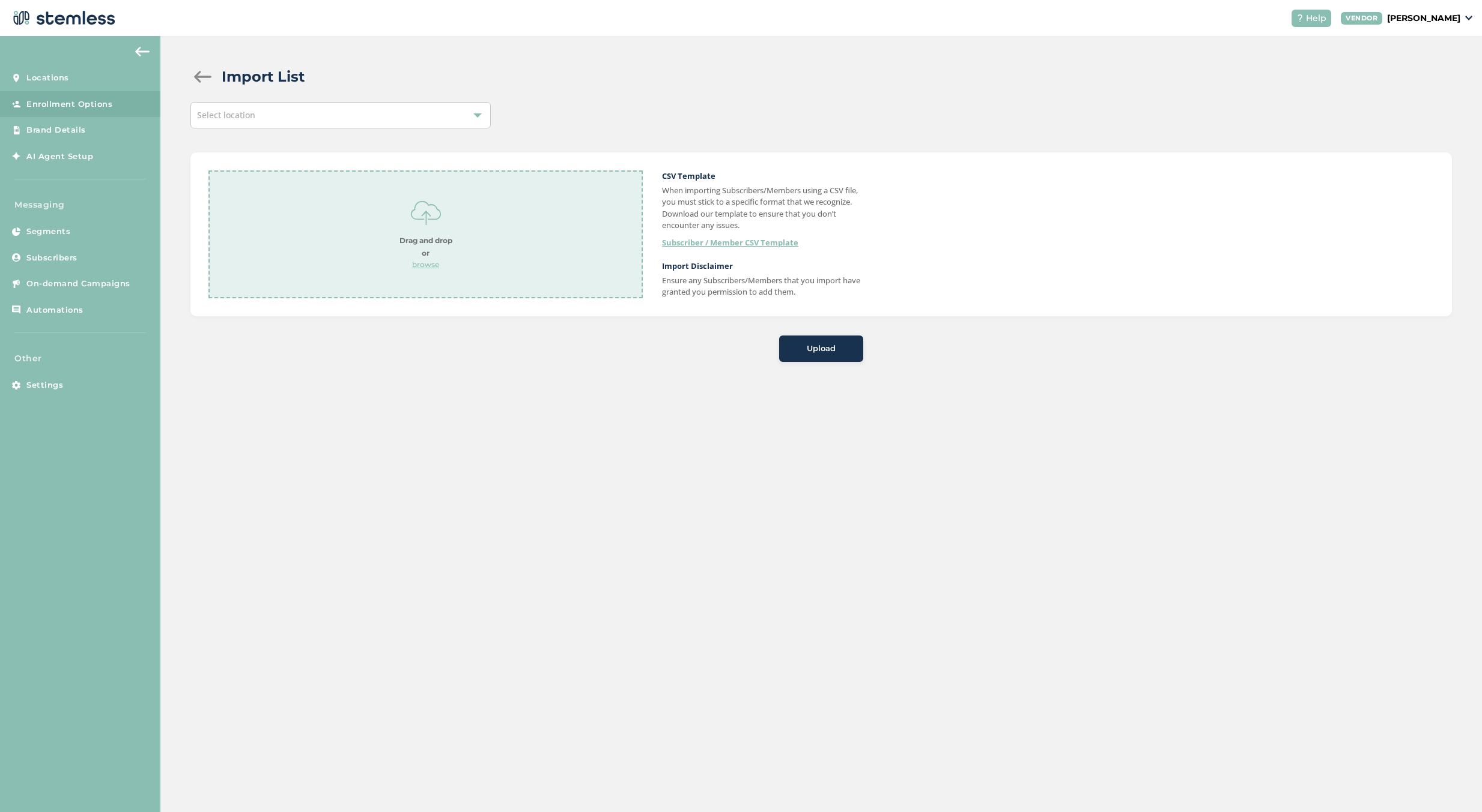
click at [464, 238] on div "Drag and drop or browse" at bounding box center [425, 235] width 434 height 128
click at [822, 347] on span "Upload" at bounding box center [821, 349] width 29 height 12
click at [418, 116] on div "Select location" at bounding box center [340, 115] width 300 height 27
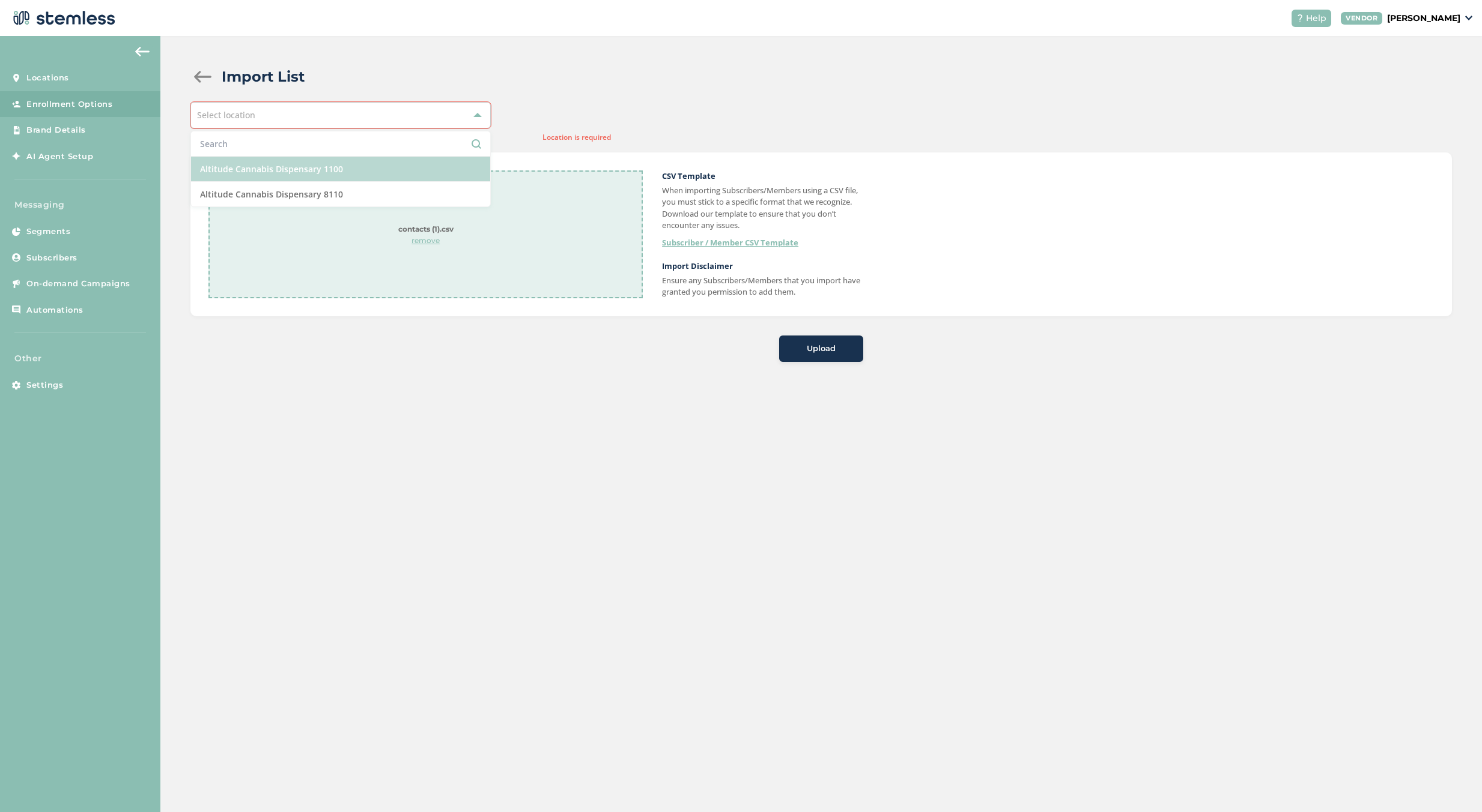
click at [370, 167] on li "Altitude Cannabis Dispensary 1100" at bounding box center [340, 169] width 299 height 25
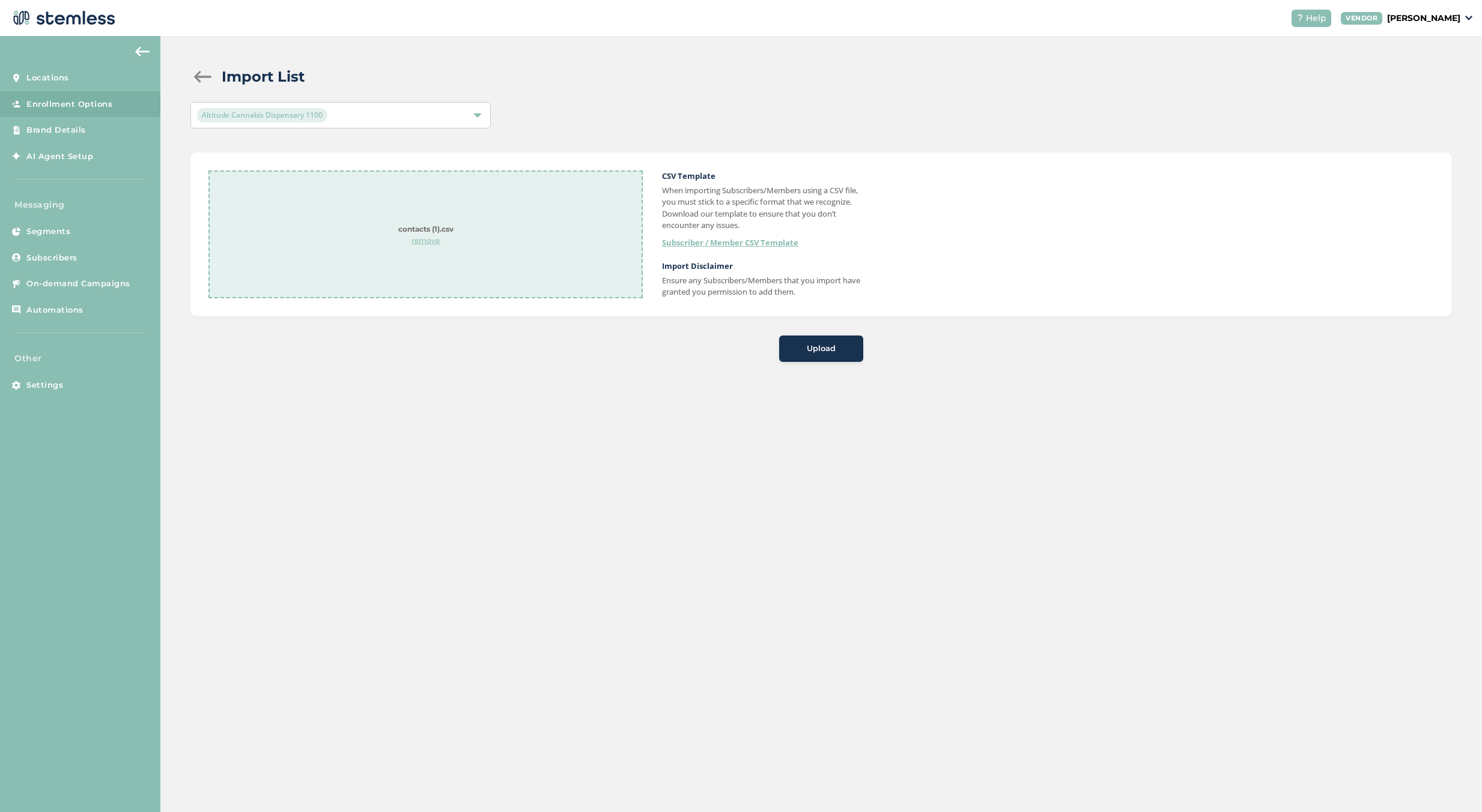
click at [822, 341] on button "Upload" at bounding box center [820, 349] width 84 height 27
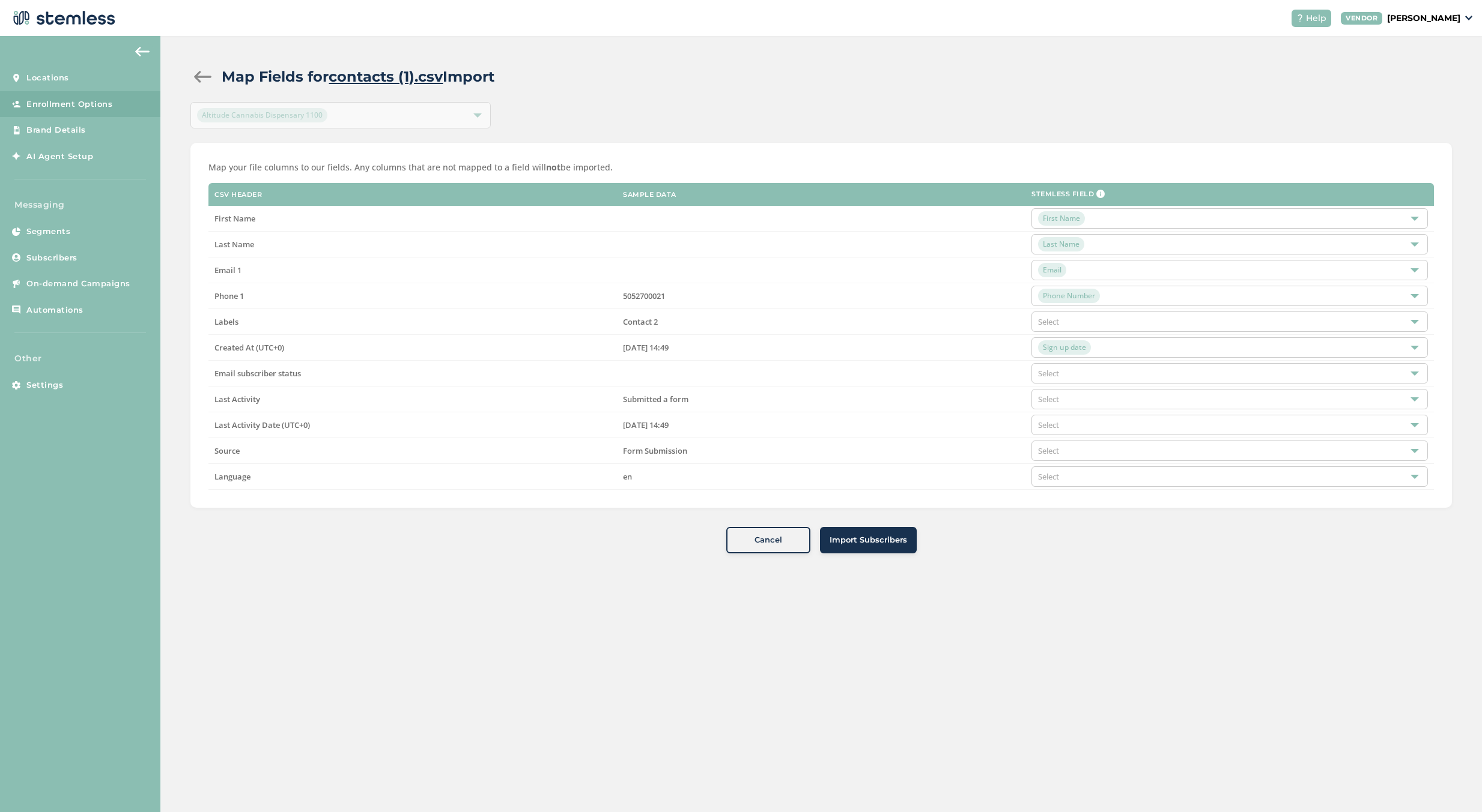
click at [880, 544] on span "Import Subscribers" at bounding box center [868, 540] width 78 height 12
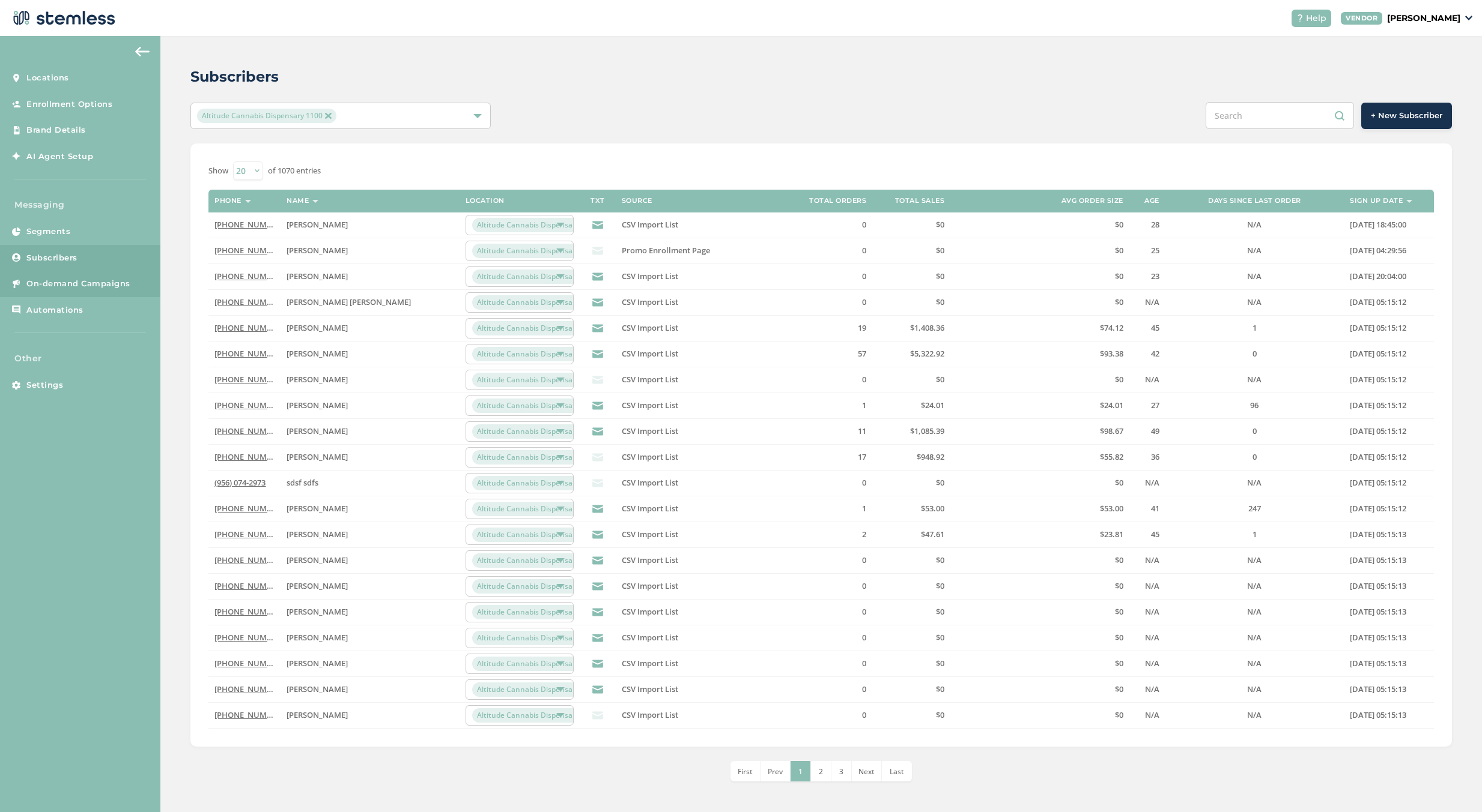
click at [63, 286] on span "On-demand Campaigns" at bounding box center [78, 283] width 104 height 12
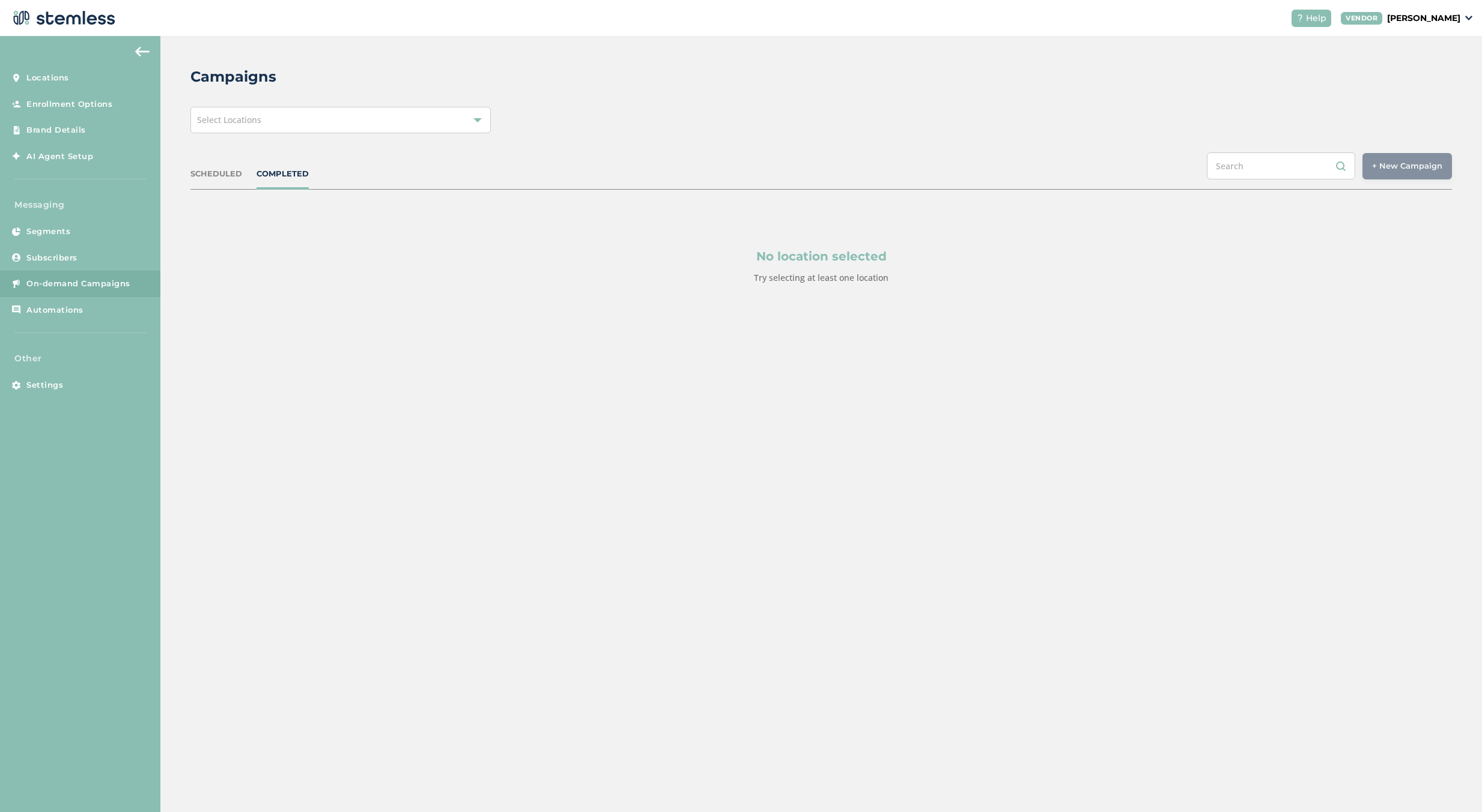
click at [220, 157] on div "SCHEDULED COMPLETED + New Campaign Select location(s)" at bounding box center [820, 171] width 1261 height 37
click at [217, 171] on div "SCHEDULED" at bounding box center [216, 174] width 52 height 12
click at [421, 124] on div "Select Locations" at bounding box center [340, 120] width 300 height 27
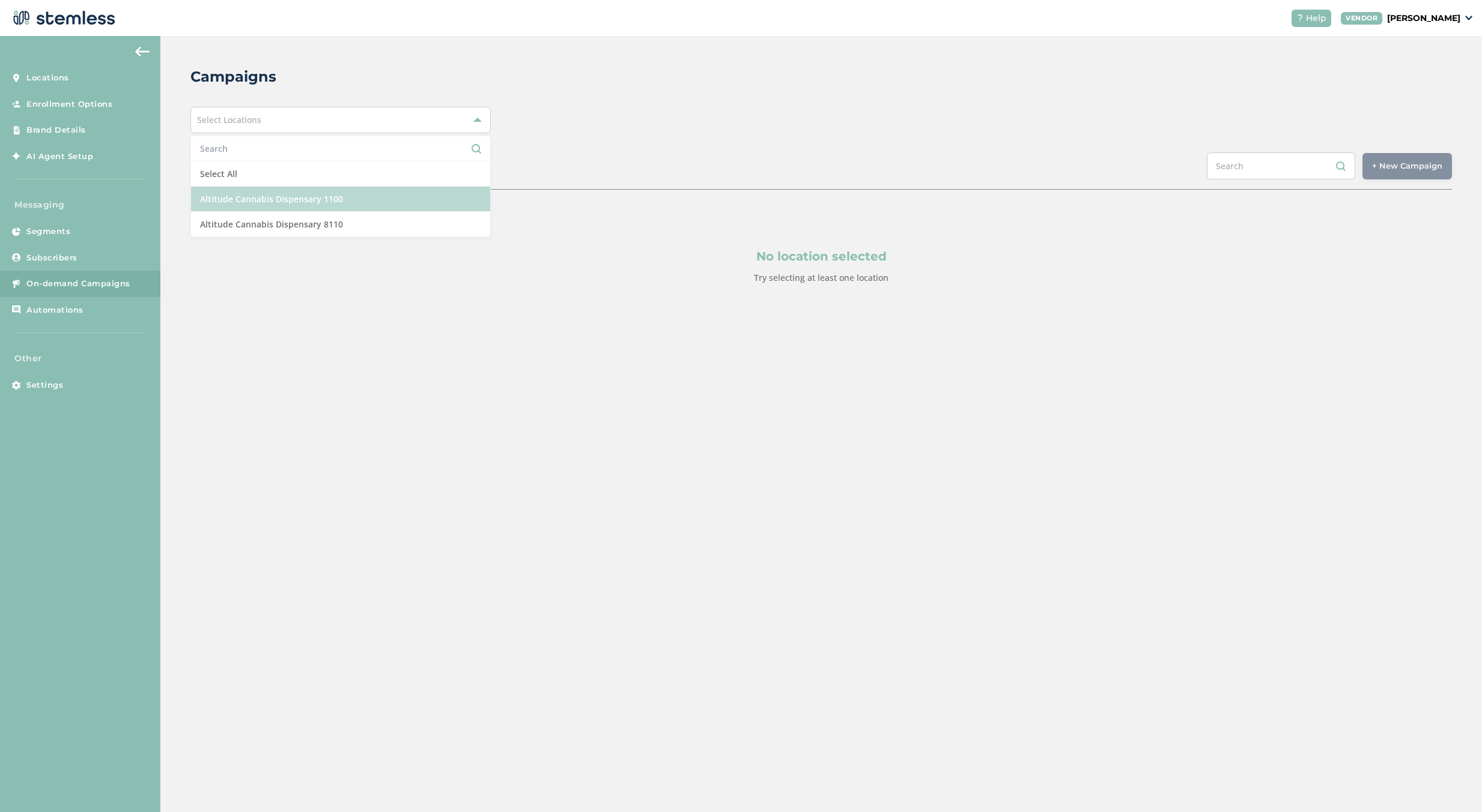
click at [314, 209] on li "Altitude Cannabis Dispensary 1100" at bounding box center [340, 199] width 299 height 25
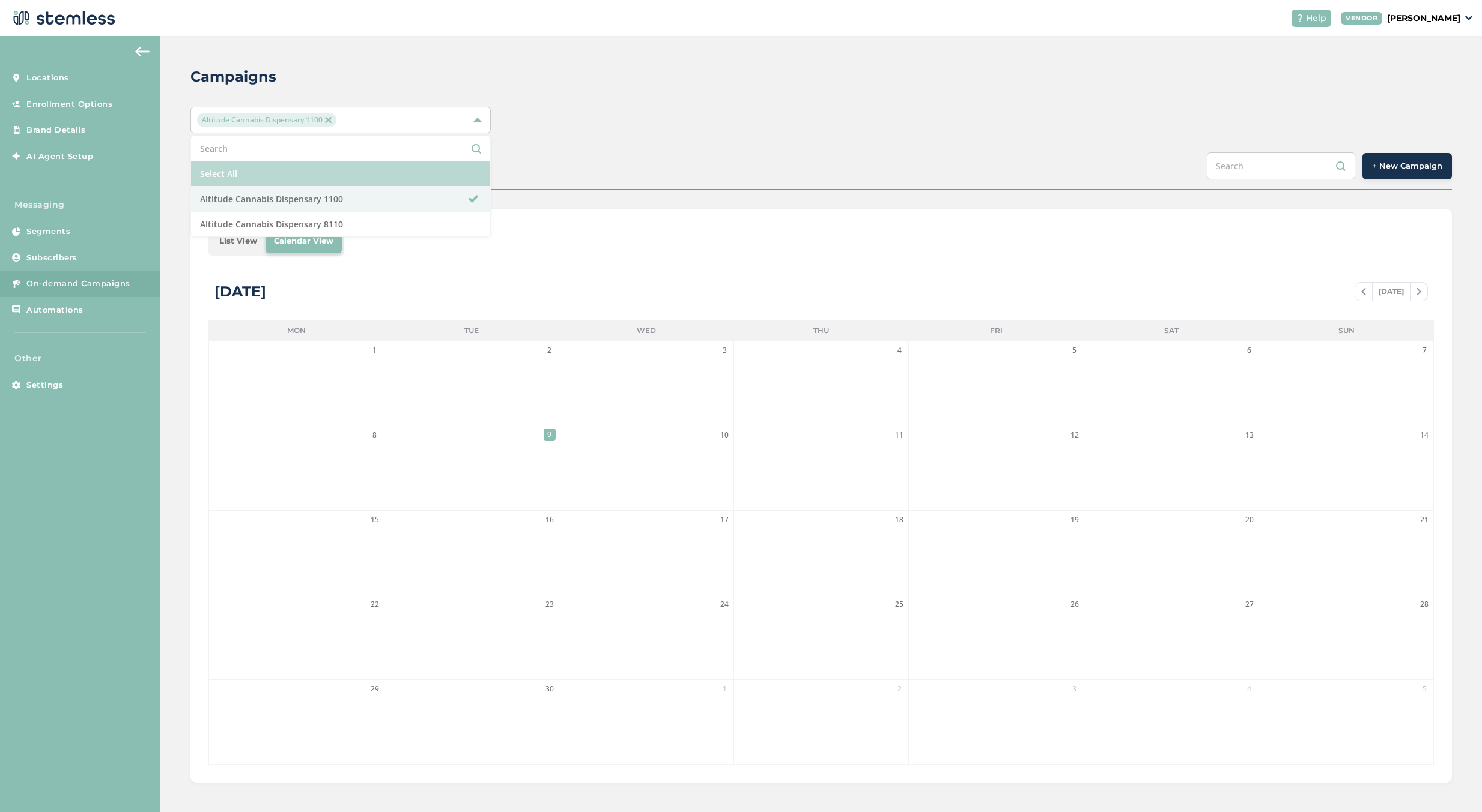
click at [451, 178] on li "Select All" at bounding box center [340, 174] width 299 height 25
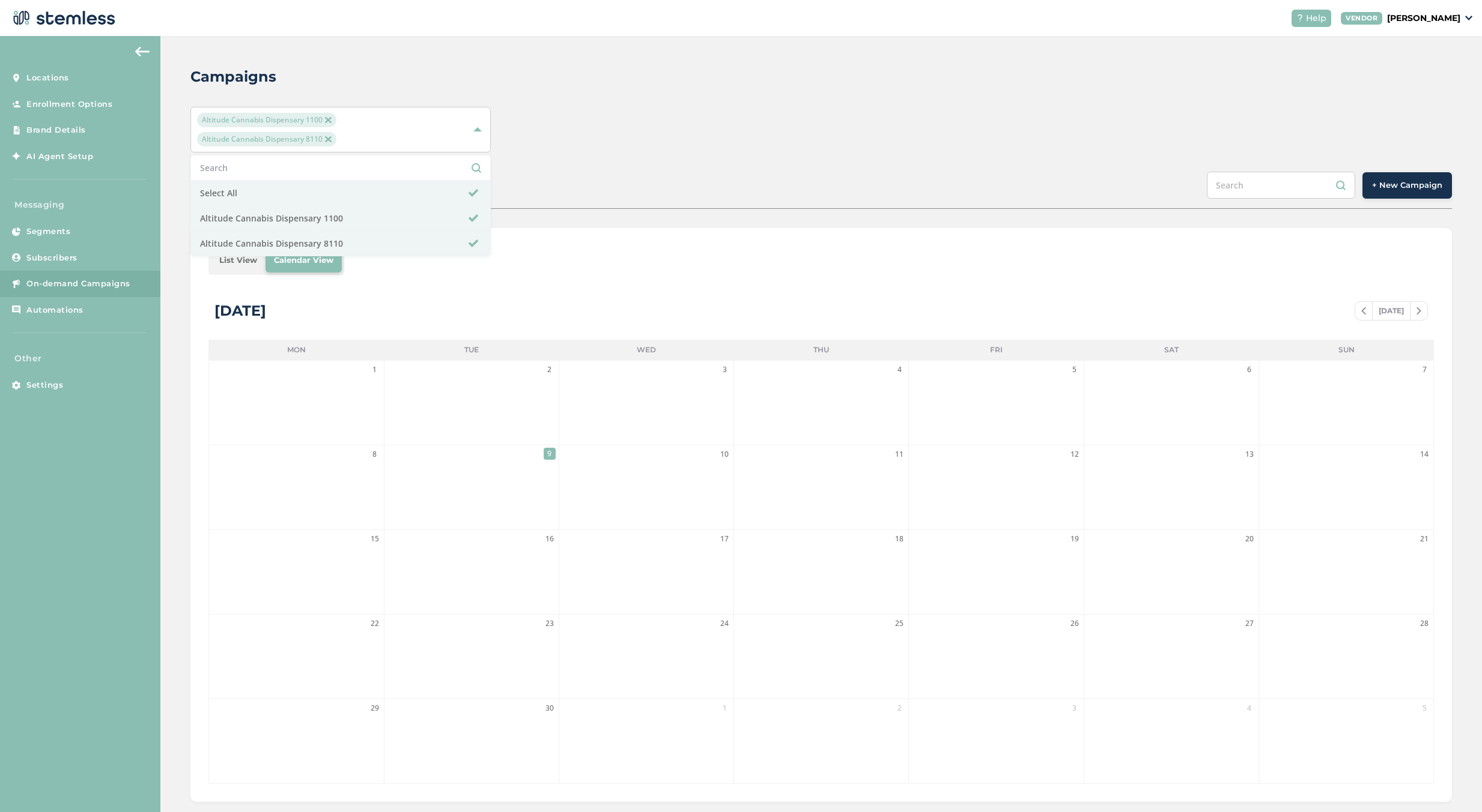
click at [1397, 176] on button "+ New Campaign" at bounding box center [1407, 185] width 90 height 27
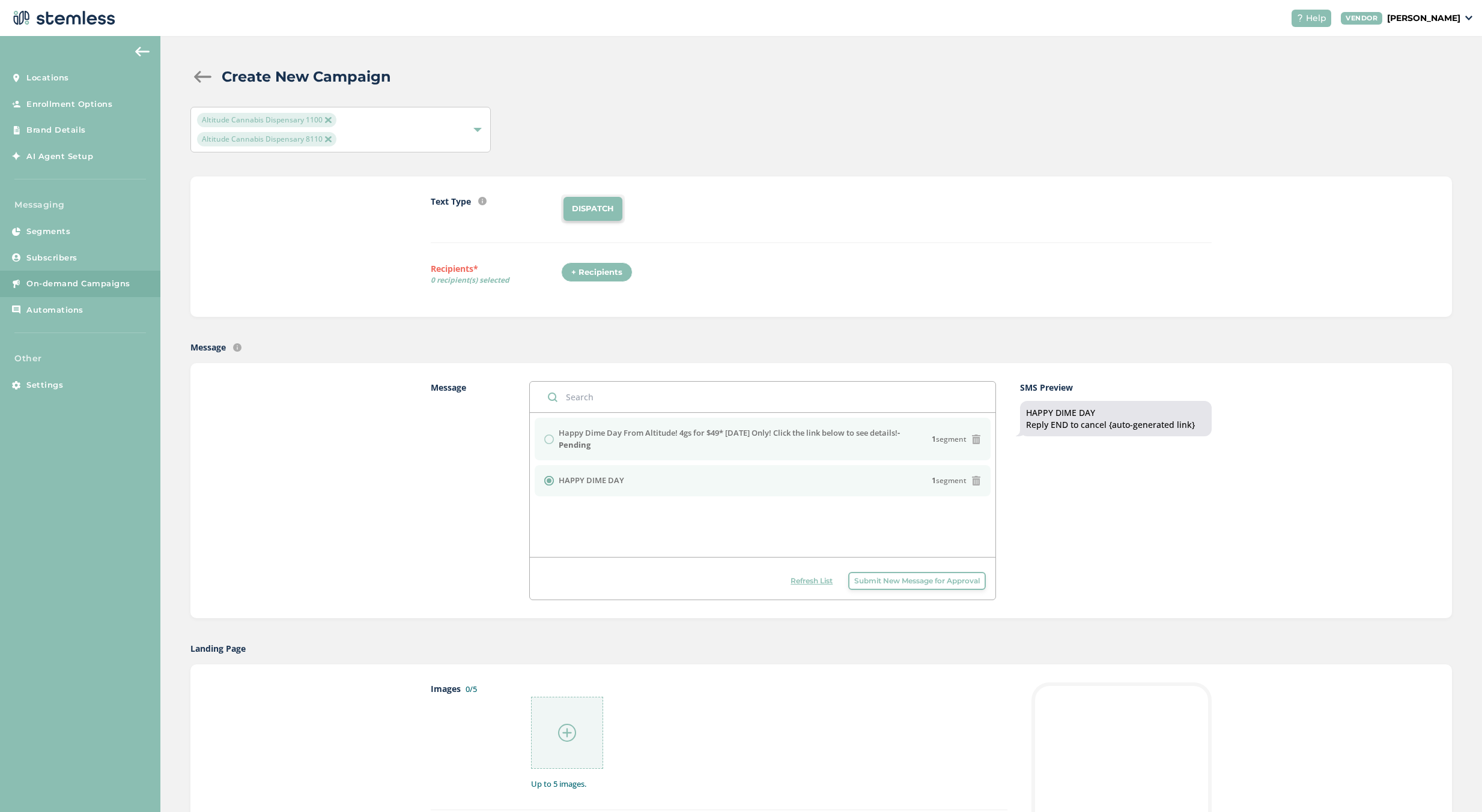
click at [583, 436] on label "Happy Dime Day From Altitude! 4gs for $49* Today Only! Click the link below to …" at bounding box center [745, 439] width 374 height 24
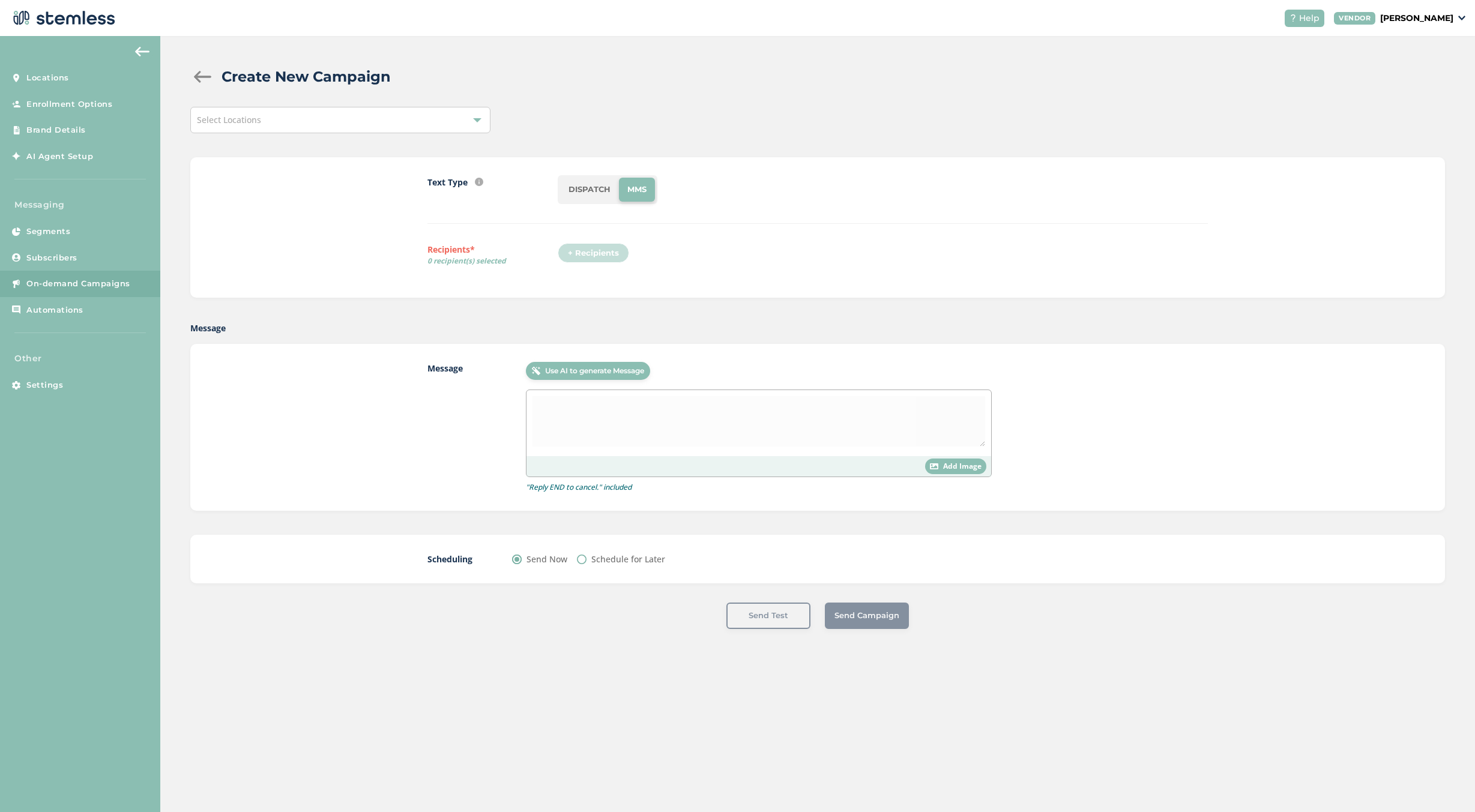
click at [377, 108] on div "Select Locations" at bounding box center [340, 120] width 300 height 27
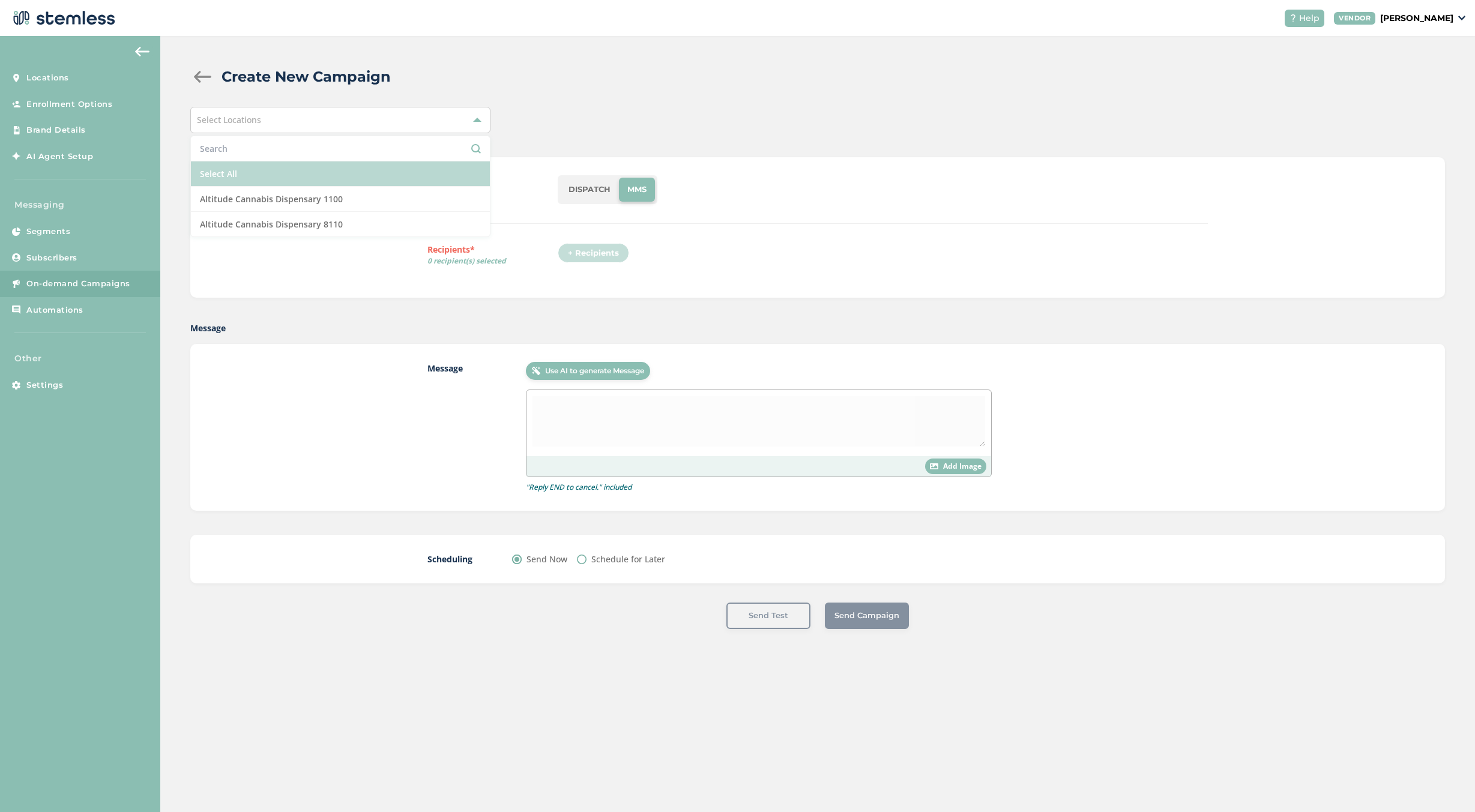
click at [336, 182] on li "Select All" at bounding box center [340, 174] width 299 height 25
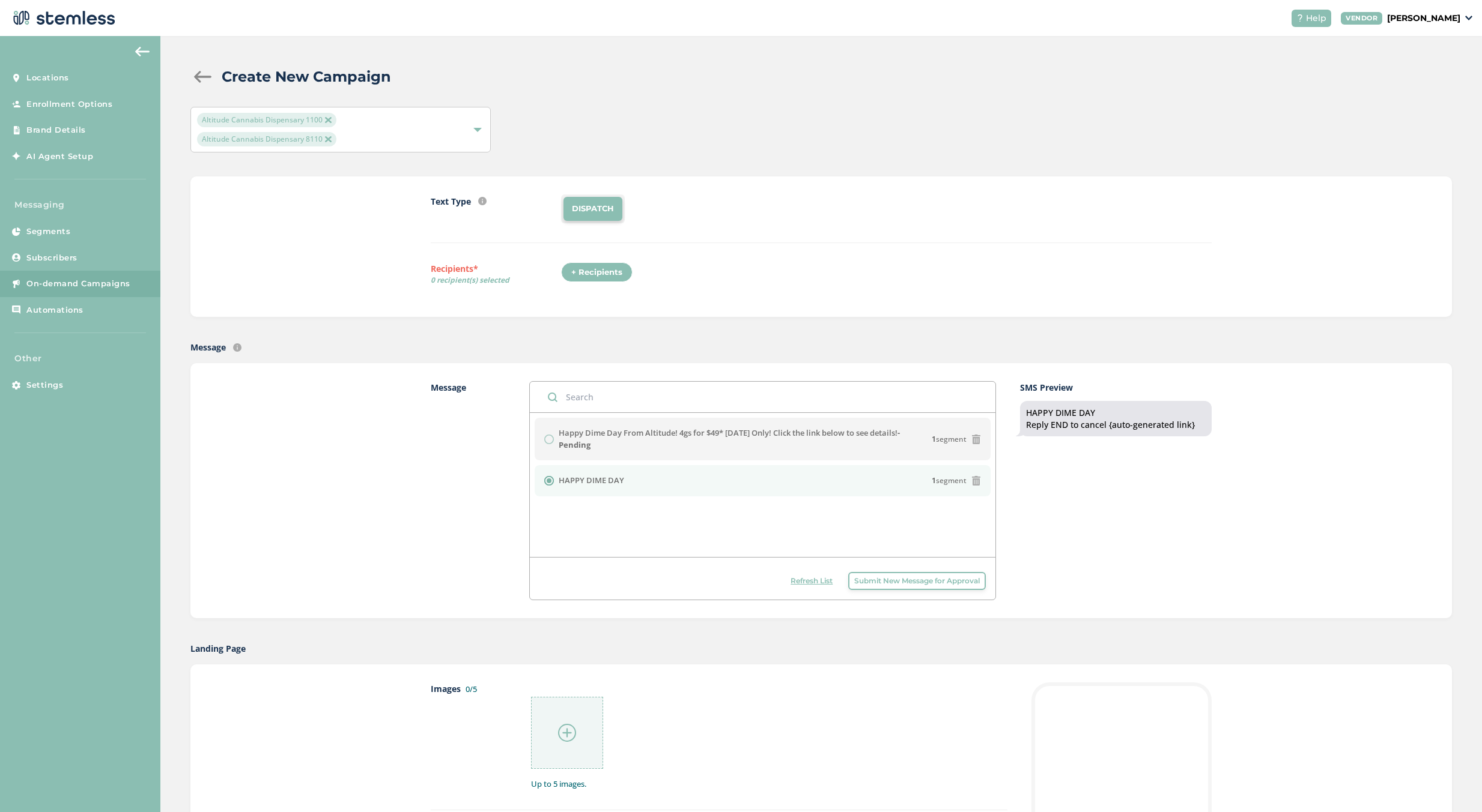
click at [1416, 131] on div "Altitude Cannabis Dispensary 1100 Altitude Cannabis Dispensary 8110" at bounding box center [820, 130] width 1261 height 46
click at [1322, 84] on div "Create New Campaign" at bounding box center [816, 77] width 1252 height 22
click at [1323, 20] on span "Help" at bounding box center [1315, 19] width 20 height 13
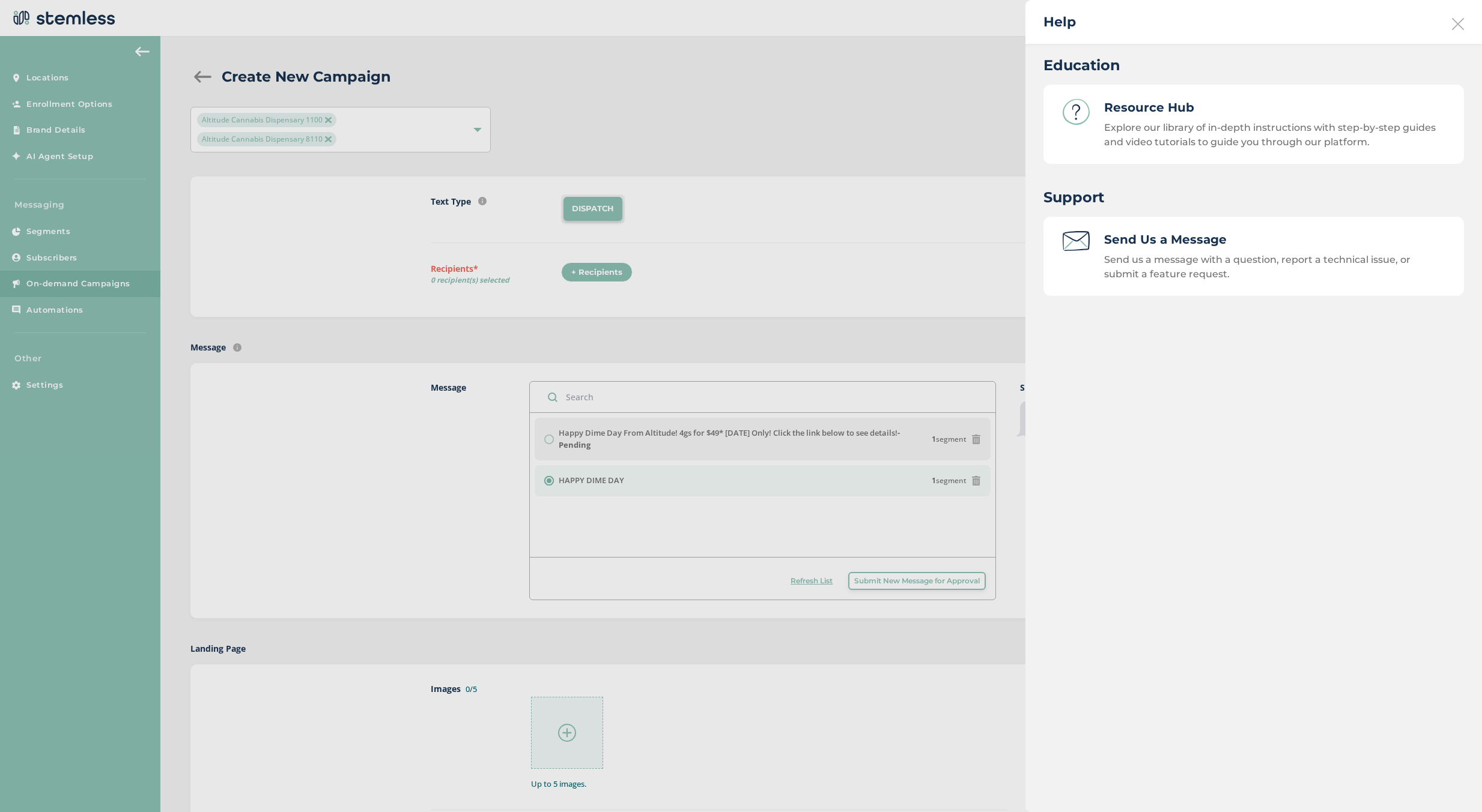
click at [943, 98] on div at bounding box center [741, 406] width 1482 height 812
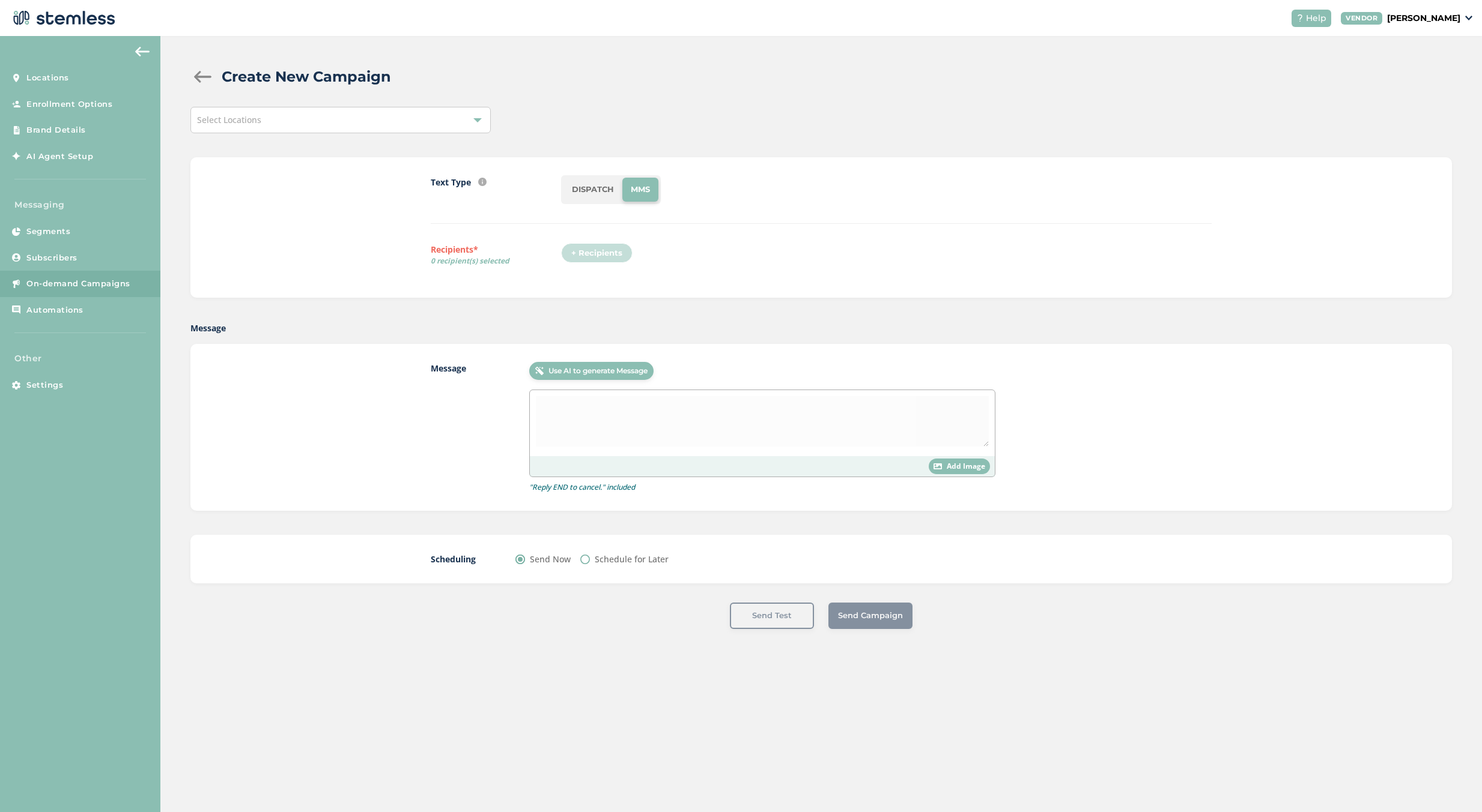
click at [431, 120] on div "Select Locations" at bounding box center [340, 120] width 300 height 27
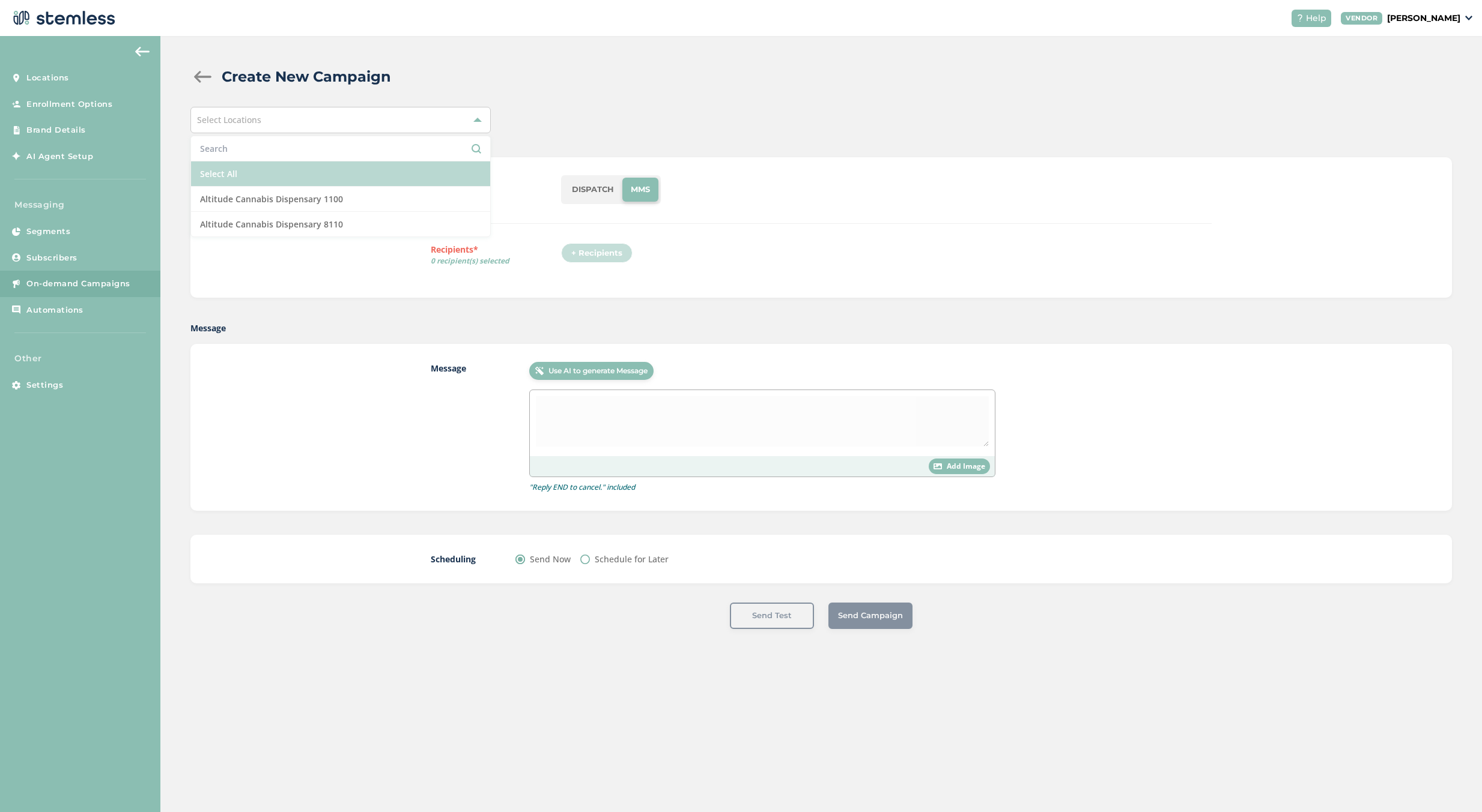
click at [304, 174] on li "Select All" at bounding box center [340, 174] width 299 height 25
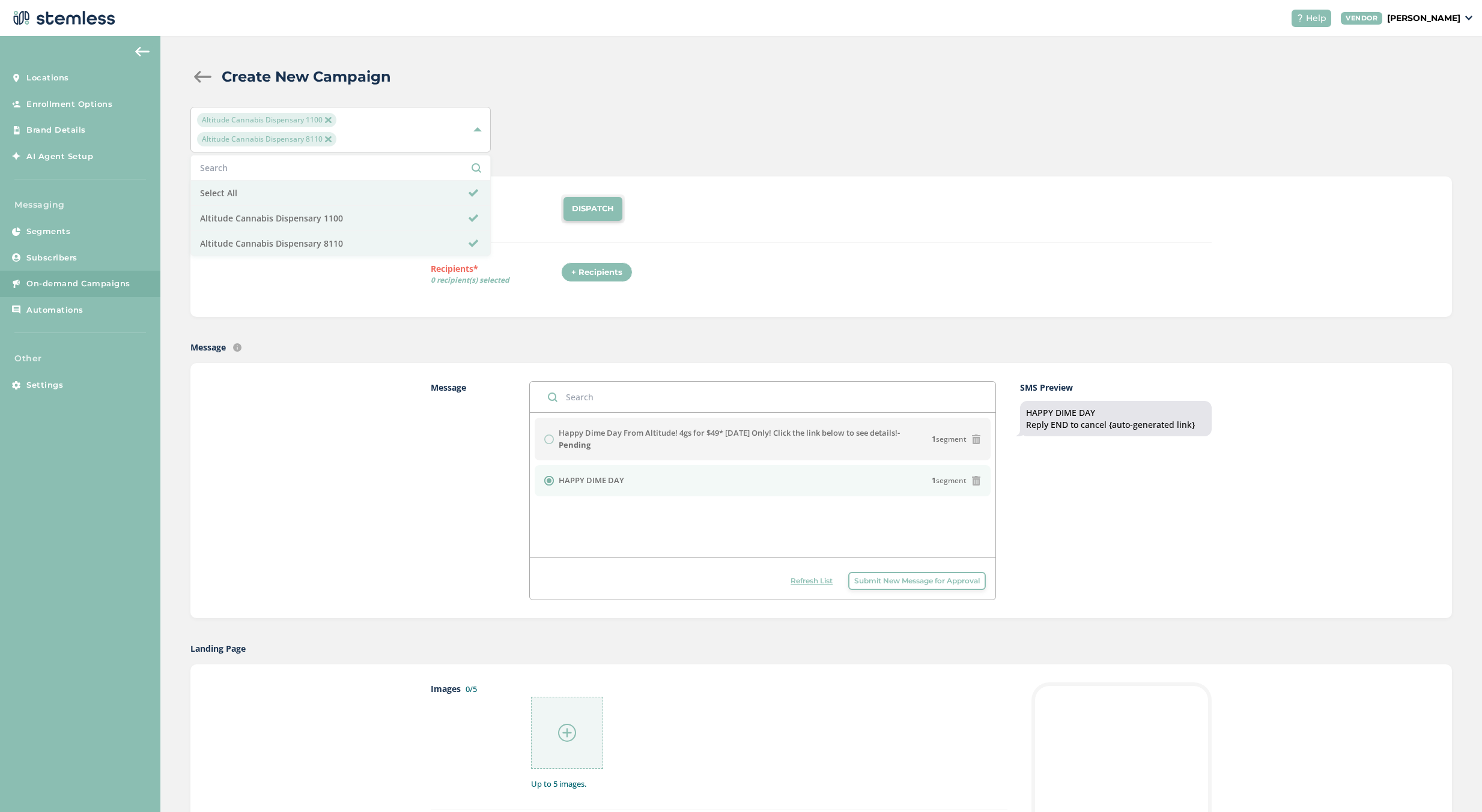
click at [438, 419] on label "Message" at bounding box center [468, 490] width 75 height 219
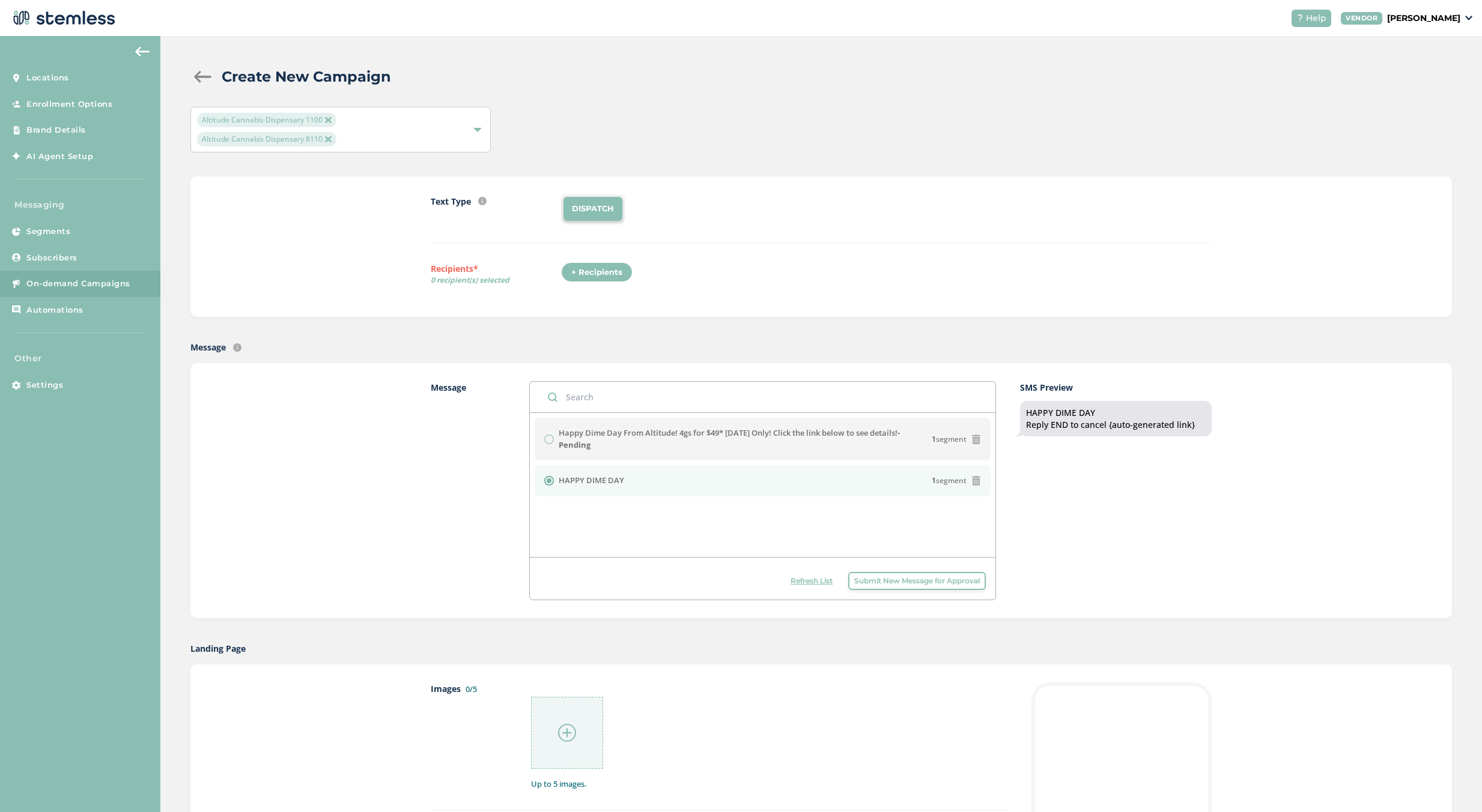
click at [1433, 315] on div "Text Type SMS : A cost effective way to reach your customers. Send a intro text…" at bounding box center [820, 247] width 1261 height 141
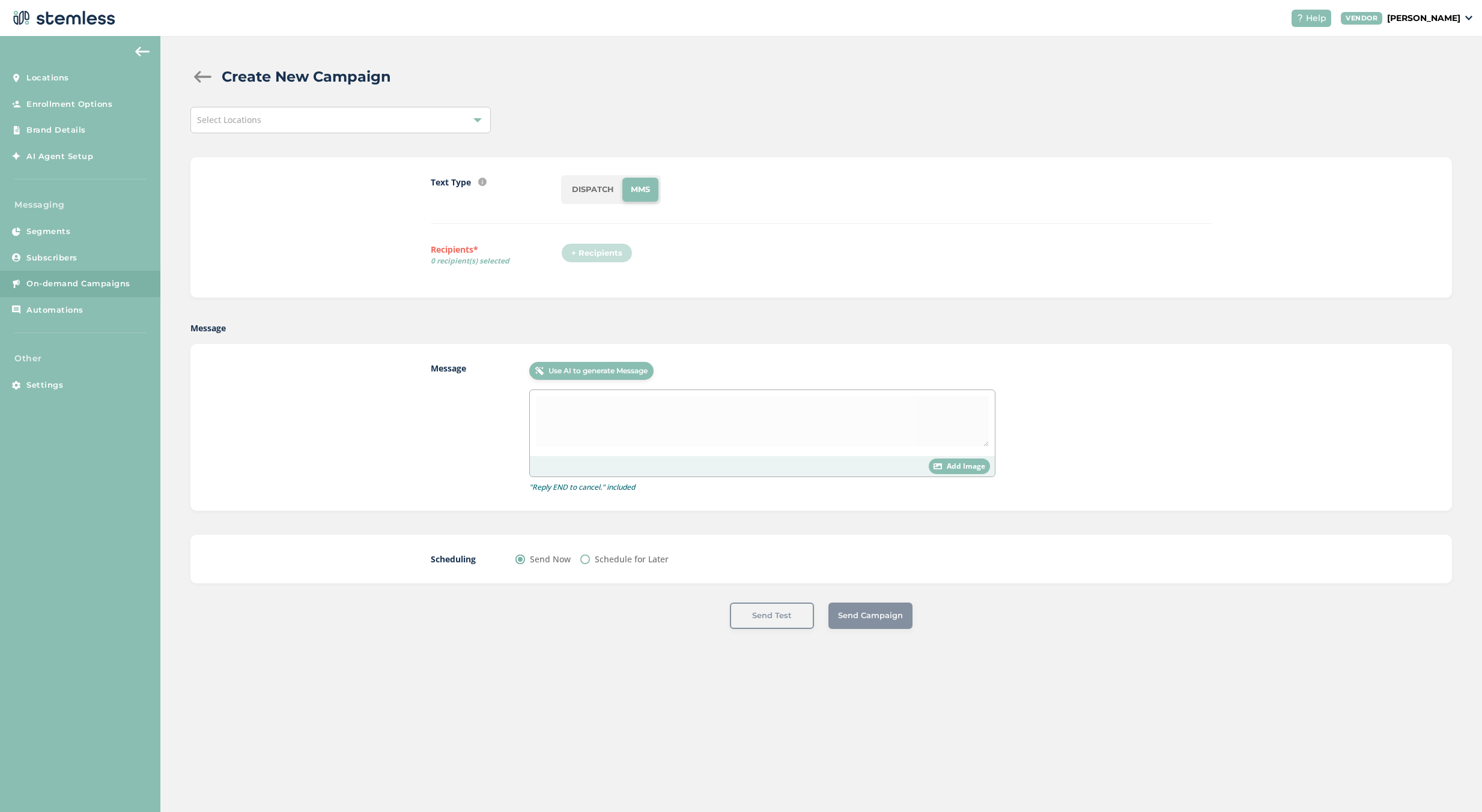
click at [436, 113] on div "Select Locations" at bounding box center [340, 120] width 300 height 27
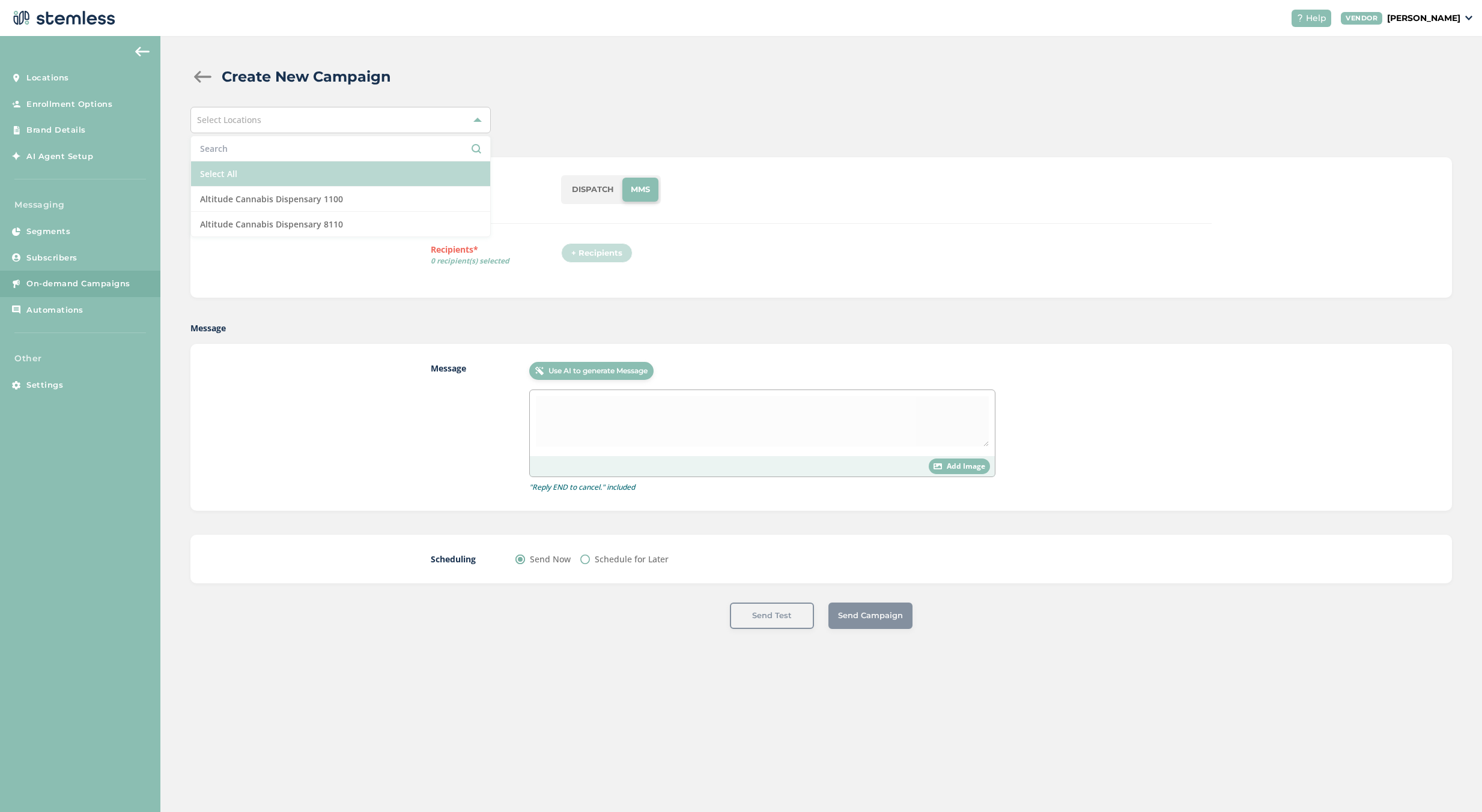
click at [335, 168] on li "Select All" at bounding box center [340, 174] width 299 height 25
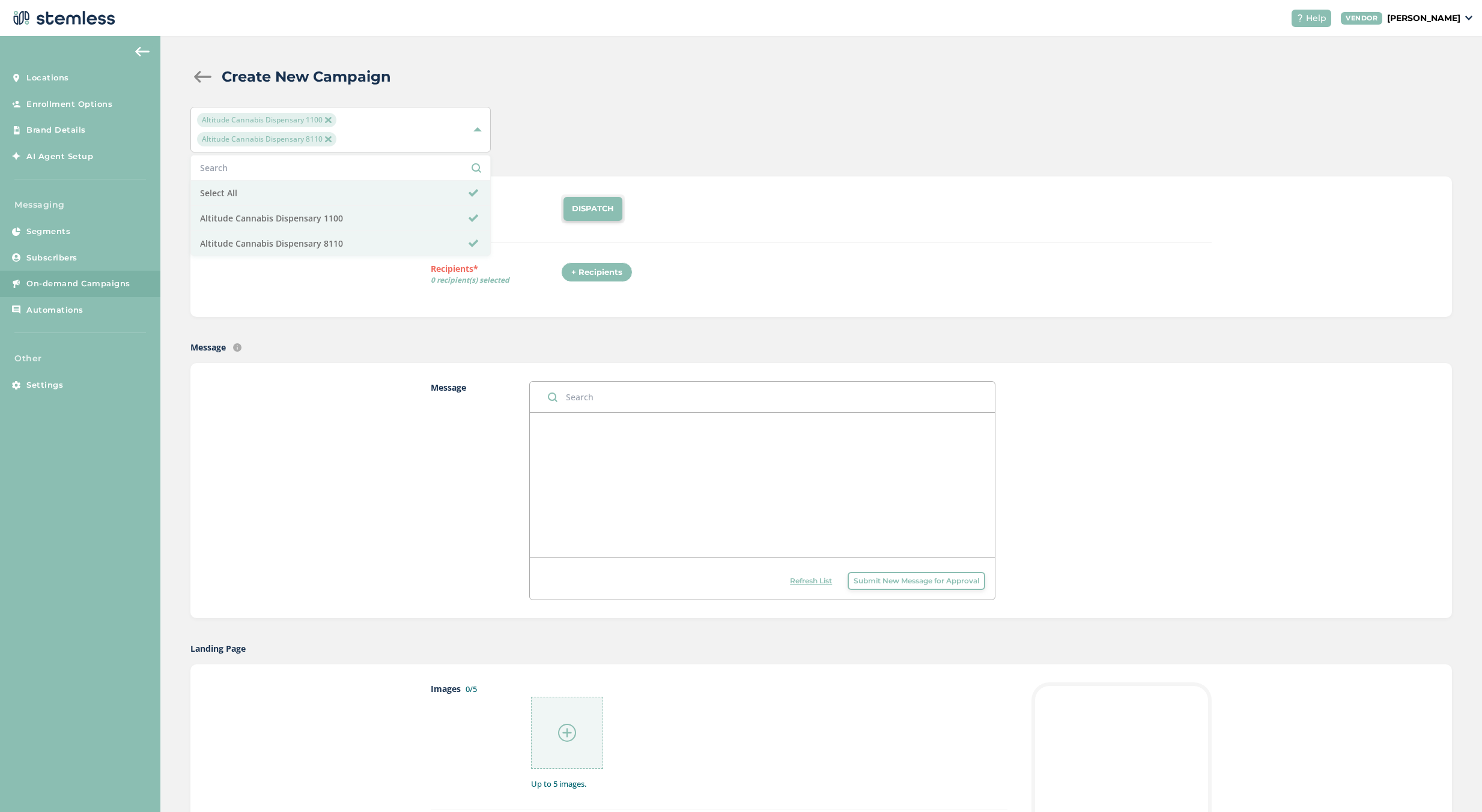
click at [700, 93] on div "Create New Campaign Altitude Cannabis Dispensary 1100 Altitude Cannabis Dispens…" at bounding box center [820, 736] width 1321 height 1401
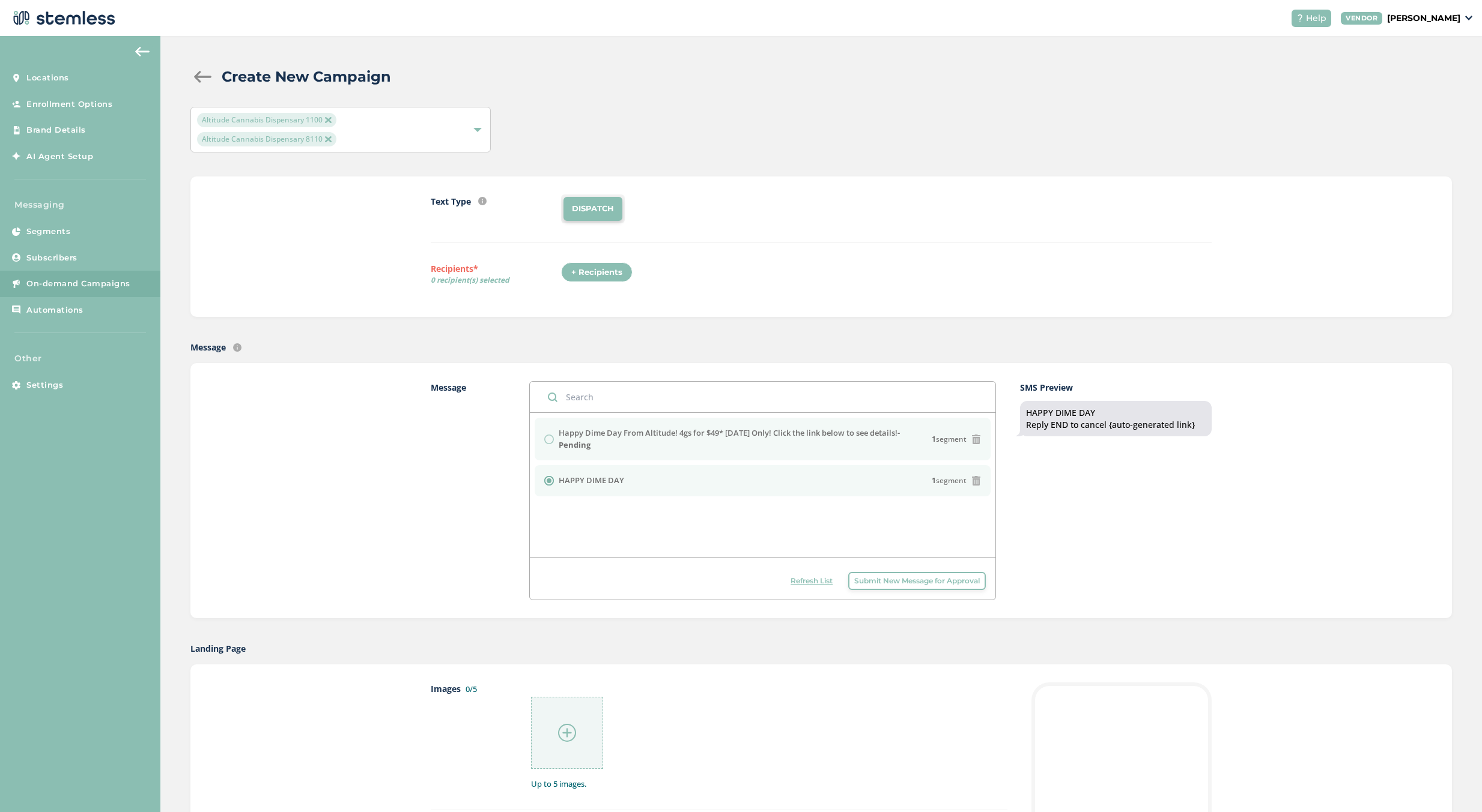
click at [633, 439] on label "Happy Dime Day From Altitude! 4gs for $49* [DATE] Only! Click the link below to…" at bounding box center [745, 439] width 374 height 24
click at [633, 438] on label "Happy Dime Day From Altitude! 4gs for $49* [DATE] Only! Click the link below to…" at bounding box center [745, 439] width 374 height 24
drag, startPoint x: 633, startPoint y: 438, endPoint x: 605, endPoint y: 428, distance: 29.7
click at [634, 438] on label "Happy Dime Day From Altitude! 4gs for $49* [DATE] Only! Click the link below to…" at bounding box center [745, 439] width 374 height 24
click at [547, 438] on div "Happy Dime Day From Altitude! 4gs for $49* [DATE] Only! Click the link below to…" at bounding box center [762, 439] width 437 height 24
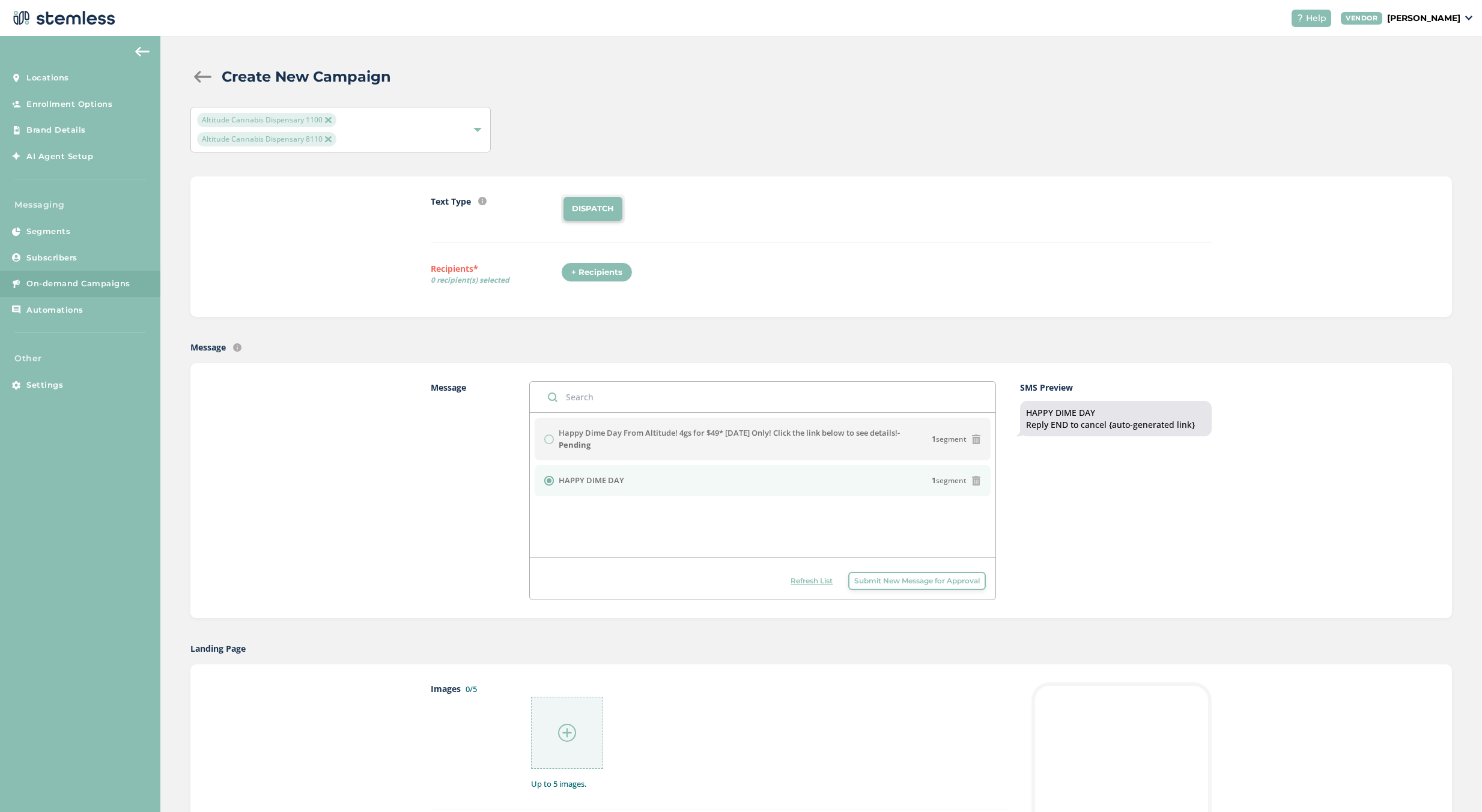
click at [768, 228] on div "Text Type SMS : A cost effective way to reach your customers. Send a intro text…" at bounding box center [821, 219] width 781 height 49
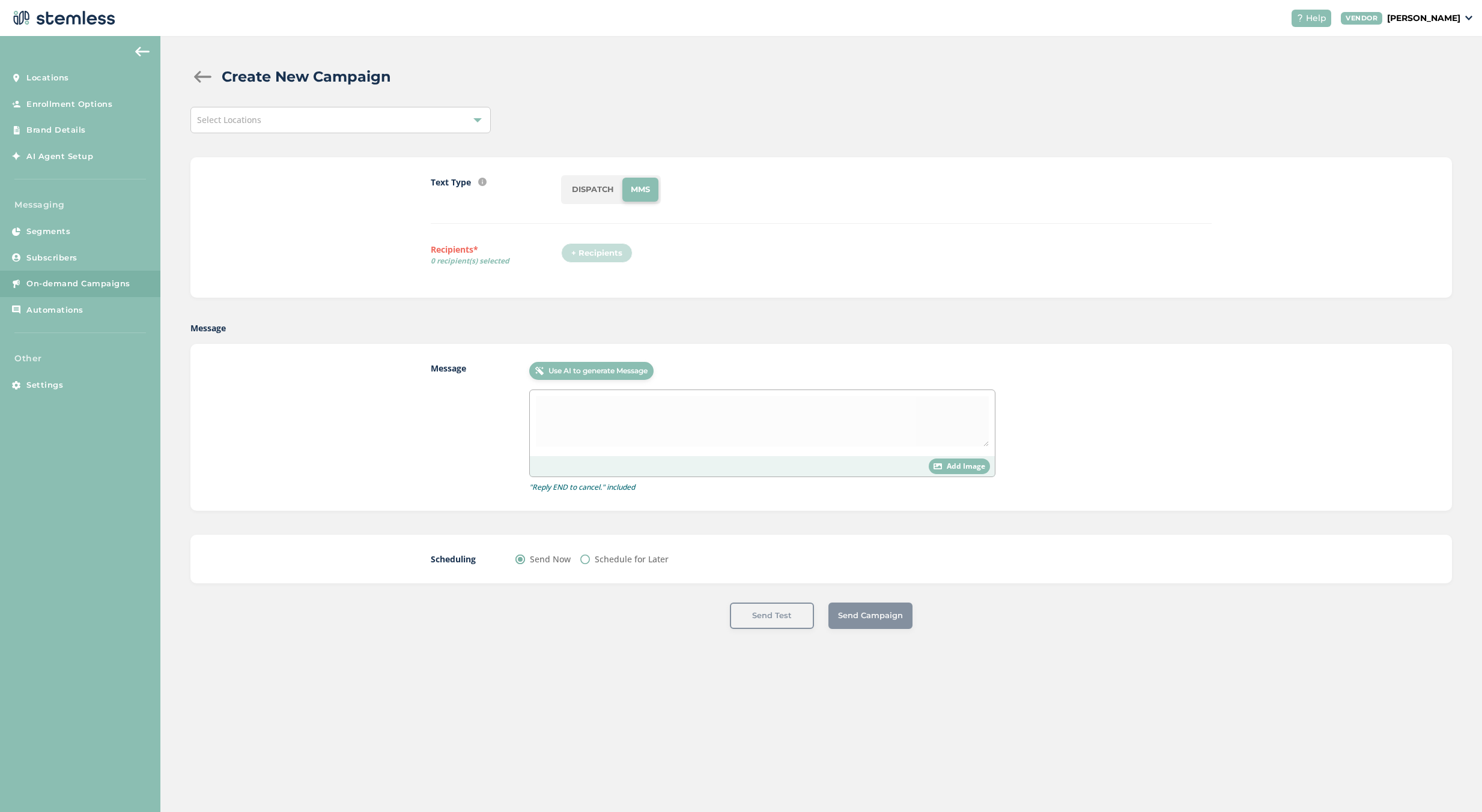
click at [457, 118] on div "Select Locations" at bounding box center [340, 120] width 300 height 27
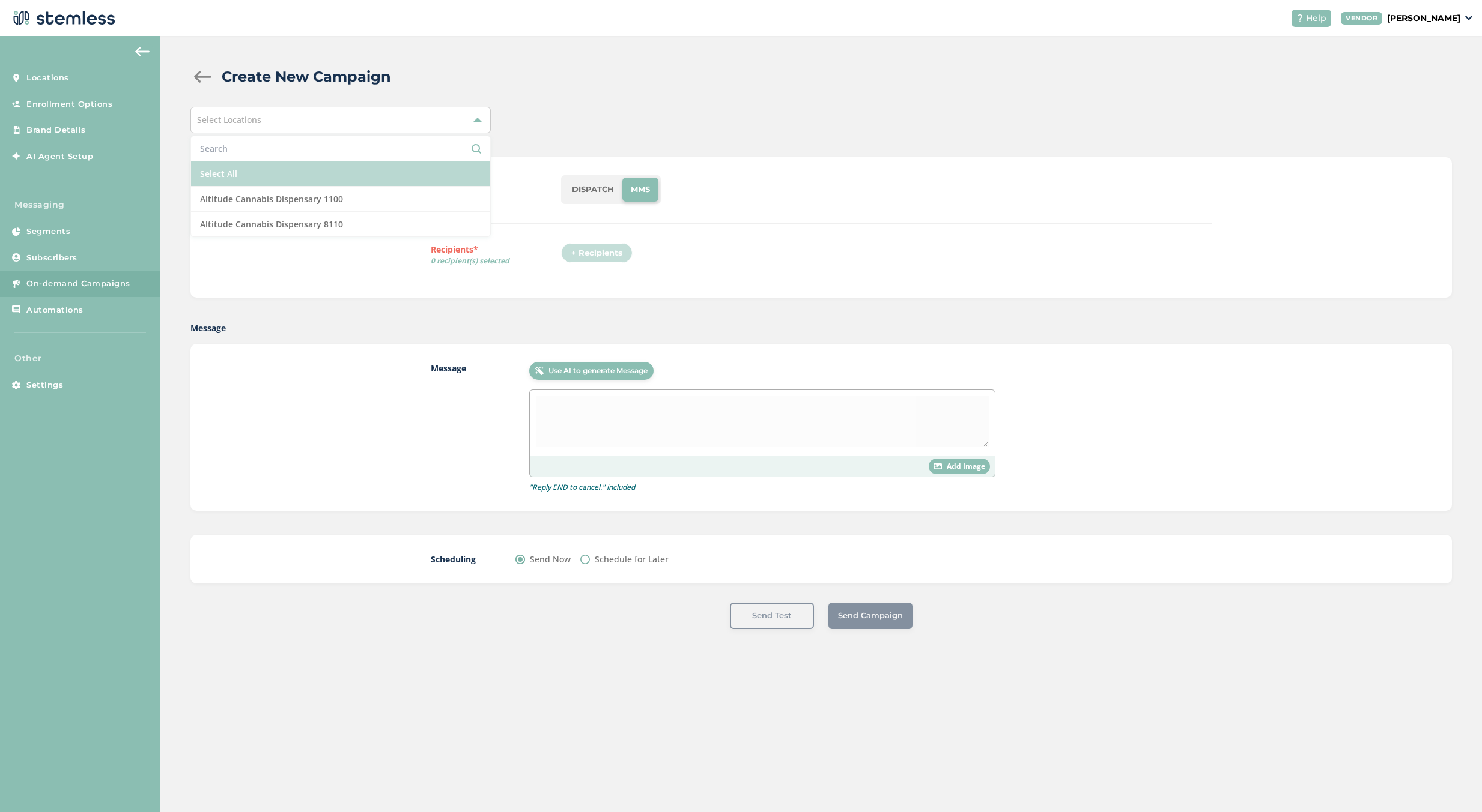
click at [352, 161] on li "Select All" at bounding box center [340, 174] width 299 height 25
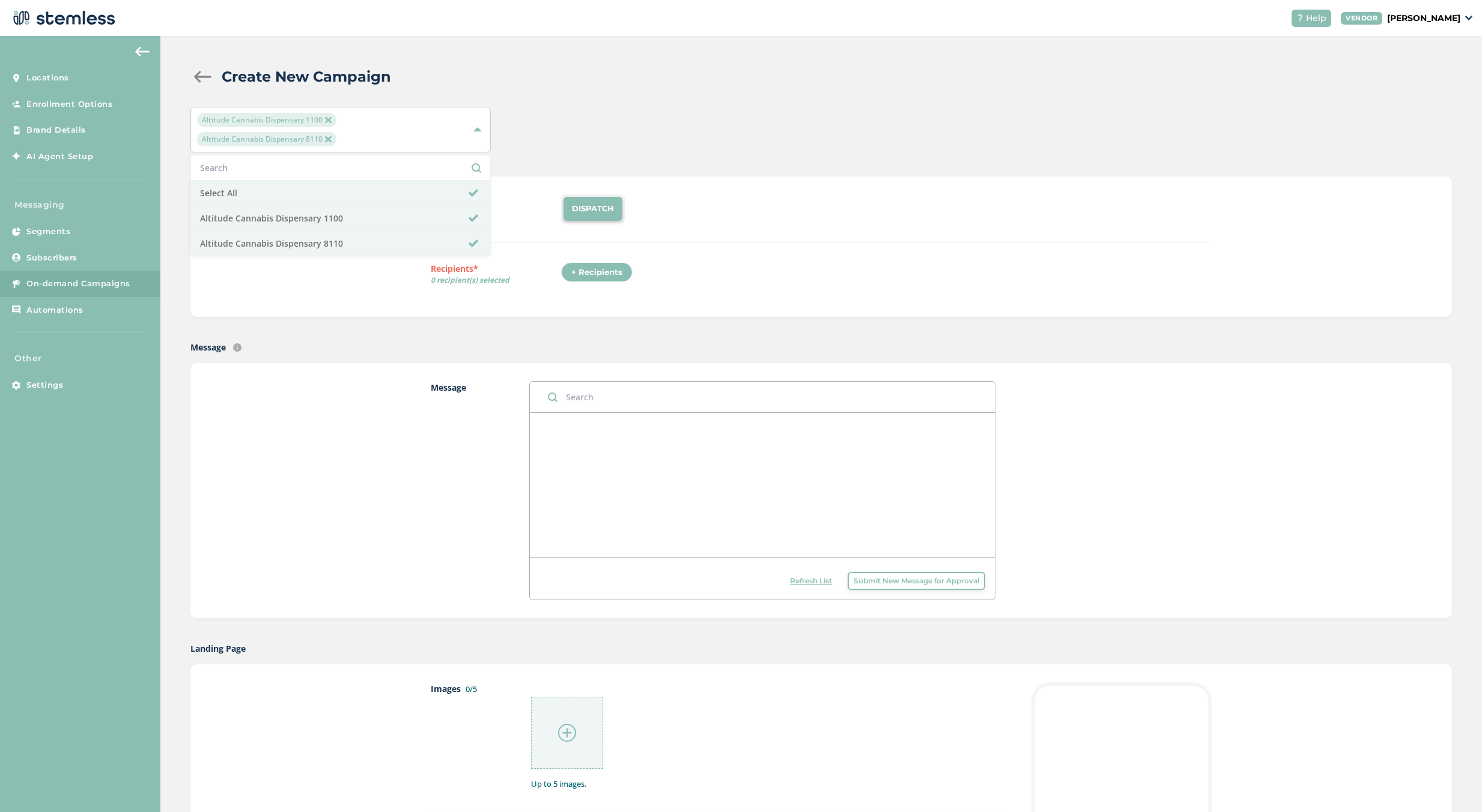
click at [764, 76] on div "Create New Campaign" at bounding box center [816, 77] width 1252 height 22
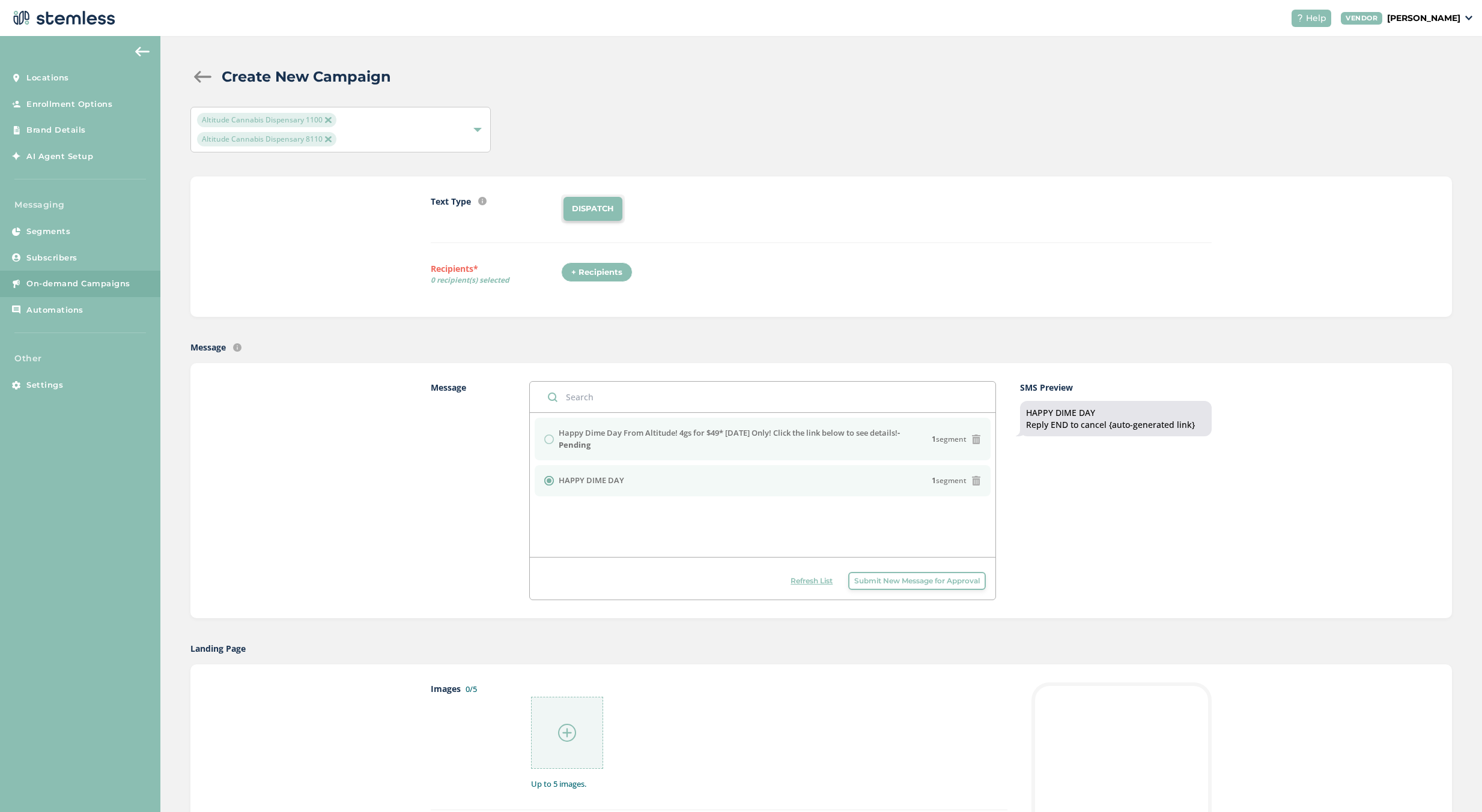
click at [612, 417] on div "Happy Dime Day From Altitude! 4gs for $49* Today Only! Click the link below to …" at bounding box center [762, 485] width 466 height 144
click at [618, 420] on li "Happy Dime Day From Altitude! 4gs for $49* Today Only! Click the link below to …" at bounding box center [763, 438] width 456 height 42
click at [797, 587] on button "Refresh List" at bounding box center [811, 581] width 54 height 18
click at [651, 451] on li "Happy Dime Day From Altitude! 4gs for $49* Today Only! Click the link below to …" at bounding box center [763, 438] width 456 height 42
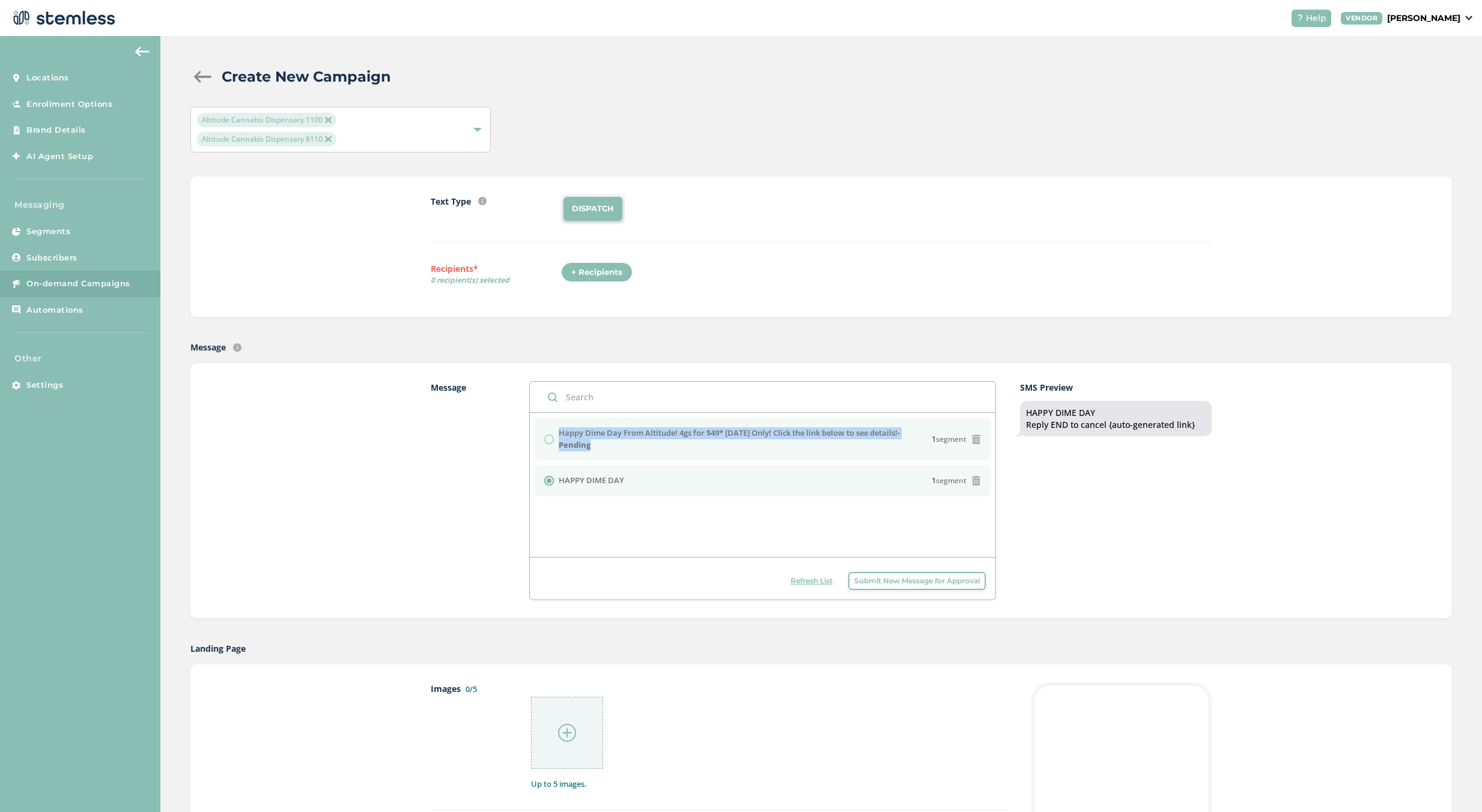
drag, startPoint x: 646, startPoint y: 447, endPoint x: 581, endPoint y: 430, distance: 67.2
click at [553, 443] on div "Happy Dime Day From Altitude! 4gs for $49* Today Only! Click the link below to …" at bounding box center [762, 439] width 437 height 24
click at [581, 430] on label "Happy Dime Day From Altitude! 4gs for $49* Today Only! Click the link below to …" at bounding box center [745, 439] width 374 height 24
drag, startPoint x: 896, startPoint y: 433, endPoint x: 554, endPoint y: 438, distance: 342.0
click at [554, 438] on div "Happy Dime Day From Altitude! 4gs for $49* Today Only! Click the link below to …" at bounding box center [762, 439] width 437 height 24
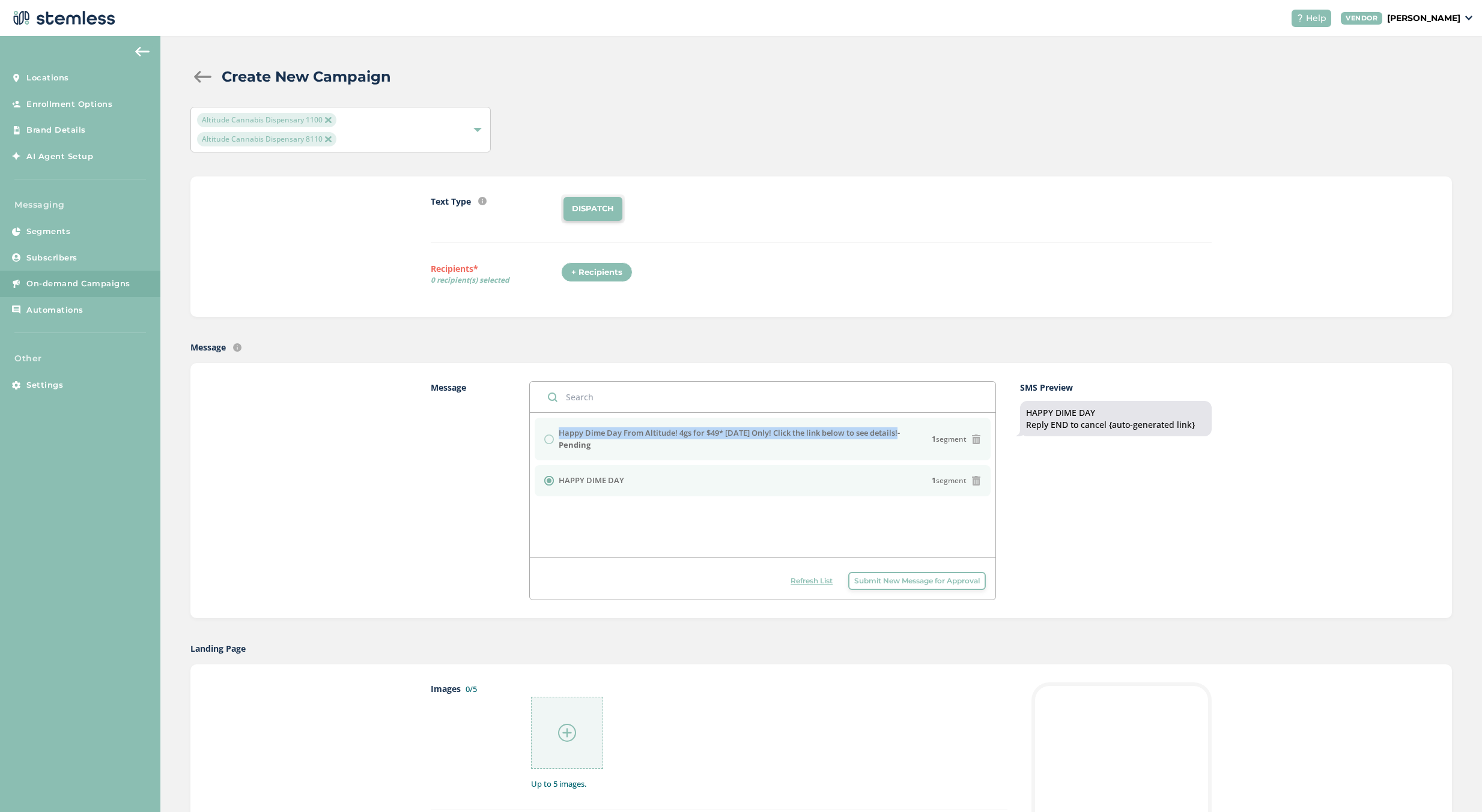
copy div "Happy Dime Day From Altitude! 4gs for $49* [DATE] Only! Click the link below to…"
click at [952, 583] on span "Submit New Message for Approval" at bounding box center [916, 581] width 126 height 11
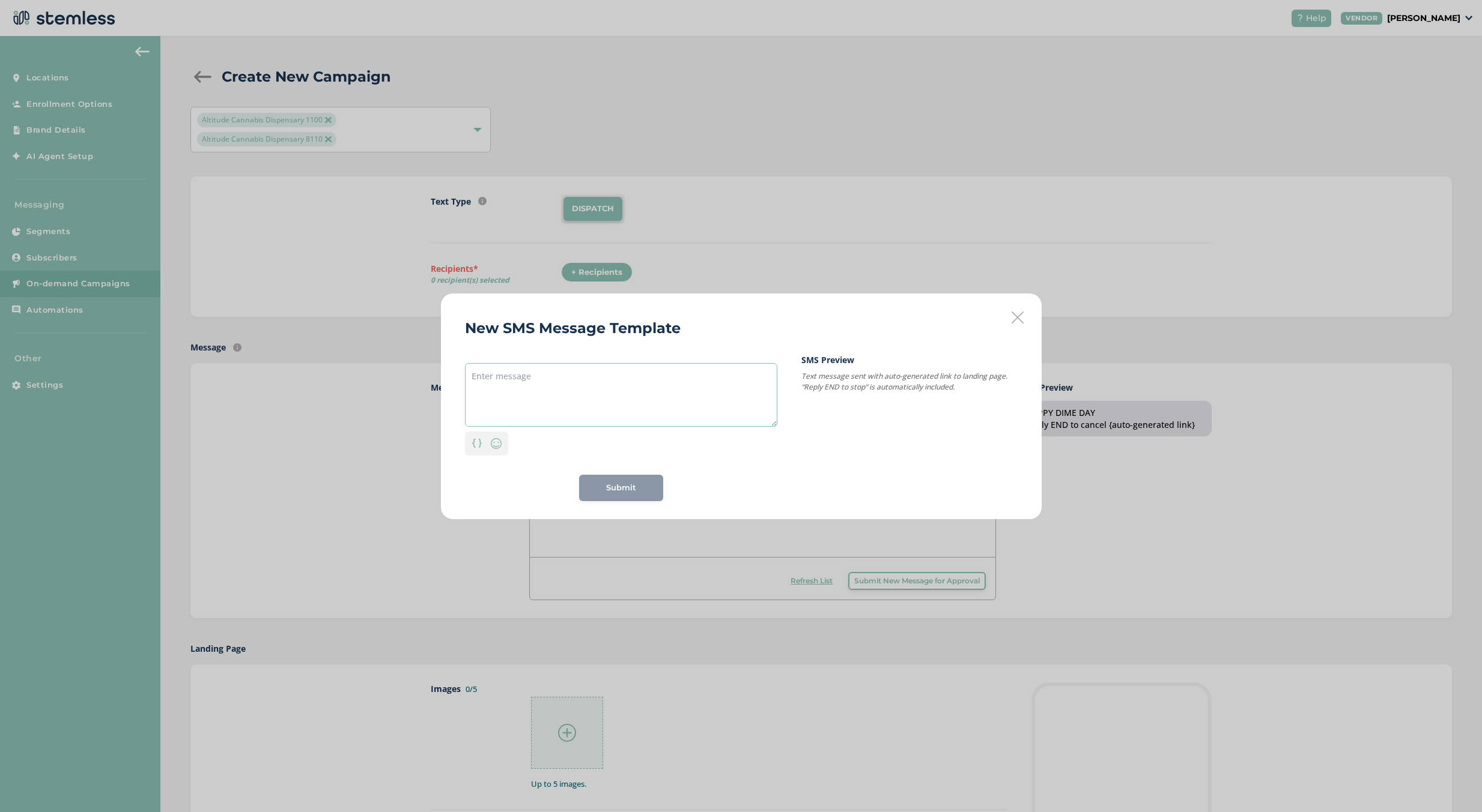
click at [632, 397] on textarea at bounding box center [621, 395] width 312 height 64
paste textarea "Happy Dime Day From Altitude! 4gs for $49* [DATE] Only! Click the link below to…"
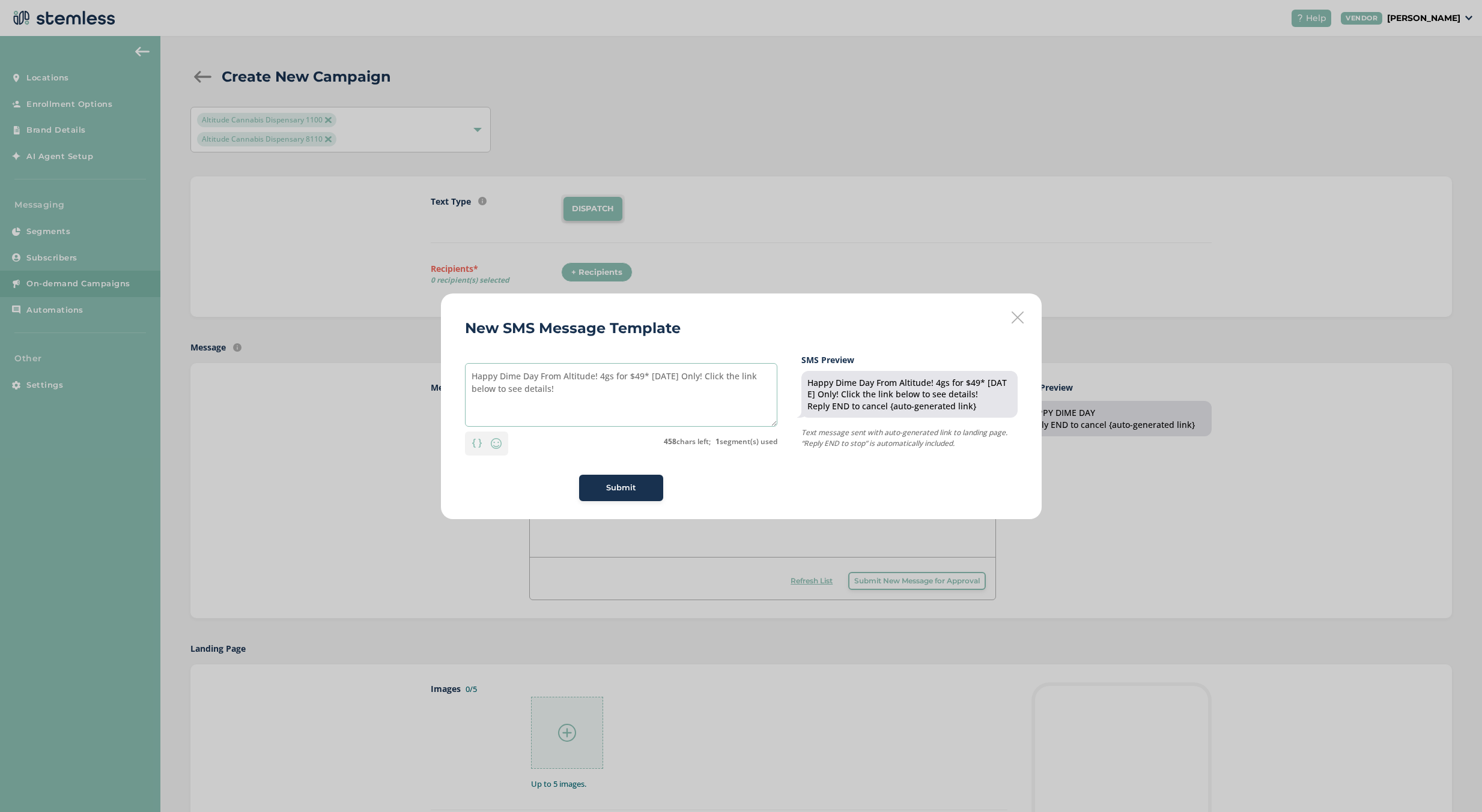
drag, startPoint x: 647, startPoint y: 388, endPoint x: 598, endPoint y: 388, distance: 49.0
click at [598, 388] on textarea "Happy Dime Day From Altitude! 4gs for $49* [DATE] Only! Click the link below to…" at bounding box center [621, 395] width 312 height 64
click at [602, 387] on textarea "Happy Dime Day From Altitude! [DATE] Only! Click the link below to see details!" at bounding box center [621, 395] width 312 height 64
click at [600, 388] on textarea "Happy Dime Day From Altitude! [DATE] Only! Click the link below to see details!" at bounding box center [621, 395] width 312 height 64
click at [473, 383] on textarea "Happy Dime Day From Altitude! [DATE] Only! Click the link below to see details!" at bounding box center [621, 395] width 312 height 64
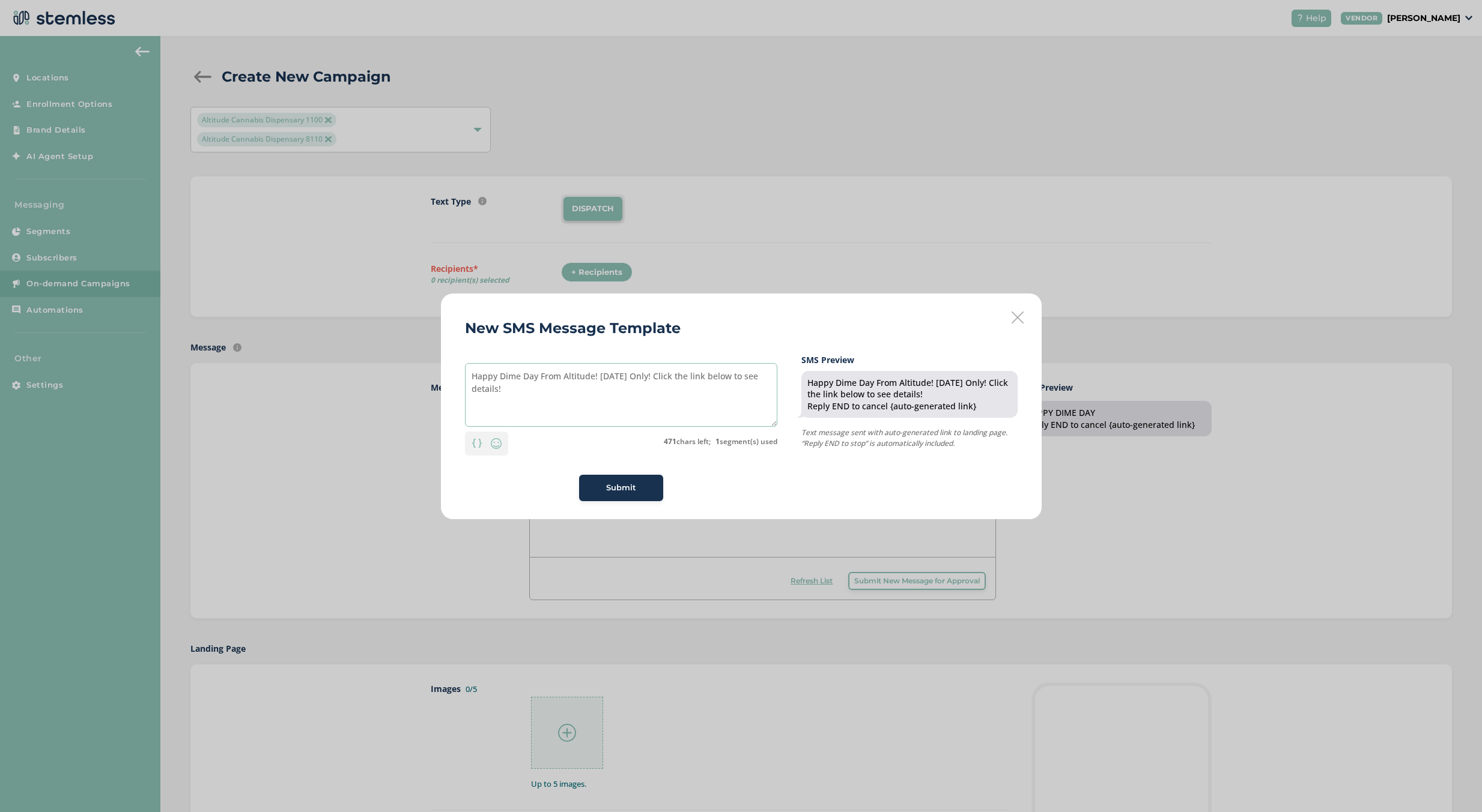
click at [595, 402] on textarea "Happy Dime Day From Altitude! [DATE] Only! Click the link below to see details!" at bounding box center [621, 395] width 312 height 64
type textarea "Happy Dime Day From Altitude! [DATE] Only! Click the link below to see details!"
click at [639, 485] on div "Submit" at bounding box center [621, 488] width 65 height 12
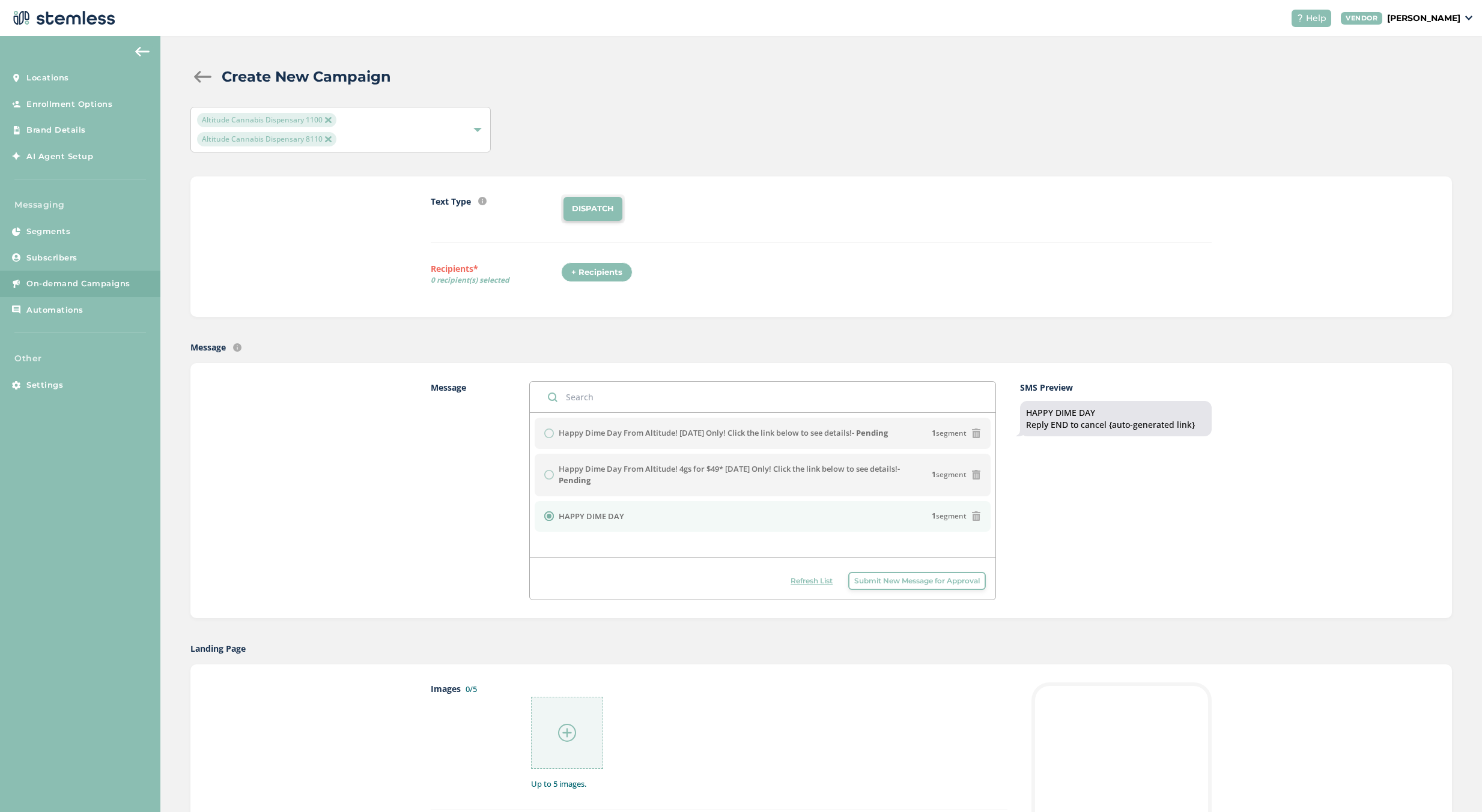
click at [858, 340] on div "Create New Campaign Altitude Cannabis Dispensary 1100 Altitude Cannabis Dispens…" at bounding box center [820, 736] width 1321 height 1401
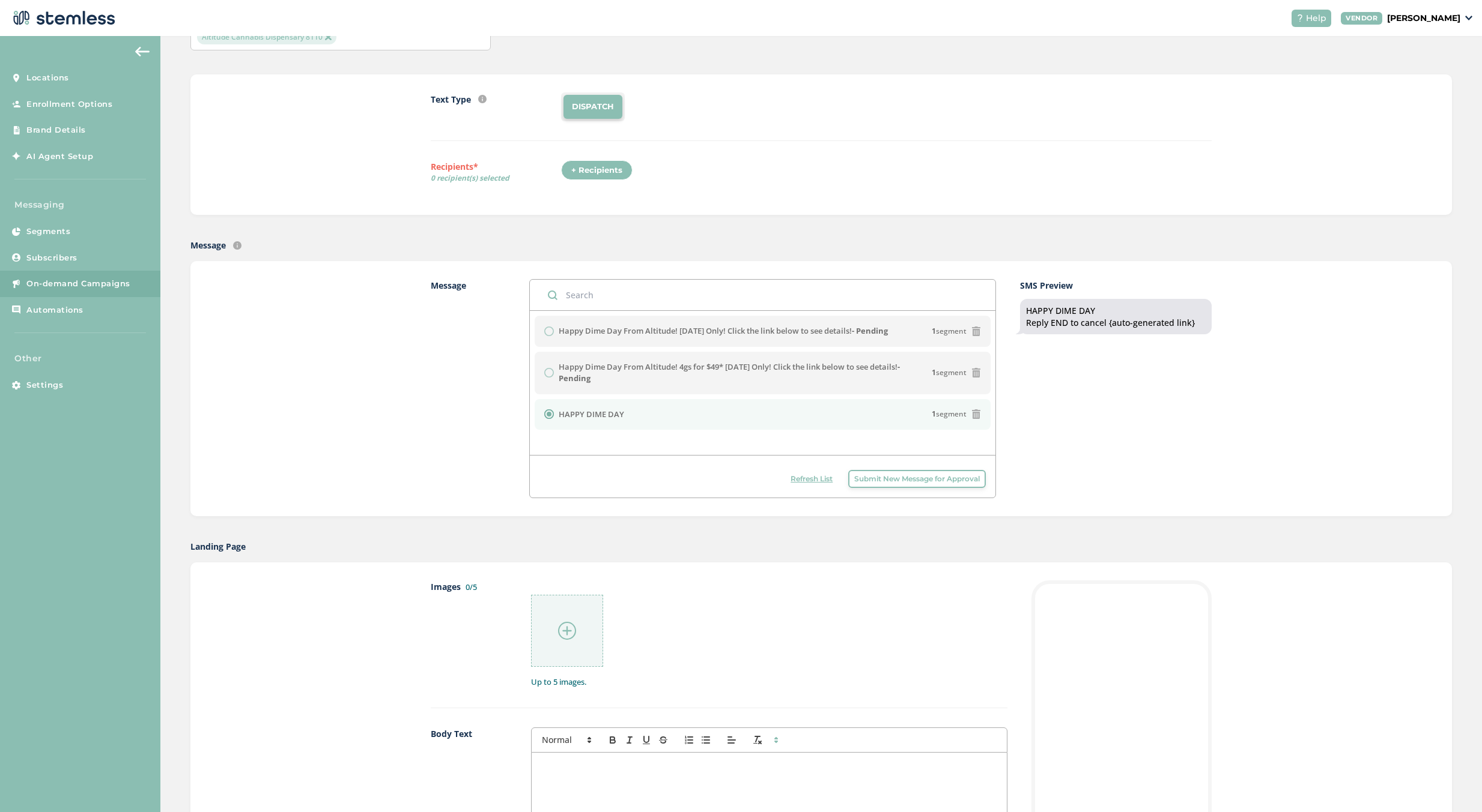
scroll to position [180, 0]
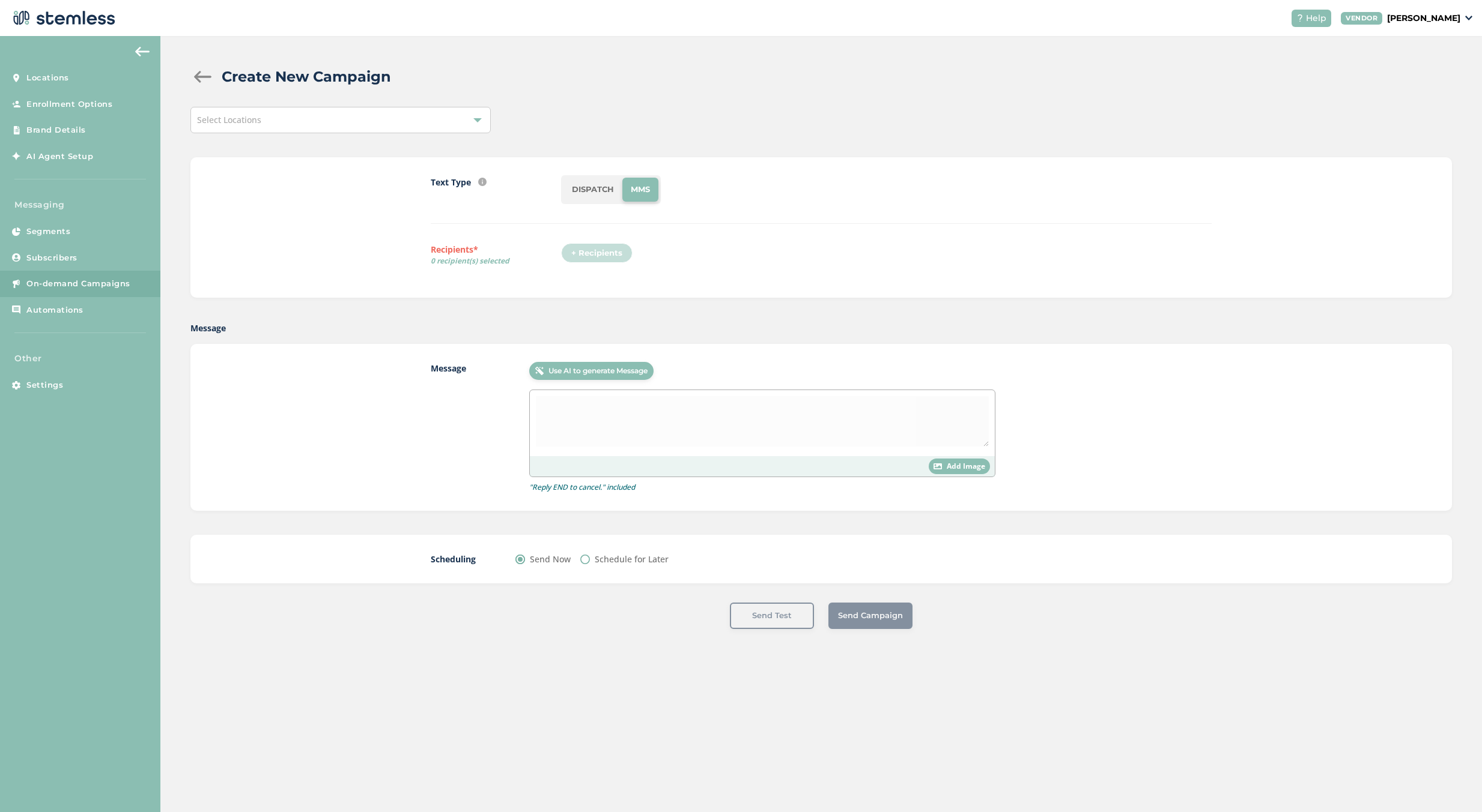
click at [324, 128] on div "Select Locations" at bounding box center [340, 120] width 300 height 27
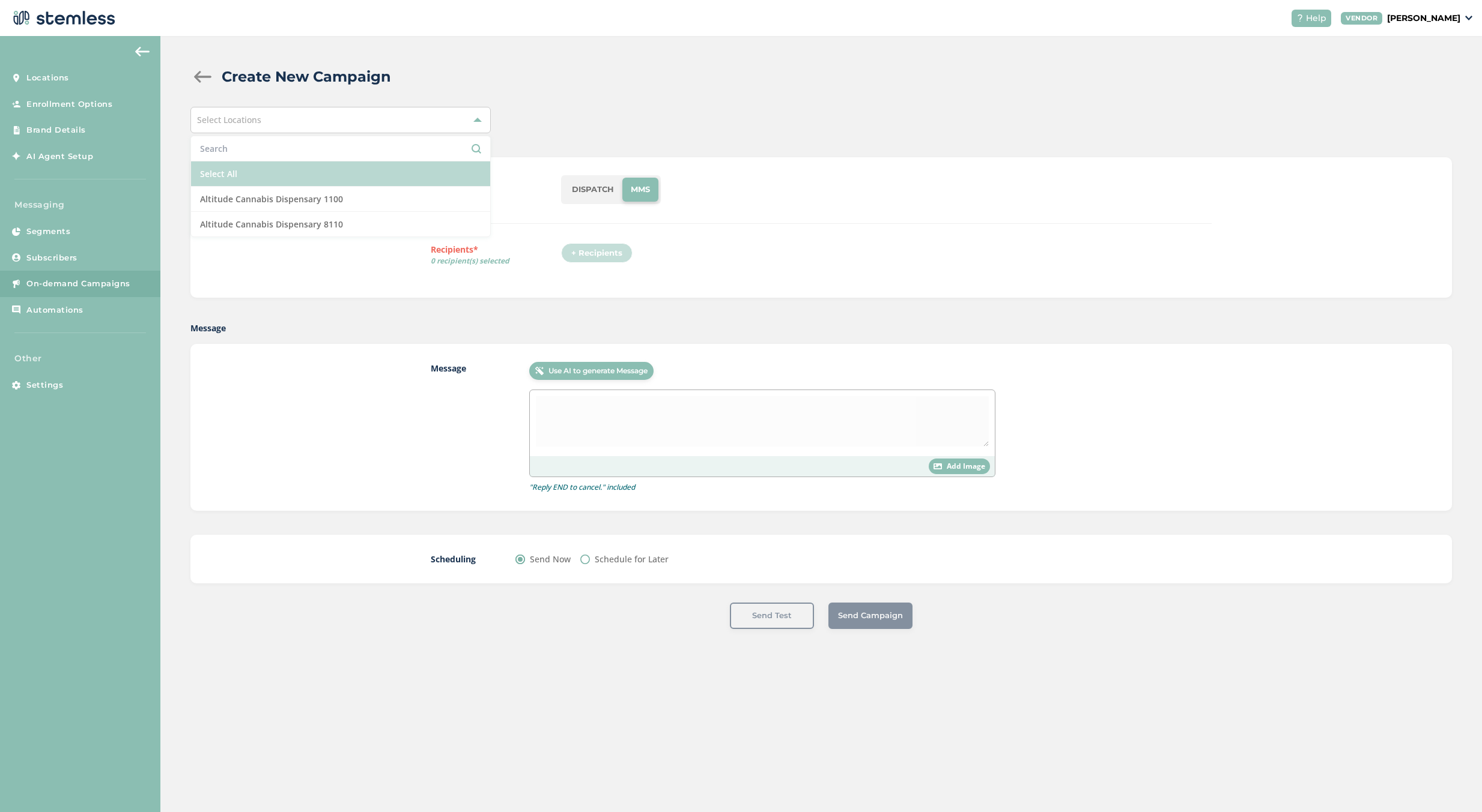
click at [299, 176] on li "Select All" at bounding box center [340, 174] width 299 height 25
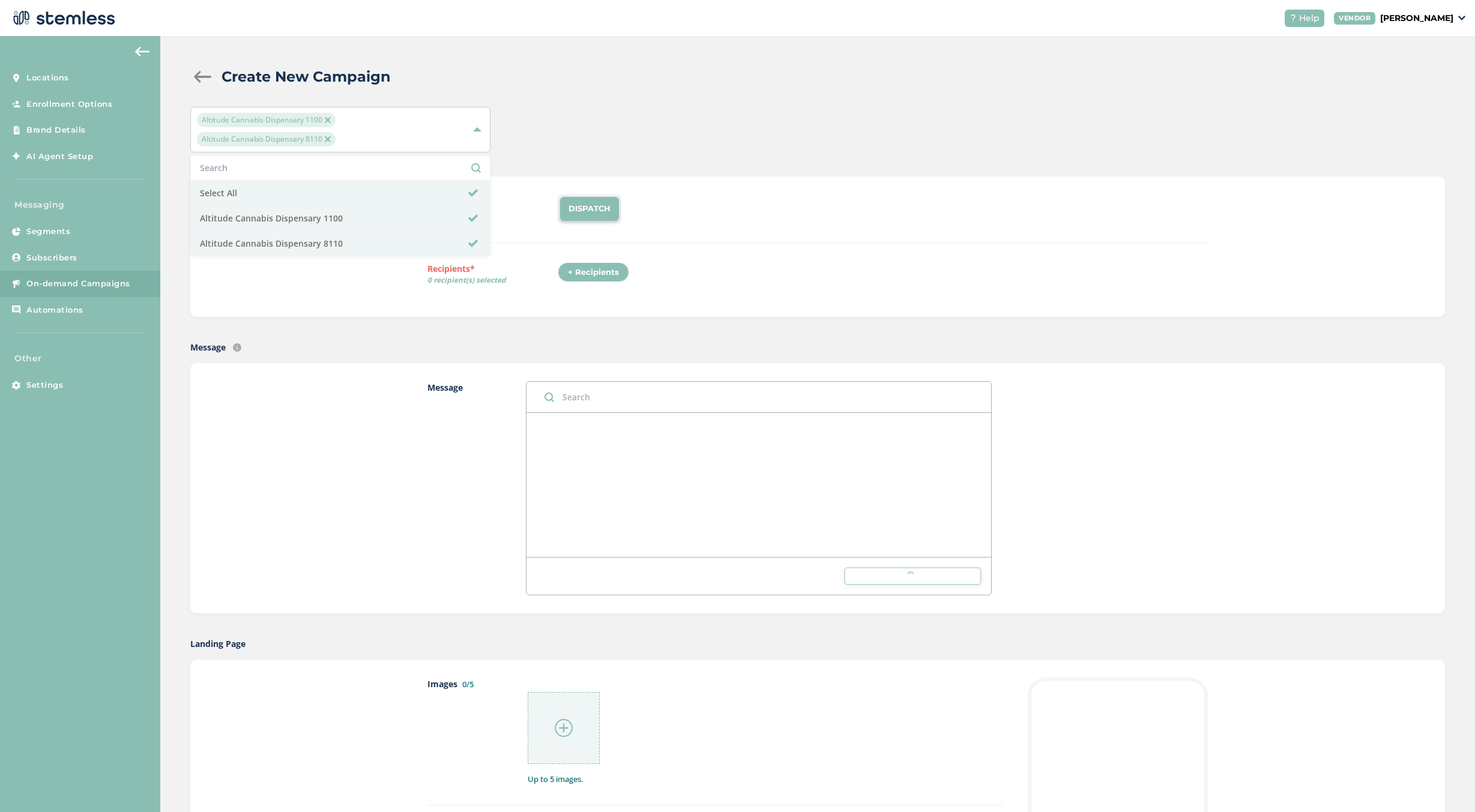
click at [791, 255] on div "Text Type SMS : A cost effective way to reach your customers. Send a intro text…" at bounding box center [818, 247] width 781 height 105
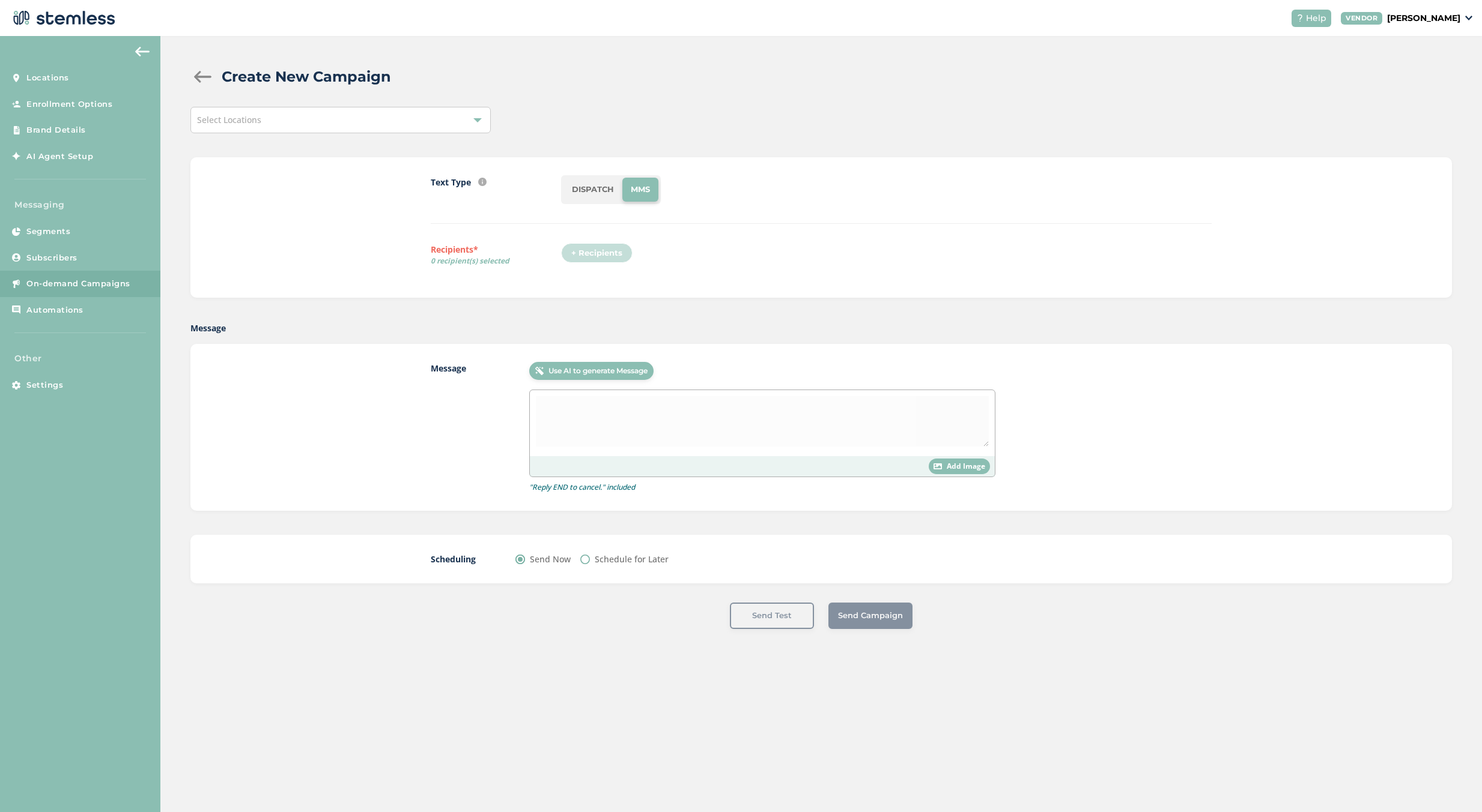
click at [353, 119] on div "Select Locations" at bounding box center [340, 120] width 300 height 27
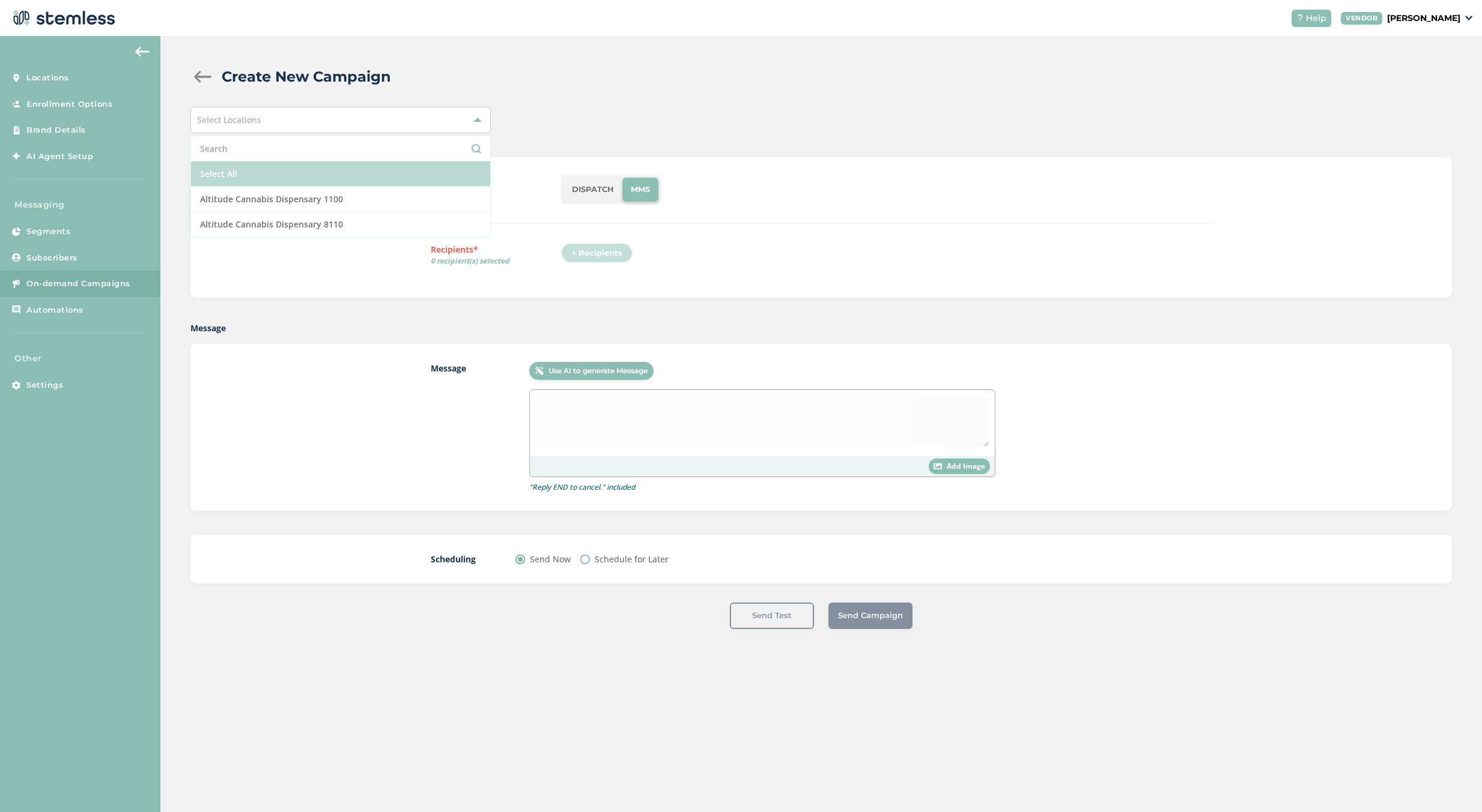
click at [333, 166] on li "Select All" at bounding box center [340, 174] width 299 height 25
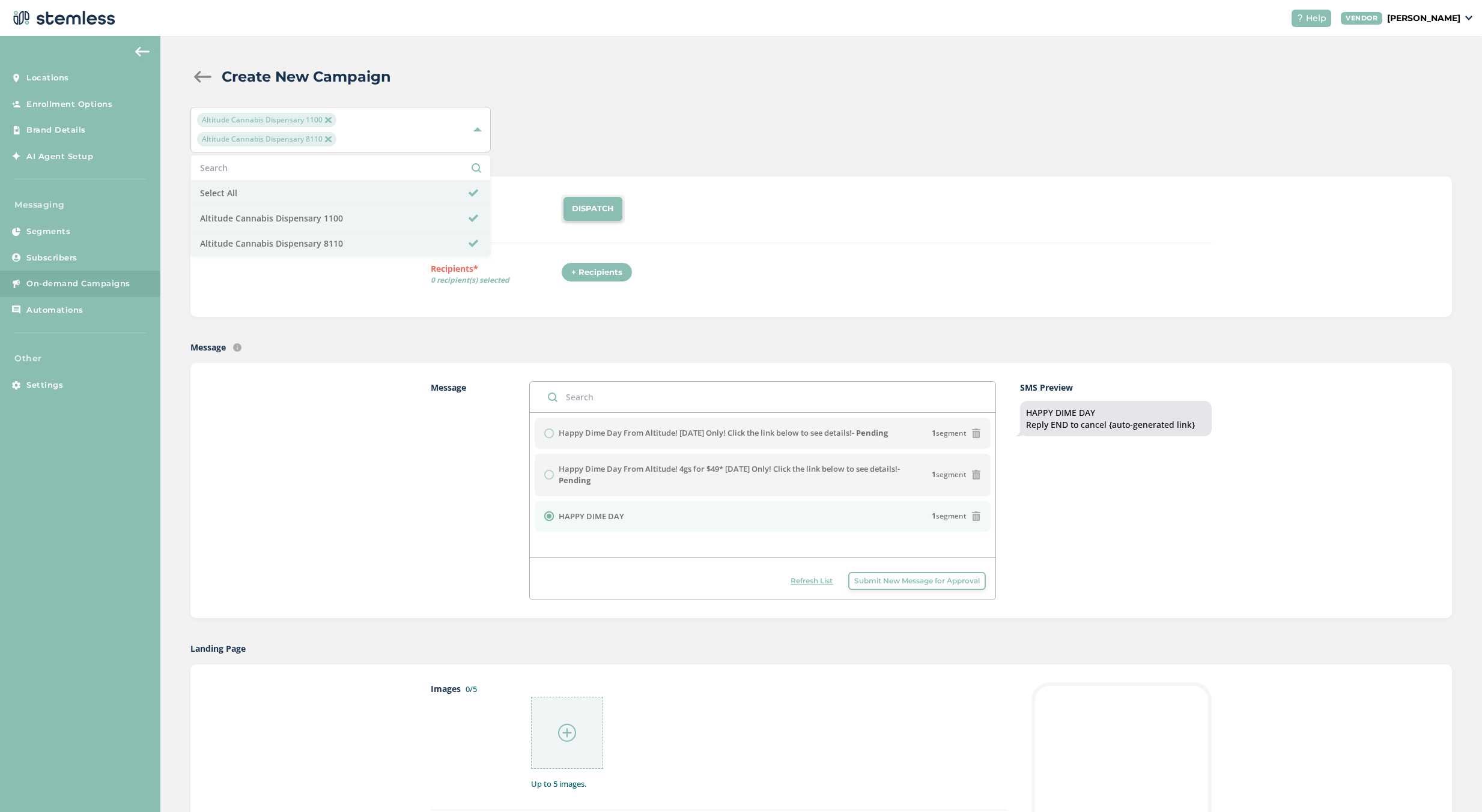
click at [777, 96] on div "Create New Campaign Altitude Cannabis Dispensary 1100 Altitude Cannabis Dispens…" at bounding box center [820, 736] width 1321 height 1401
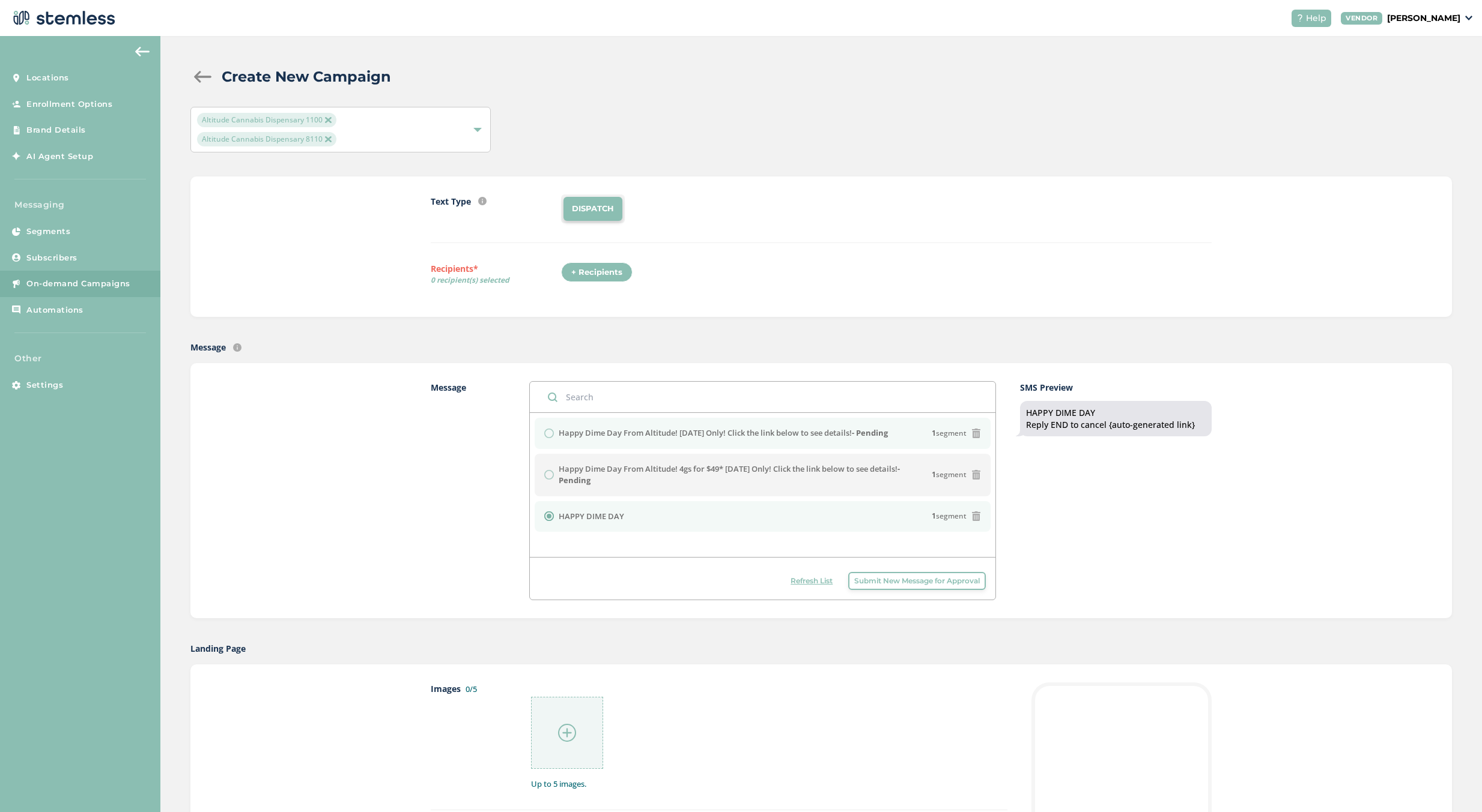
click at [612, 437] on label "Happy Dime Day From Altitude! [DATE] Only! Click the link below to see details!…" at bounding box center [723, 433] width 329 height 12
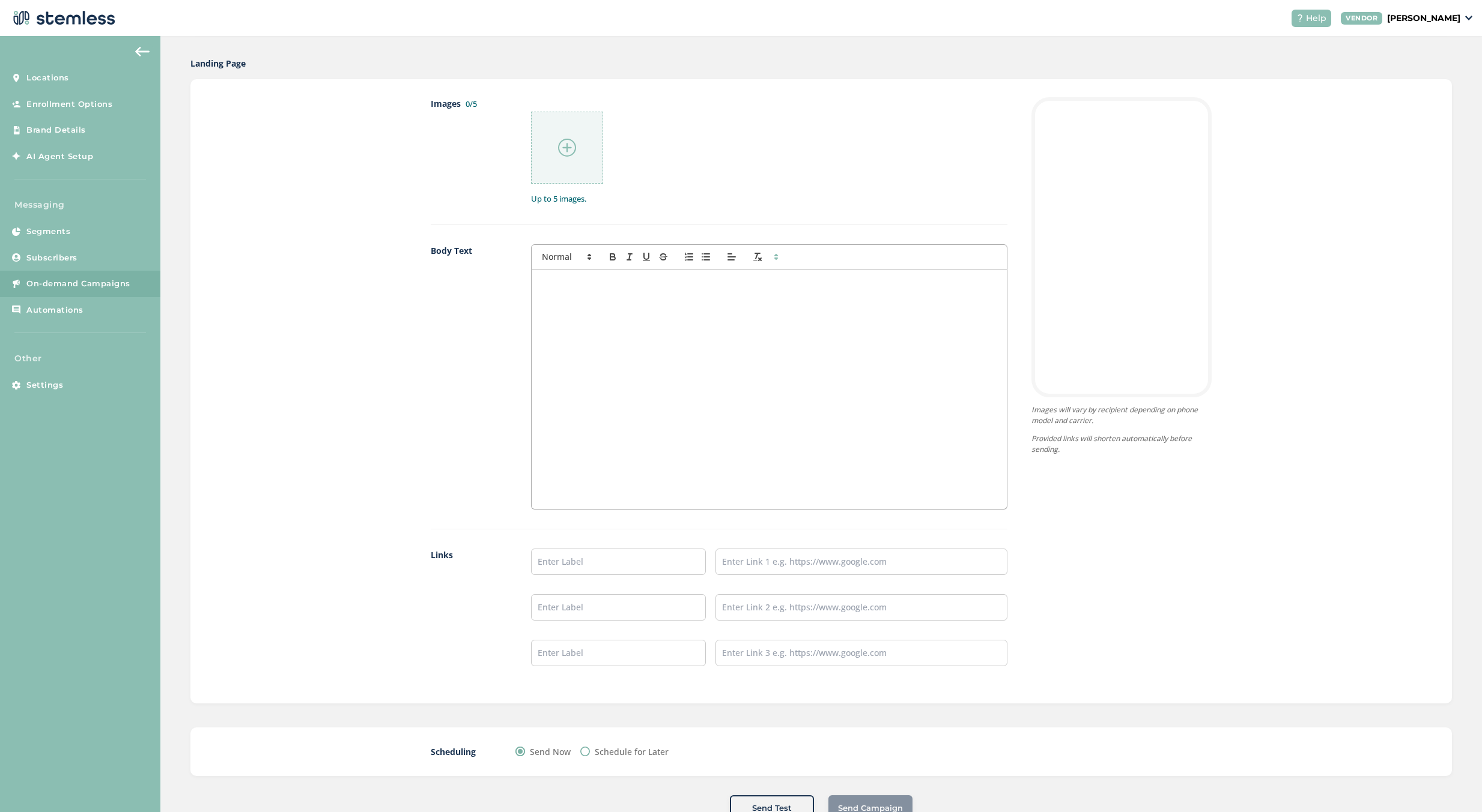
scroll to position [625, 0]
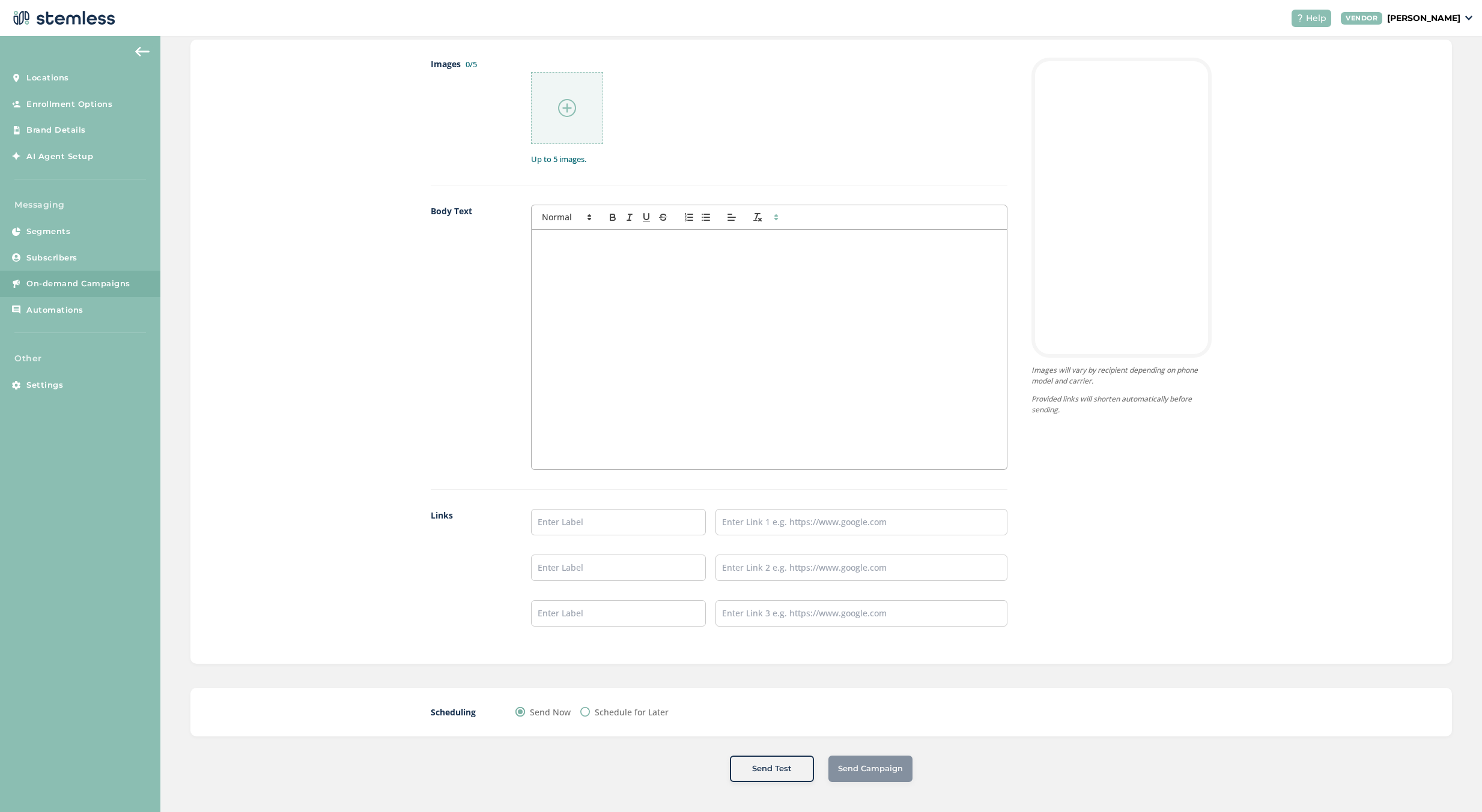
click at [1434, 287] on div "Images 0/5 Up to 5 images. Body Text Links Images will vary by recipient depend…" at bounding box center [820, 351] width 1261 height 624
click at [1359, 254] on div "Images 0/5 Up to 5 images. Body Text Links Images will vary by recipient depend…" at bounding box center [820, 351] width 1261 height 624
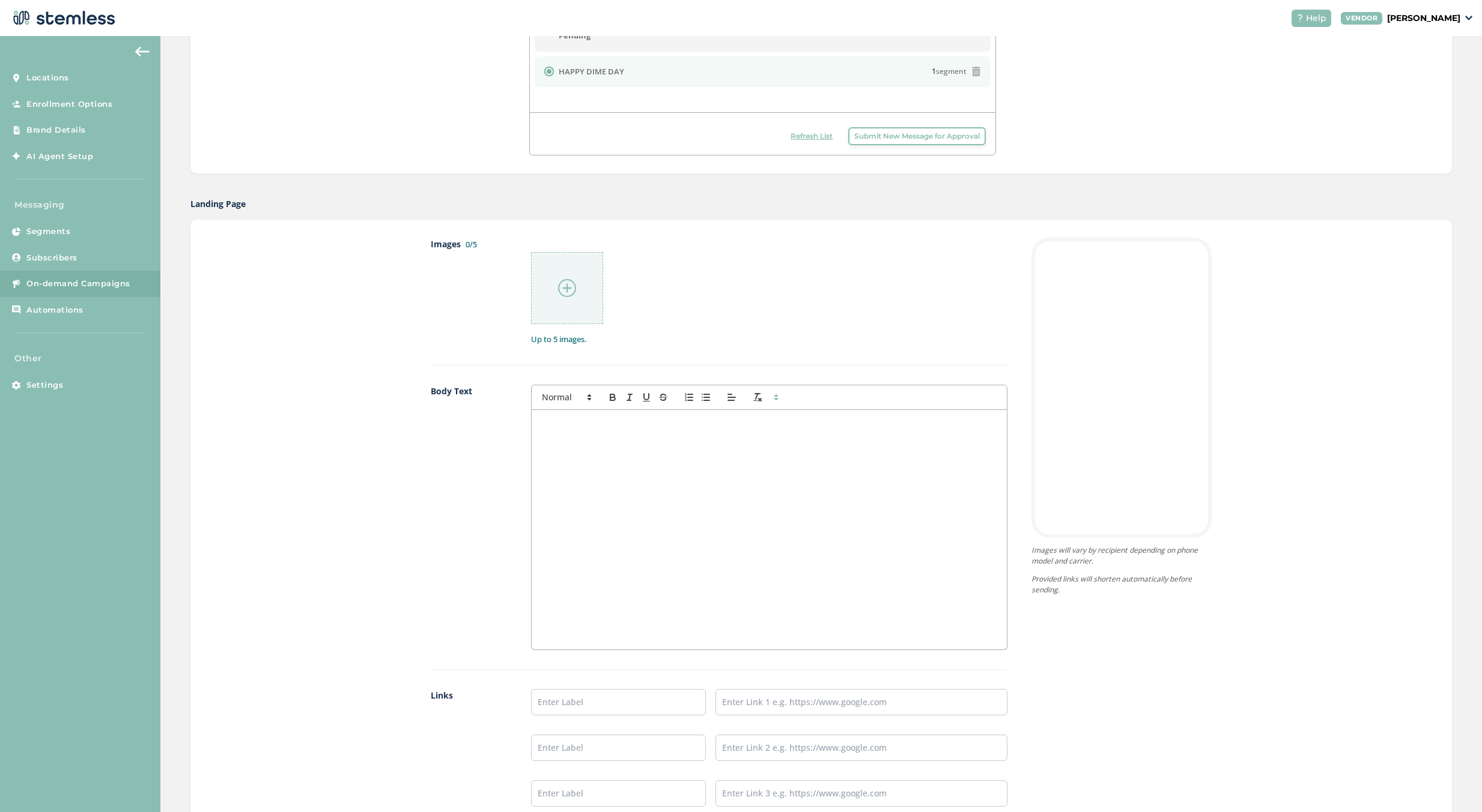
scroll to position [204, 0]
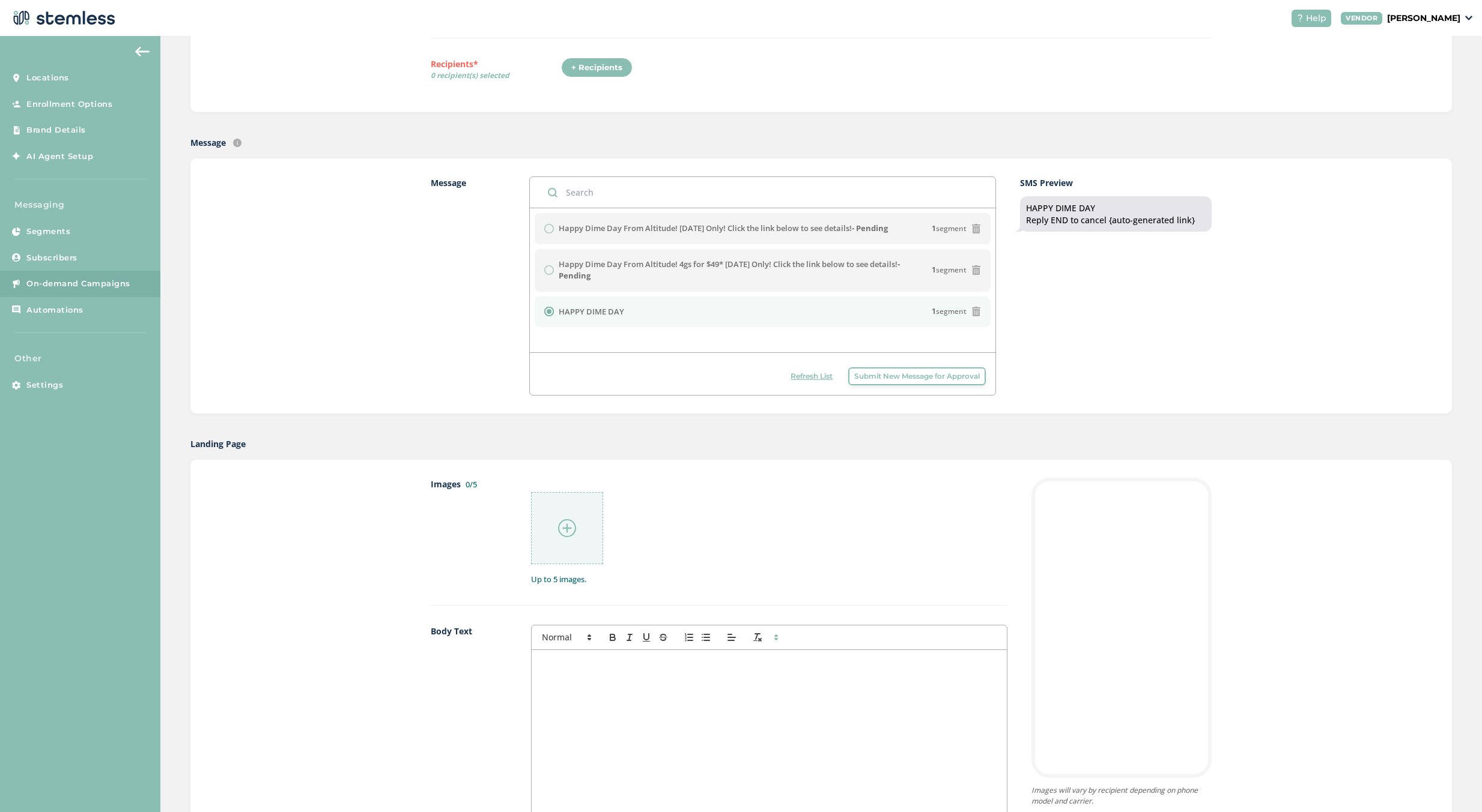
click at [790, 379] on span "Refresh List" at bounding box center [811, 376] width 42 height 11
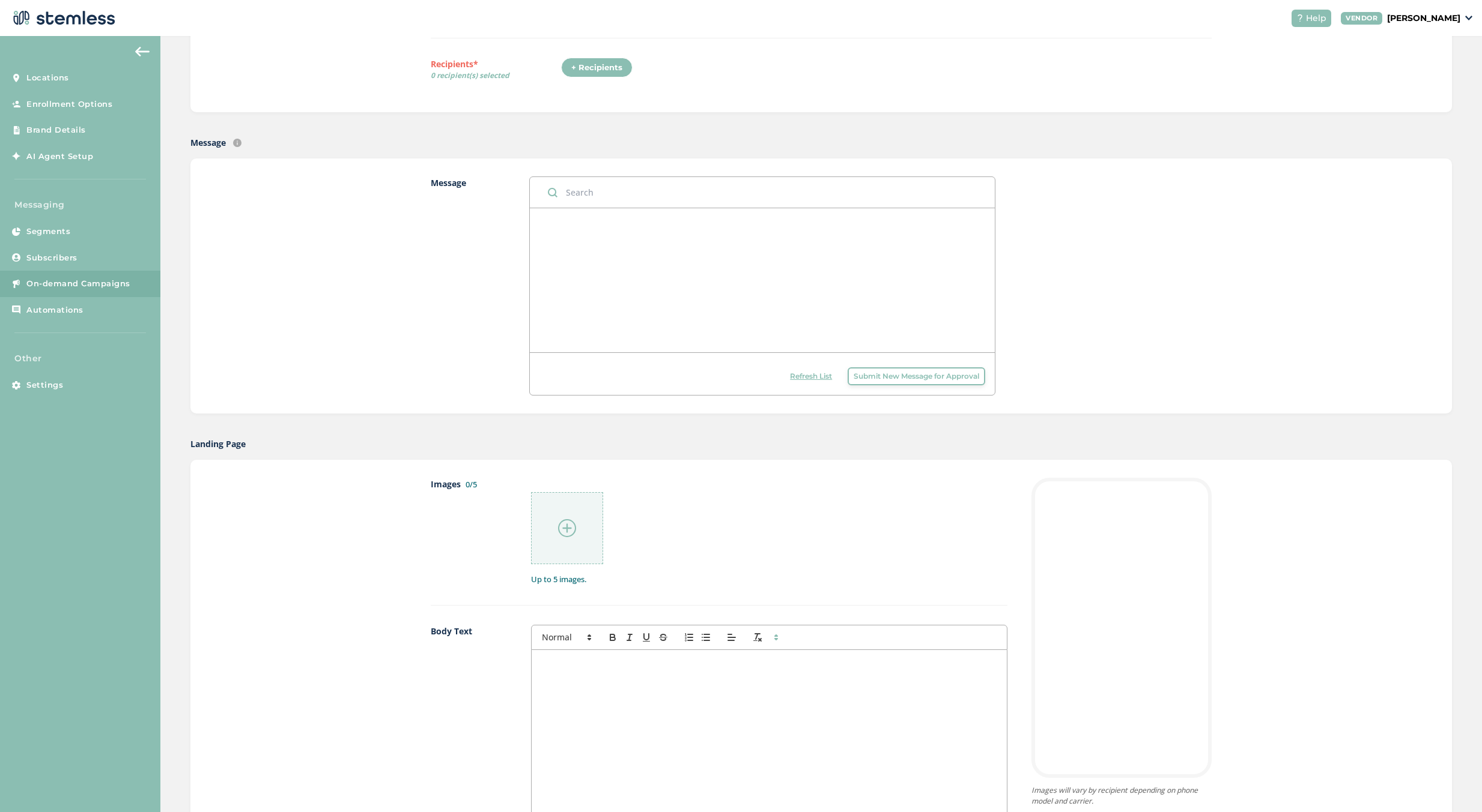
click at [789, 379] on span "Refresh List" at bounding box center [810, 376] width 42 height 11
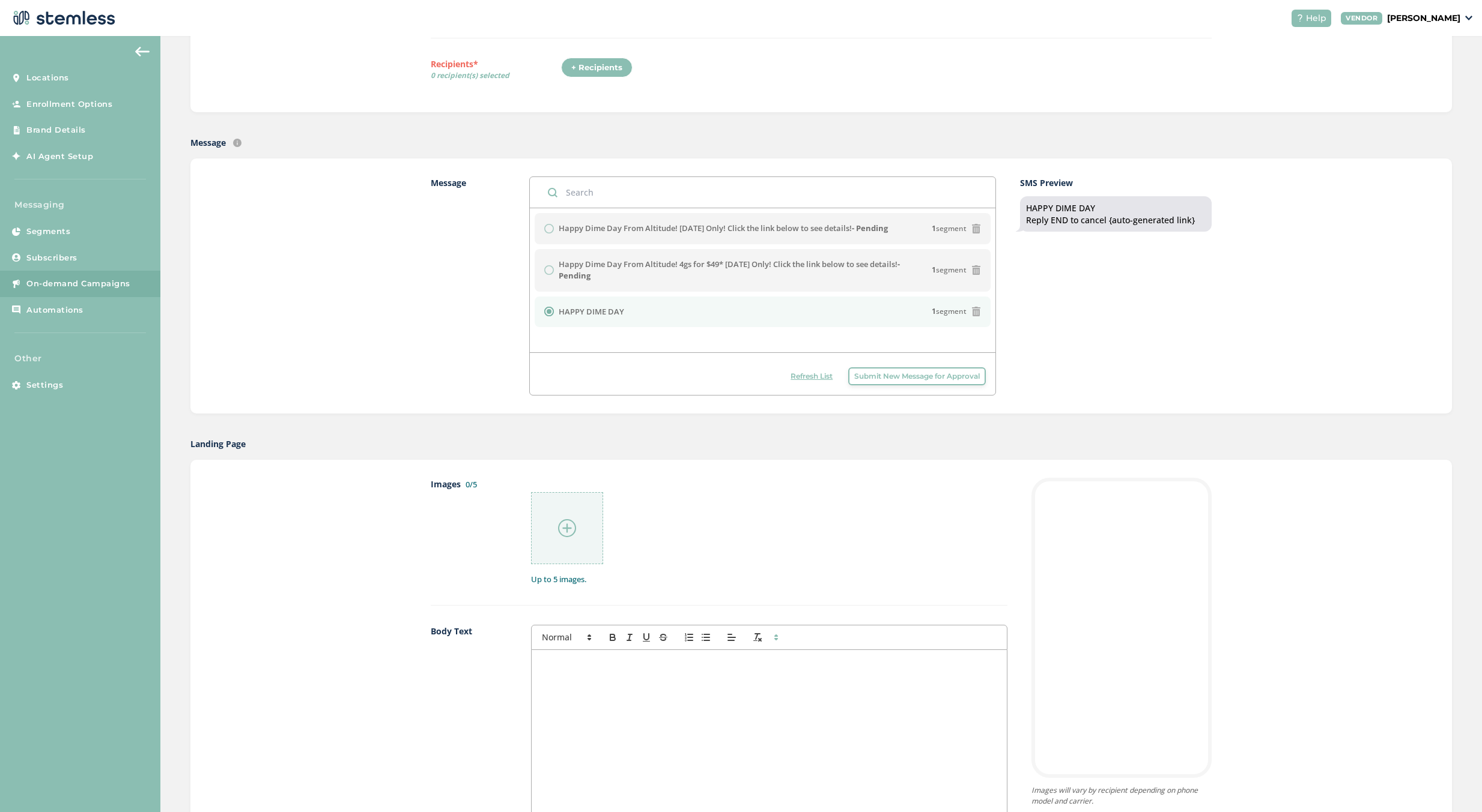
click at [790, 379] on span "Refresh List" at bounding box center [811, 376] width 42 height 11
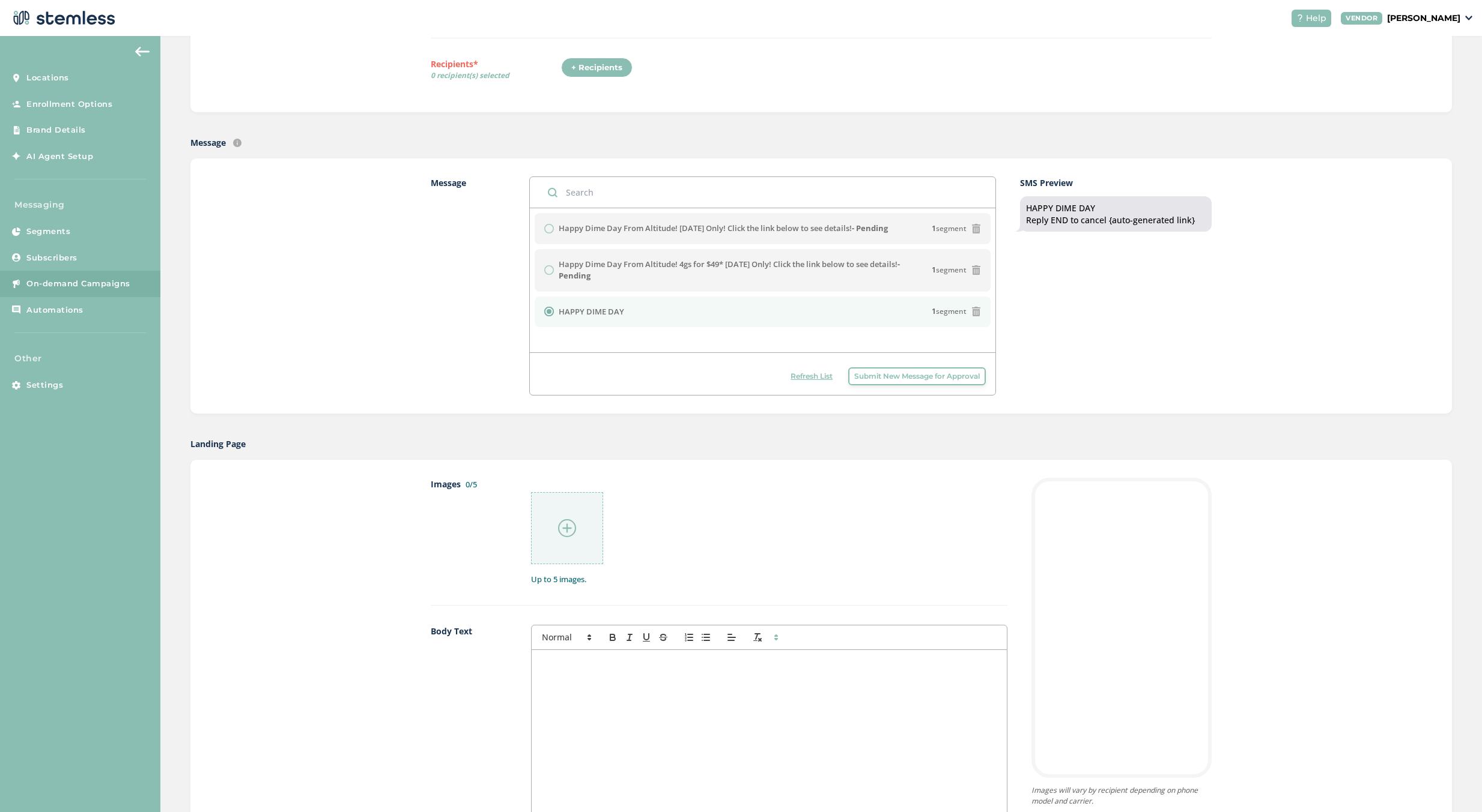
click at [790, 379] on span "Refresh List" at bounding box center [811, 376] width 42 height 11
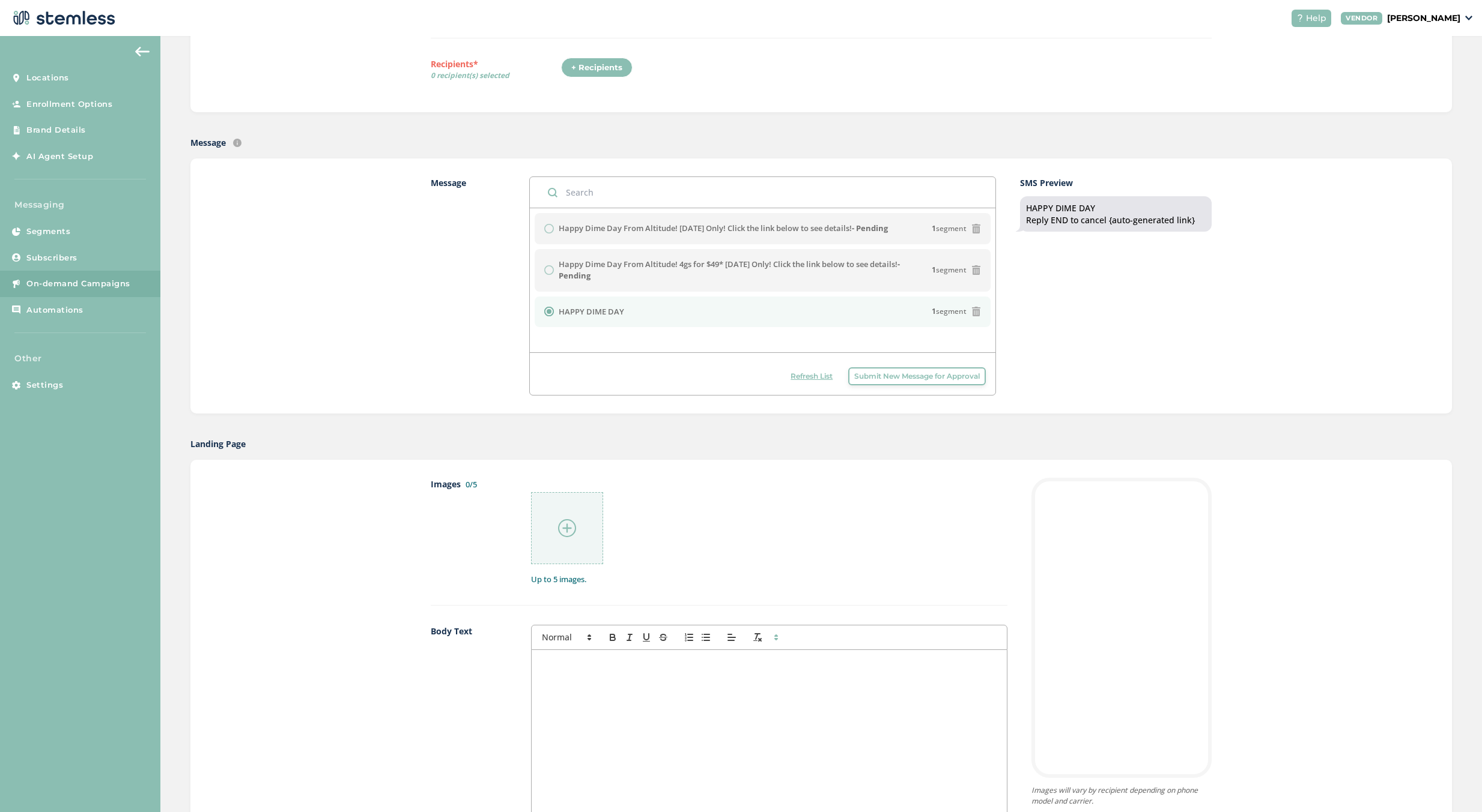
click at [807, 374] on span "Refresh List" at bounding box center [811, 376] width 42 height 11
click at [791, 367] on div "Refresh List Submit New Message for Approval" at bounding box center [762, 373] width 466 height 42
click at [792, 368] on button "Refresh List" at bounding box center [811, 376] width 54 height 18
click at [580, 516] on div at bounding box center [567, 528] width 72 height 72
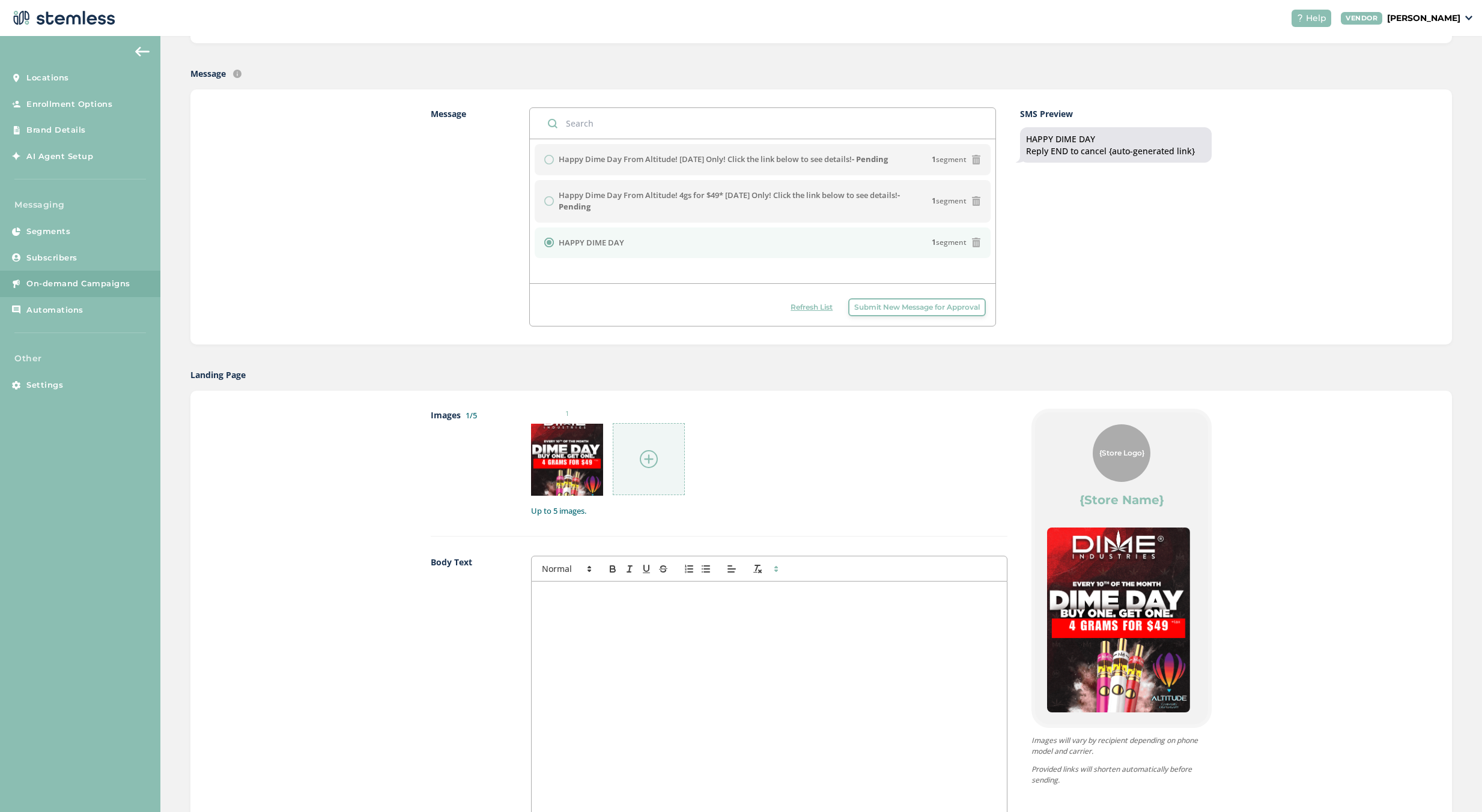
scroll to position [265, 0]
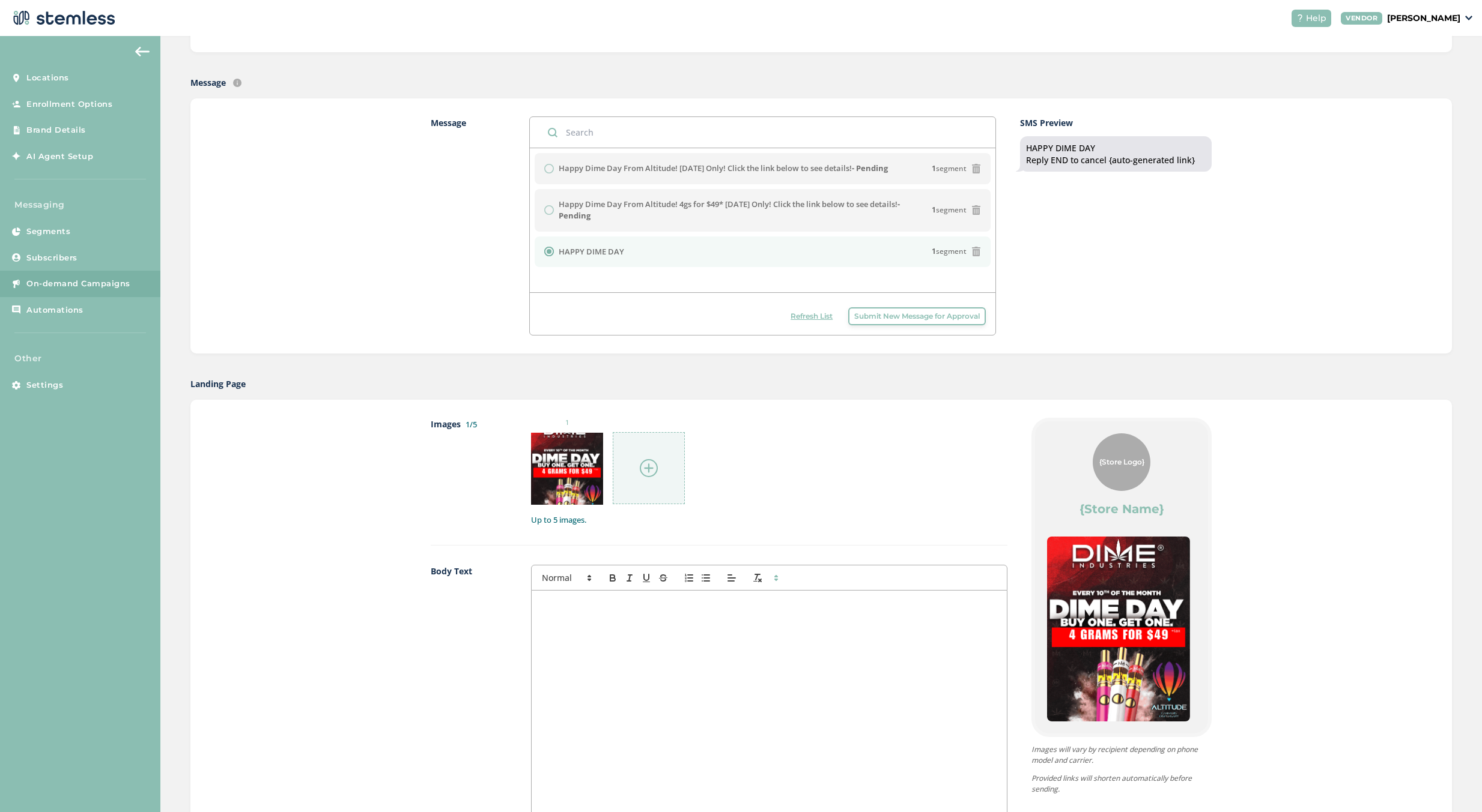
click at [802, 315] on span "Refresh List" at bounding box center [811, 316] width 42 height 11
click at [790, 318] on span "Refresh List" at bounding box center [811, 316] width 42 height 11
click at [784, 322] on button "Refresh List" at bounding box center [811, 316] width 54 height 18
